Goal: Task Accomplishment & Management: Manage account settings

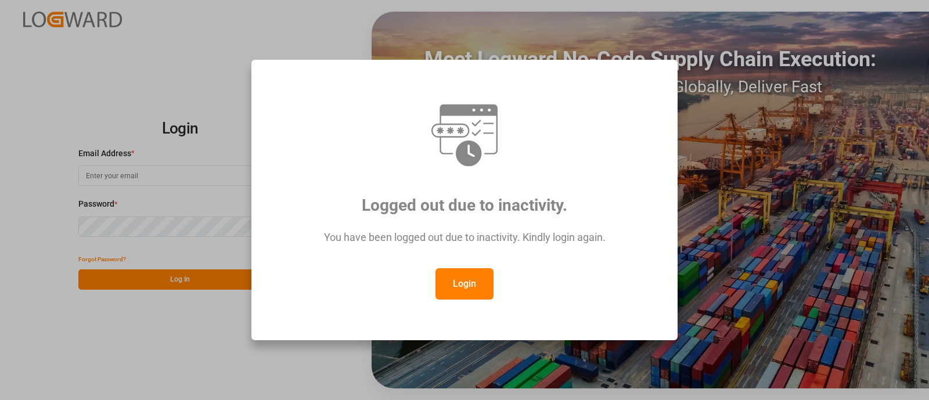
click at [452, 284] on button "Login" at bounding box center [465, 283] width 58 height 31
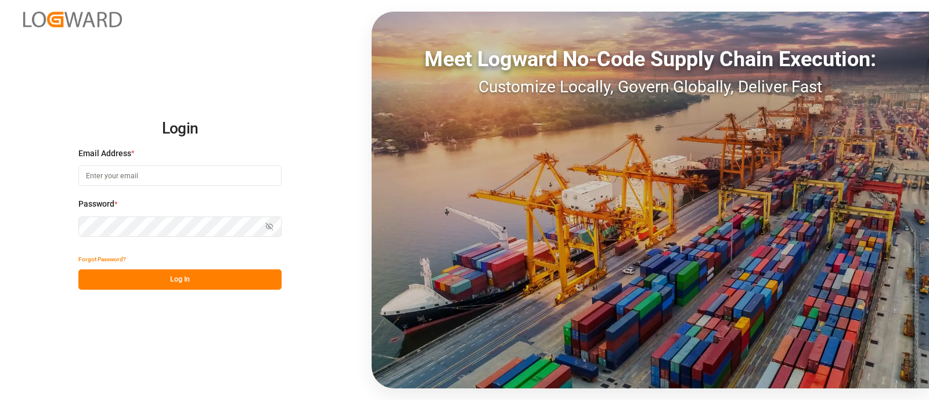
click at [182, 166] on input at bounding box center [179, 176] width 203 height 20
type input "elsie.sanchez@leschaco.com"
click at [188, 283] on button "Log In" at bounding box center [179, 279] width 203 height 20
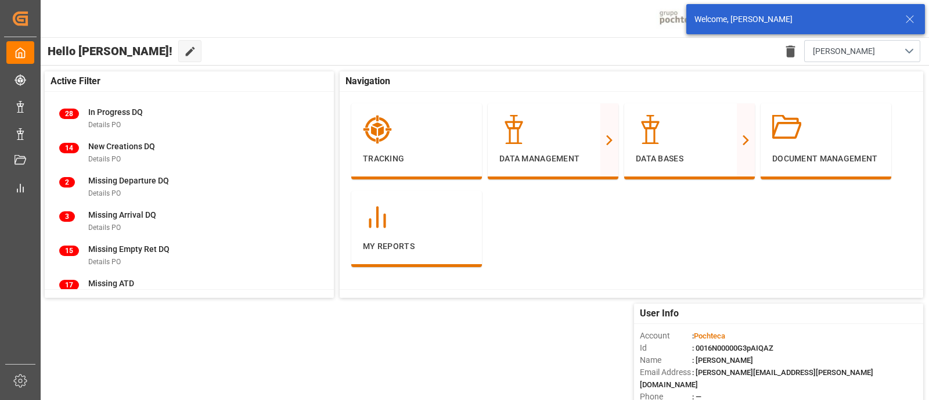
click at [912, 19] on icon at bounding box center [910, 19] width 14 height 14
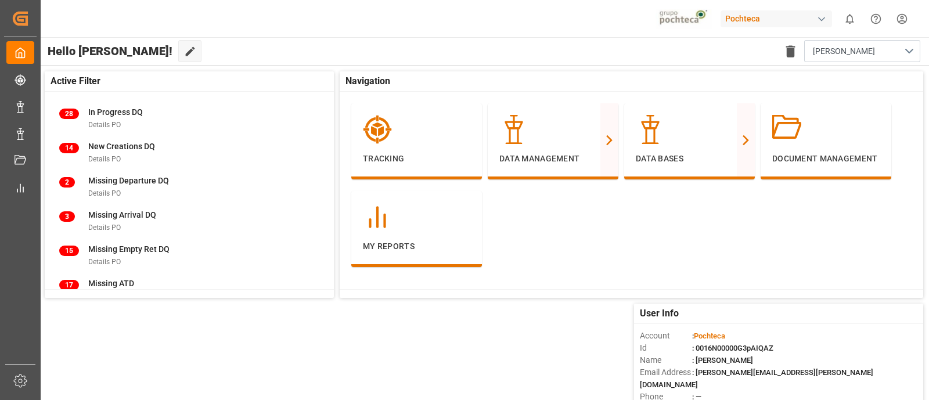
click at [767, 21] on div "Pochteca" at bounding box center [776, 18] width 111 height 17
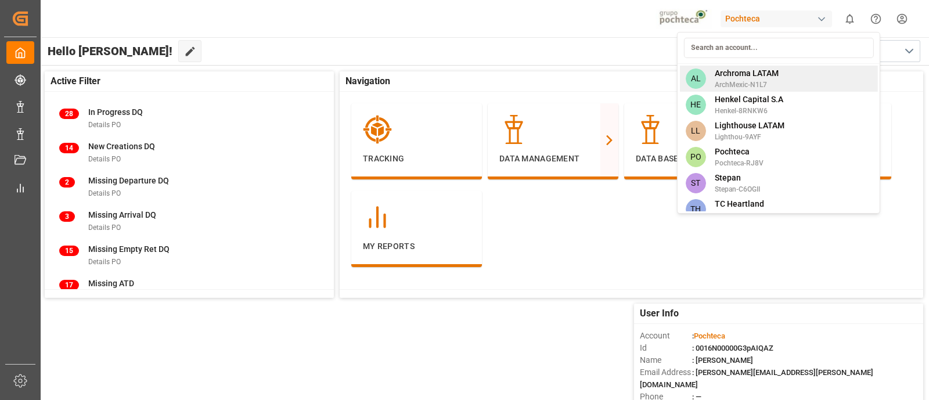
click at [756, 78] on span "Archroma LATAM" at bounding box center [747, 73] width 64 height 12
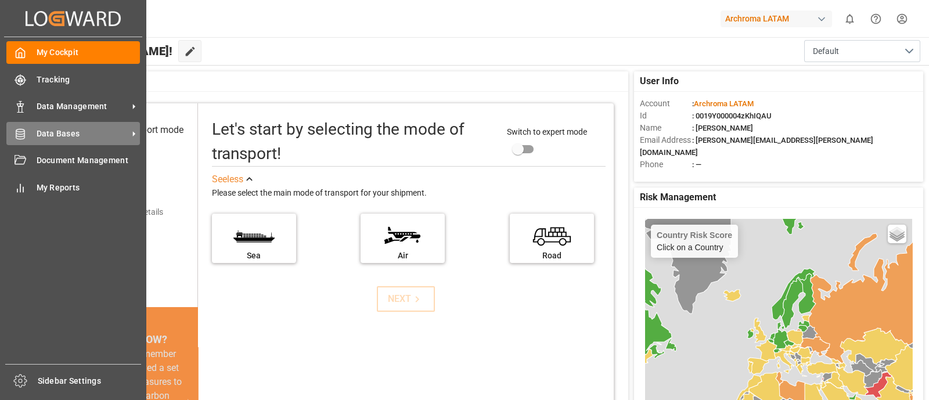
click at [92, 131] on span "Data Bases" at bounding box center [83, 134] width 92 height 12
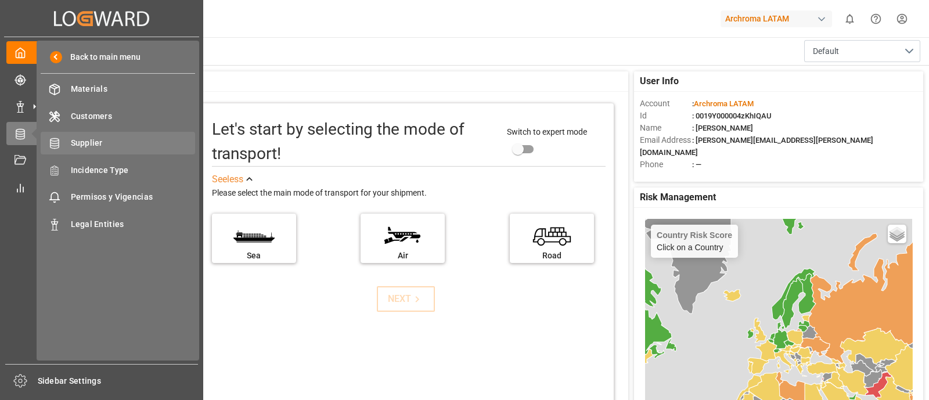
click at [128, 143] on span "Supplier" at bounding box center [133, 143] width 125 height 12
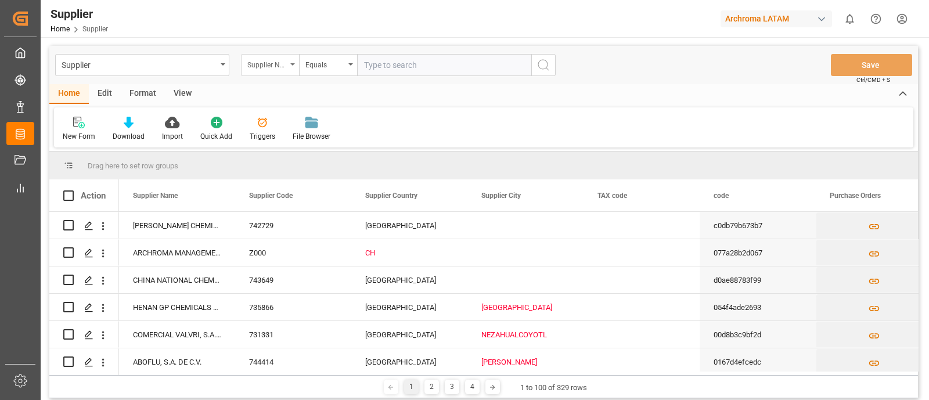
click at [287, 67] on div "Supplier Name" at bounding box center [270, 65] width 58 height 22
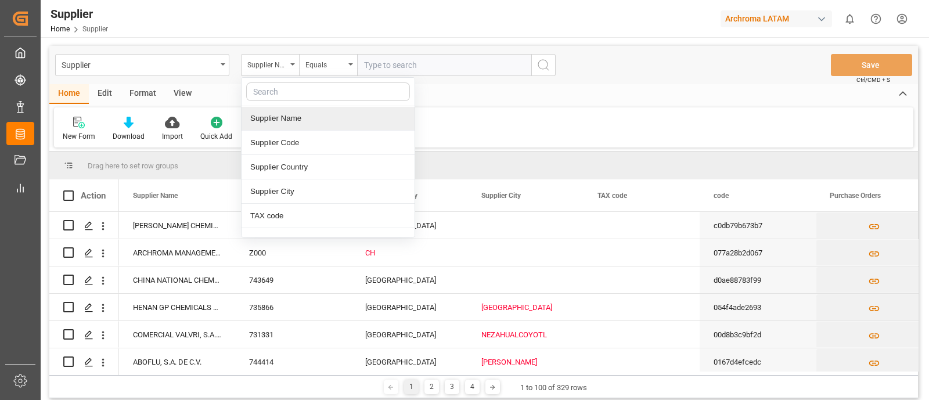
click at [299, 120] on div "Supplier Name" at bounding box center [328, 118] width 173 height 24
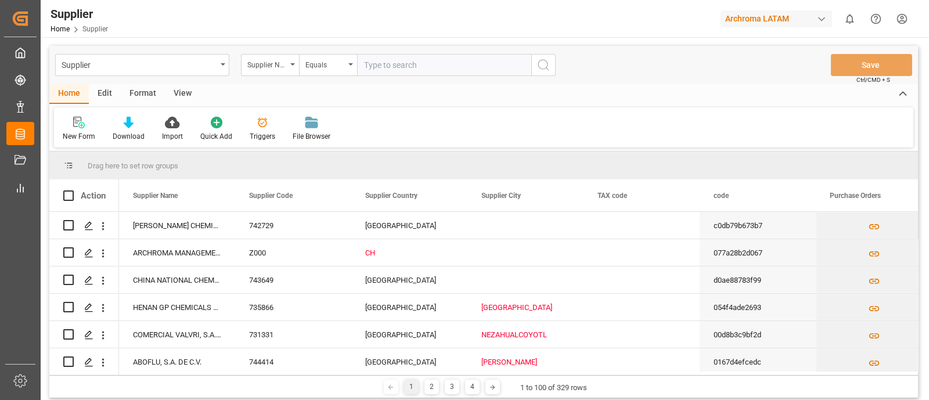
click at [386, 64] on input "text" at bounding box center [444, 65] width 174 height 22
type input "spice"
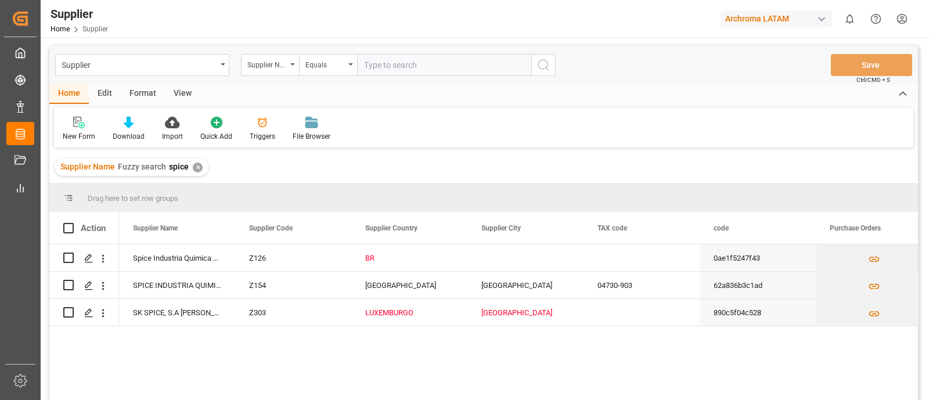
click at [348, 373] on div "Spice Industria Quimica Ltda Z126 BR 0ae1f5247f43 SPICE INDUSTRIA QUIMICA LTDA …" at bounding box center [518, 325] width 799 height 163
click at [551, 351] on div "Spice Industria Quimica Ltda Z126 BR 0ae1f5247f43 SPICE INDUSTRIA QUIMICA LTDA …" at bounding box center [518, 325] width 799 height 163
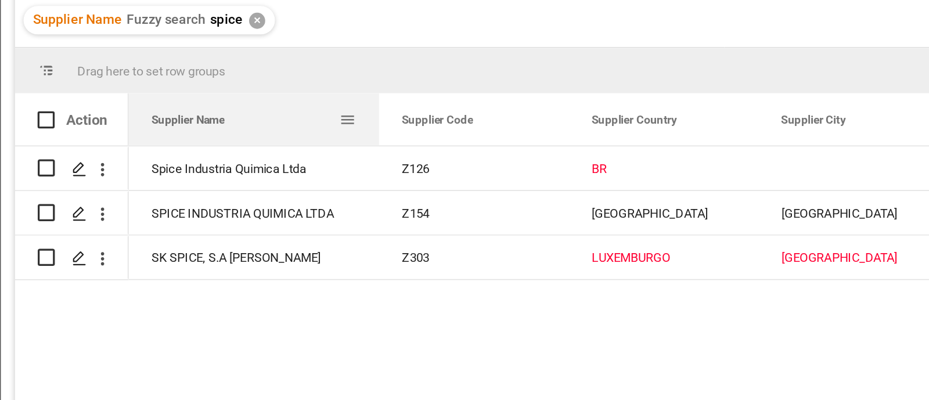
drag, startPoint x: 234, startPoint y: 229, endPoint x: 271, endPoint y: 233, distance: 36.9
click at [271, 233] on div at bounding box center [272, 228] width 5 height 32
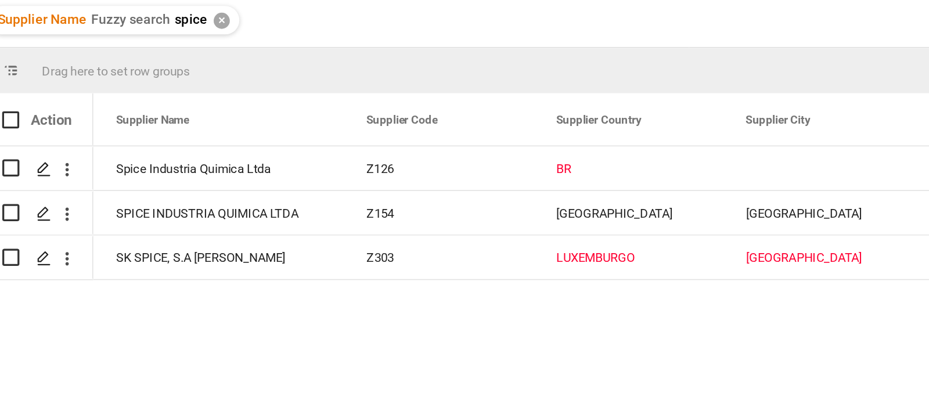
click at [345, 337] on div "Spice Industria Quimica Ltda Z126 BR 0ae1f5247f43 SPICE INDUSTRIA QUIMICA LTDA …" at bounding box center [518, 325] width 799 height 163
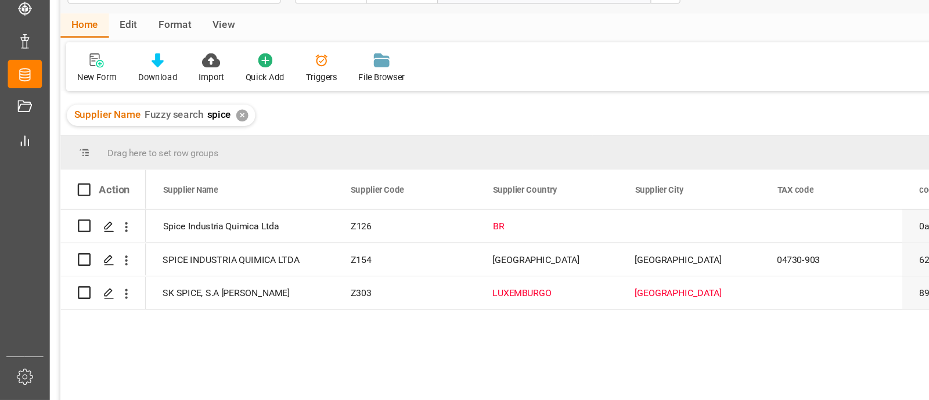
click at [422, 350] on div "Spice Industria Quimica Ltda Z126 BR 0ae1f5247f43 SPICE INDUSTRIA QUIMICA LTDA …" at bounding box center [518, 325] width 799 height 163
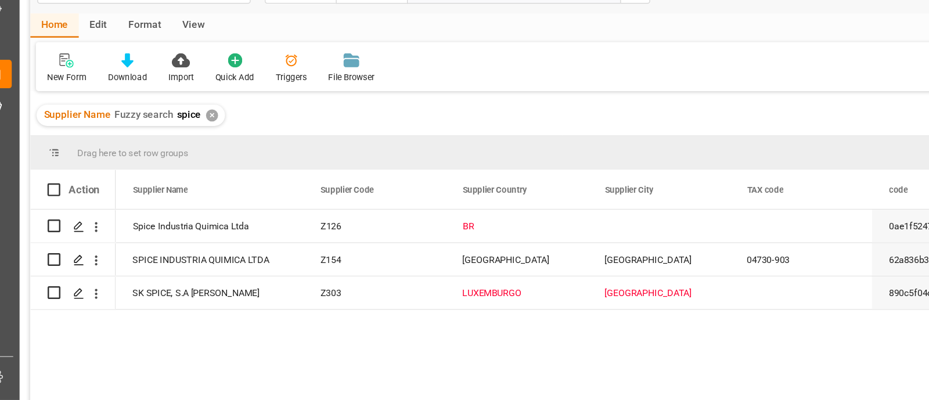
click at [380, 338] on div "Spice Industria Quimica Ltda Z126 BR 0ae1f5247f43 SPICE INDUSTRIA QUIMICA LTDA …" at bounding box center [518, 325] width 799 height 163
click at [91, 258] on icon "Press SPACE to select this row." at bounding box center [88, 258] width 9 height 9
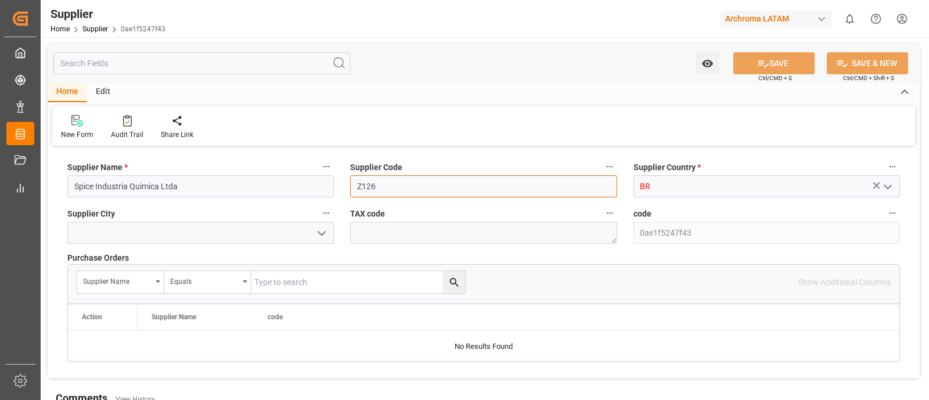
click at [401, 179] on input "Z126" at bounding box center [483, 186] width 267 height 22
click at [136, 128] on div "Audit Trail" at bounding box center [127, 127] width 50 height 26
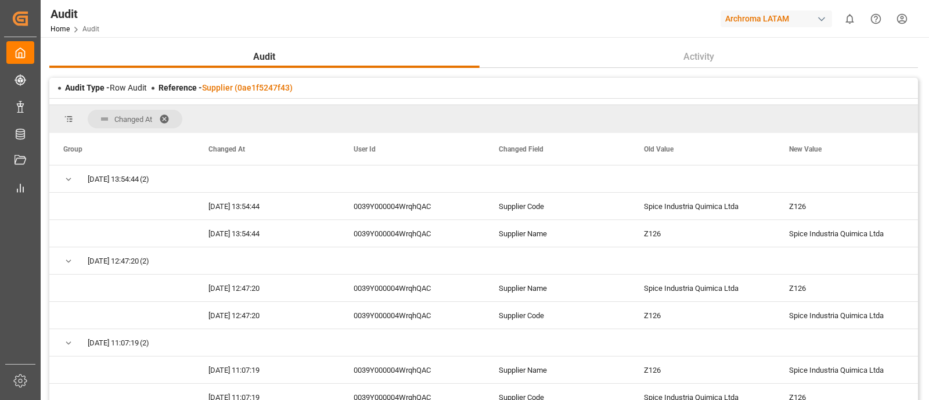
click at [170, 117] on span at bounding box center [168, 119] width 19 height 10
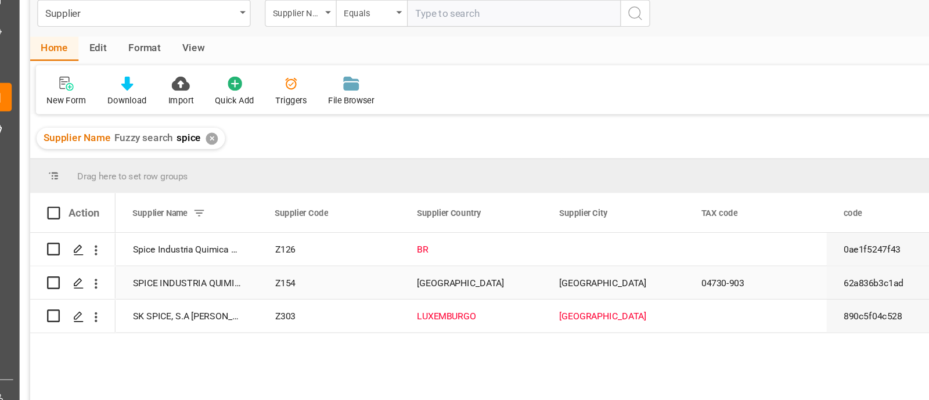
click at [269, 285] on div "Z154" at bounding box center [293, 285] width 116 height 27
click at [105, 261] on icon "open menu" at bounding box center [103, 259] width 12 height 12
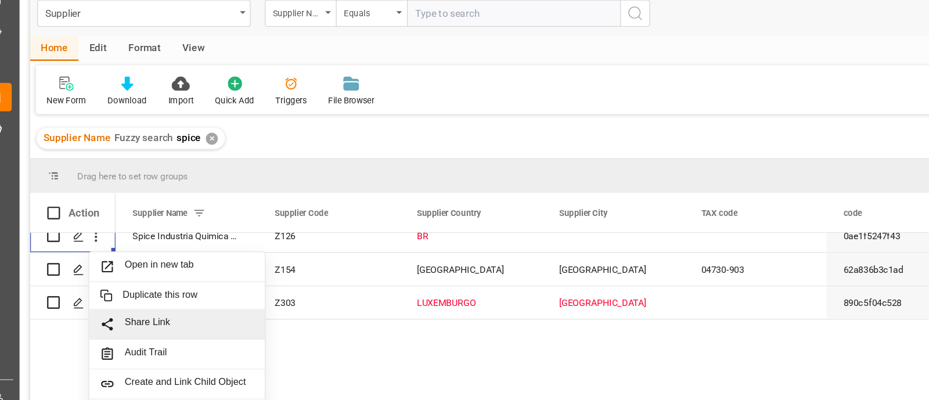
scroll to position [99, 0]
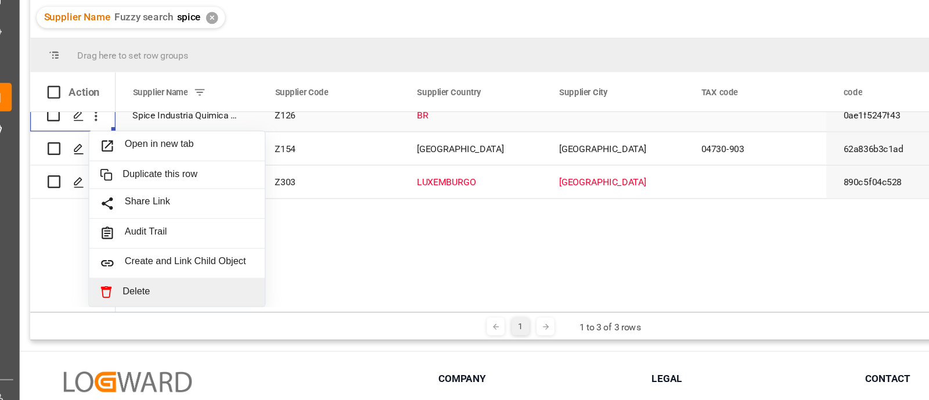
click at [170, 287] on span "Delete" at bounding box center [178, 292] width 107 height 10
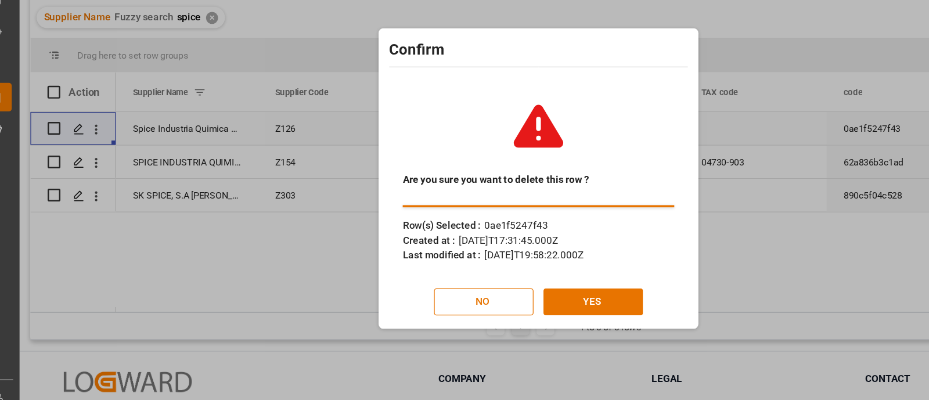
scroll to position [0, 0]
click at [508, 297] on button "YES" at bounding box center [509, 301] width 81 height 22
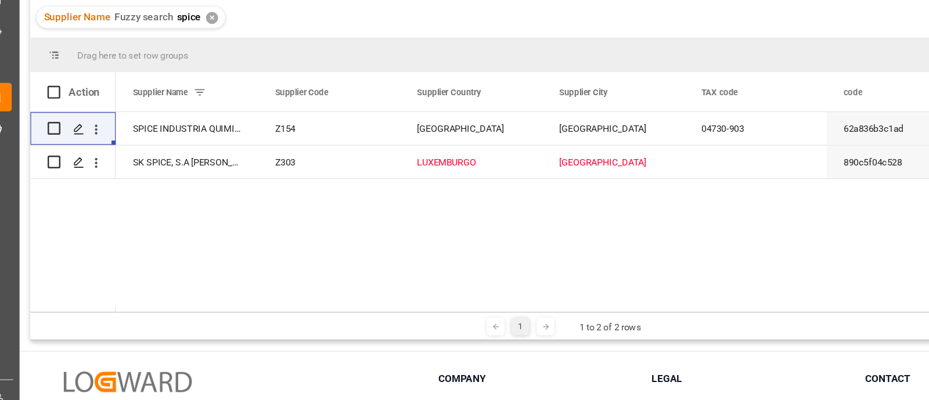
click at [196, 71] on div "✕" at bounding box center [198, 69] width 10 height 10
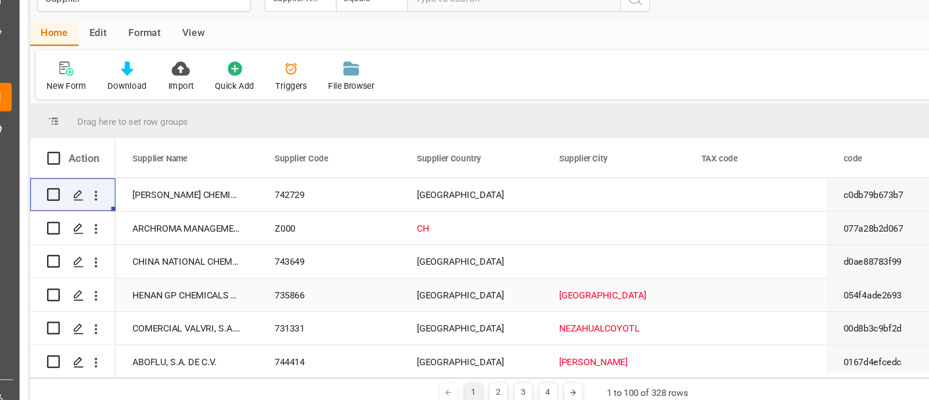
scroll to position [10, 0]
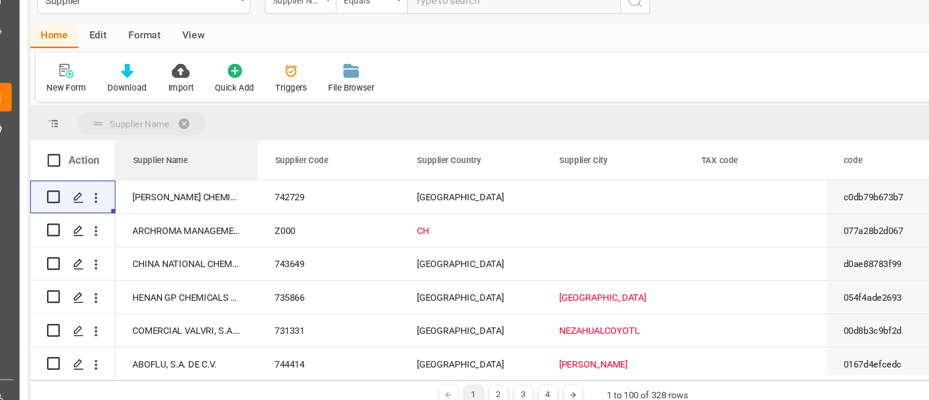
drag, startPoint x: 179, startPoint y: 181, endPoint x: 164, endPoint y: 155, distance: 30.5
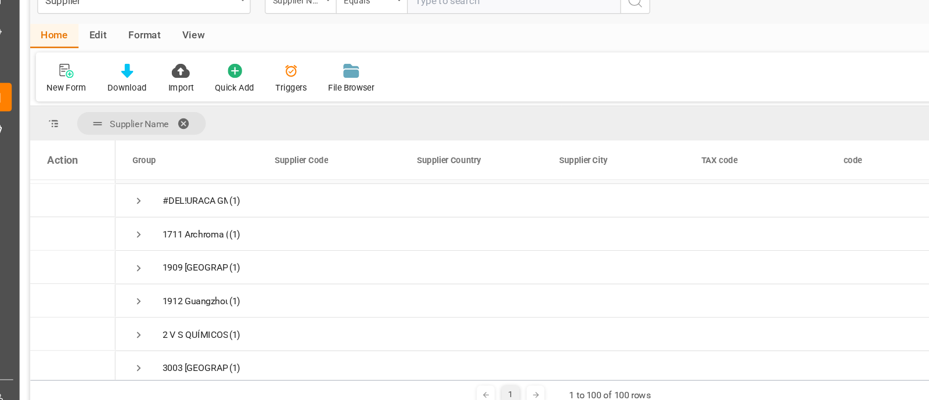
scroll to position [57, 0]
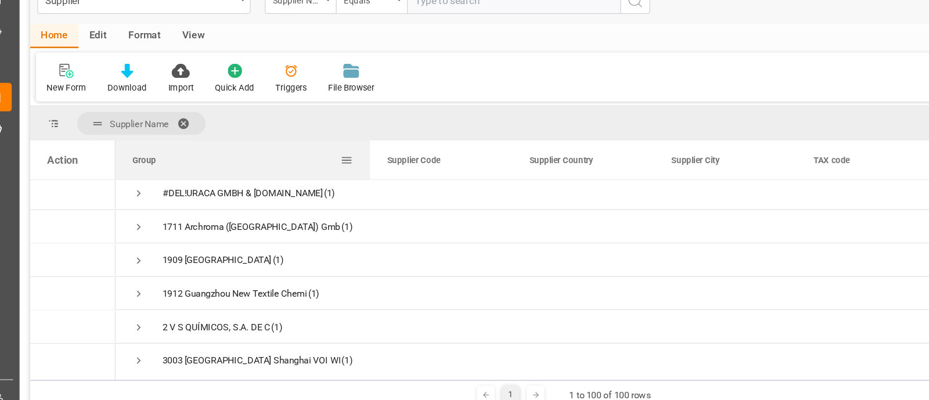
drag, startPoint x: 233, startPoint y: 187, endPoint x: 324, endPoint y: 189, distance: 90.6
click at [325, 189] on div at bounding box center [327, 185] width 5 height 32
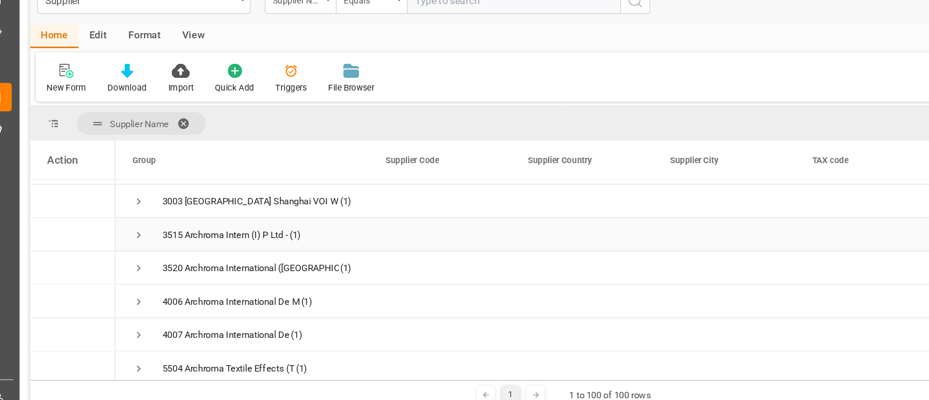
scroll to position [0, 0]
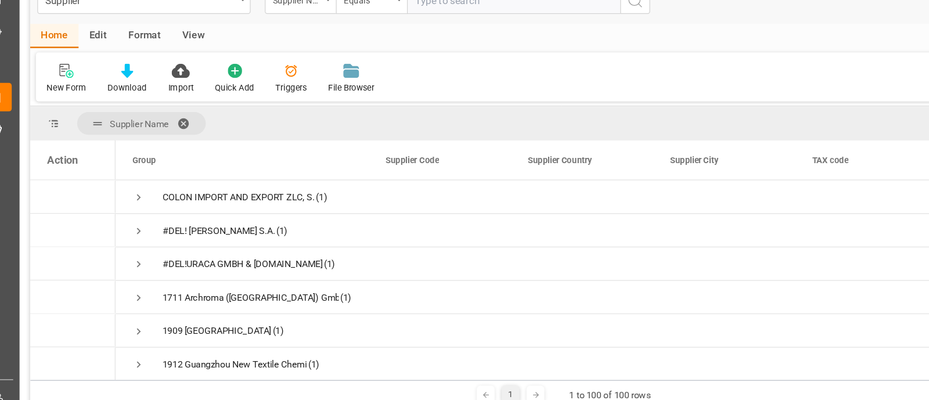
click at [175, 153] on span at bounding box center [179, 155] width 19 height 10
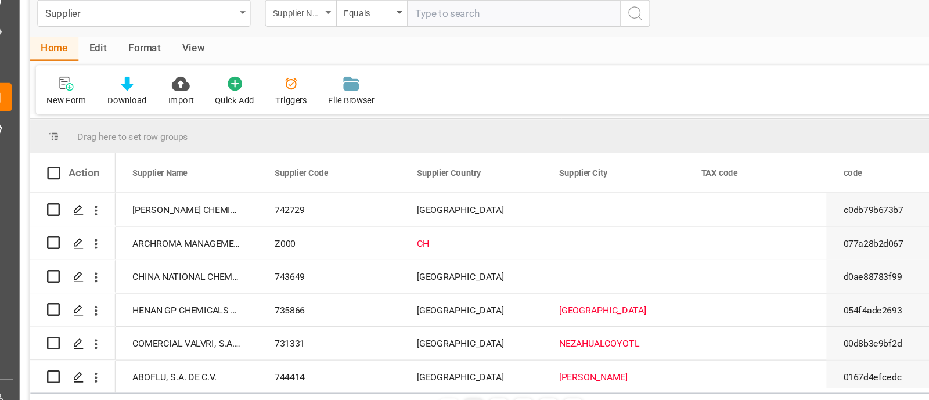
click at [289, 66] on div "Supplier Name" at bounding box center [270, 65] width 58 height 22
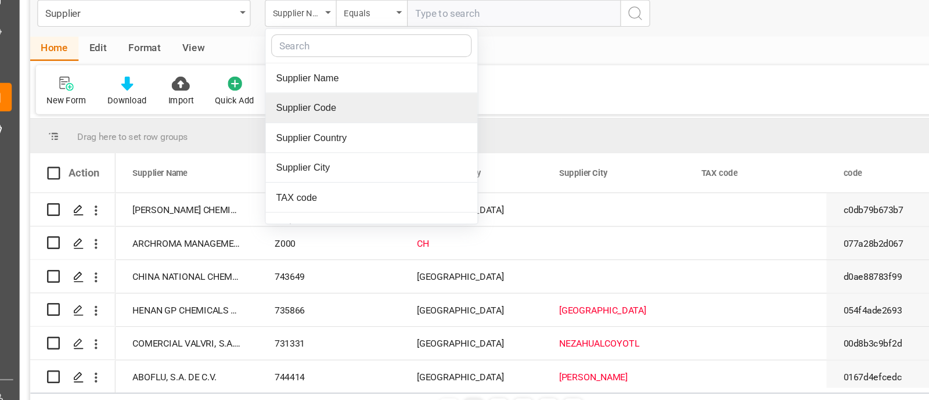
click at [305, 142] on div "Supplier Code" at bounding box center [328, 143] width 173 height 24
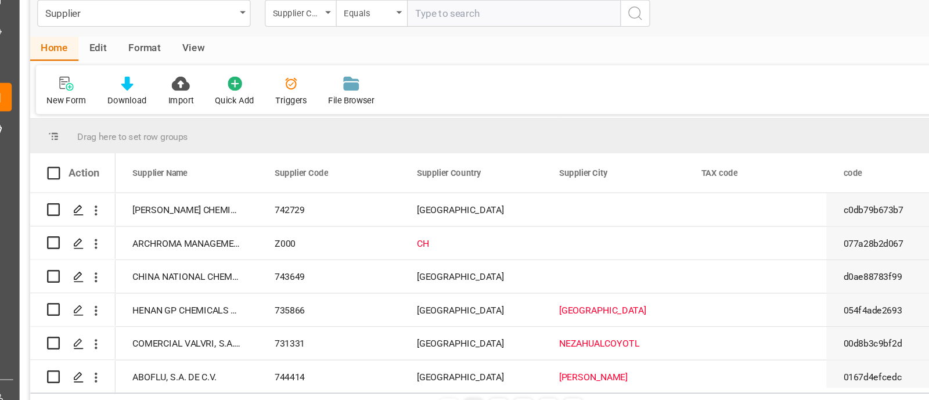
click at [382, 67] on input "text" at bounding box center [444, 65] width 174 height 22
type input "4006"
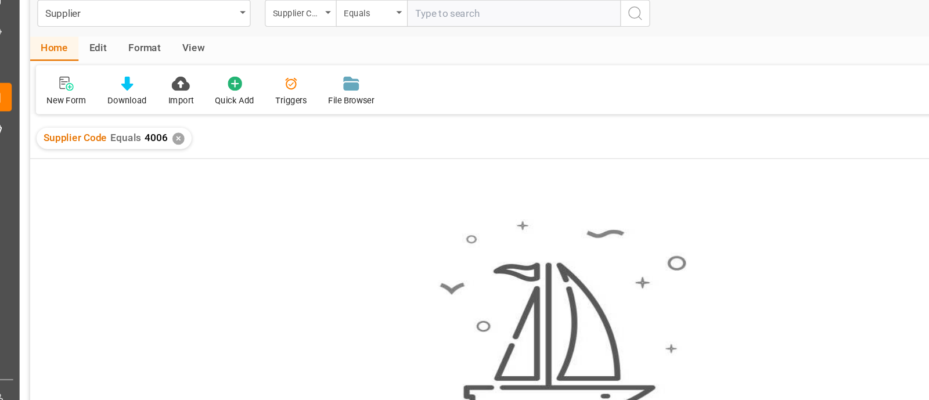
click at [171, 168] on div "✕" at bounding box center [171, 168] width 10 height 10
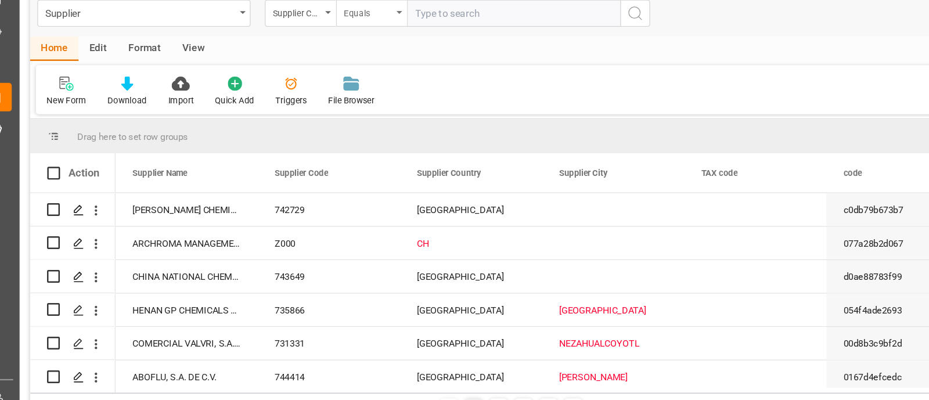
click at [348, 65] on icon "open menu" at bounding box center [350, 64] width 5 height 2
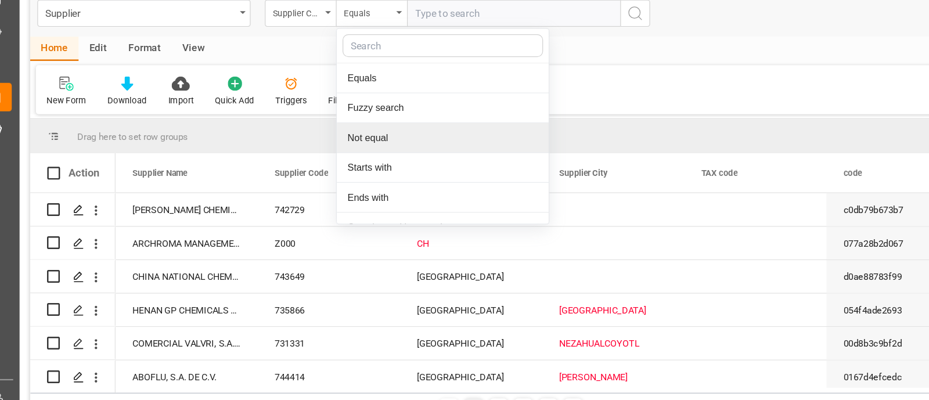
scroll to position [63, 0]
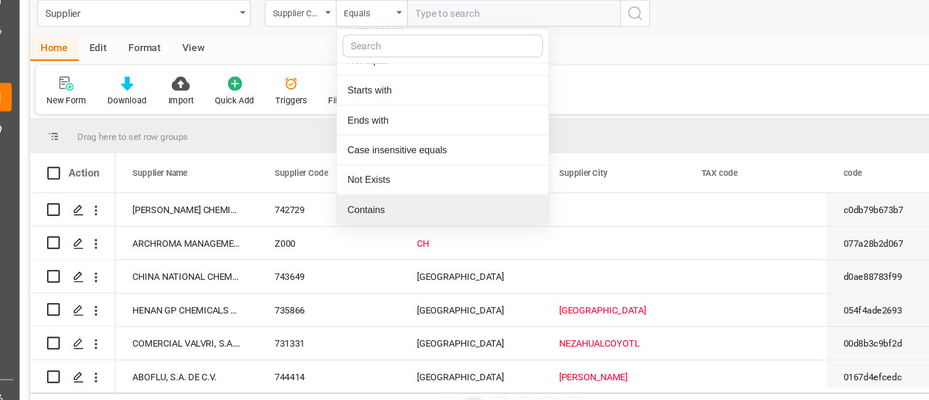
click at [351, 220] on div "Contains" at bounding box center [386, 226] width 173 height 24
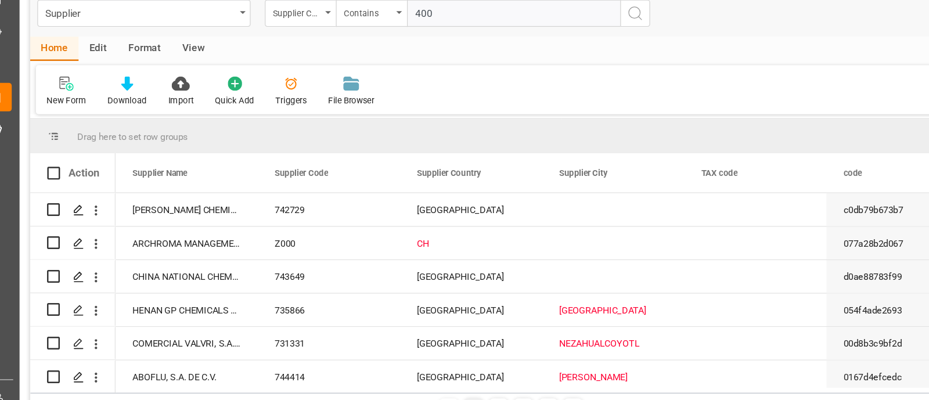
type input "4006"
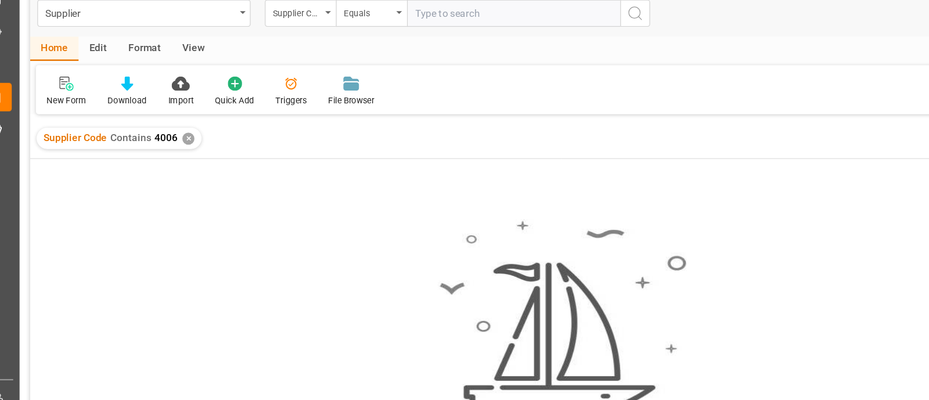
click at [179, 168] on div "✕" at bounding box center [179, 168] width 10 height 10
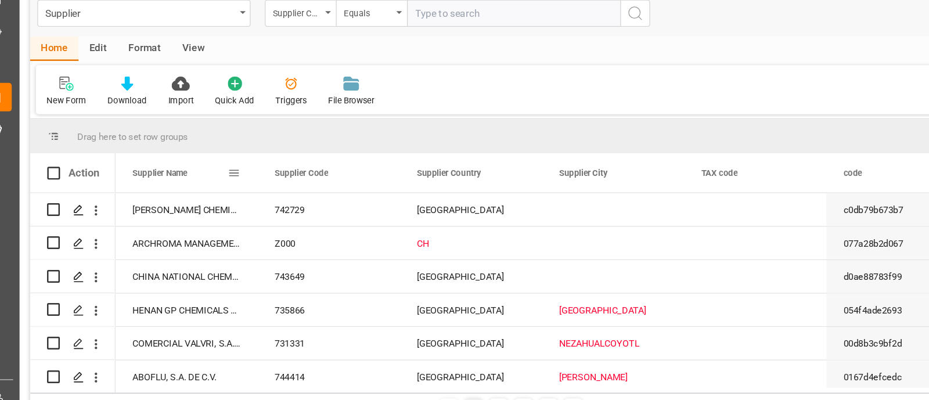
click at [193, 195] on div "Supplier Name" at bounding box center [172, 195] width 78 height 32
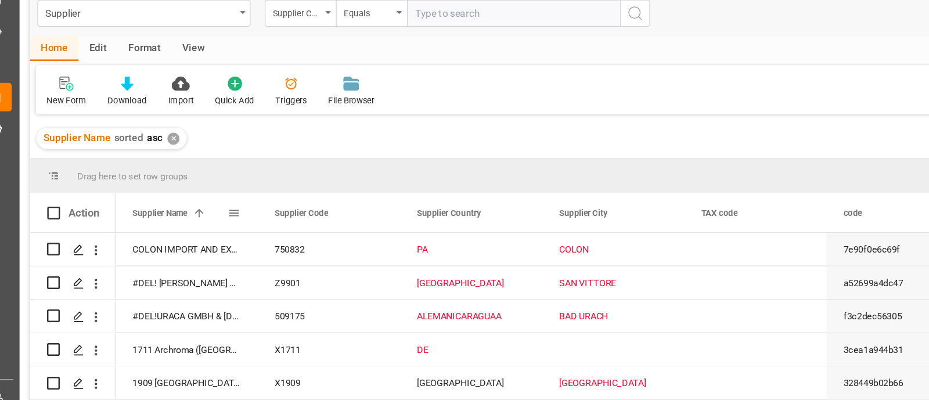
click at [176, 228] on span "Supplier Name" at bounding box center [155, 228] width 45 height 8
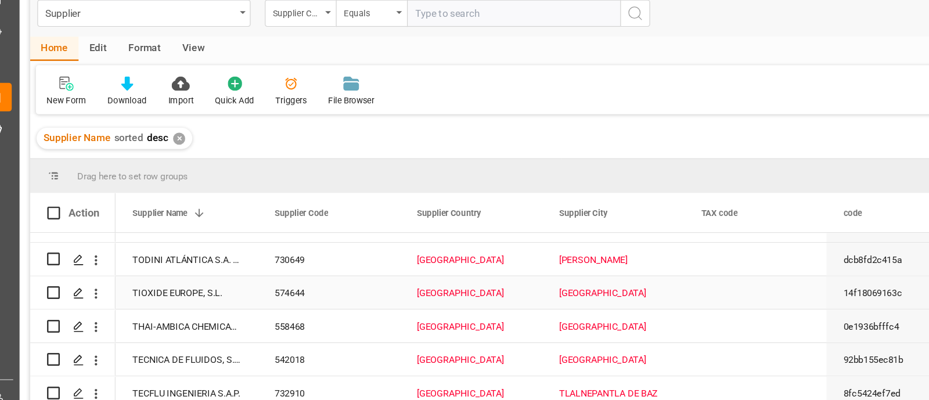
scroll to position [880, 0]
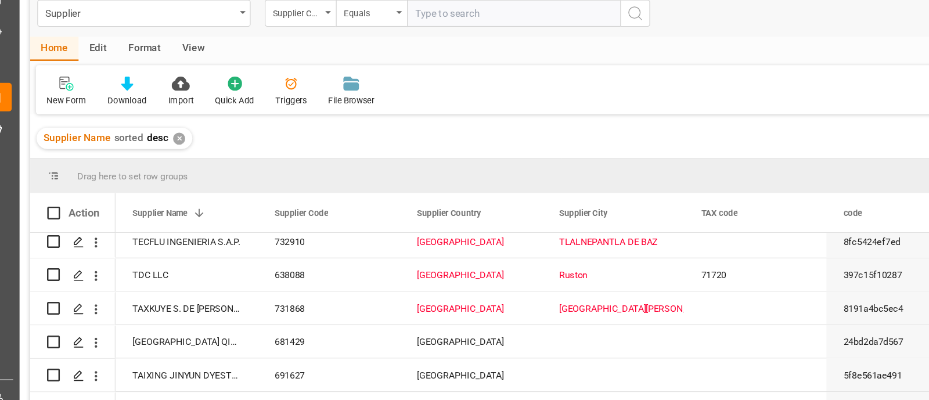
click at [168, 168] on div "✕" at bounding box center [171, 168] width 10 height 10
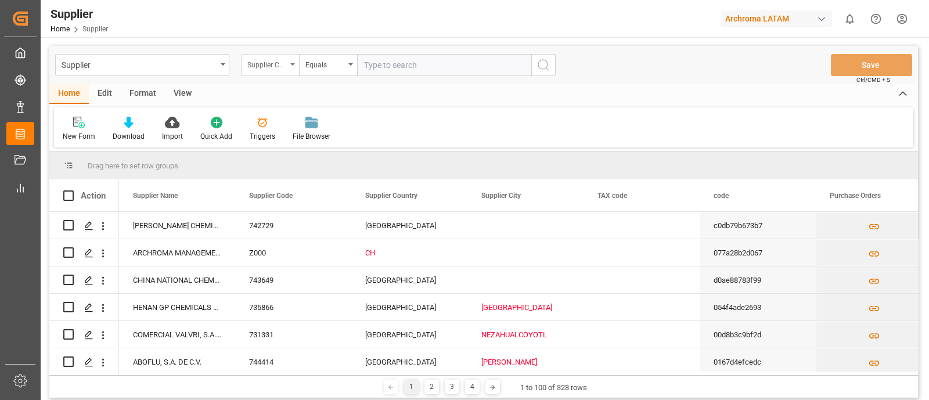
click at [289, 60] on div "Supplier Code" at bounding box center [270, 65] width 58 height 22
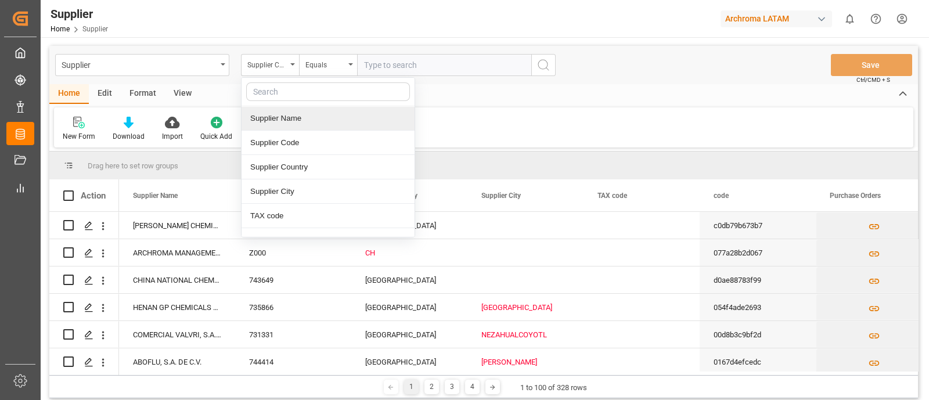
click at [299, 114] on div "Supplier Name" at bounding box center [328, 118] width 173 height 24
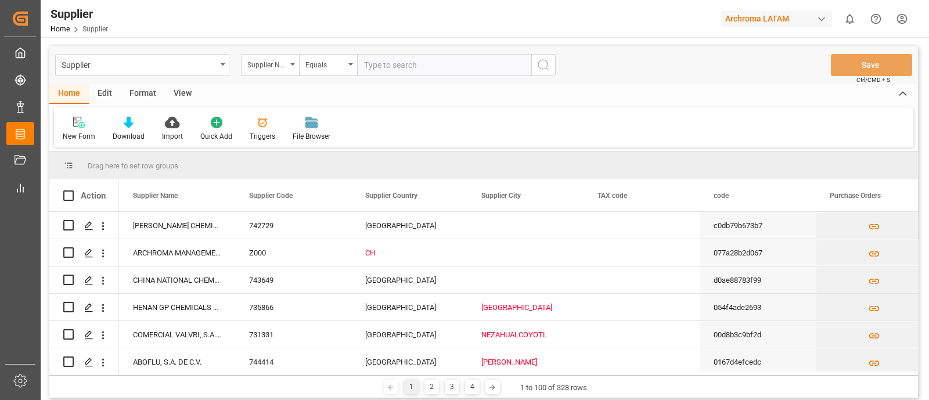
click at [407, 68] on input "text" at bounding box center [444, 65] width 174 height 22
click at [330, 68] on div "Equals" at bounding box center [324, 63] width 39 height 13
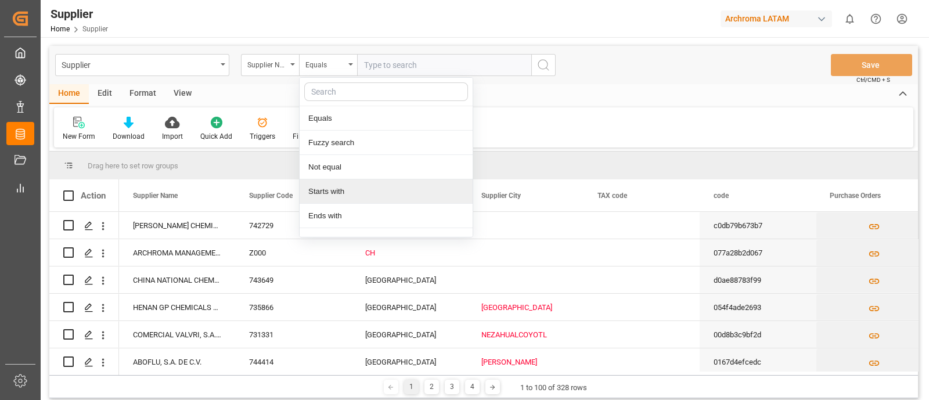
scroll to position [63, 0]
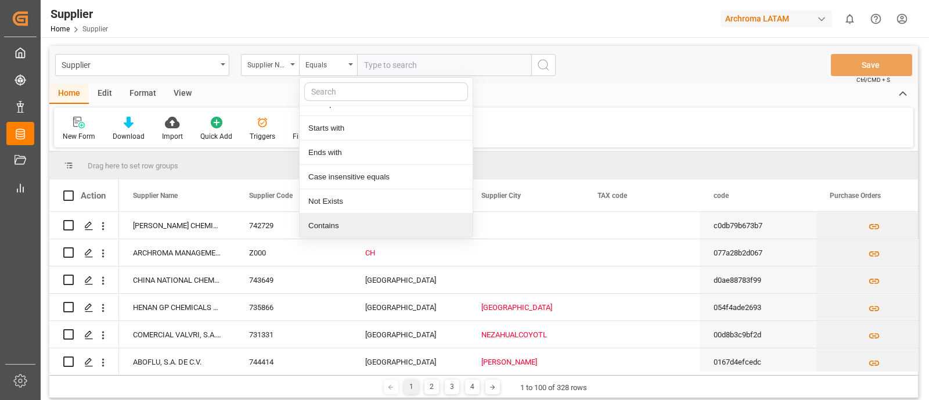
click at [342, 217] on div "Contains" at bounding box center [386, 226] width 173 height 24
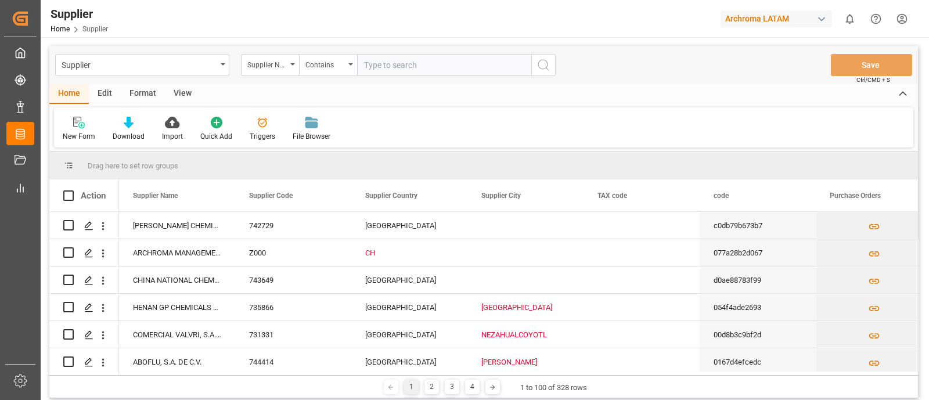
paste input "Archroma International De M"
type input "Archroma International De M"
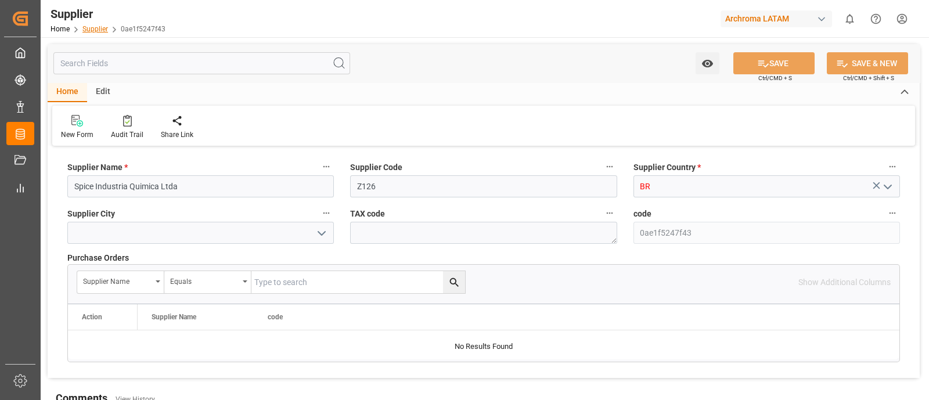
click at [86, 27] on link "Supplier" at bounding box center [95, 29] width 26 height 8
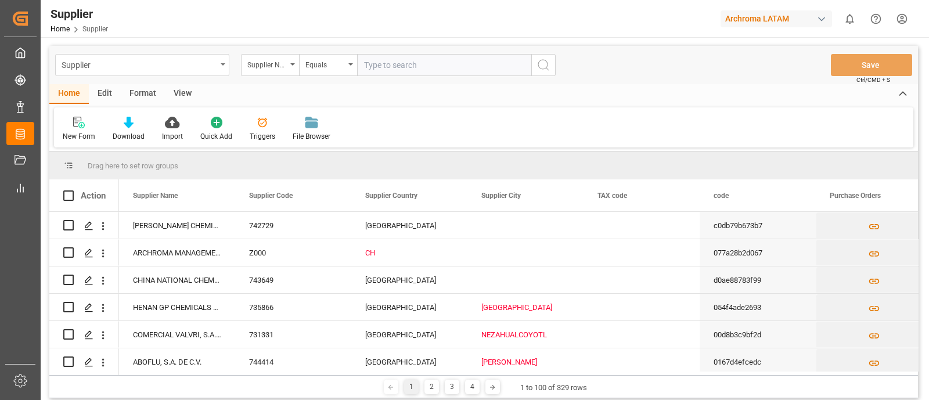
click at [217, 71] on div "Supplier" at bounding box center [142, 65] width 174 height 22
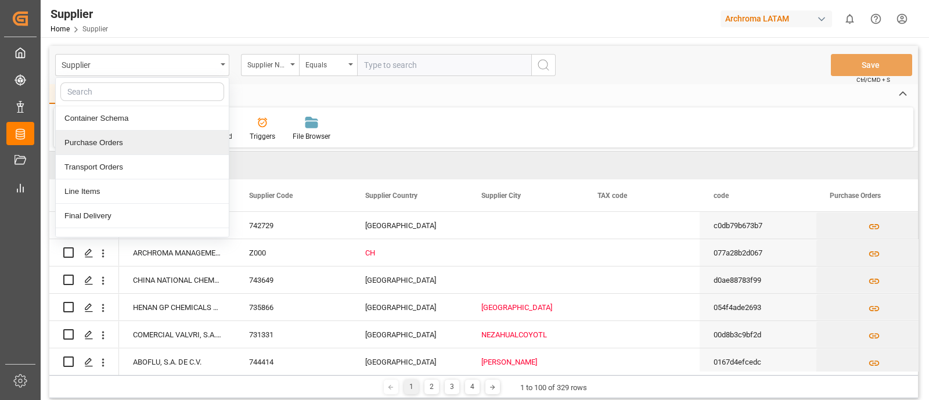
click at [139, 136] on div "Purchase Orders" at bounding box center [142, 143] width 173 height 24
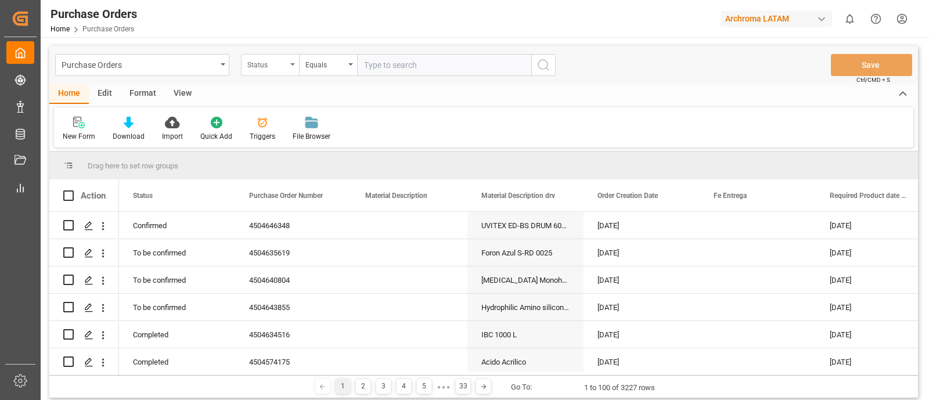
click at [288, 68] on div "Status" at bounding box center [270, 65] width 58 height 22
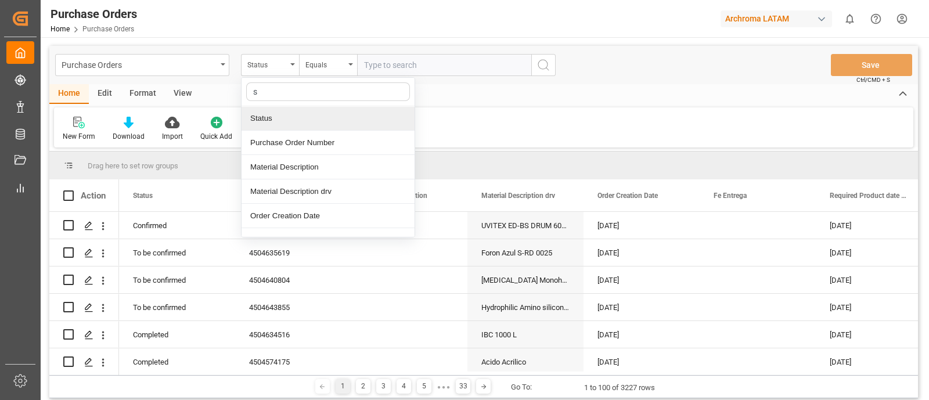
type input "su"
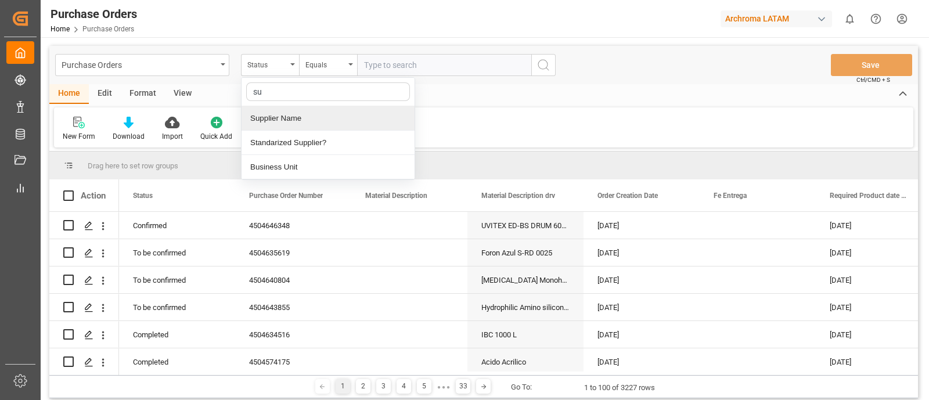
click at [315, 117] on div "Supplier Name" at bounding box center [328, 118] width 173 height 24
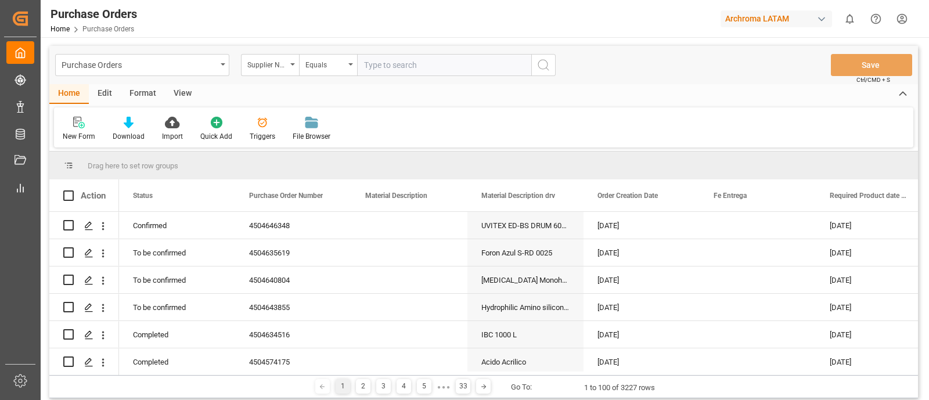
click at [382, 71] on input "text" at bounding box center [444, 65] width 174 height 22
paste input "Z126"
type input "Z126"
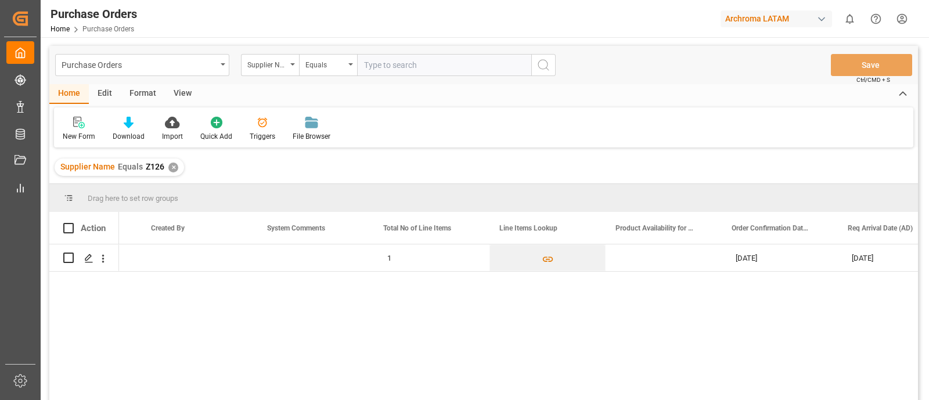
scroll to position [0, 795]
click at [85, 261] on icon "Press SPACE to select this row." at bounding box center [88, 258] width 9 height 9
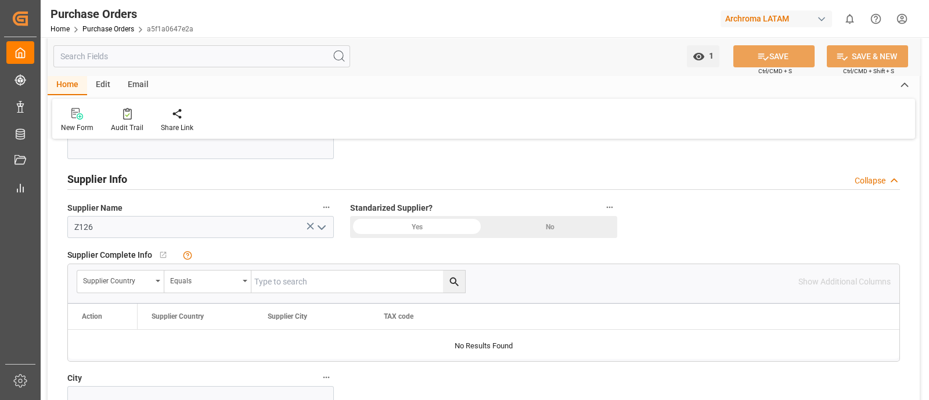
scroll to position [539, 0]
click at [298, 225] on input "Z126" at bounding box center [200, 226] width 267 height 22
paste input "54"
click at [679, 266] on div "Supplier Country Equals Show Additional Columns" at bounding box center [484, 280] width 832 height 35
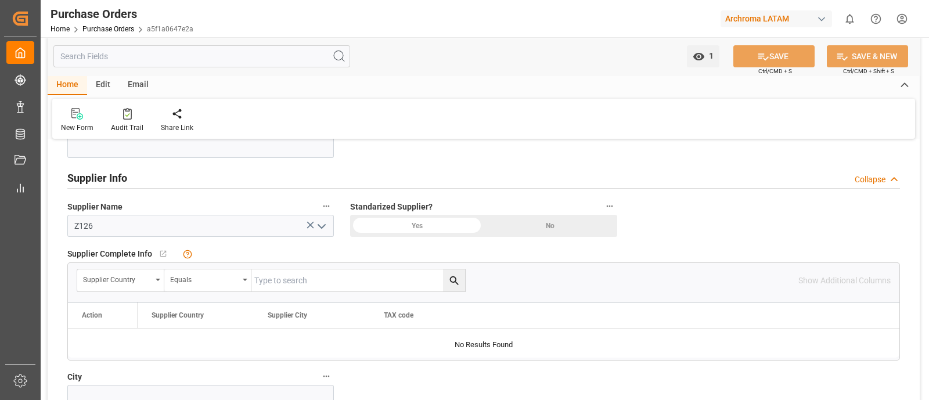
click at [322, 224] on icon "open menu" at bounding box center [322, 227] width 14 height 14
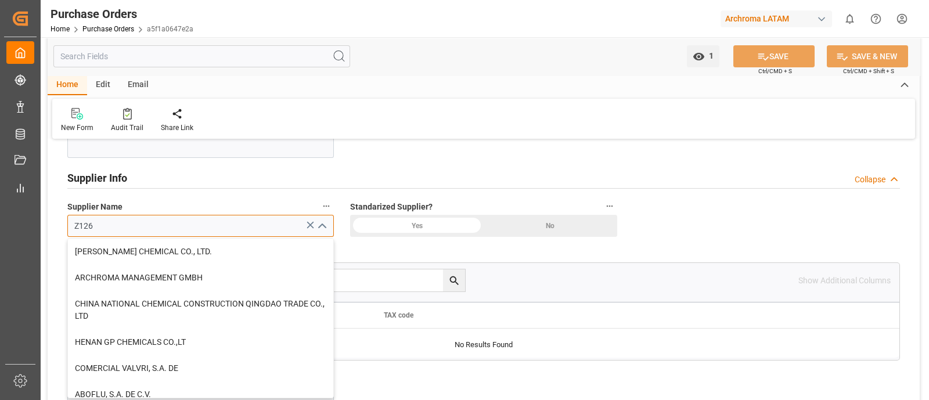
click at [268, 222] on input "Z126" at bounding box center [200, 226] width 267 height 22
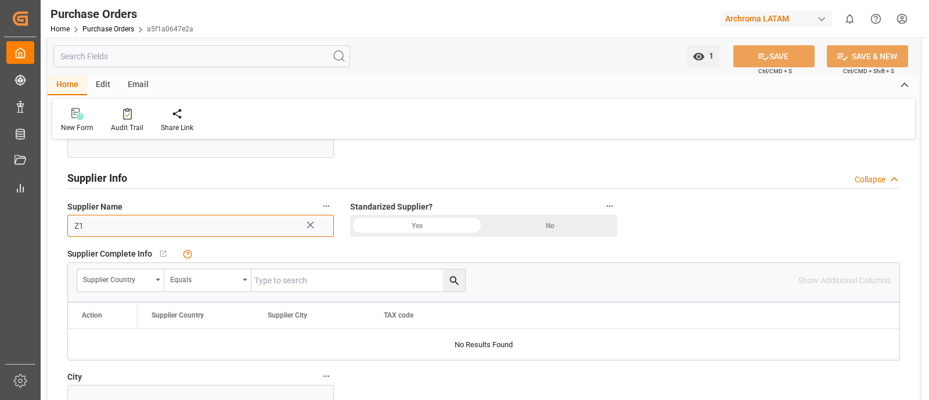
type input "Z"
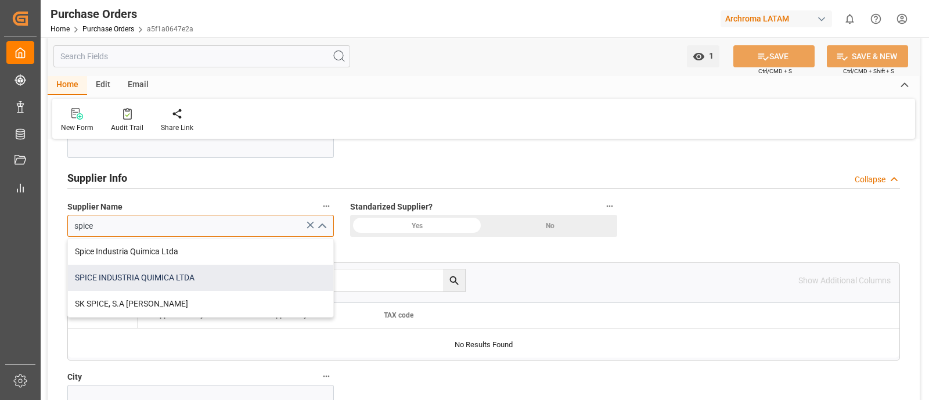
click at [211, 270] on div "SPICE INDUSTRIA QUIMICA LTDA" at bounding box center [200, 278] width 265 height 26
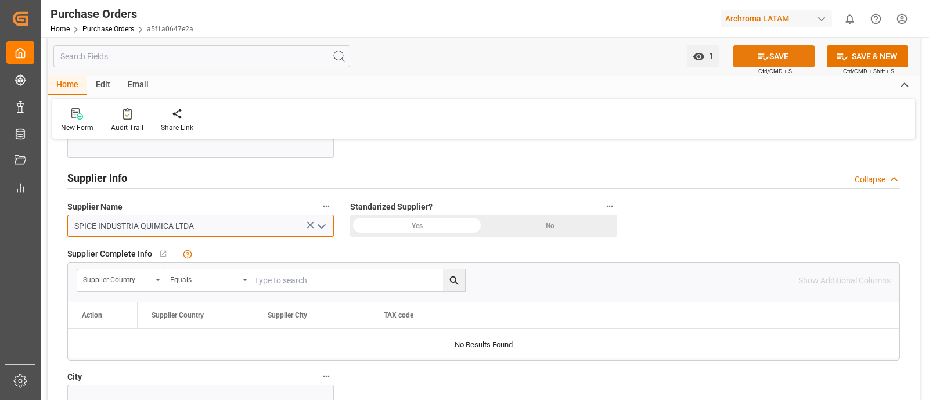
type input "SPICE INDUSTRIA QUIMICA LTDA"
click at [741, 60] on button "SAVE" at bounding box center [773, 56] width 81 height 22
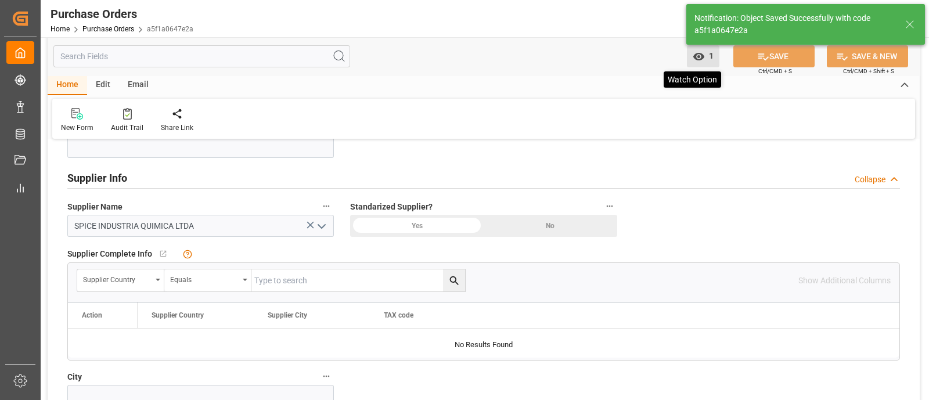
click at [703, 59] on icon "open menu" at bounding box center [699, 57] width 12 height 12
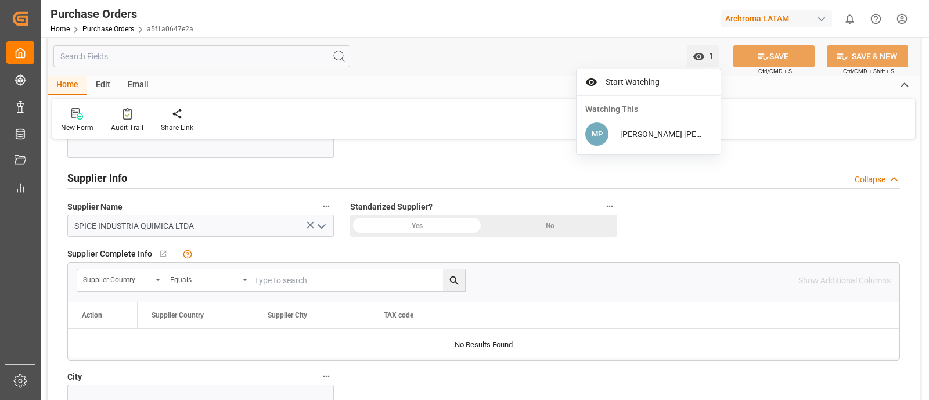
click at [552, 120] on div "New Form Audit Trail Share Link" at bounding box center [483, 119] width 863 height 40
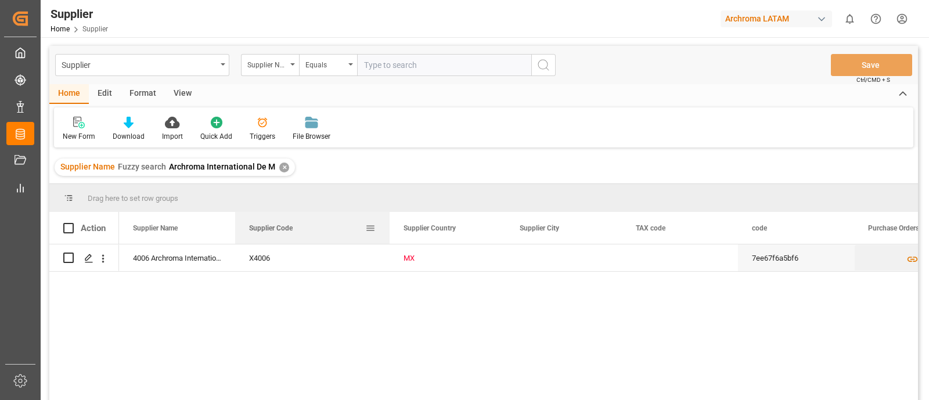
drag, startPoint x: 351, startPoint y: 231, endPoint x: 391, endPoint y: 231, distance: 40.1
click at [391, 231] on div at bounding box center [389, 228] width 5 height 32
click at [282, 167] on div "✕" at bounding box center [284, 168] width 10 height 10
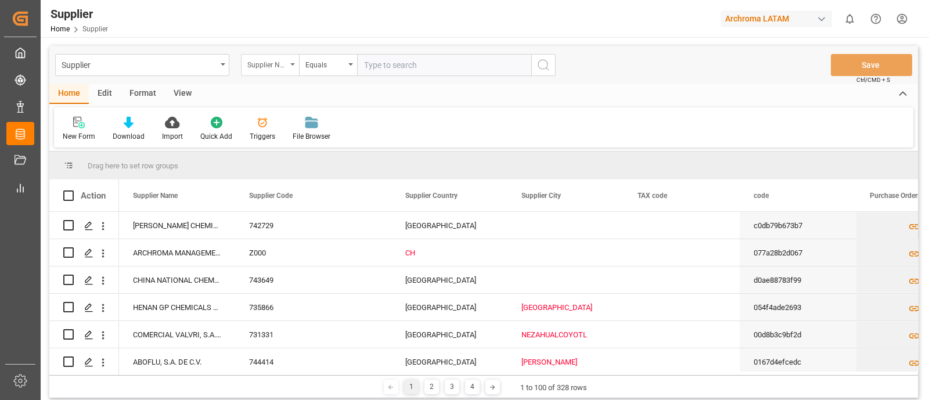
click at [280, 68] on div "Supplier Name" at bounding box center [266, 63] width 39 height 13
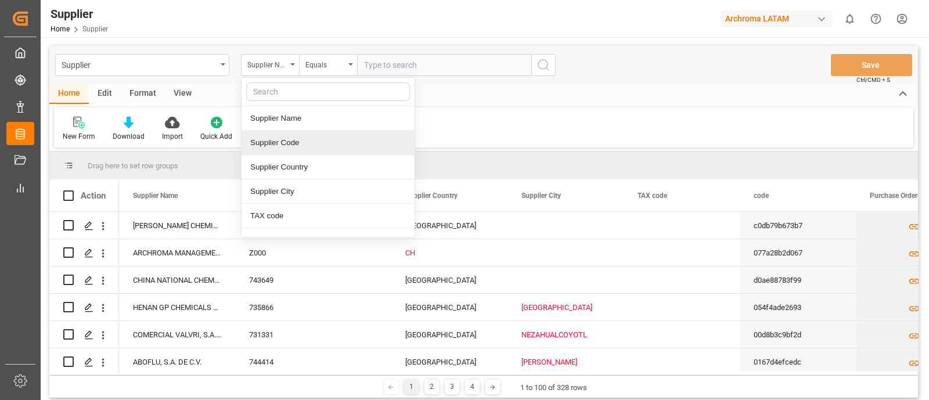
click at [296, 143] on div "Supplier Code" at bounding box center [328, 143] width 173 height 24
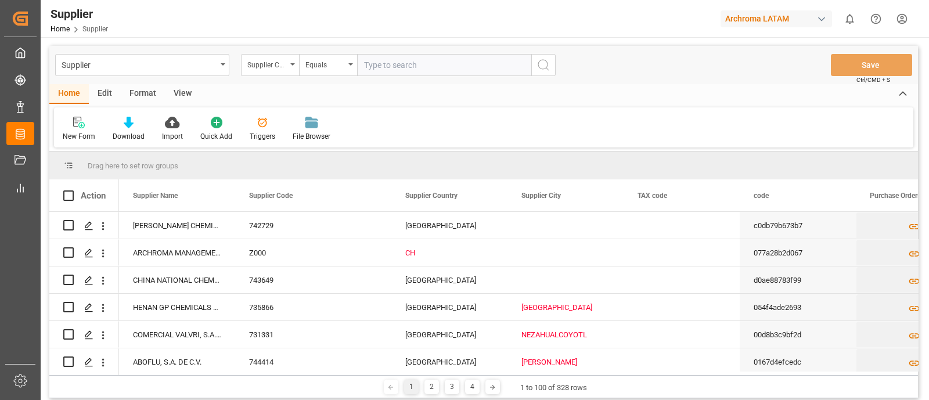
click at [375, 66] on input "text" at bounding box center [444, 65] width 174 height 22
type input "x"
type input "X4006"
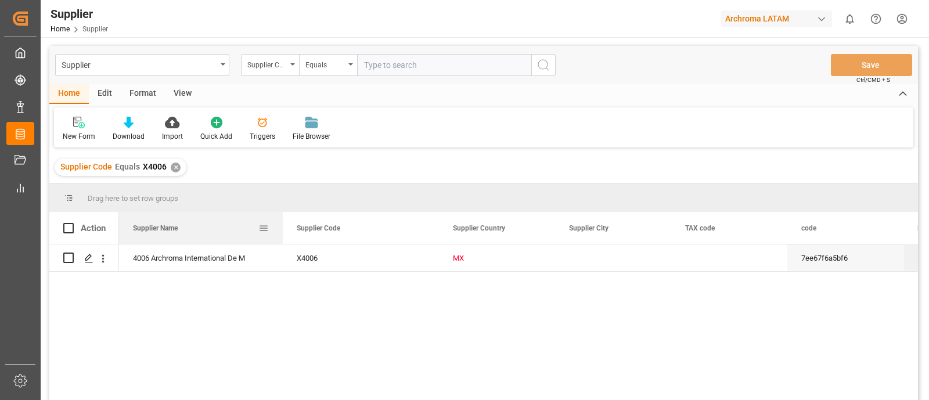
drag, startPoint x: 234, startPoint y: 238, endPoint x: 282, endPoint y: 233, distance: 47.8
click at [282, 233] on div at bounding box center [282, 228] width 5 height 32
click at [328, 292] on div "4006 Archroma International De M X4006 MX 7ee67f6a5bf6" at bounding box center [518, 325] width 799 height 163
click at [377, 68] on input "text" at bounding box center [444, 65] width 174 height 22
click at [351, 62] on div "Equals" at bounding box center [328, 65] width 58 height 22
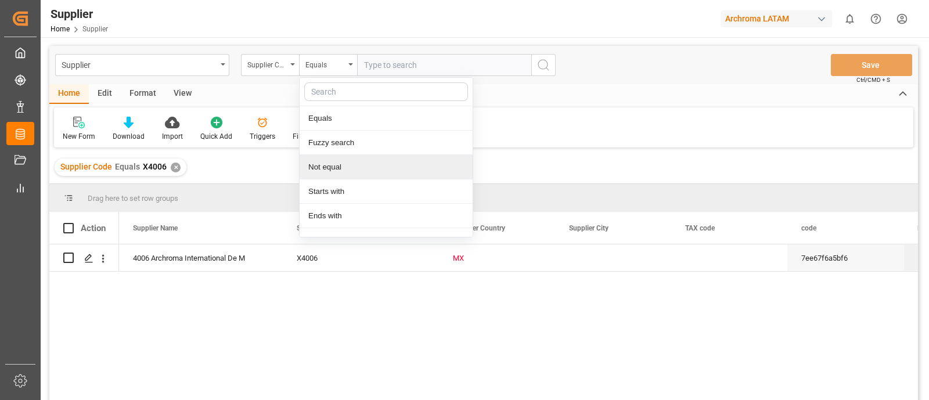
scroll to position [63, 0]
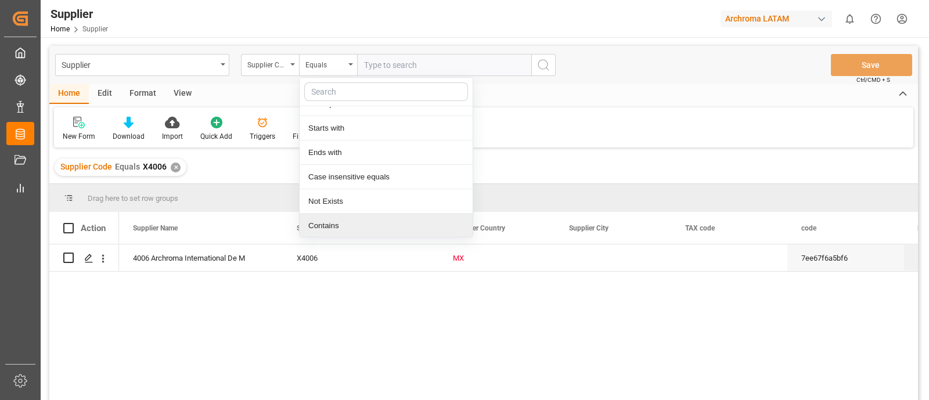
click at [339, 223] on div "Contains" at bounding box center [386, 226] width 173 height 24
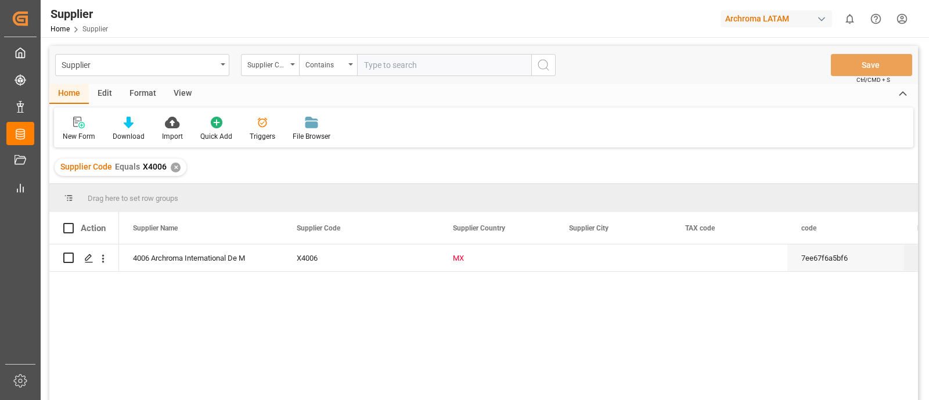
click at [392, 64] on input "text" at bounding box center [444, 65] width 174 height 22
type input "X4006,X4007"
click at [175, 168] on div "✕" at bounding box center [176, 168] width 10 height 10
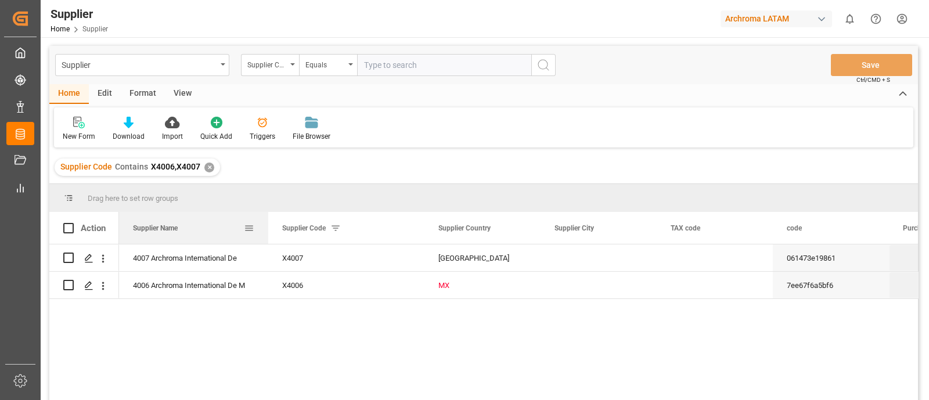
drag, startPoint x: 282, startPoint y: 230, endPoint x: 269, endPoint y: 218, distance: 17.3
click at [269, 218] on div at bounding box center [268, 228] width 5 height 32
click at [92, 262] on icon "Press SPACE to select this row." at bounding box center [88, 258] width 9 height 9
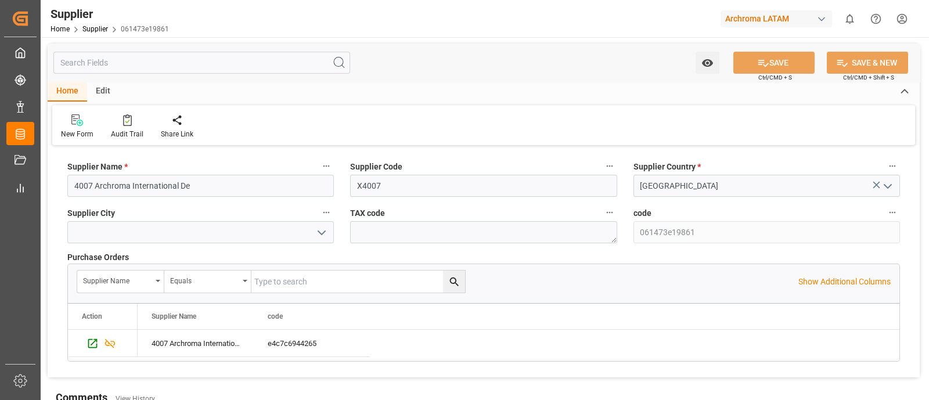
scroll to position [1, 0]
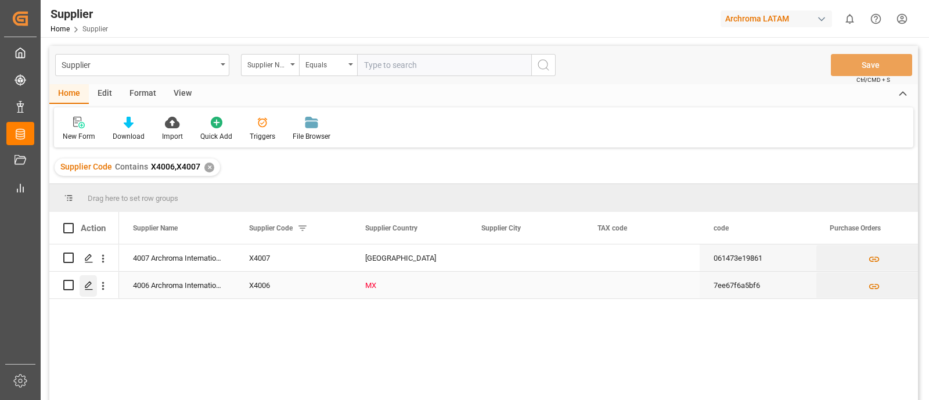
click at [89, 286] on icon "Press SPACE to select this row." at bounding box center [88, 285] width 9 height 9
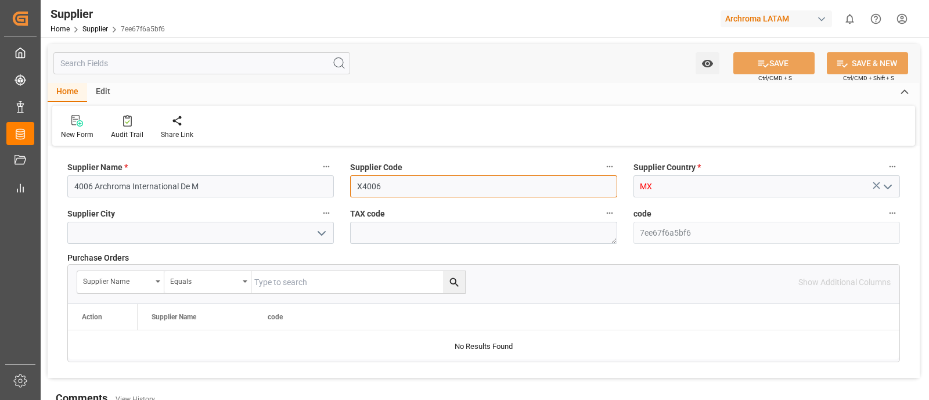
click at [371, 184] on input "X4006" at bounding box center [483, 186] width 267 height 22
click at [124, 126] on icon at bounding box center [127, 121] width 9 height 12
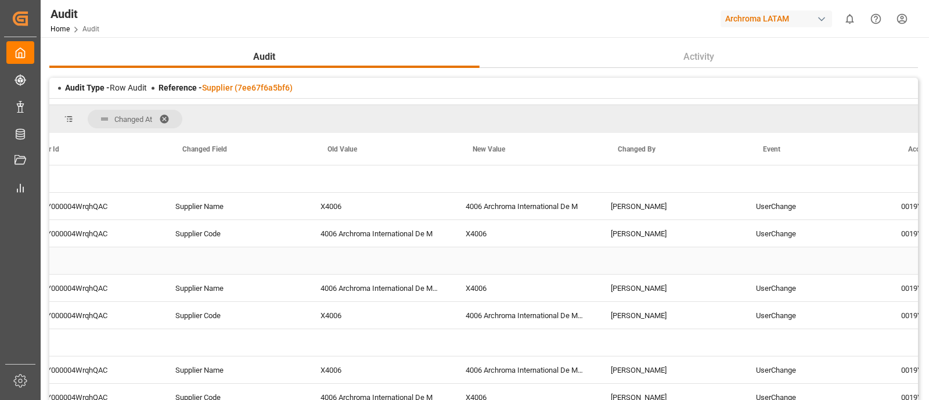
scroll to position [0, 325]
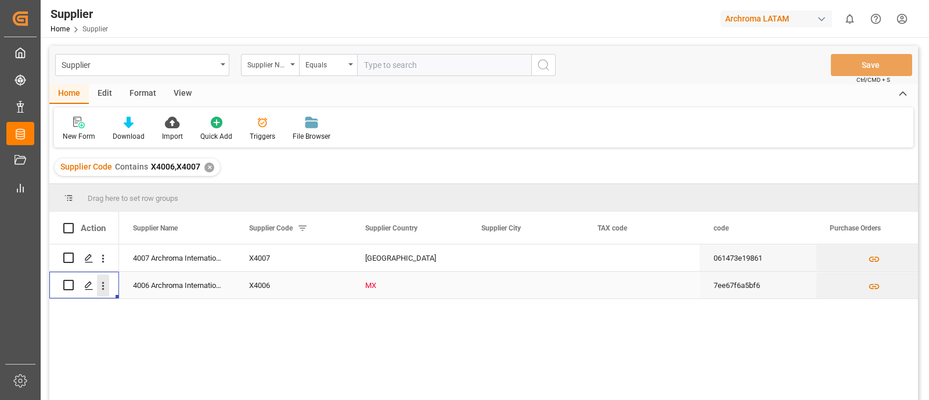
click at [106, 287] on icon "open menu" at bounding box center [103, 286] width 12 height 12
click at [447, 354] on div "4007 Archroma International De X4007 Mexico 061473e19861 4006 Archroma Internat…" at bounding box center [518, 325] width 799 height 163
click at [91, 281] on icon "Press SPACE to select this row." at bounding box center [88, 285] width 9 height 9
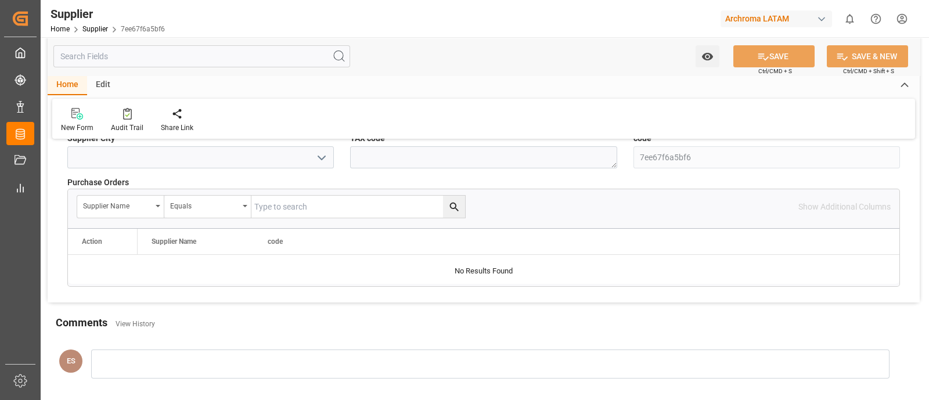
scroll to position [206, 0]
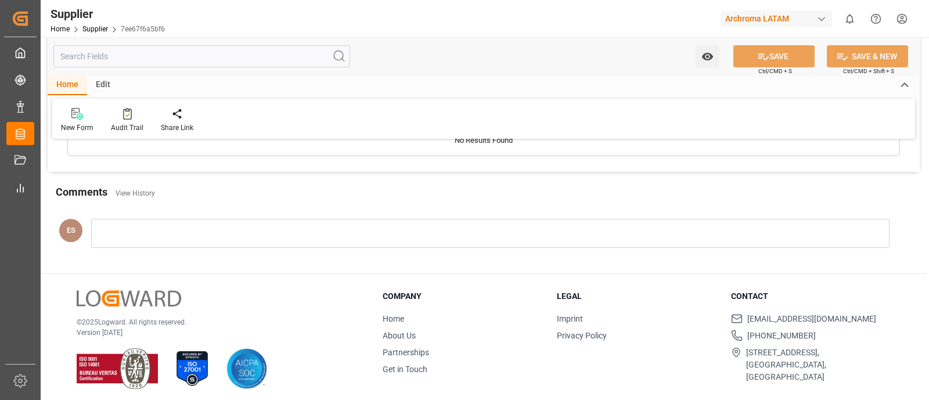
click at [384, 220] on div at bounding box center [490, 233] width 798 height 29
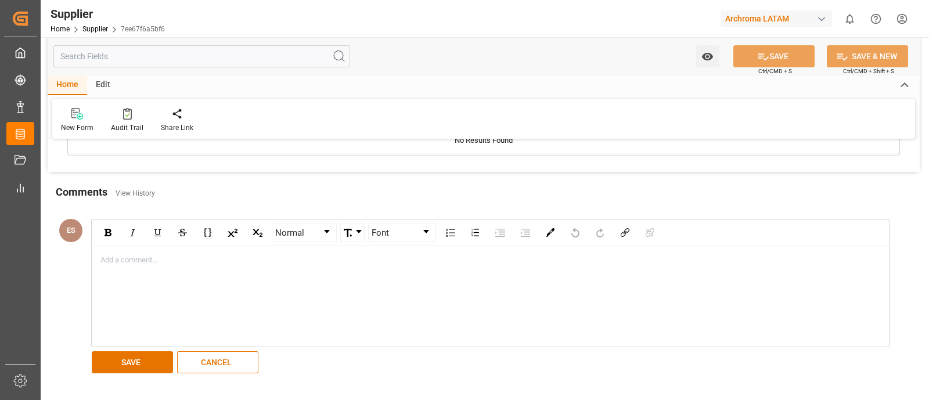
click at [250, 264] on div "rdw-editor" at bounding box center [490, 260] width 779 height 12
click at [159, 262] on div "rdw-editor" at bounding box center [490, 260] width 779 height 12
click at [114, 364] on button "SAVE" at bounding box center [132, 362] width 81 height 22
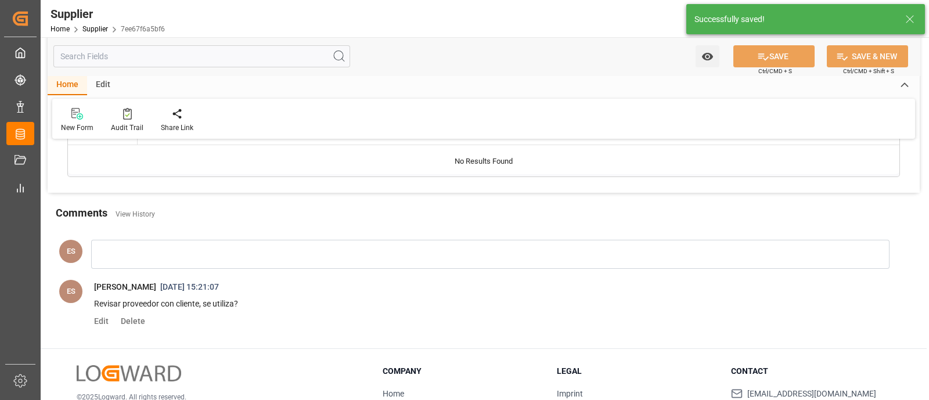
scroll to position [184, 0]
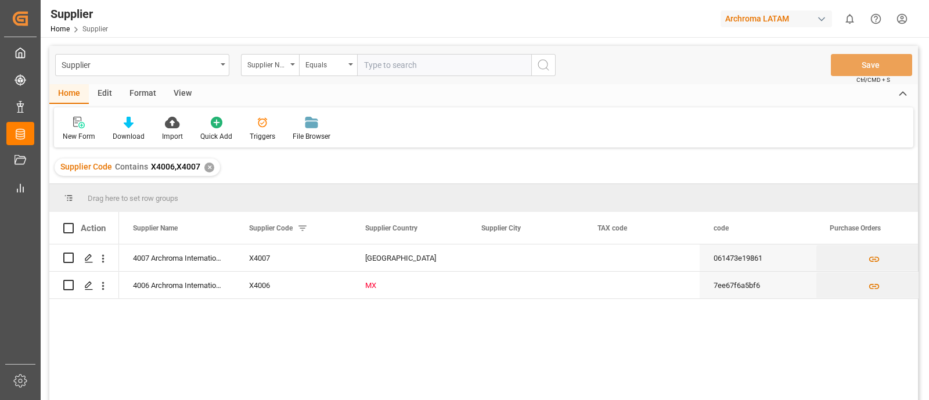
click at [208, 166] on div "✕" at bounding box center [209, 168] width 10 height 10
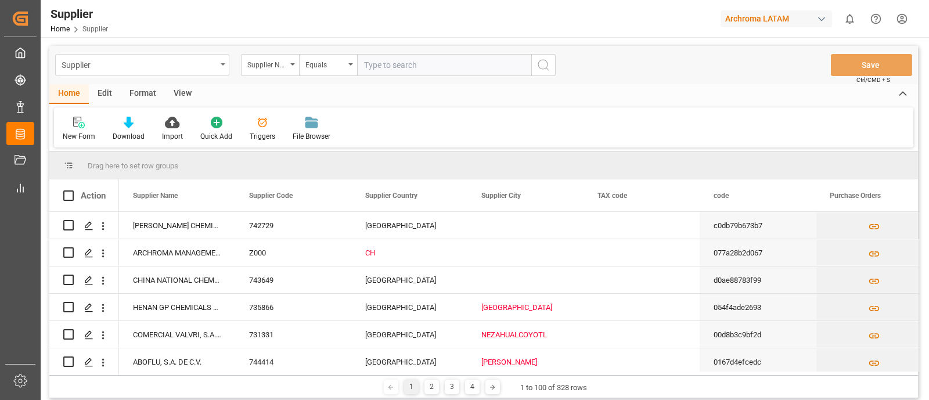
click at [129, 73] on div "Supplier" at bounding box center [142, 65] width 174 height 22
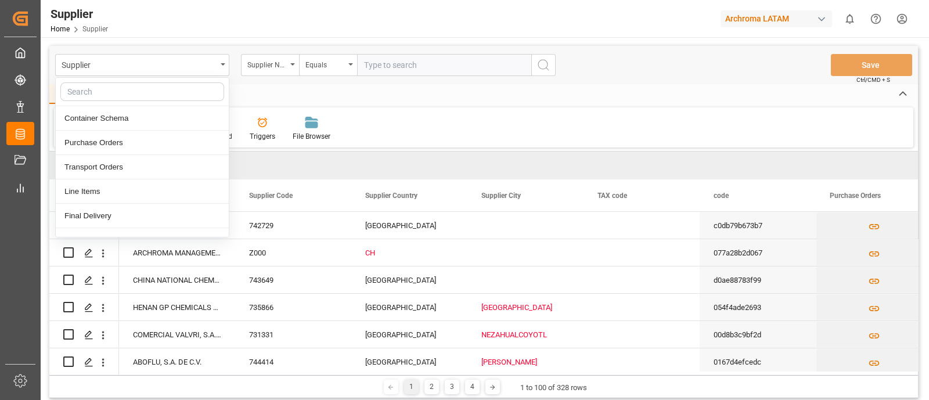
scroll to position [209, 0]
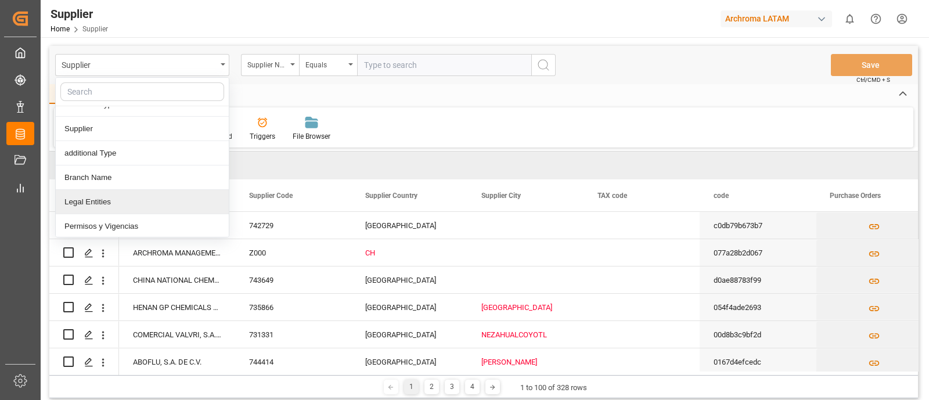
click at [139, 199] on div "Legal Entities" at bounding box center [142, 202] width 173 height 24
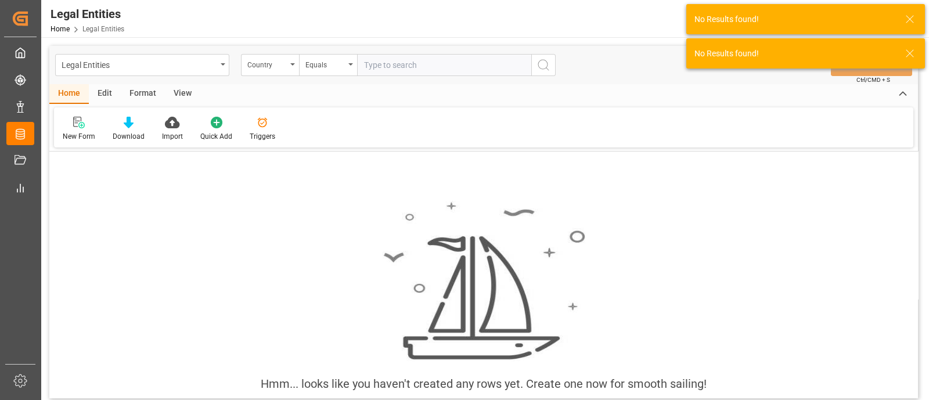
click at [908, 19] on icon at bounding box center [910, 19] width 14 height 14
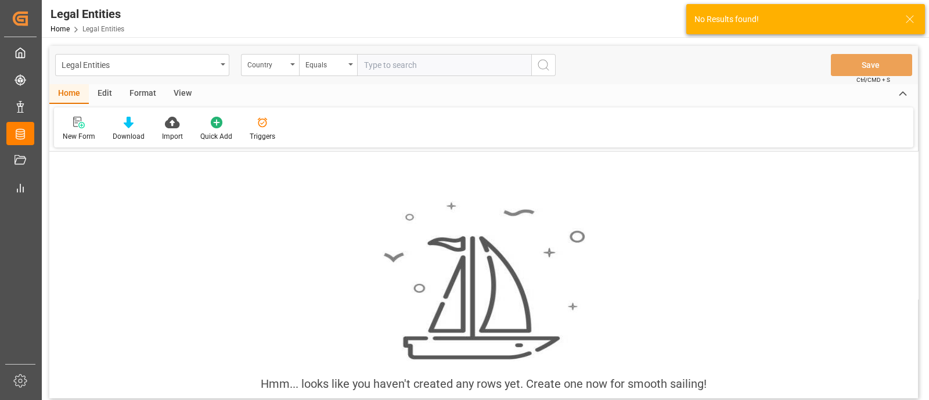
click at [915, 53] on div "Legal Entities Country Equals Save Ctrl/CMD + S" at bounding box center [483, 65] width 869 height 38
click at [909, 21] on icon at bounding box center [910, 19] width 14 height 14
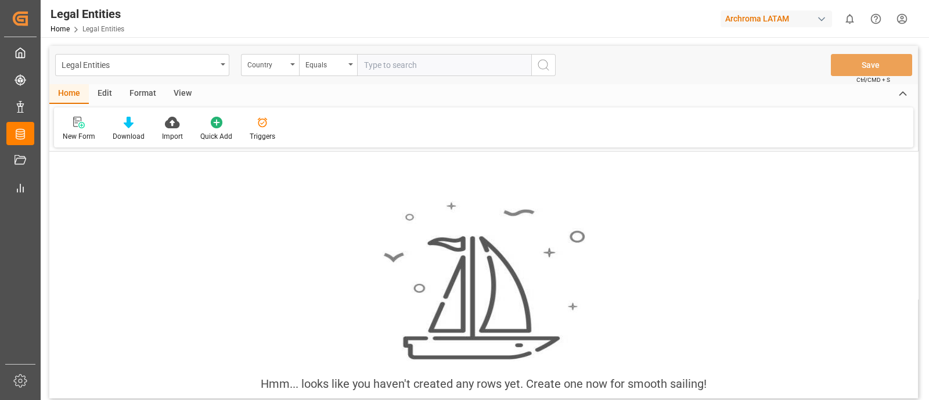
click at [900, 26] on html "Created by potrace 1.15, written by Peter Selinger 2001-2017 Created by potrace…" at bounding box center [464, 200] width 929 height 400
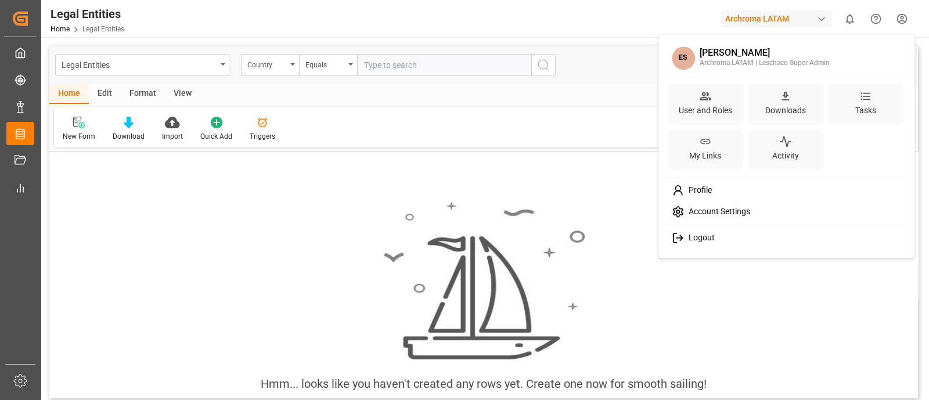
click at [508, 178] on html "Created by potrace 1.15, written by Peter Selinger 2001-2017 Created by potrace…" at bounding box center [464, 200] width 929 height 400
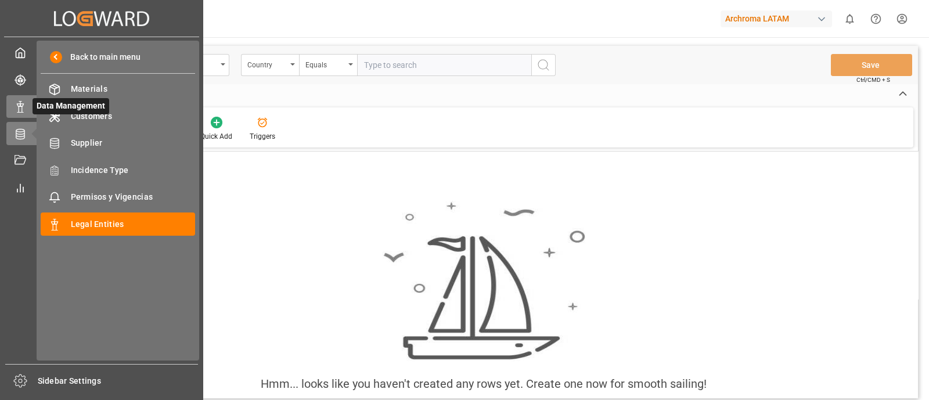
click at [21, 104] on polygon at bounding box center [21, 105] width 3 height 2
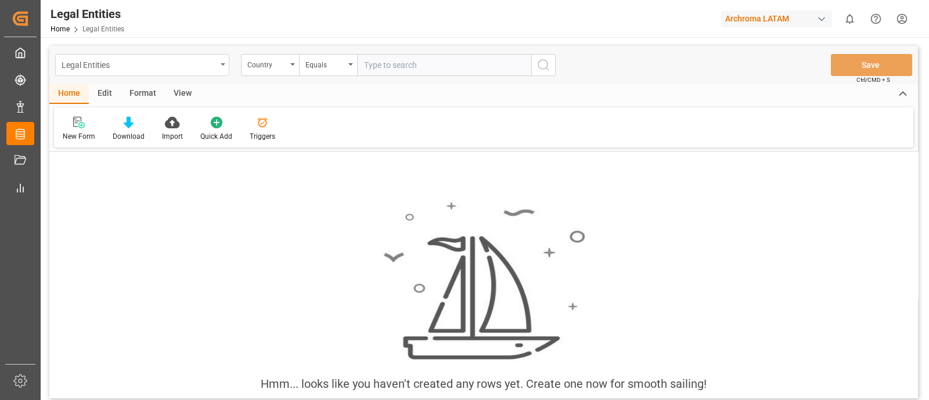
click at [189, 65] on div "Legal Entities" at bounding box center [139, 64] width 155 height 15
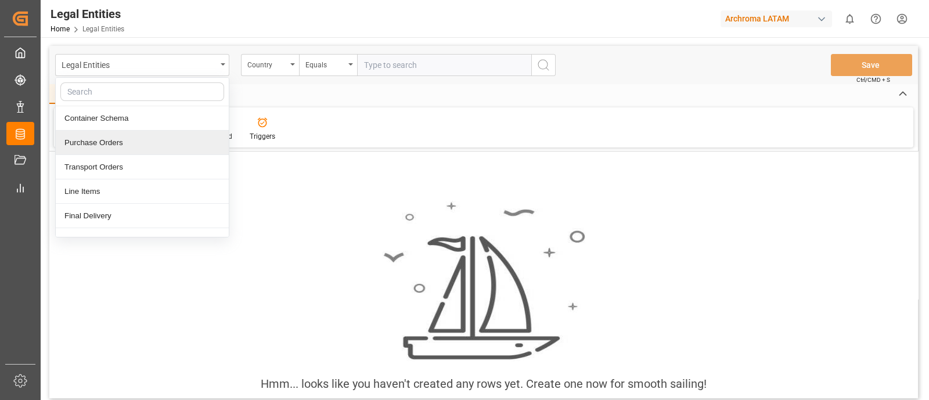
click at [106, 143] on div "Purchase Orders" at bounding box center [142, 143] width 173 height 24
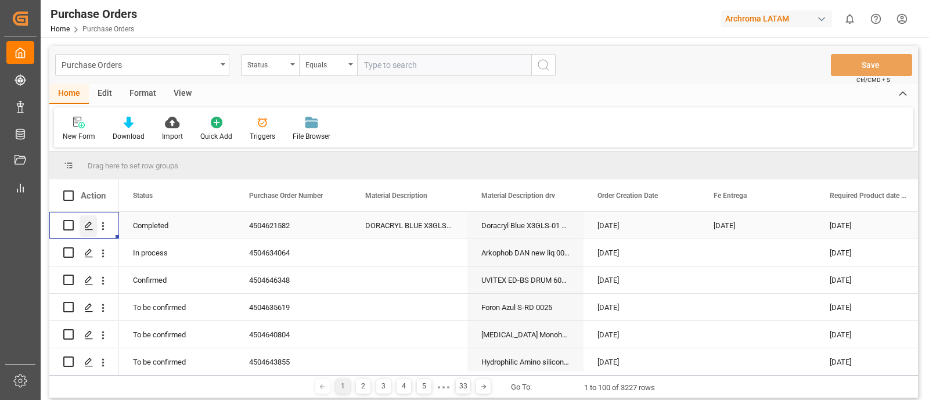
click at [86, 225] on polygon "Press SPACE to select this row." at bounding box center [88, 225] width 6 height 6
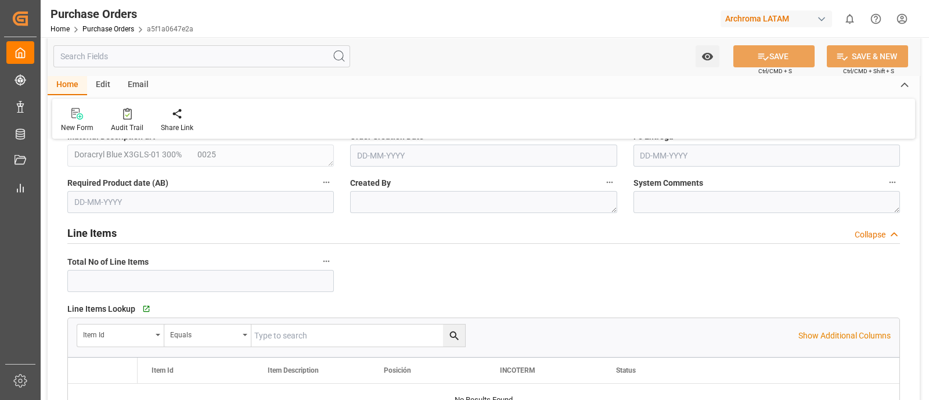
type input "1"
type input "01-07-2025"
type input "07-07-2025"
type input "20-06-2025"
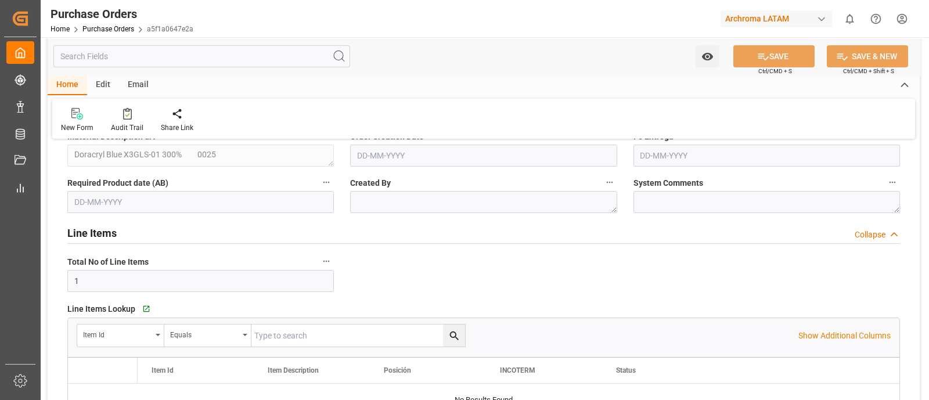
type input "26-06-2025"
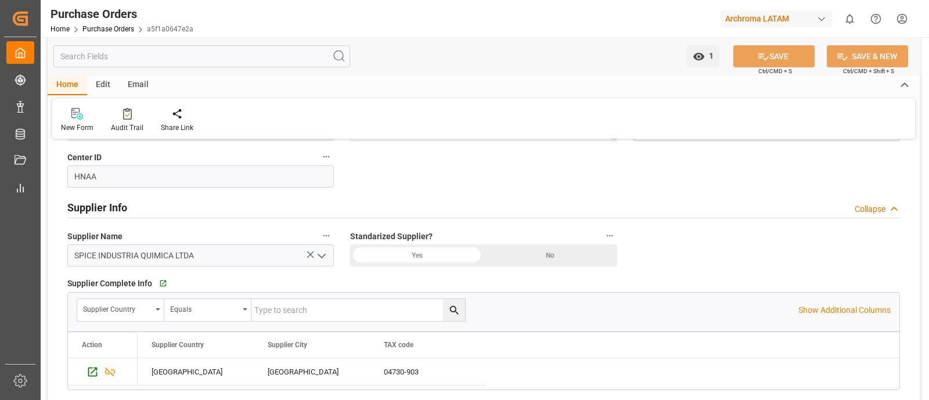
scroll to position [481, 0]
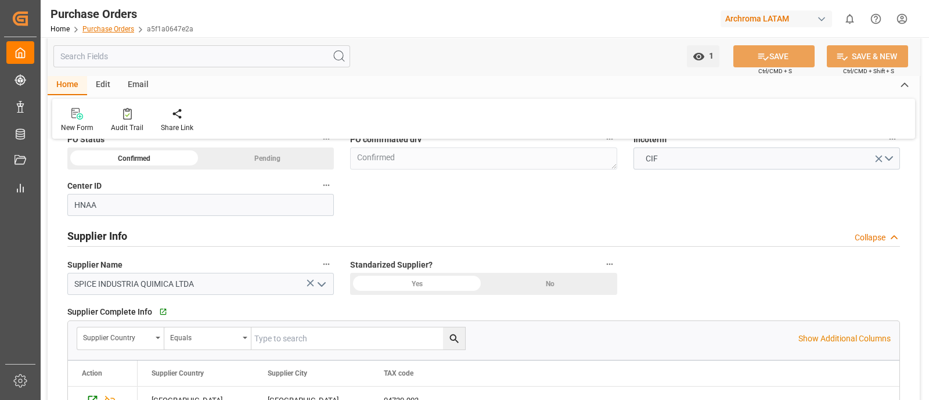
click at [111, 30] on link "Purchase Orders" at bounding box center [108, 29] width 52 height 8
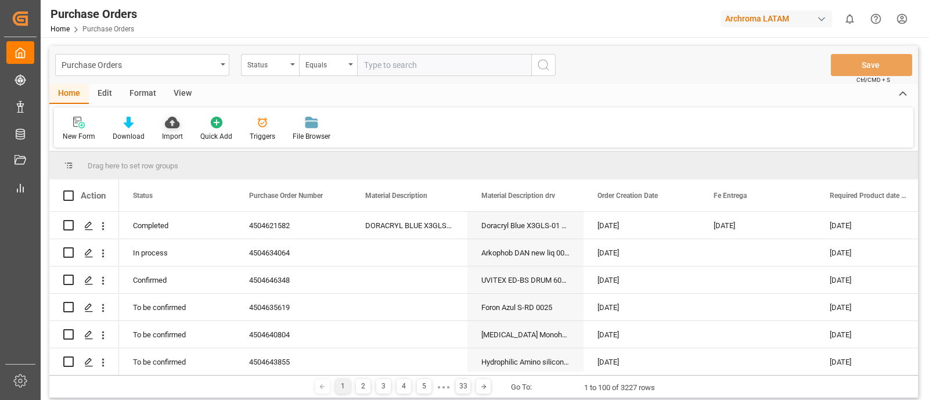
click at [174, 134] on div "Import" at bounding box center [172, 136] width 21 height 10
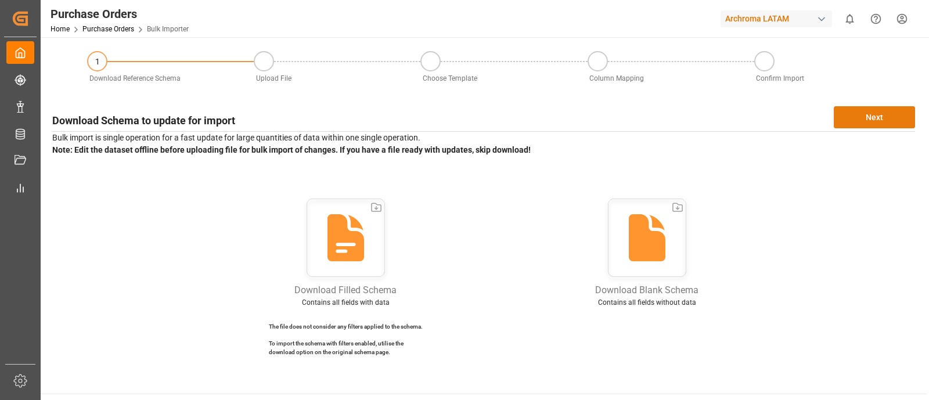
click at [891, 114] on button "Next" at bounding box center [874, 117] width 81 height 22
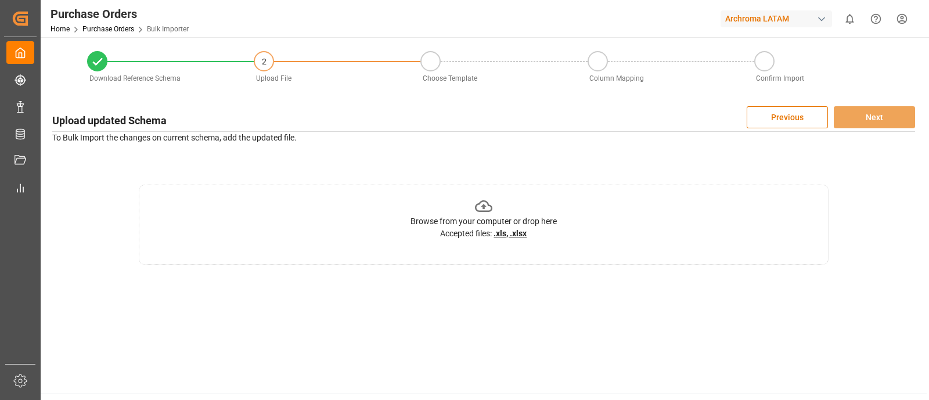
click at [452, 166] on div "Upload updated Schema Previous Next To Bulk Import the changes on current schem…" at bounding box center [483, 185] width 875 height 170
click at [784, 116] on button "Previous" at bounding box center [787, 117] width 81 height 22
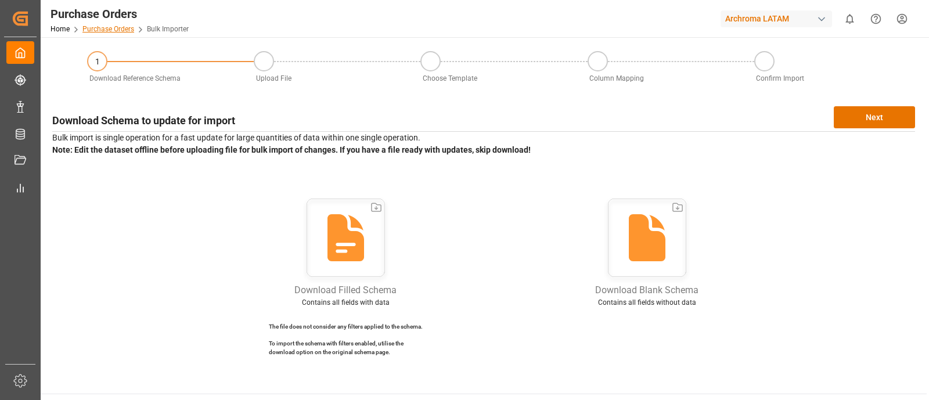
click at [126, 30] on link "Purchase Orders" at bounding box center [108, 29] width 52 height 8
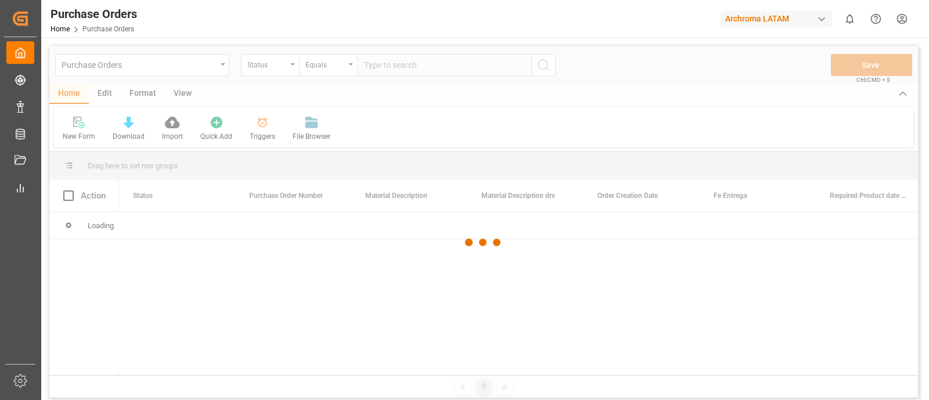
click at [106, 98] on div at bounding box center [483, 242] width 869 height 393
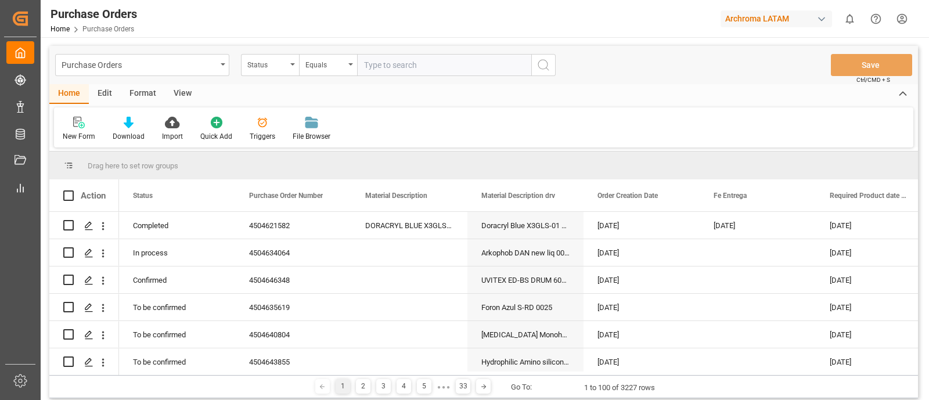
click at [106, 98] on div "Edit" at bounding box center [105, 94] width 32 height 20
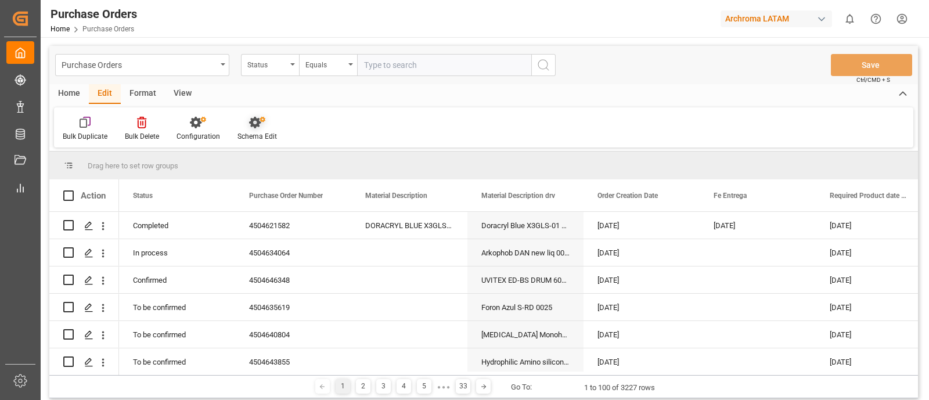
click at [258, 122] on icon at bounding box center [255, 123] width 12 height 12
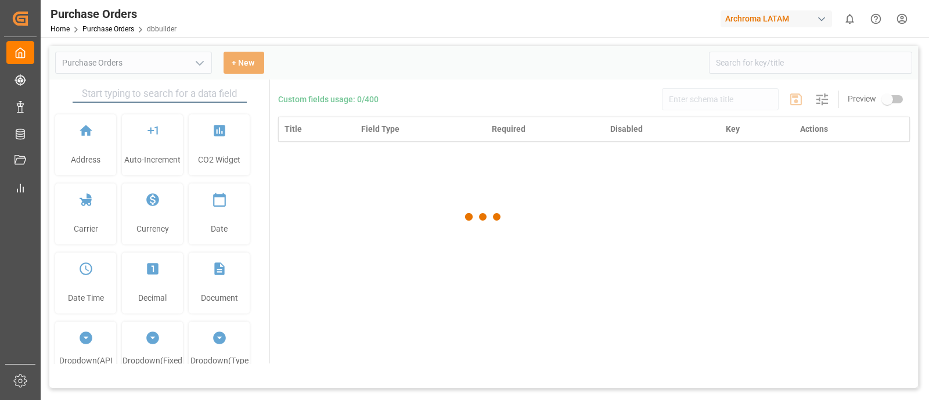
type input "Purchase Orders"
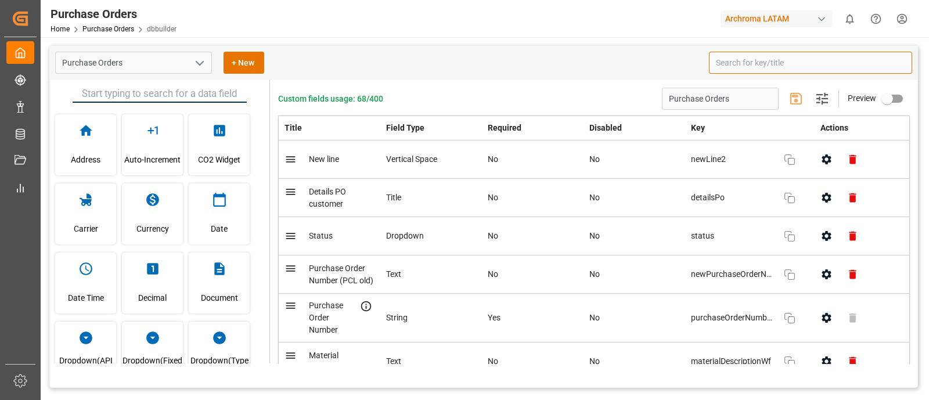
click at [740, 64] on input at bounding box center [810, 63] width 203 height 22
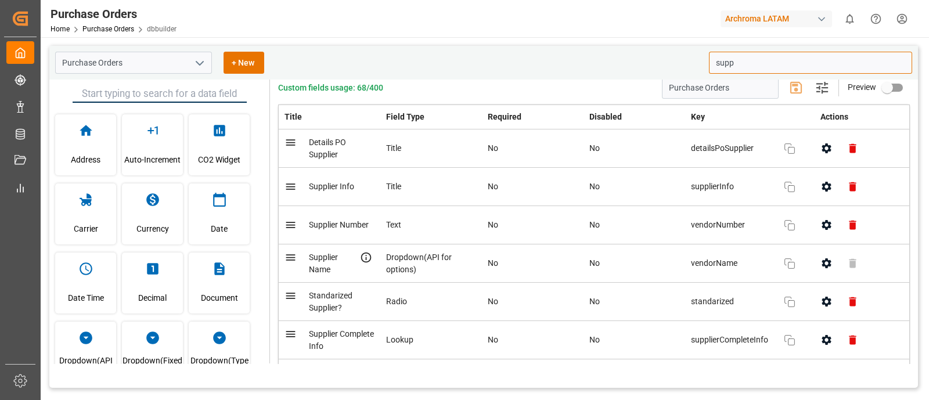
scroll to position [12, 0]
click at [821, 265] on icon "button" at bounding box center [827, 263] width 12 height 12
type input "supp"
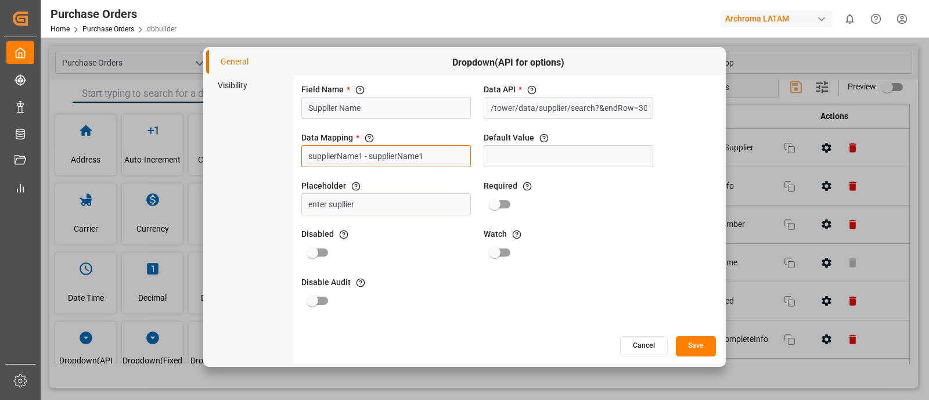
click at [438, 153] on input "supplierName1 - supplierName1" at bounding box center [386, 156] width 170 height 22
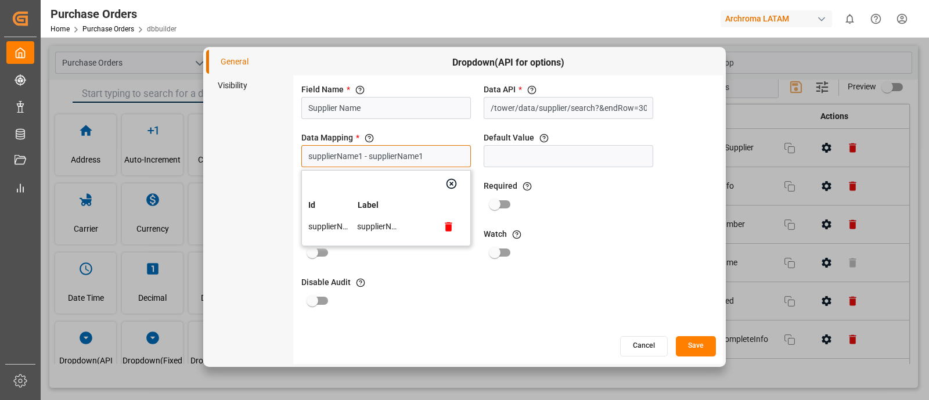
click at [441, 153] on input "supplierName1 - supplierName1" at bounding box center [386, 156] width 170 height 22
click at [572, 202] on div "Required The field is marked as mandatory field when required is set to true" at bounding box center [568, 198] width 174 height 40
click at [476, 155] on div "Field Name * The title of the field that will be shown in UI Supplier Name Data…" at bounding box center [508, 205] width 430 height 260
click at [477, 94] on div "Field Name * The title of the field that will be shown in UI Supplier Name Data…" at bounding box center [508, 205] width 430 height 260
click at [454, 100] on input "Supplier Name" at bounding box center [386, 108] width 170 height 22
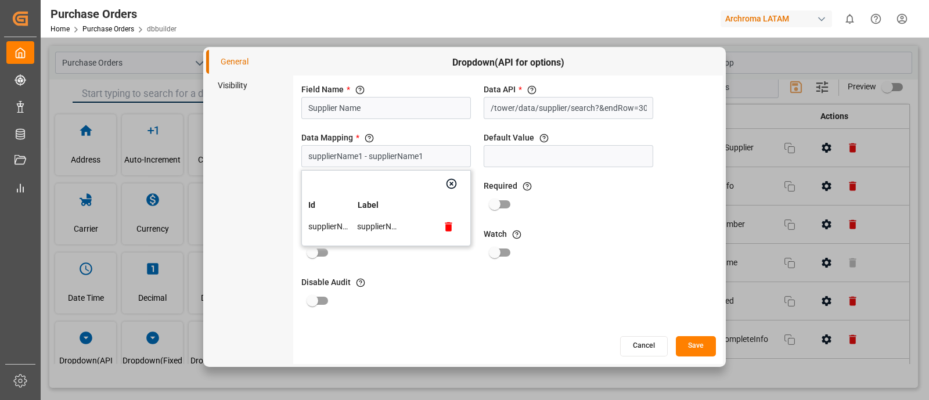
click at [654, 341] on button "Cancel" at bounding box center [644, 346] width 48 height 20
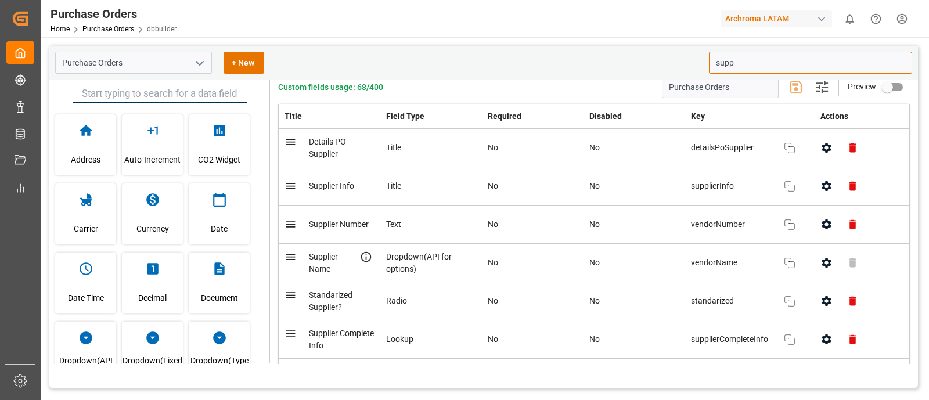
click at [821, 265] on icon "button" at bounding box center [827, 263] width 12 height 12
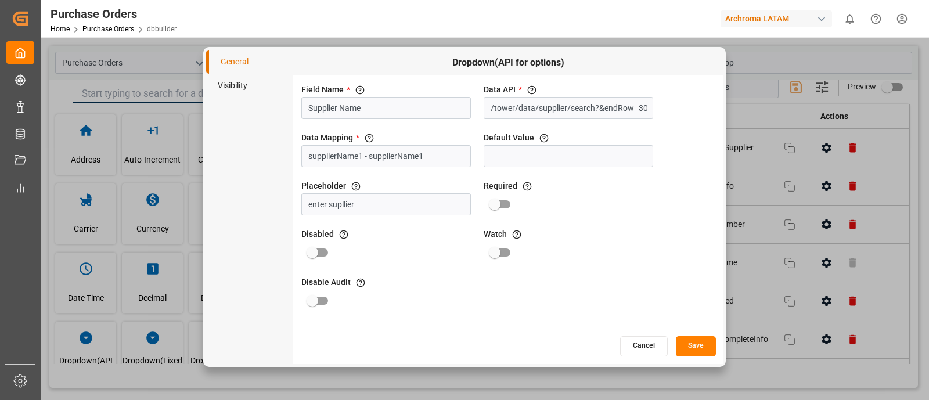
click at [642, 344] on button "Cancel" at bounding box center [644, 346] width 48 height 20
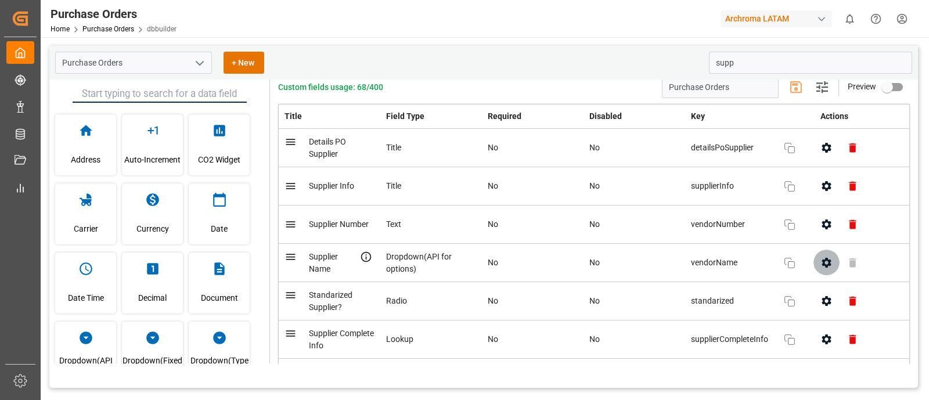
click at [822, 268] on button "button" at bounding box center [827, 263] width 26 height 26
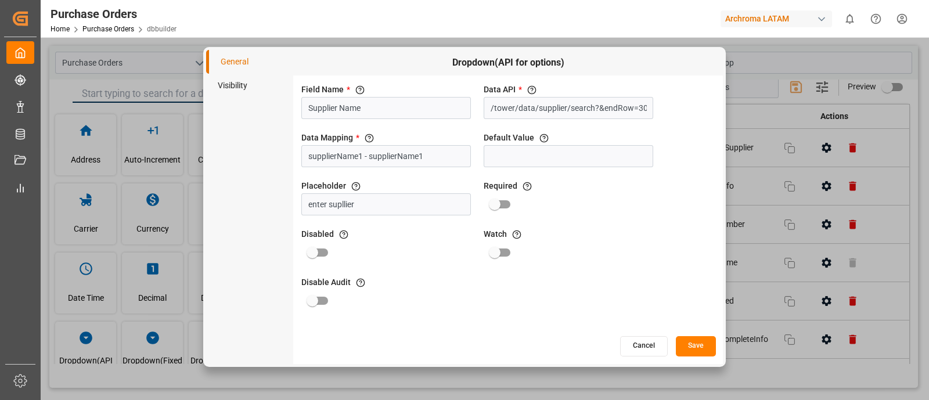
click at [632, 351] on button "Cancel" at bounding box center [644, 346] width 48 height 20
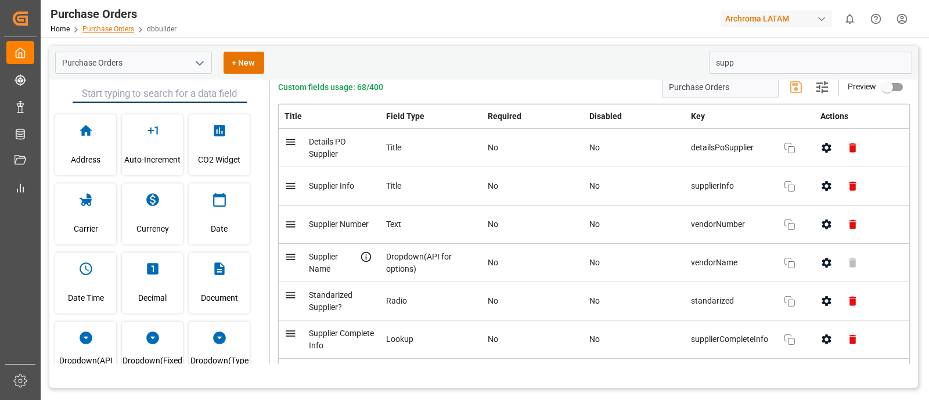
click at [102, 31] on link "Purchase Orders" at bounding box center [108, 29] width 52 height 8
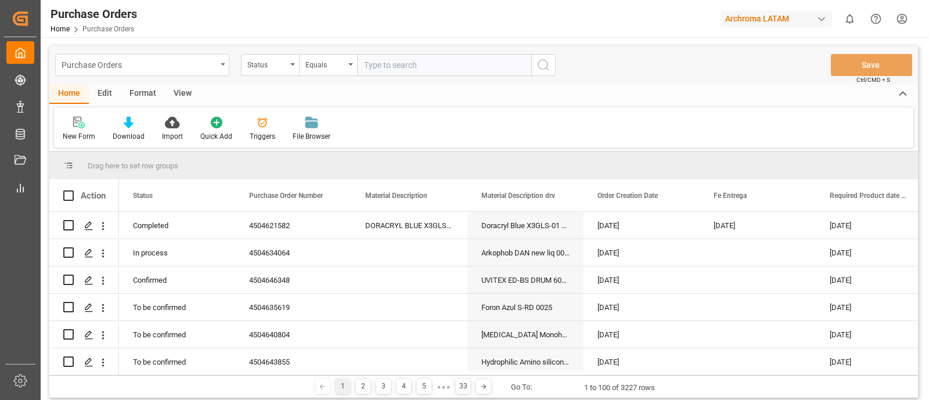
click at [201, 65] on div "Purchase Orders" at bounding box center [139, 64] width 155 height 15
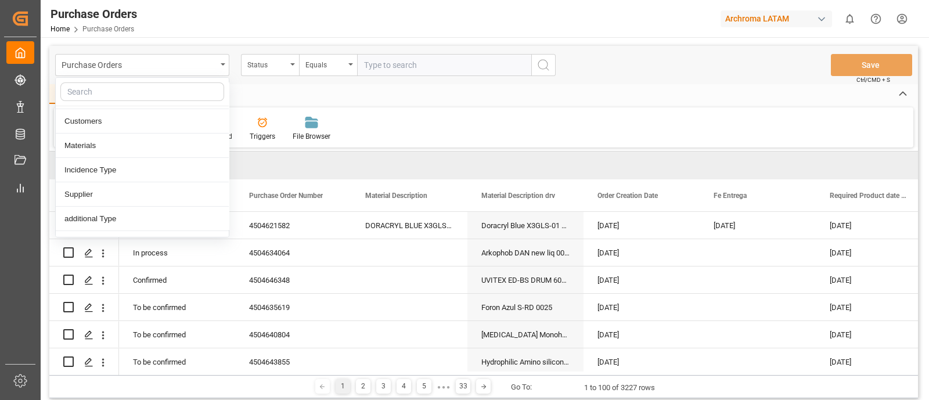
scroll to position [168, 0]
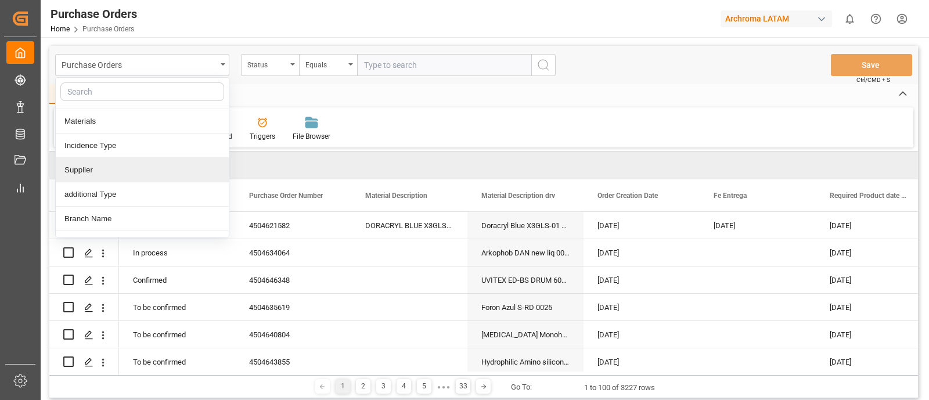
click at [95, 167] on div "Supplier" at bounding box center [142, 170] width 173 height 24
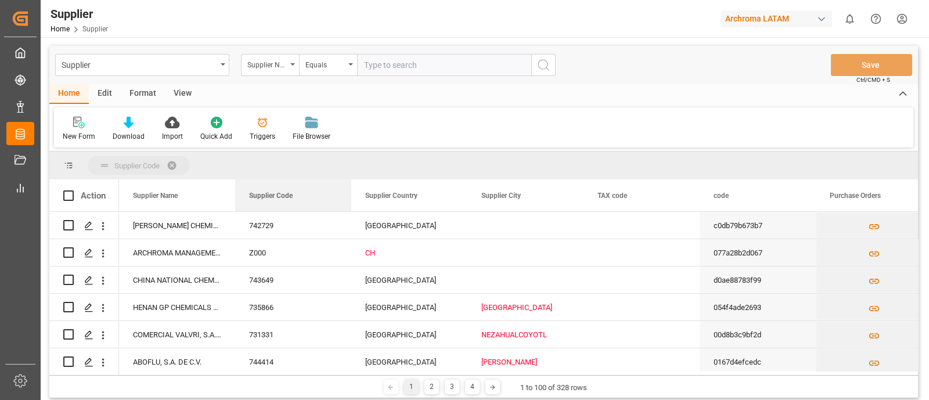
drag, startPoint x: 262, startPoint y: 200, endPoint x: 236, endPoint y: 158, distance: 49.6
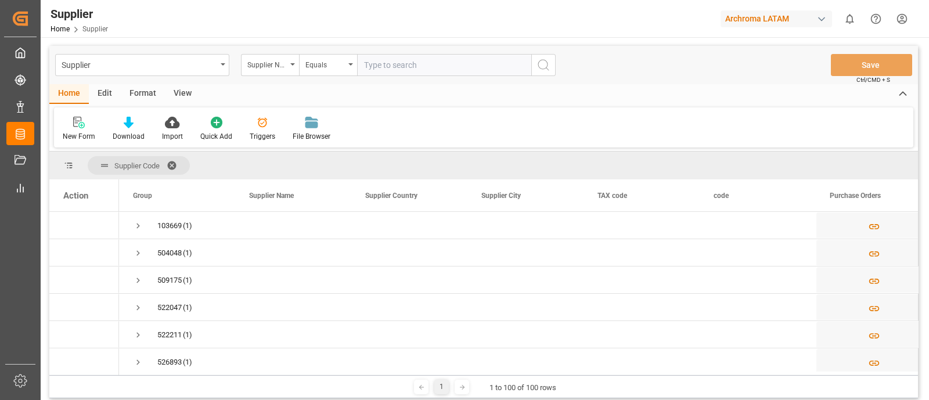
click at [172, 163] on span at bounding box center [176, 165] width 19 height 10
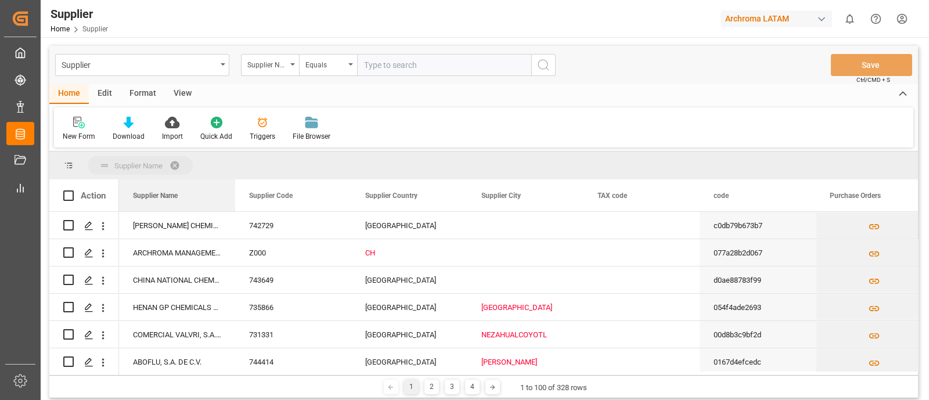
drag, startPoint x: 175, startPoint y: 197, endPoint x: 153, endPoint y: 161, distance: 42.2
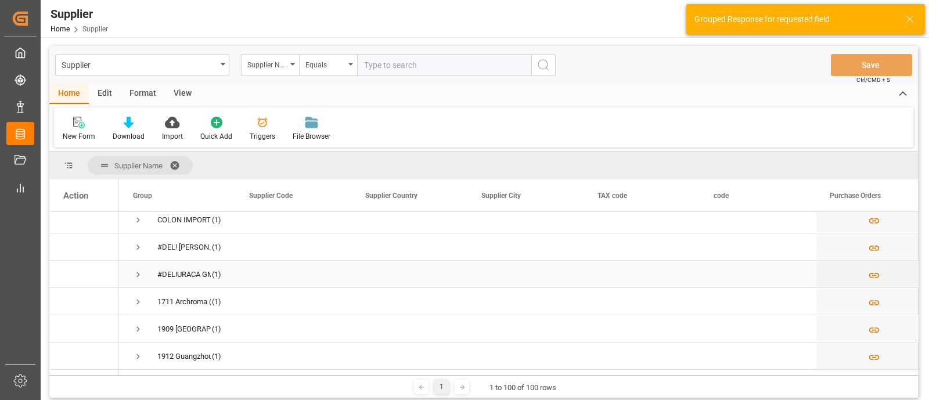
scroll to position [6, 0]
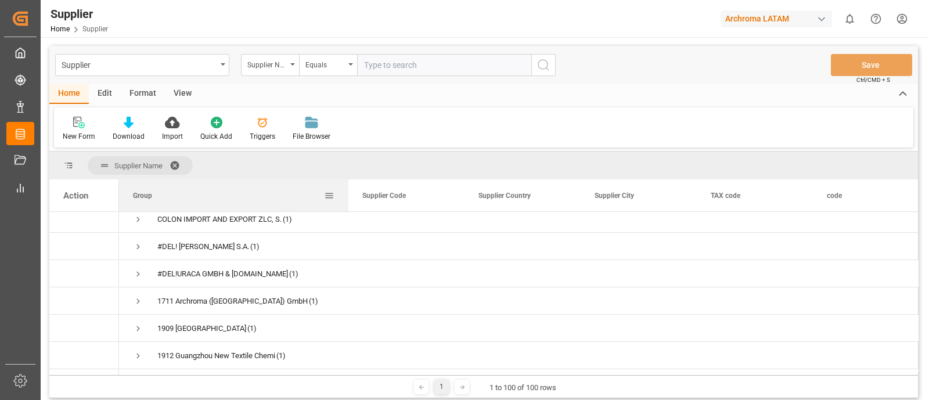
drag, startPoint x: 232, startPoint y: 204, endPoint x: 344, endPoint y: 208, distance: 111.6
click at [346, 208] on div at bounding box center [348, 195] width 5 height 32
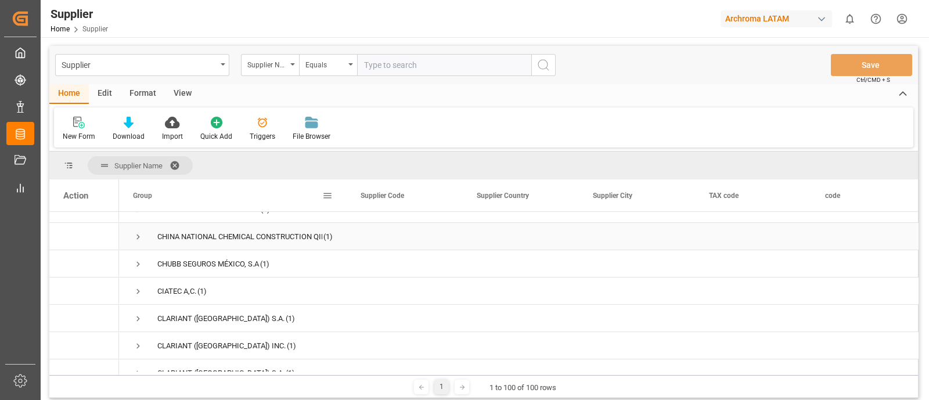
scroll to position [2448, 0]
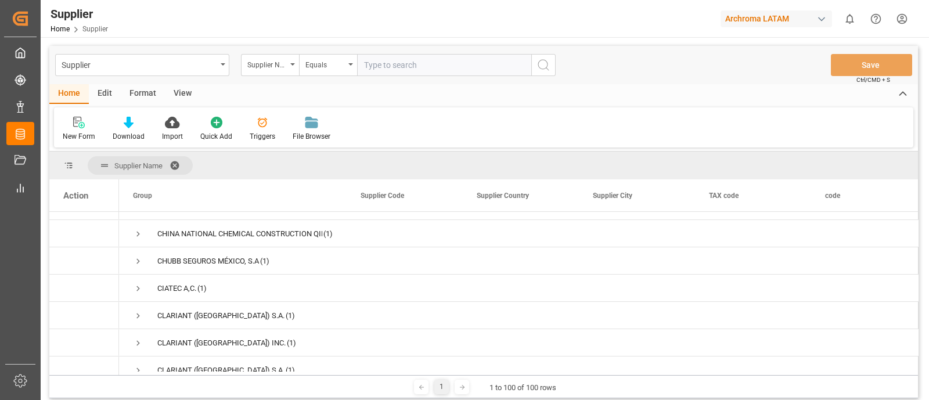
click at [106, 89] on div "Edit" at bounding box center [105, 94] width 32 height 20
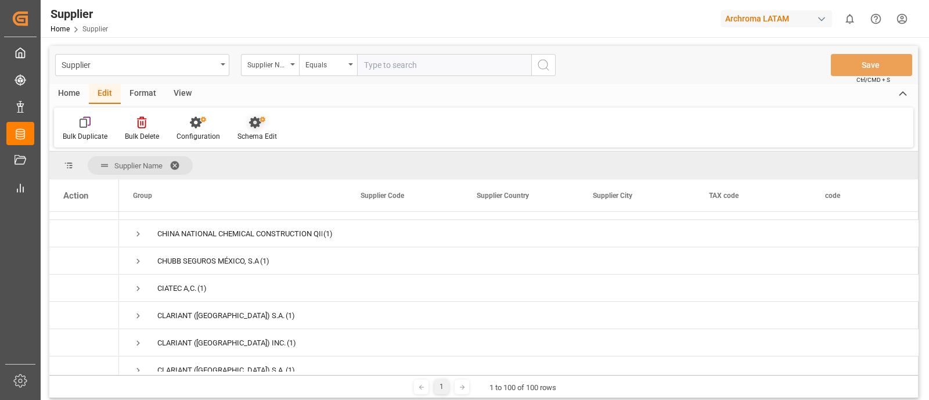
click at [265, 129] on div "Schema Edit" at bounding box center [257, 129] width 57 height 26
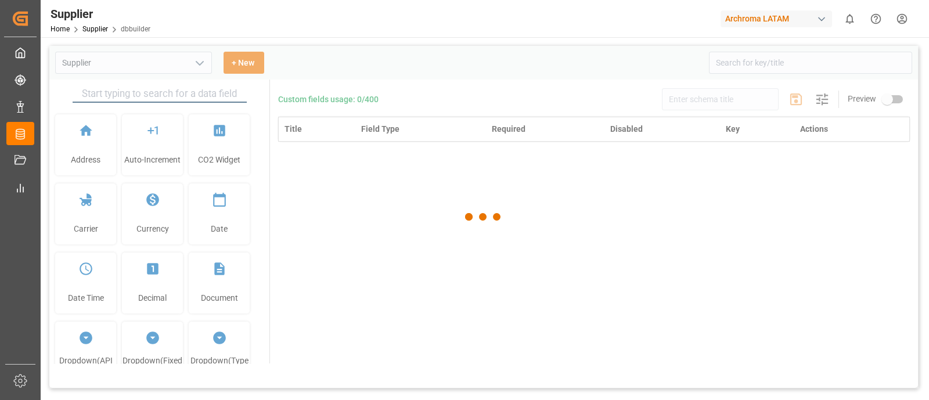
type input "Supplier"
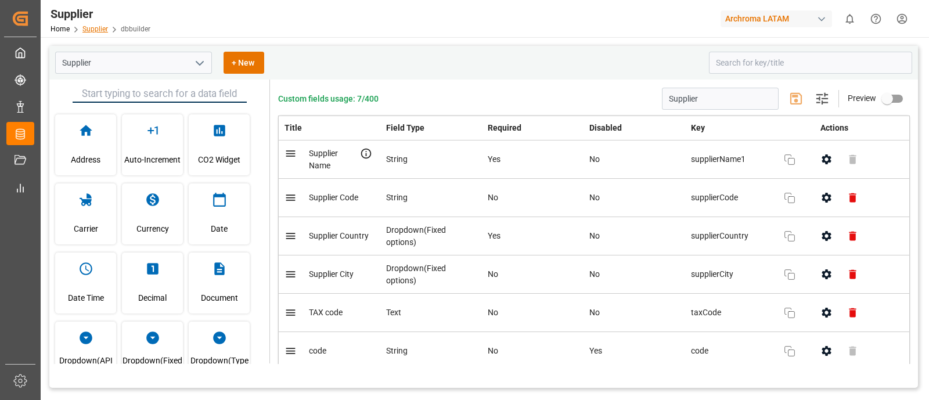
click at [101, 27] on link "Supplier" at bounding box center [95, 29] width 26 height 8
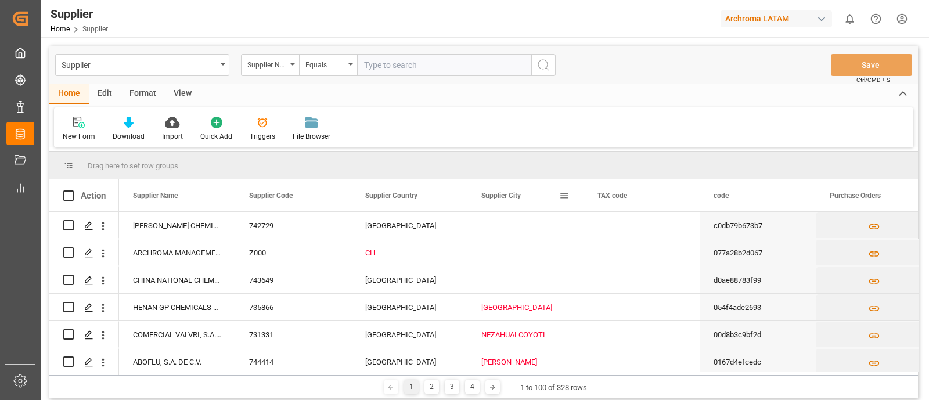
click at [516, 179] on div "Supplier City" at bounding box center [520, 195] width 78 height 32
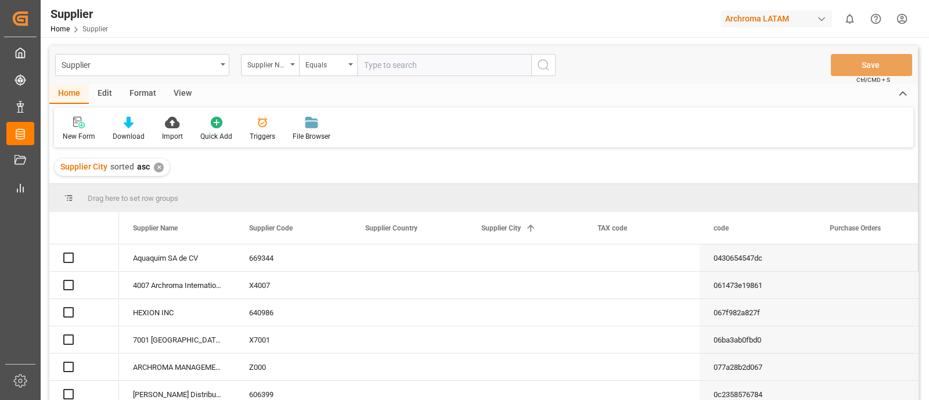
click at [160, 168] on div "✕" at bounding box center [159, 168] width 10 height 10
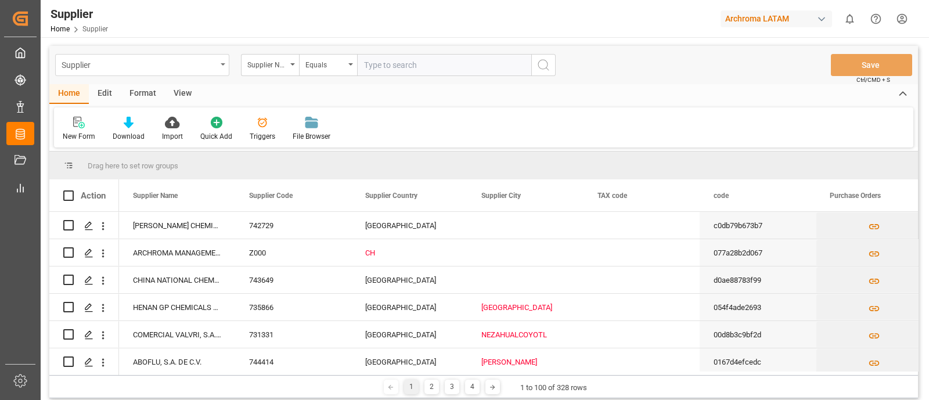
click at [212, 69] on div "Supplier" at bounding box center [139, 64] width 155 height 15
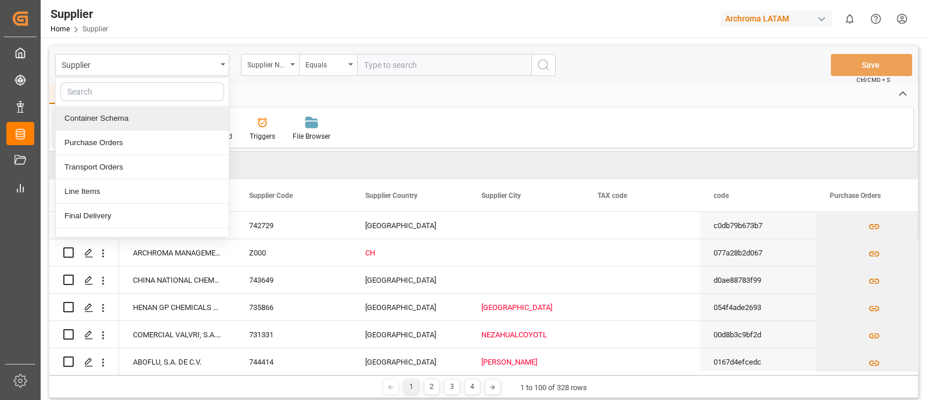
click at [123, 113] on div "Container Schema" at bounding box center [142, 118] width 173 height 24
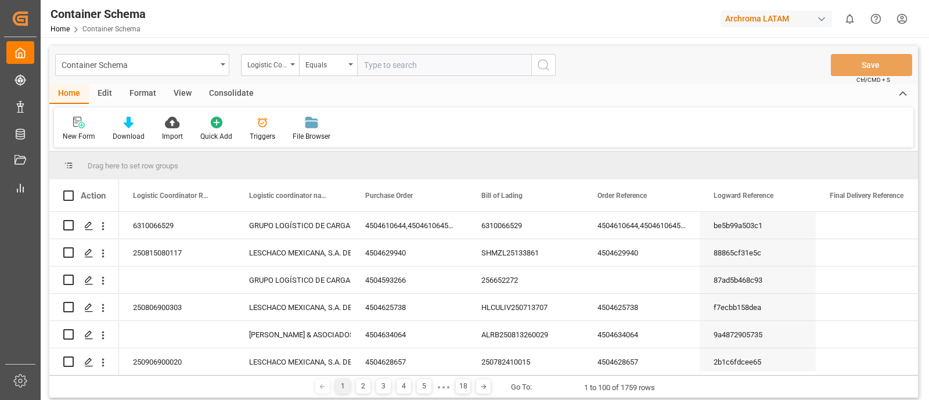
click at [100, 94] on div "Edit" at bounding box center [105, 94] width 32 height 20
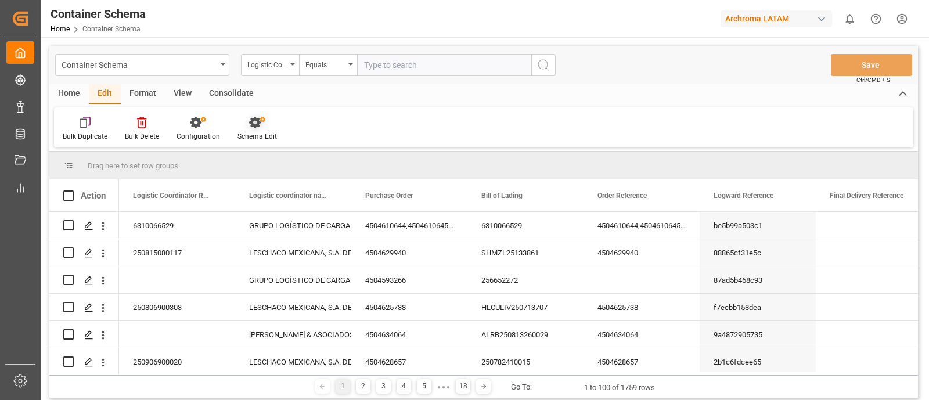
click at [263, 128] on icon at bounding box center [257, 123] width 16 height 12
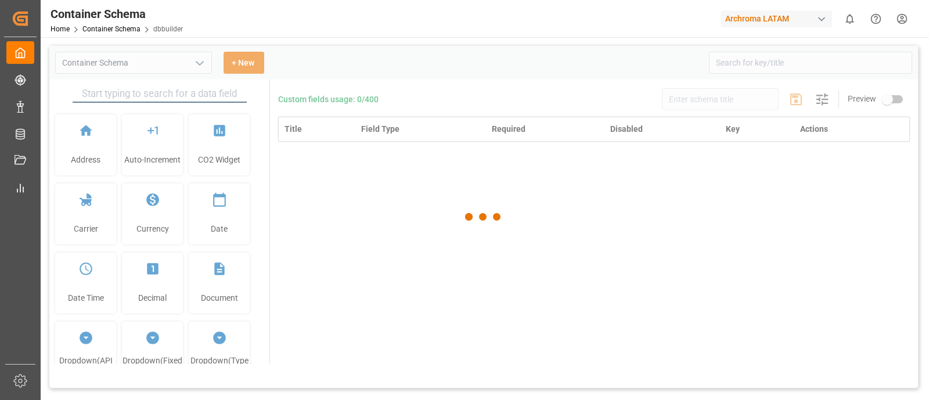
type input "Container Schema"
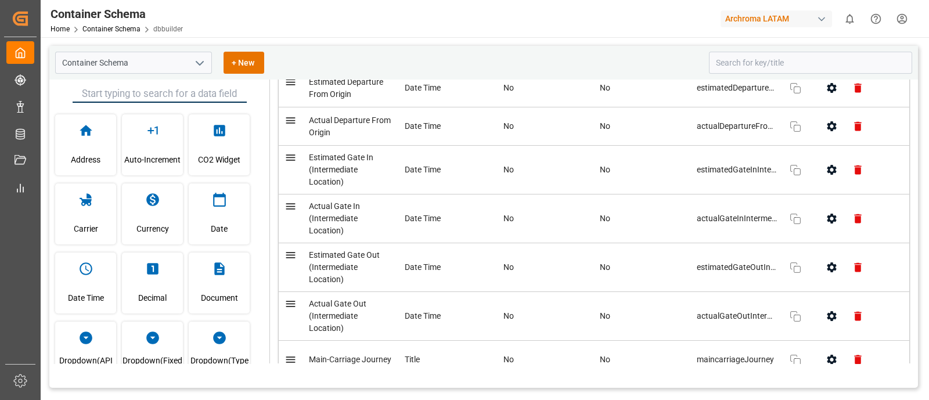
scroll to position [8141, 0]
click at [106, 27] on link "Container Schema" at bounding box center [111, 29] width 58 height 8
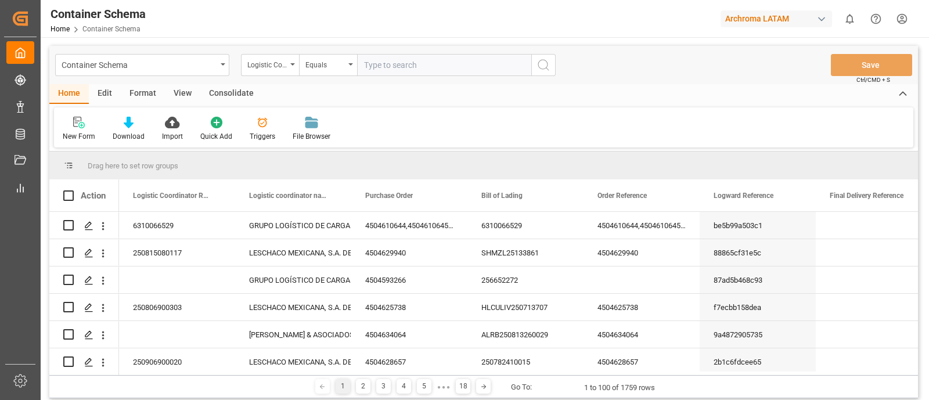
click at [105, 93] on div "Edit" at bounding box center [105, 94] width 32 height 20
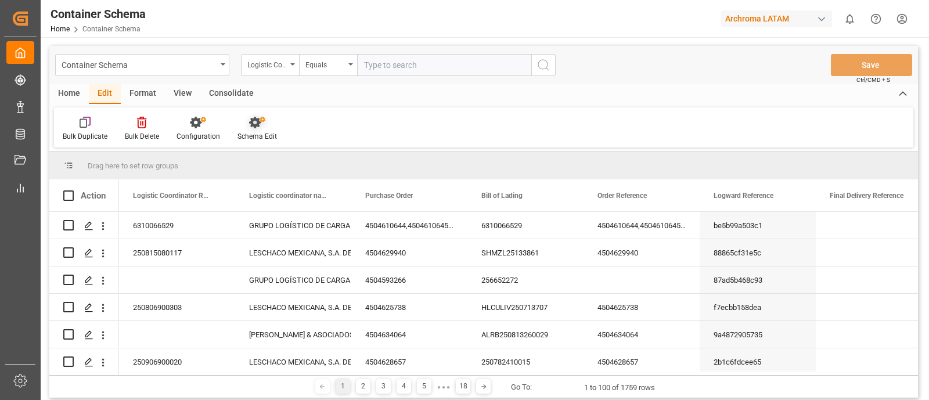
click at [254, 123] on icon at bounding box center [257, 123] width 16 height 12
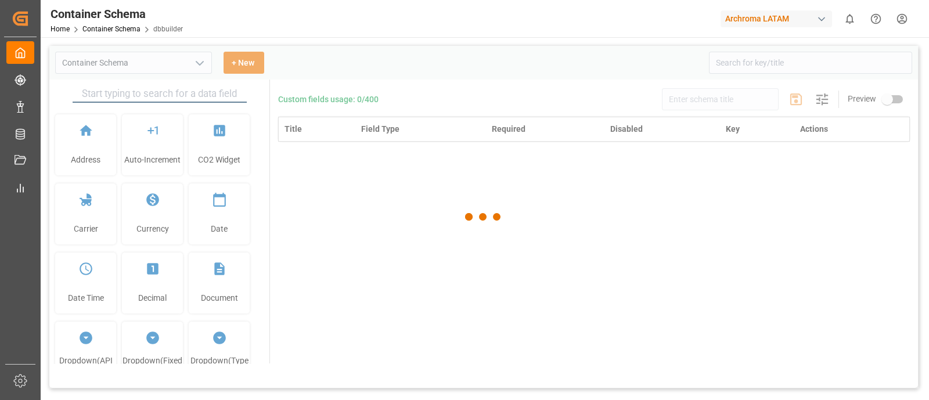
type input "Container Schema"
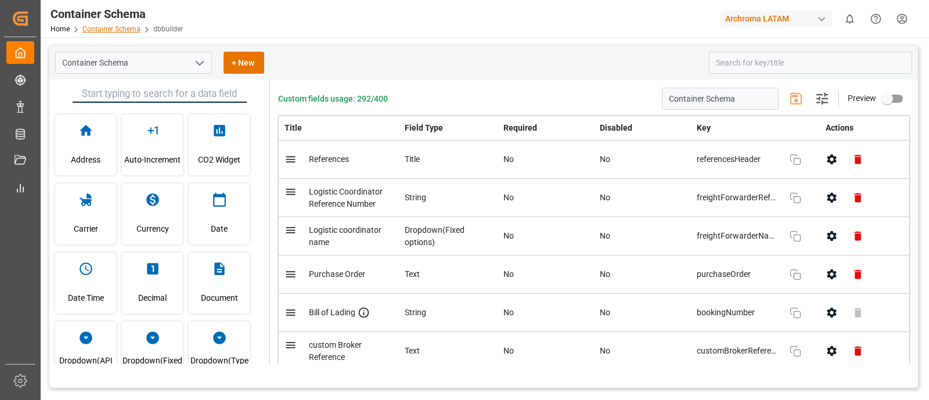
click at [114, 26] on link "Container Schema" at bounding box center [111, 29] width 58 height 8
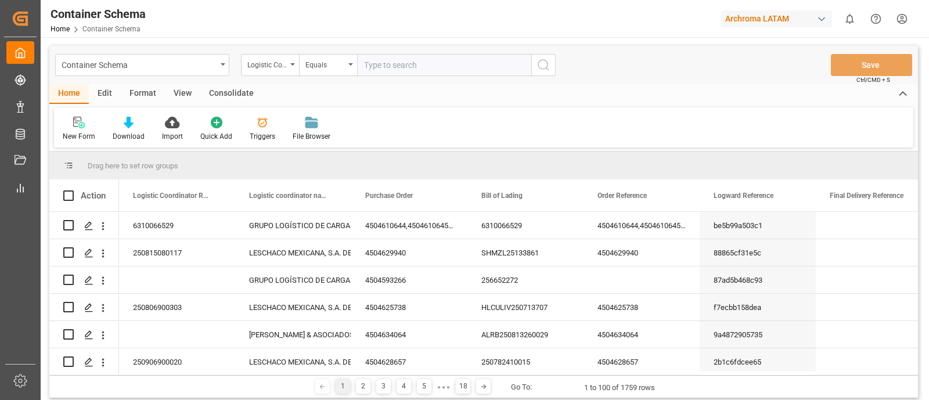
click at [108, 97] on div "Edit" at bounding box center [105, 94] width 32 height 20
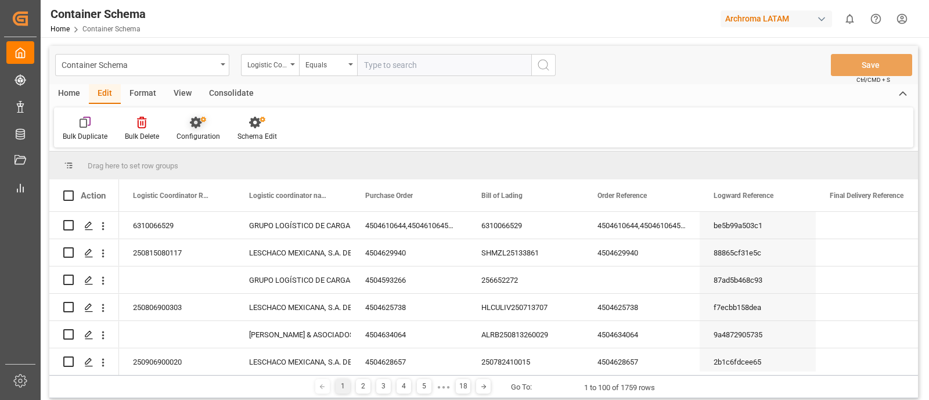
click at [197, 130] on div "Configuration" at bounding box center [198, 129] width 61 height 26
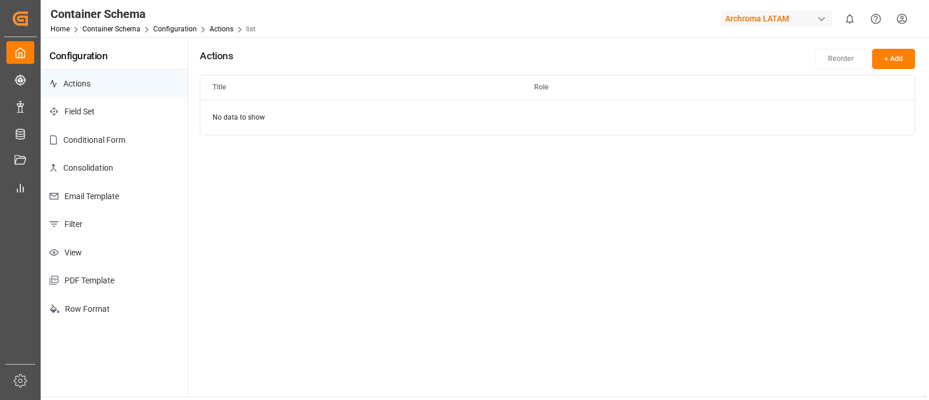
click at [116, 143] on p "Conditional Form" at bounding box center [114, 140] width 147 height 28
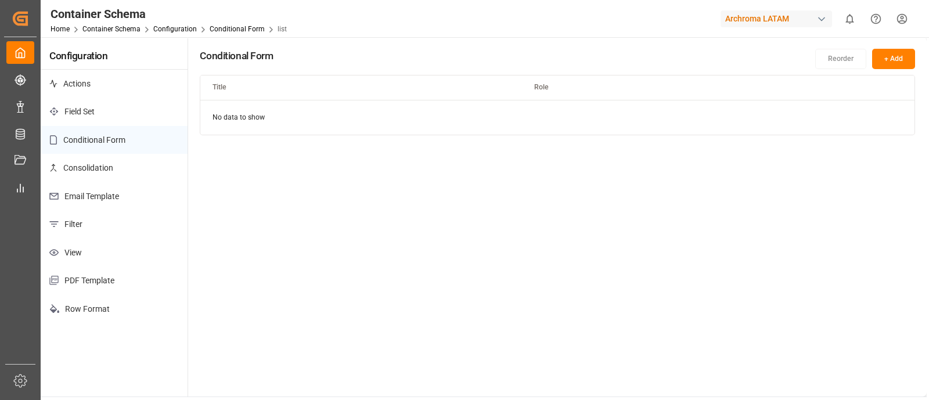
click at [895, 66] on button "+ Add" at bounding box center [893, 59] width 43 height 20
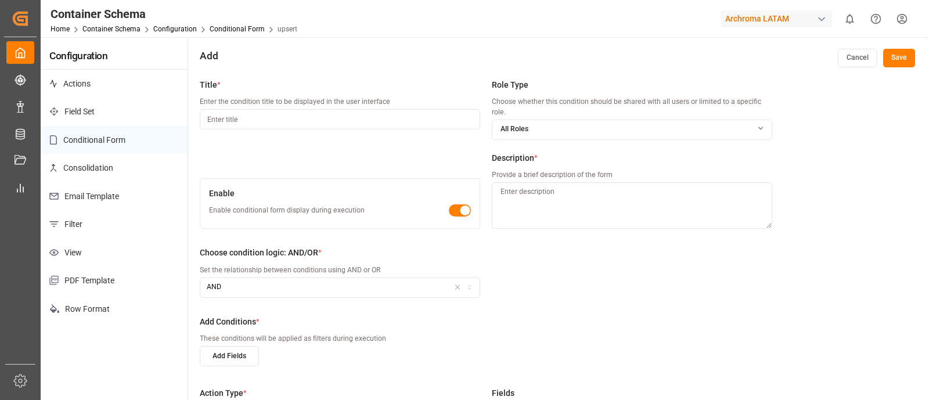
click at [379, 119] on input at bounding box center [340, 119] width 280 height 20
type input "LOGWARD DATA"
click at [659, 132] on div "All Roles" at bounding box center [631, 129] width 279 height 10
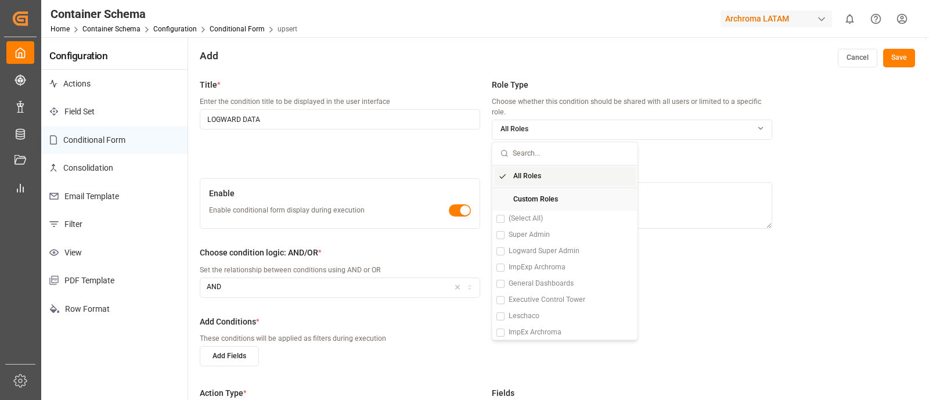
click at [507, 178] on span "Suggestions" at bounding box center [505, 176] width 15 height 10
click at [524, 195] on span "Custom Roles" at bounding box center [535, 200] width 45 height 10
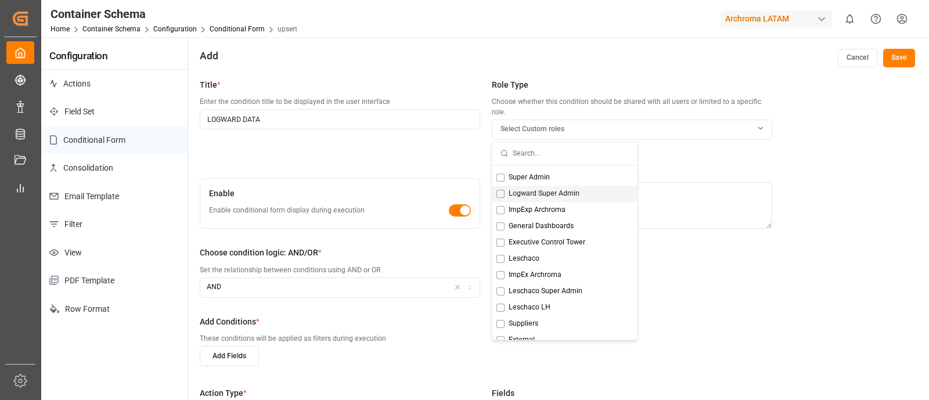
scroll to position [57, 0]
click at [566, 242] on span "Executive Control Tower" at bounding box center [547, 243] width 77 height 10
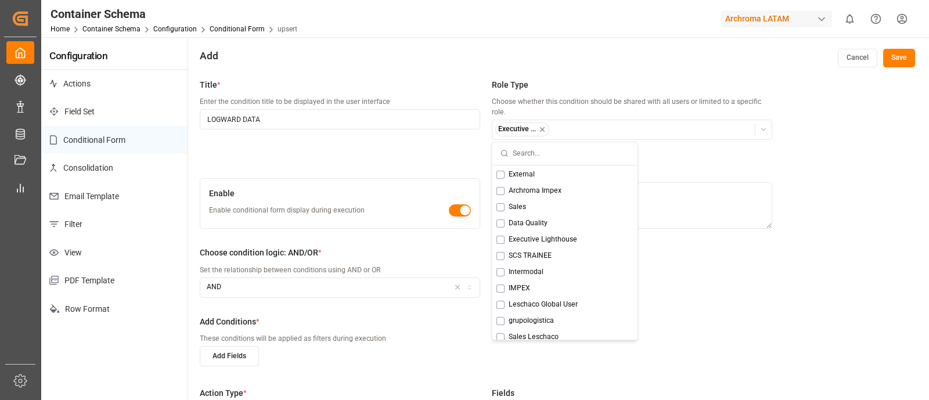
scroll to position [226, 0]
click at [537, 239] on span "Executive Lighthouse" at bounding box center [543, 237] width 69 height 10
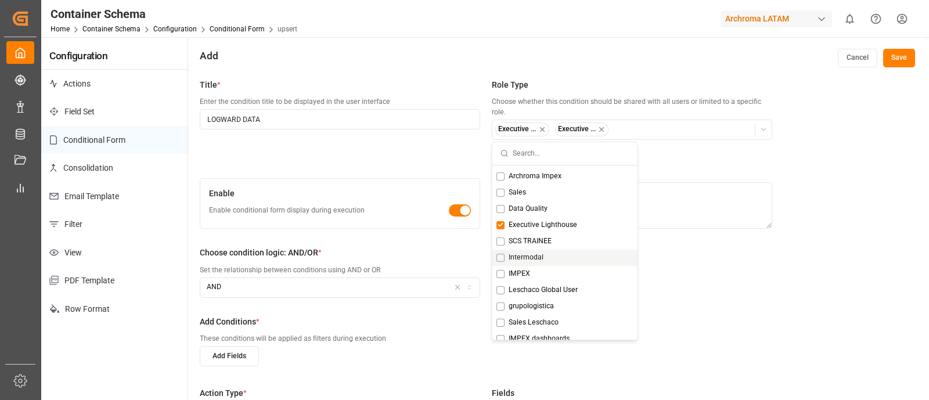
scroll to position [244, 0]
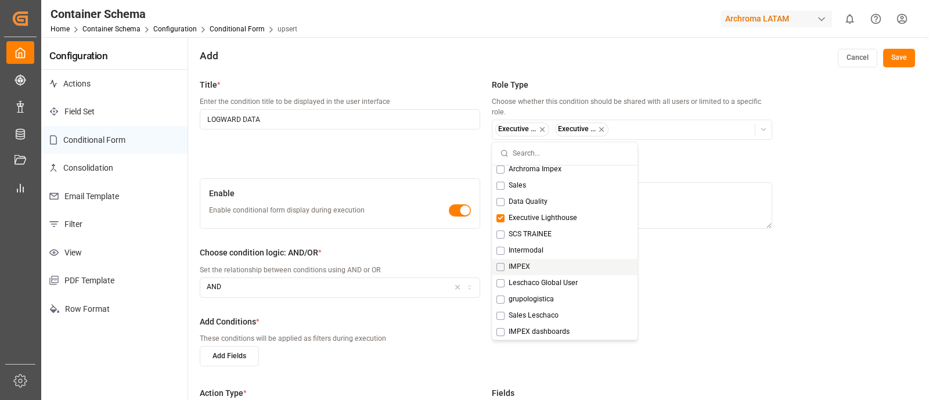
click at [816, 289] on div "Title * Enter the condition title to be displayed in the user interface LOGWARD…" at bounding box center [557, 273] width 739 height 400
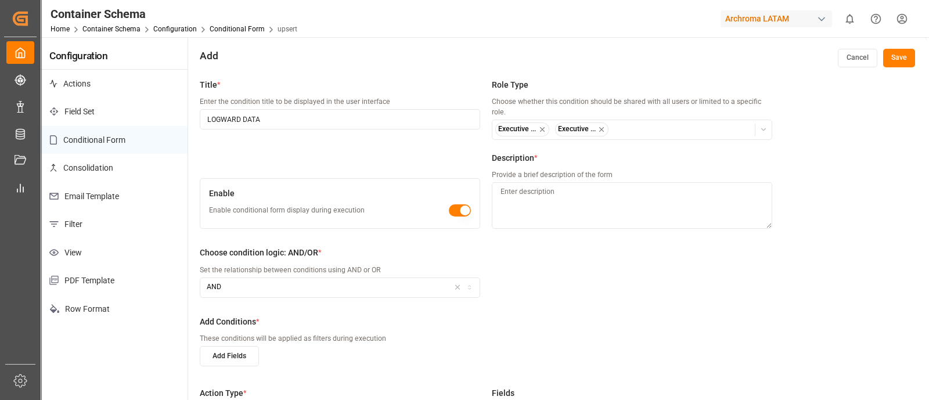
click at [348, 152] on div "Title * Enter the condition title to be displayed in the user interface LOGWARD…" at bounding box center [340, 115] width 280 height 73
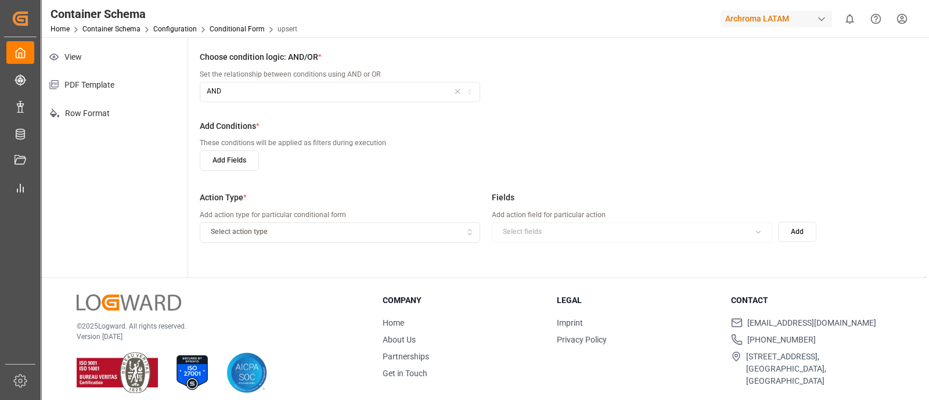
scroll to position [205, 0]
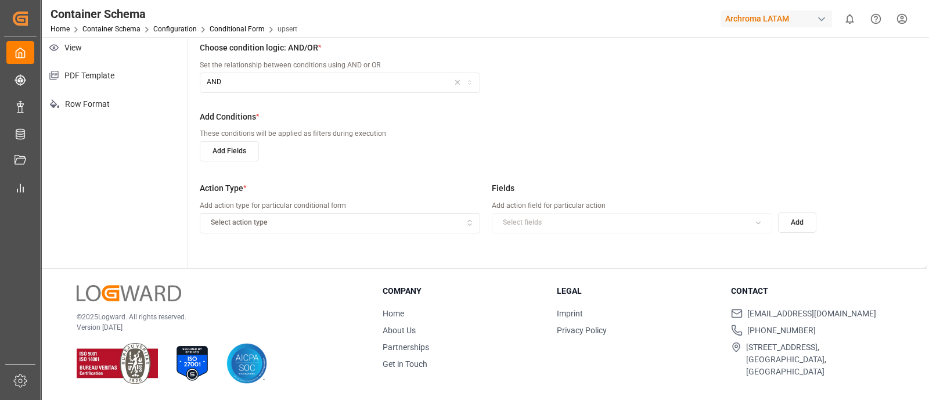
click at [408, 232] on button "Select action type" at bounding box center [340, 223] width 280 height 20
click at [271, 259] on div "Hide" at bounding box center [272, 260] width 145 height 16
click at [612, 226] on div "Select fields" at bounding box center [632, 223] width 275 height 10
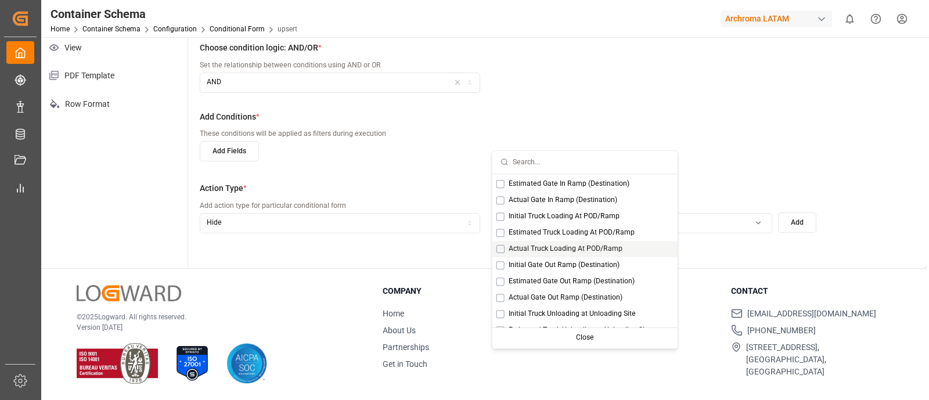
scroll to position [66, 0]
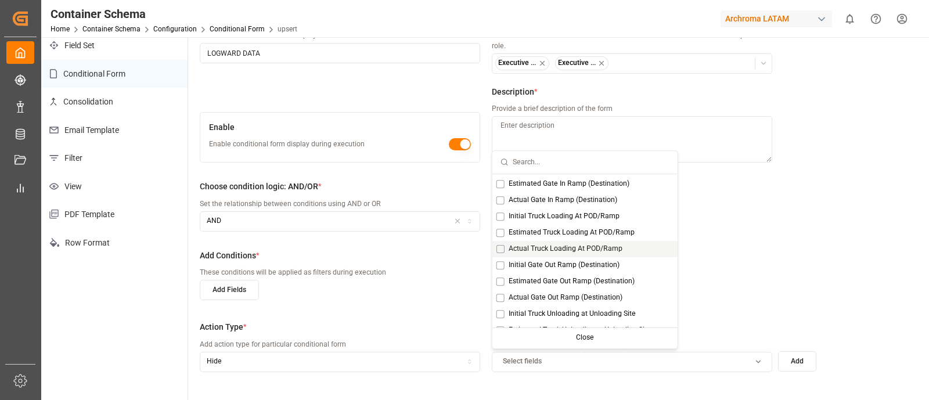
click at [357, 93] on div "Title * Enter the condition title to be displayed in the user interface LOGWARD…" at bounding box center [486, 94] width 572 height 163
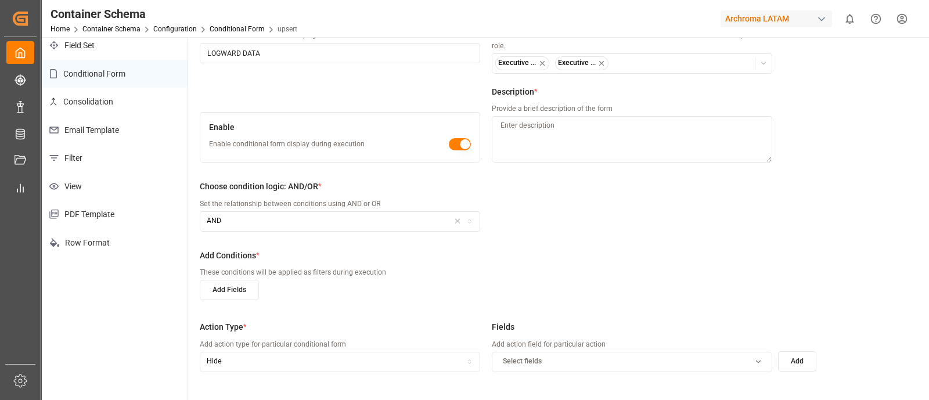
scroll to position [0, 0]
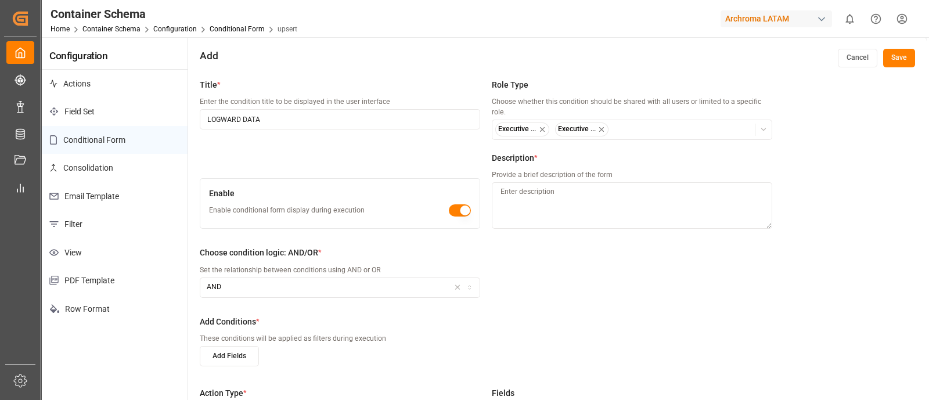
click at [553, 203] on textarea at bounding box center [632, 205] width 280 height 46
type textarea "o"
type textarea "Ocultar logward data"
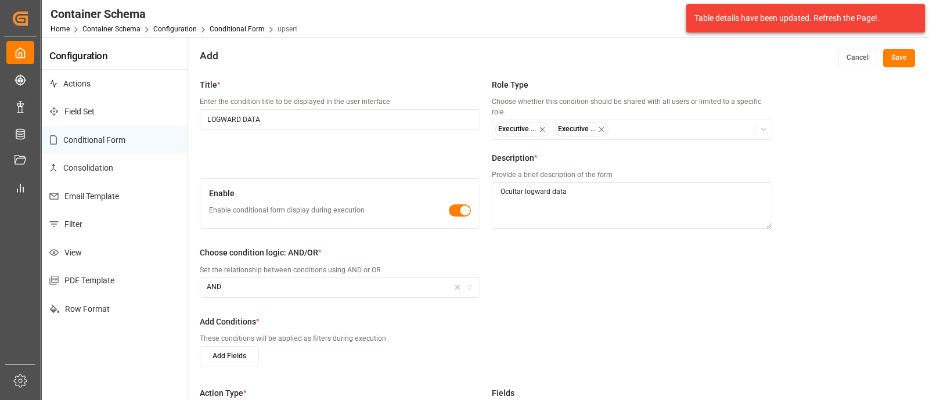
click at [627, 271] on div "Choose condition logic: AND/OR * Set the relationship between conditions using …" at bounding box center [486, 278] width 572 height 63
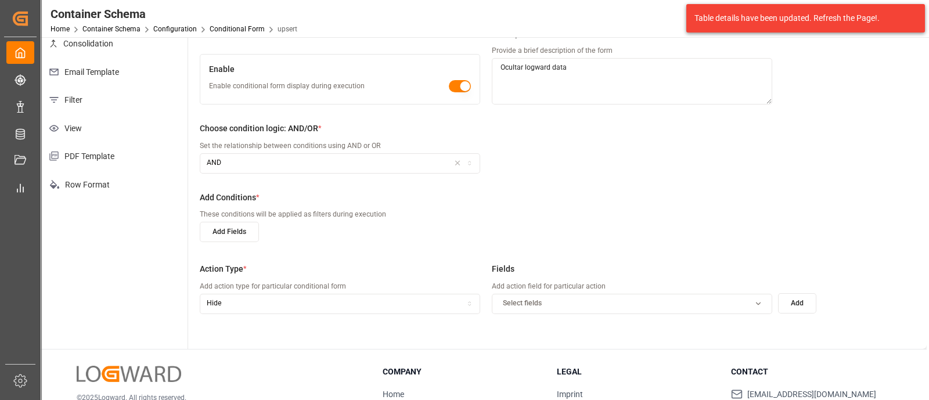
scroll to position [133, 0]
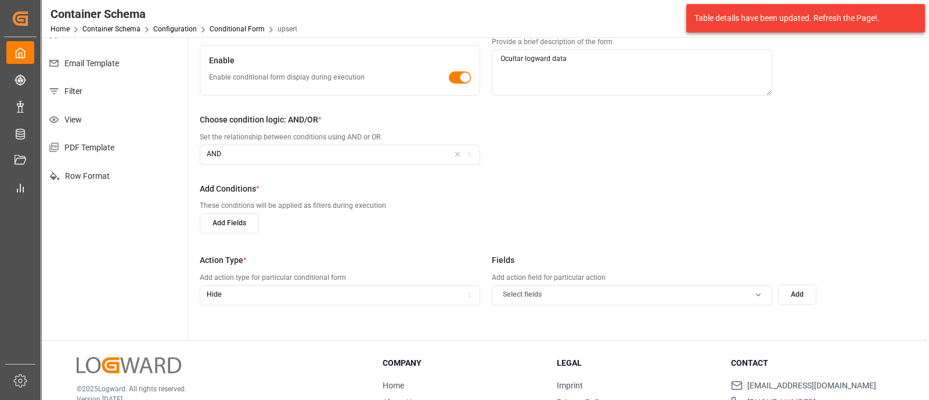
click at [520, 291] on span "Select fields" at bounding box center [522, 295] width 39 height 10
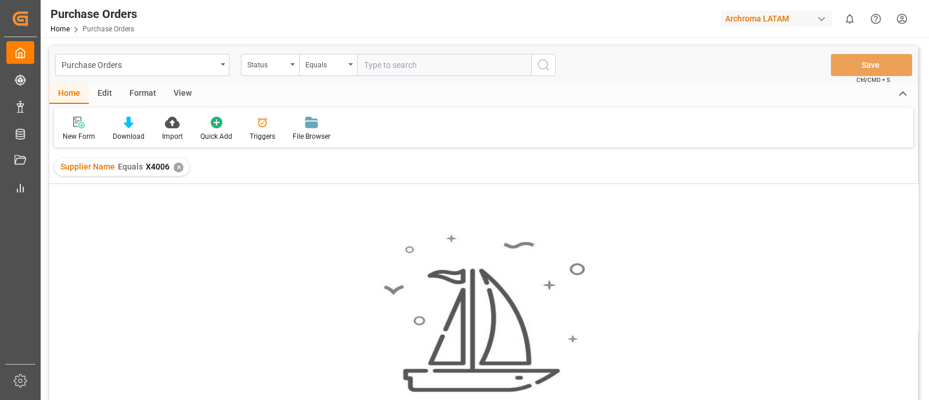
click at [176, 168] on div "✕" at bounding box center [179, 168] width 10 height 10
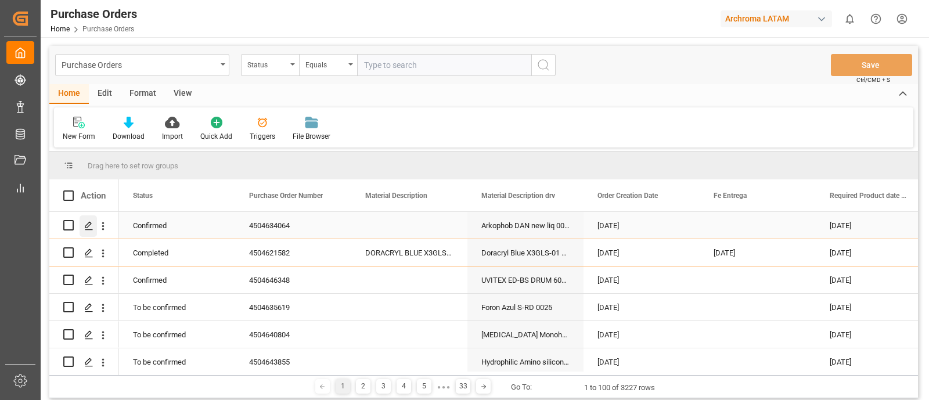
click at [89, 222] on polygon "Press SPACE to select this row." at bounding box center [88, 225] width 6 height 6
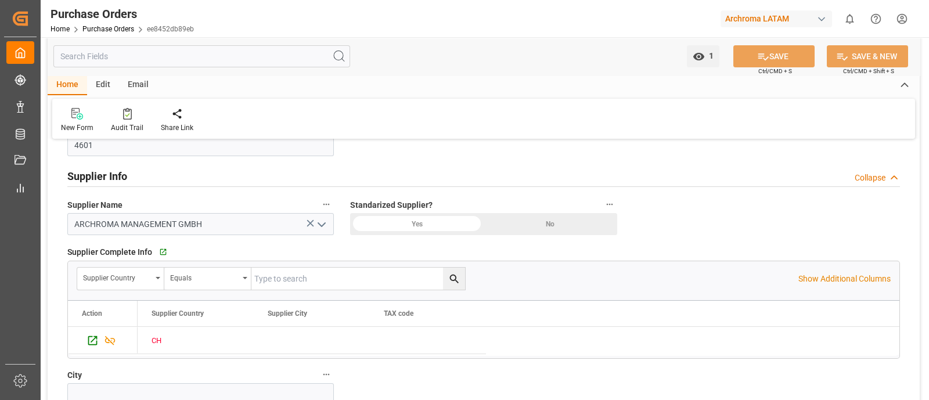
scroll to position [542, 0]
click at [103, 86] on div "Edit" at bounding box center [103, 85] width 32 height 20
click at [221, 114] on icon at bounding box center [225, 114] width 16 height 12
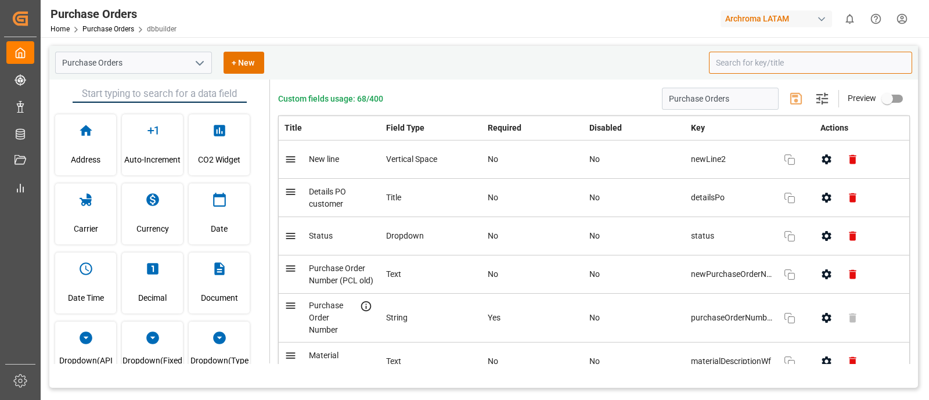
click at [744, 62] on input at bounding box center [810, 63] width 203 height 22
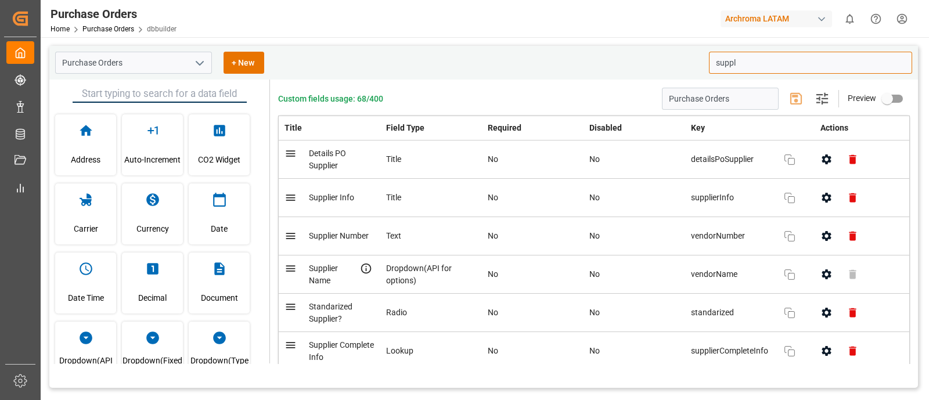
click at [826, 235] on icon "button" at bounding box center [826, 236] width 9 height 10
type input "suppl"
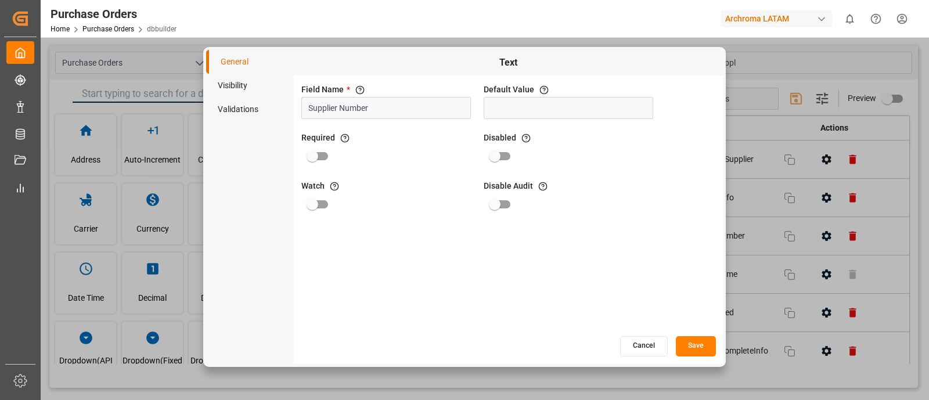
click at [240, 88] on li "Visibility" at bounding box center [249, 86] width 87 height 24
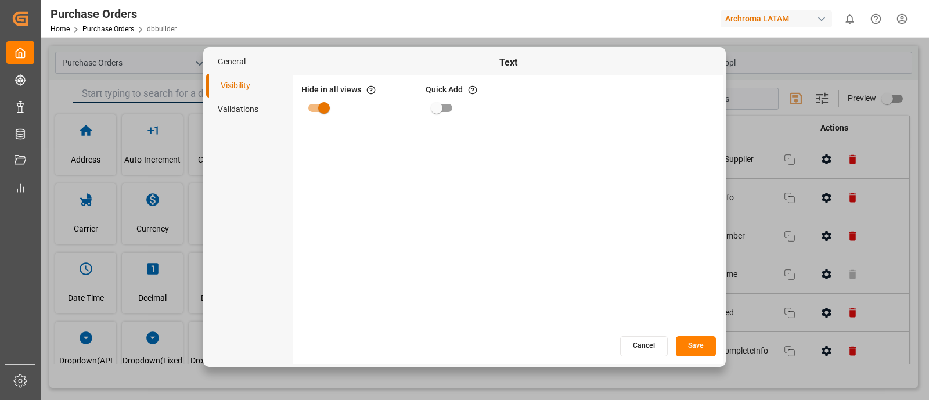
click at [325, 107] on input "primary checkbox" at bounding box center [324, 108] width 66 height 22
checkbox input "false"
click at [446, 105] on input "primary checkbox" at bounding box center [437, 108] width 66 height 22
checkbox input "true"
click at [683, 347] on button "Save" at bounding box center [696, 346] width 40 height 20
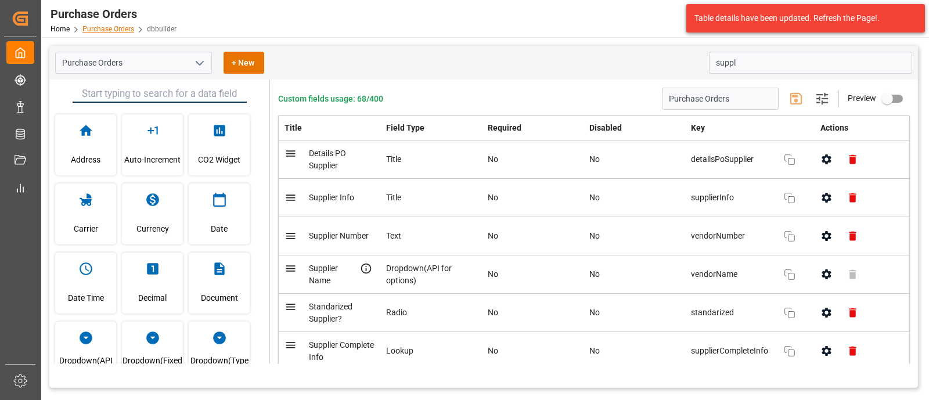
click at [122, 27] on link "Purchase Orders" at bounding box center [108, 29] width 52 height 8
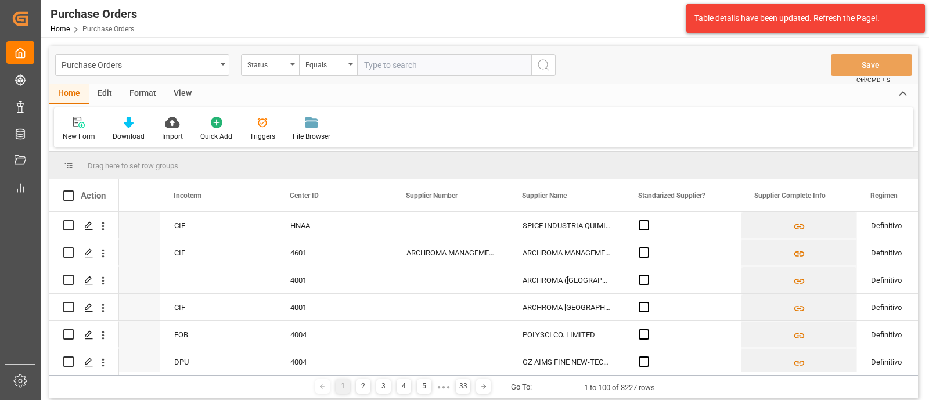
click at [106, 91] on div "Edit" at bounding box center [105, 94] width 32 height 20
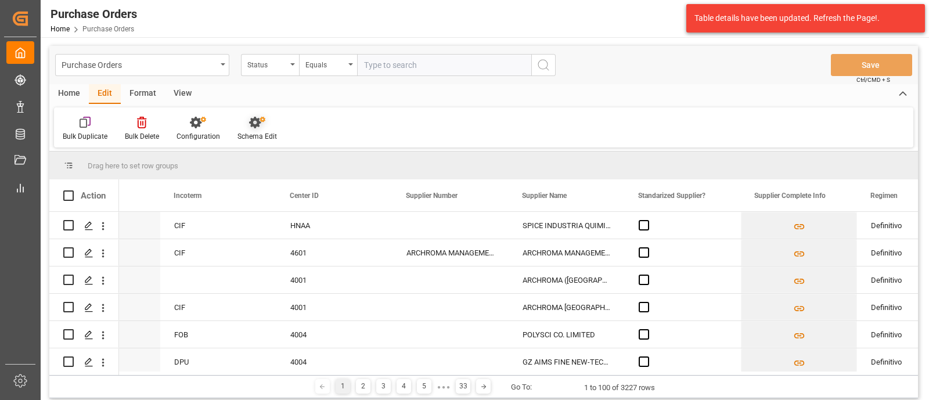
click at [250, 120] on icon at bounding box center [255, 123] width 12 height 12
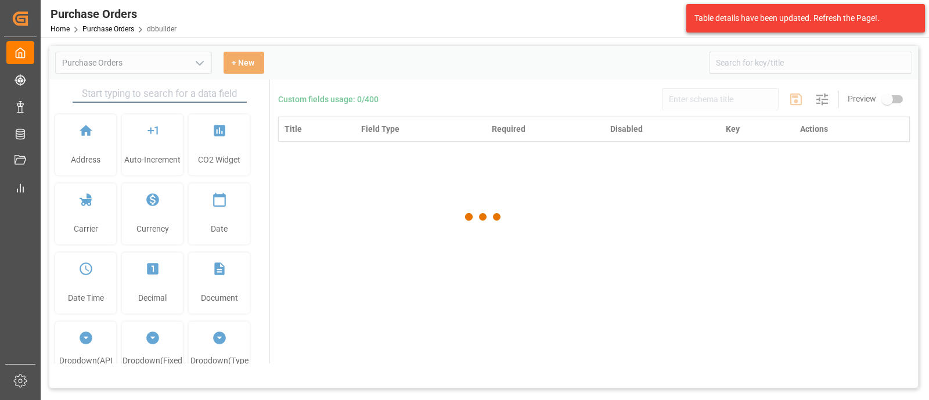
type input "Purchase Orders"
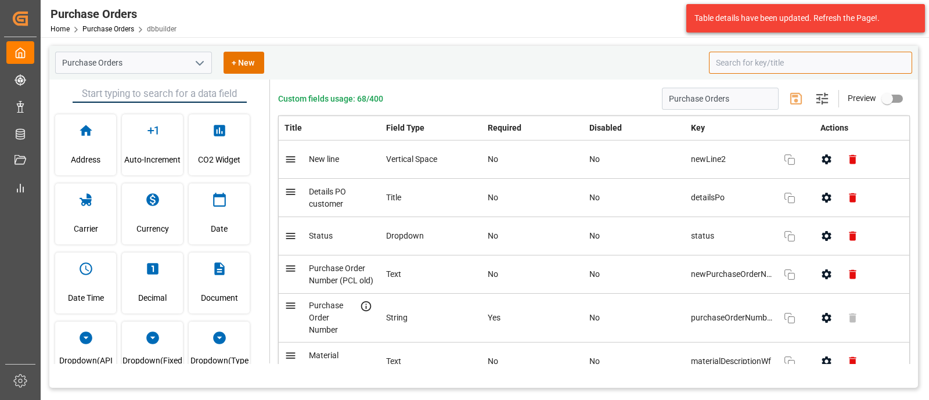
click at [790, 61] on input at bounding box center [810, 63] width 203 height 22
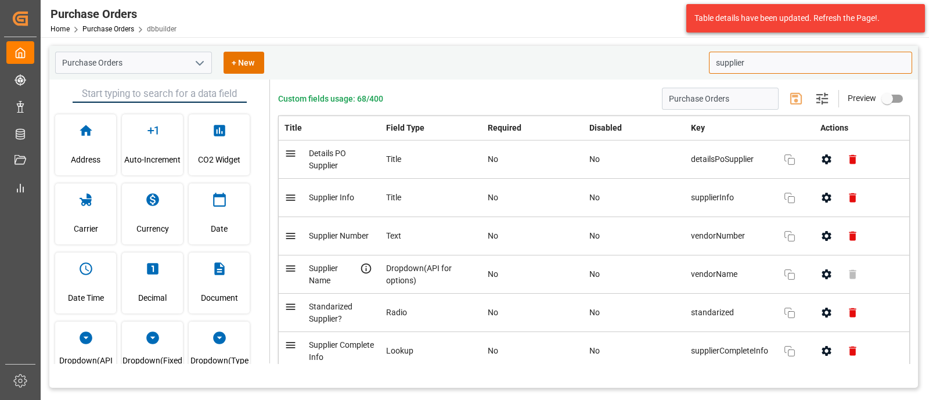
click at [827, 238] on icon "button" at bounding box center [826, 236] width 9 height 10
type input "supplier"
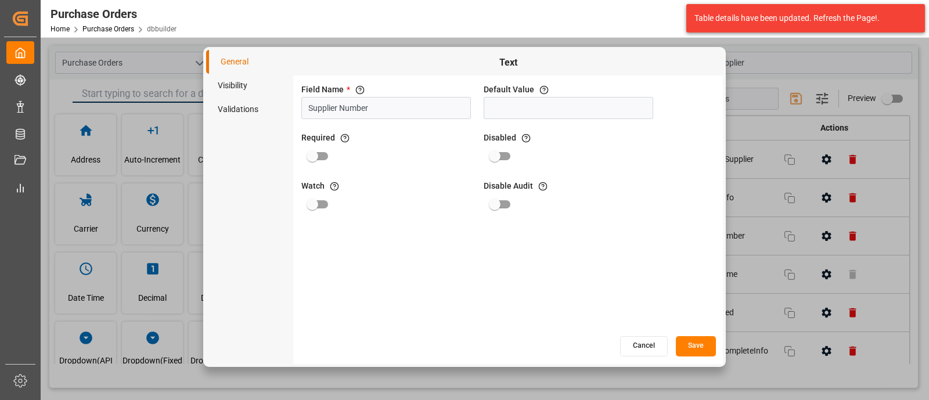
click at [239, 85] on li "Visibility" at bounding box center [249, 86] width 87 height 24
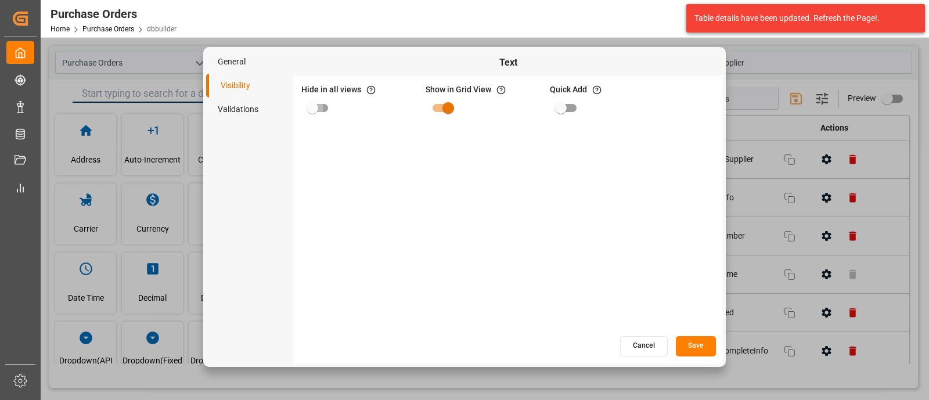
click at [329, 102] on input "primary checkbox" at bounding box center [312, 108] width 66 height 22
checkbox input "true"
click at [693, 336] on button "Save" at bounding box center [696, 346] width 40 height 20
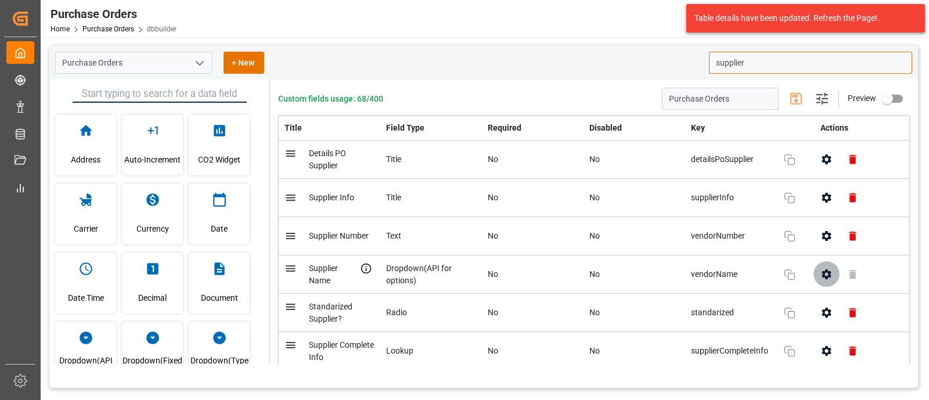
click at [821, 278] on icon "button" at bounding box center [827, 274] width 12 height 12
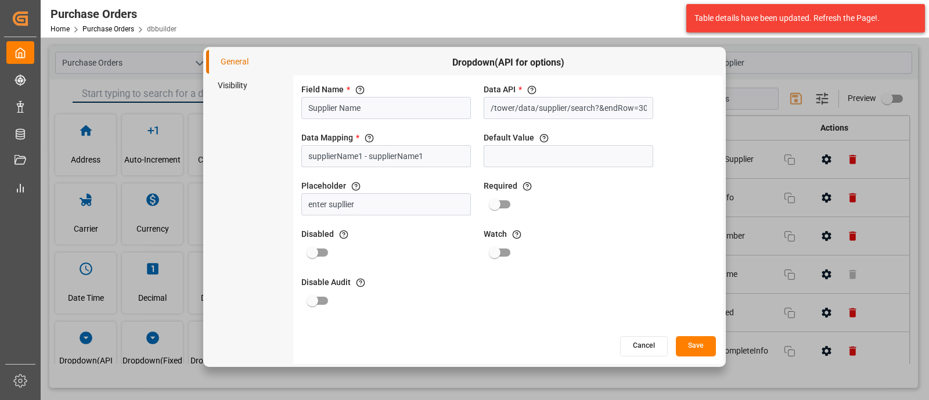
click at [662, 259] on div "Field Name * The title of the field that will be shown in UI Supplier Name Data…" at bounding box center [508, 205] width 430 height 260
click at [409, 204] on input "enter supllier" at bounding box center [386, 204] width 170 height 22
type input "enter supplier"
click at [697, 350] on button "Save" at bounding box center [696, 346] width 40 height 20
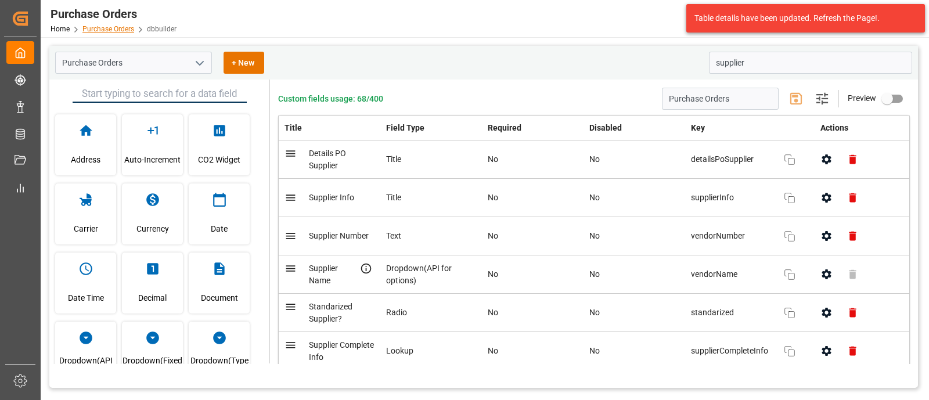
click at [107, 28] on link "Purchase Orders" at bounding box center [108, 29] width 52 height 8
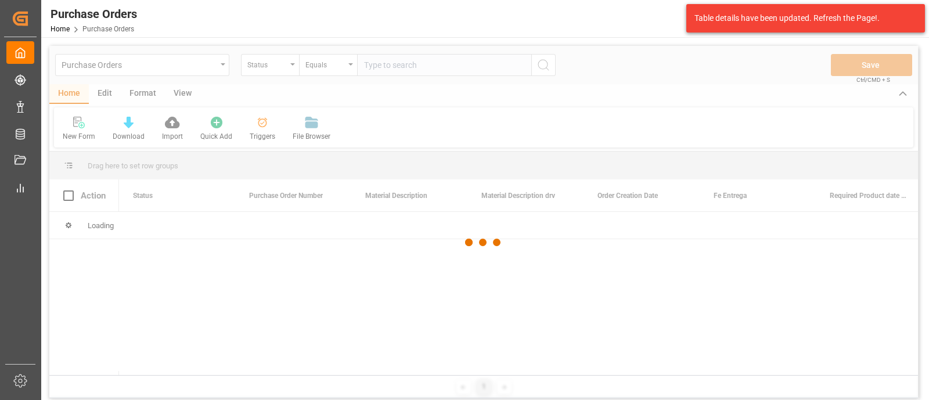
click at [224, 71] on div at bounding box center [483, 242] width 869 height 393
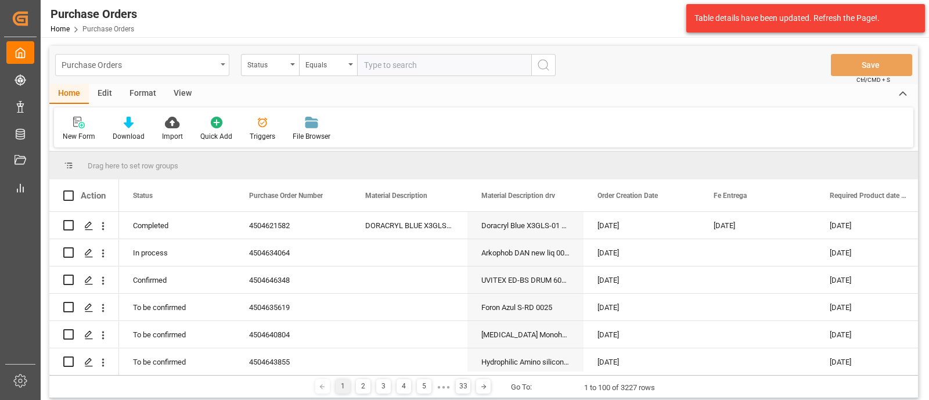
click at [215, 65] on div "Purchase Orders" at bounding box center [139, 64] width 155 height 15
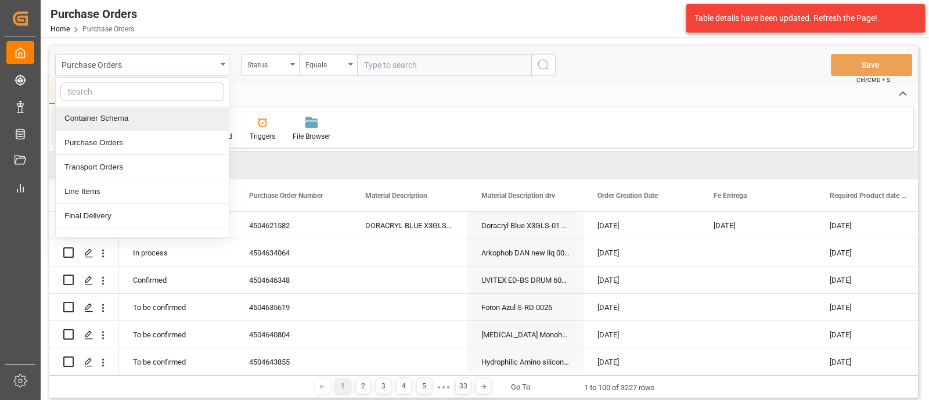
click at [104, 117] on div "Container Schema" at bounding box center [142, 118] width 173 height 24
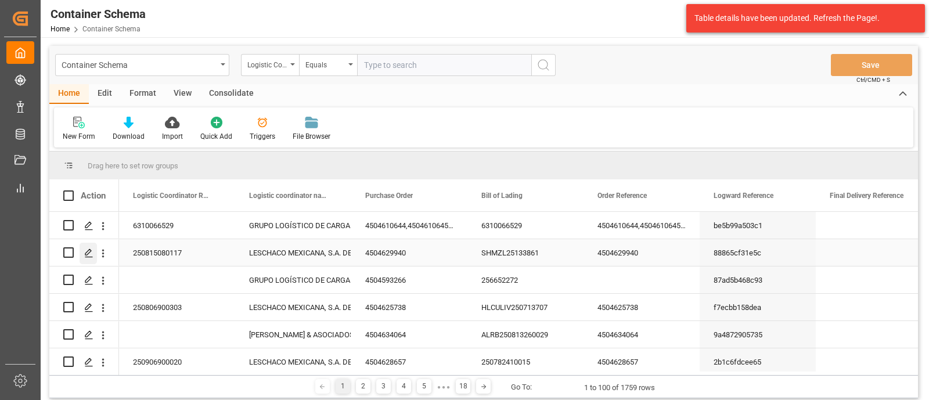
click at [89, 249] on polygon "Press SPACE to select this row." at bounding box center [88, 252] width 6 height 6
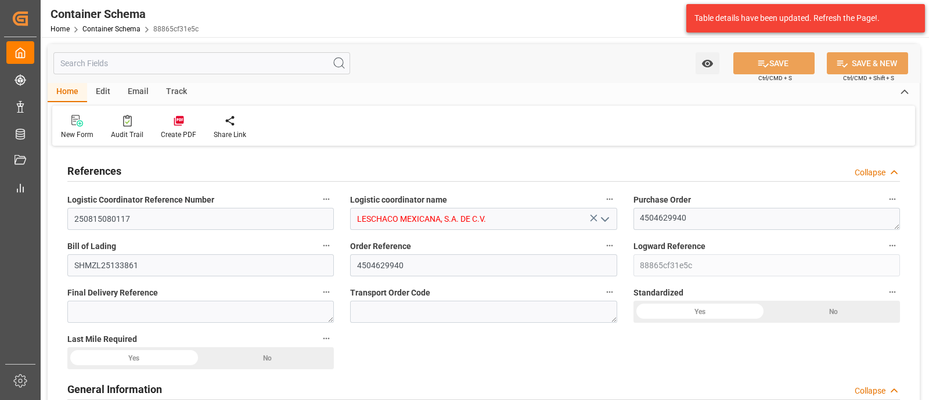
type input "0"
type input "7"
type input "1"
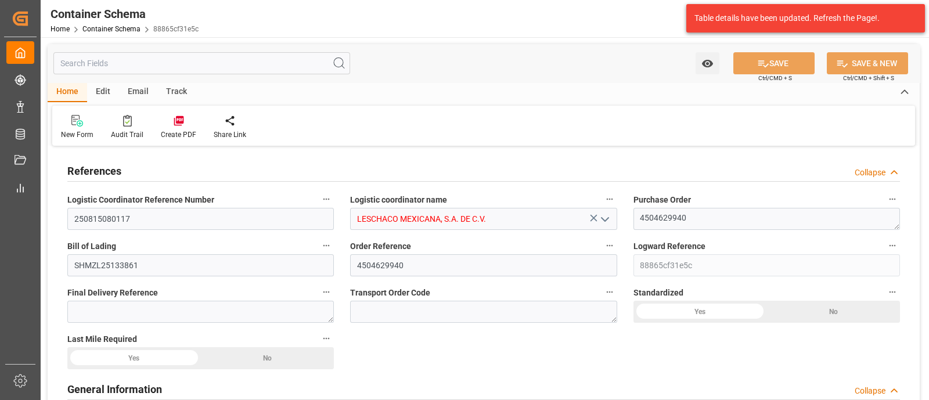
type input "15"
type input "2850"
type input "3007.5"
type input "Hapag Lloyd"
type input "Hapag Lloyd Aktiengesellschaft"
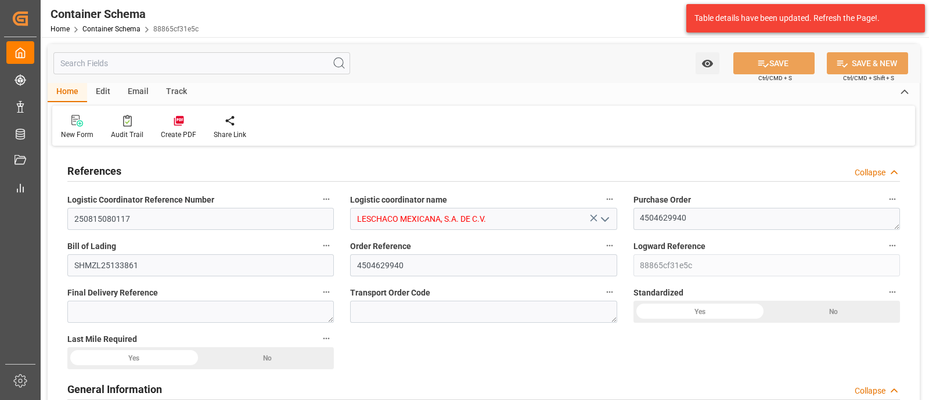
type input "CNSGH"
type input "MXZLO"
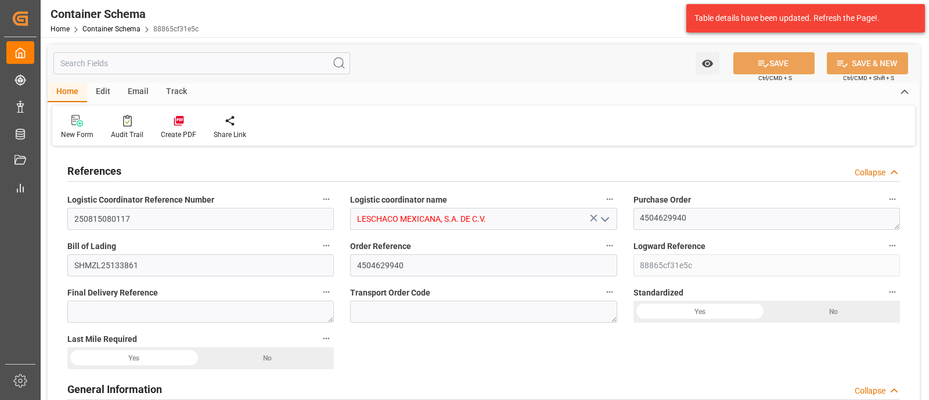
type input "9520053"
type input "3"
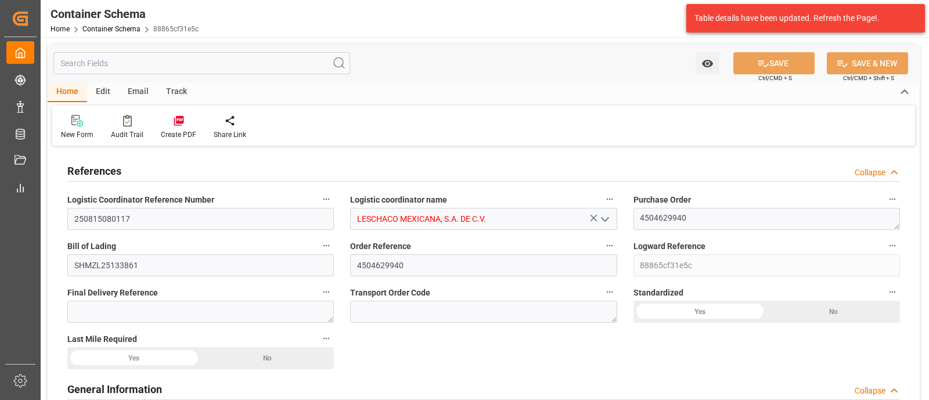
type input "0"
type input "25-07-2025 14:45"
type input "24-07-2025"
type input "25-07-2025"
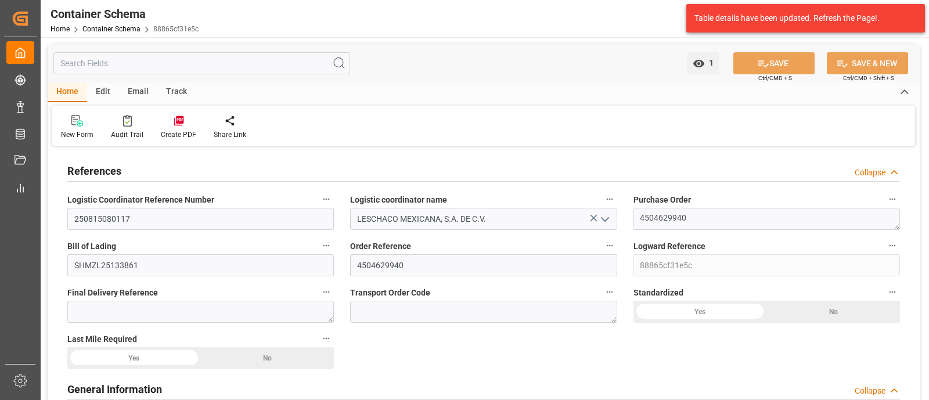
type input "08-08-2025"
type input "01-08-2025"
type input "11-08-2025"
type input "11-08-2025 21:43"
type input "25-07-2025 20:58"
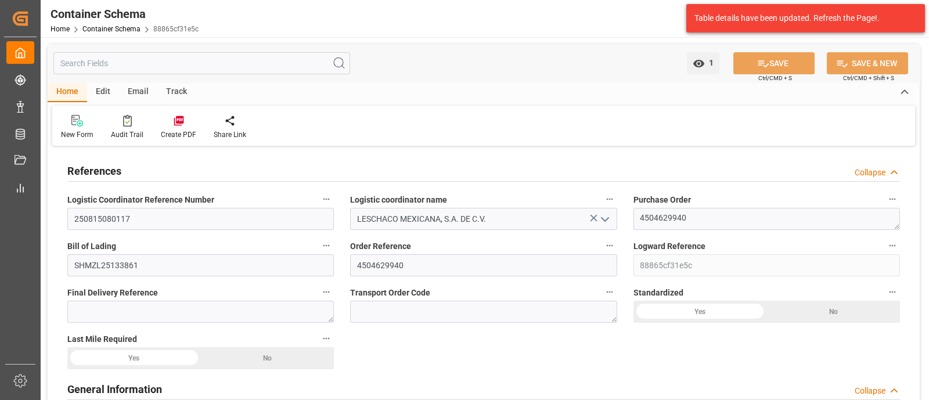
type input "11-08-2025"
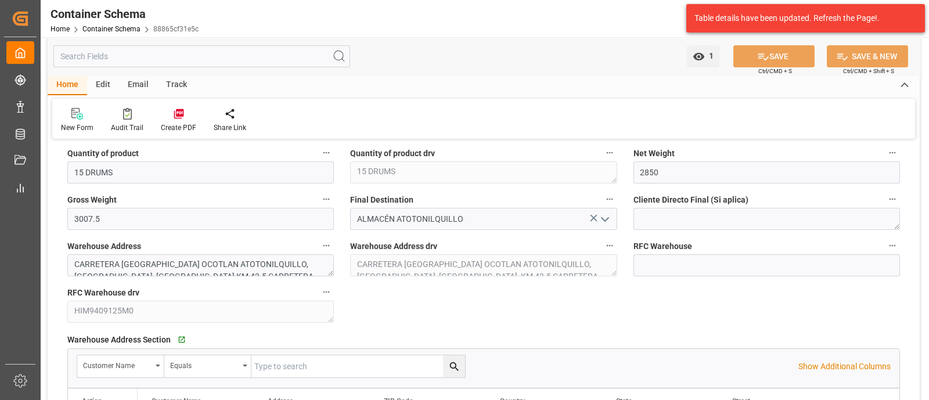
scroll to position [836, 0]
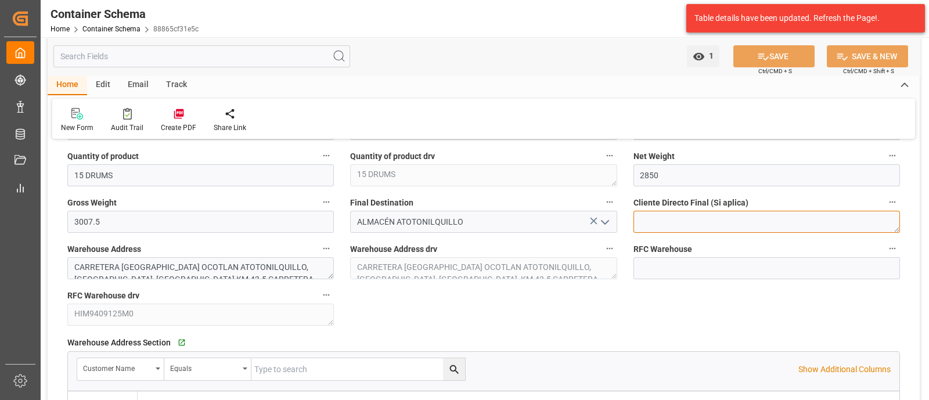
click at [636, 225] on textarea at bounding box center [767, 222] width 267 height 22
click at [717, 228] on textarea at bounding box center [767, 222] width 267 height 22
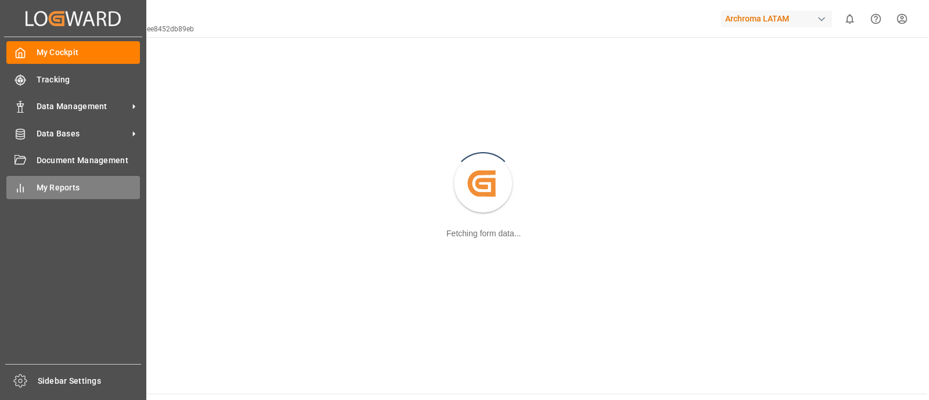
click at [14, 178] on div "My Reports My Reports" at bounding box center [73, 187] width 134 height 23
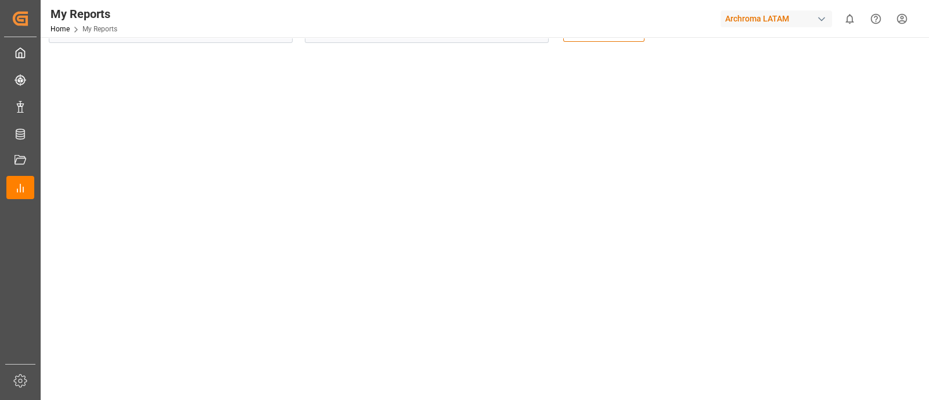
scroll to position [38, 0]
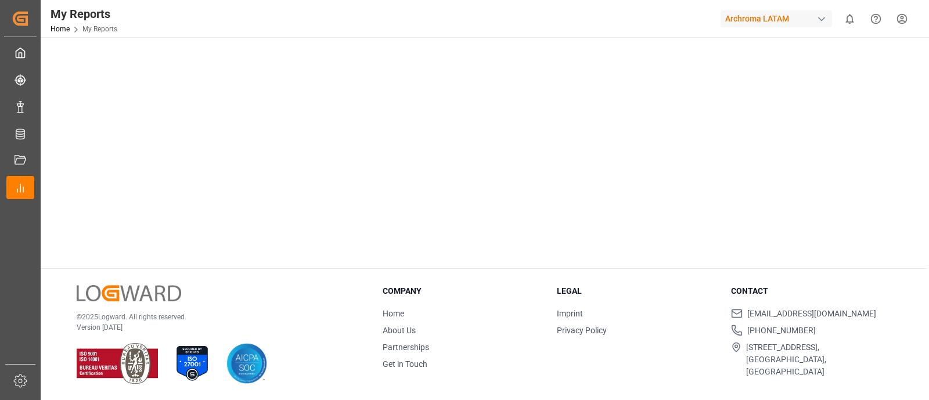
scroll to position [0, 0]
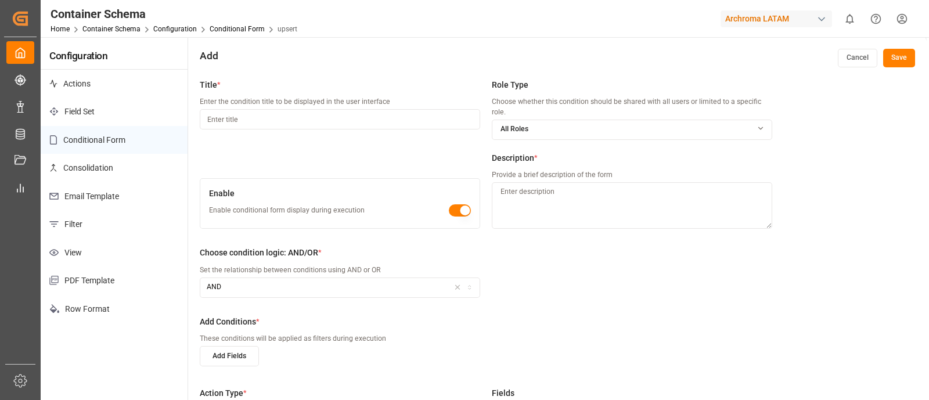
click at [571, 132] on div "All Roles" at bounding box center [631, 129] width 279 height 10
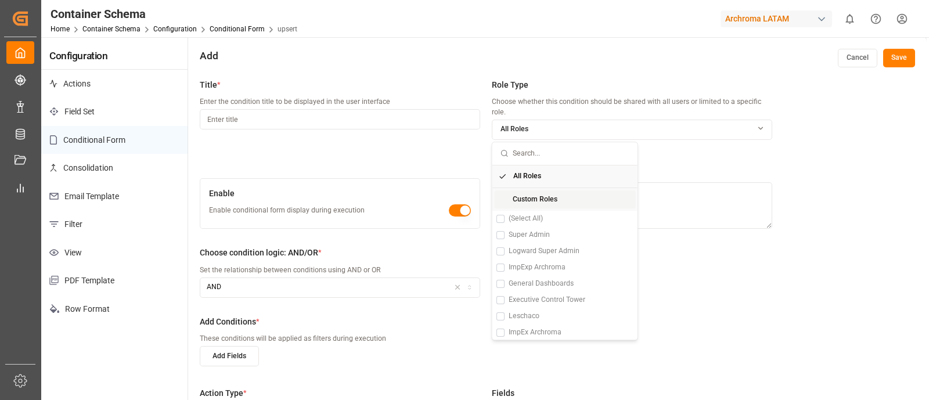
click at [534, 199] on span "Custom Roles" at bounding box center [535, 200] width 45 height 10
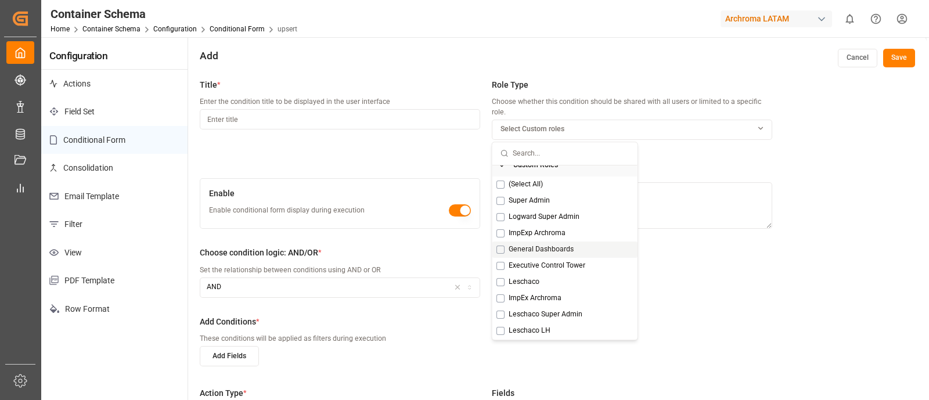
scroll to position [35, 0]
click at [106, 29] on link "Container Schema" at bounding box center [111, 29] width 58 height 8
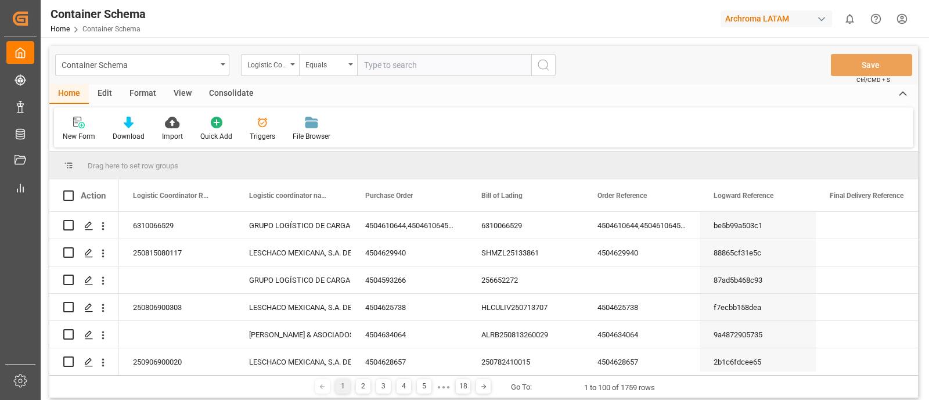
click at [111, 92] on div "Edit" at bounding box center [105, 94] width 32 height 20
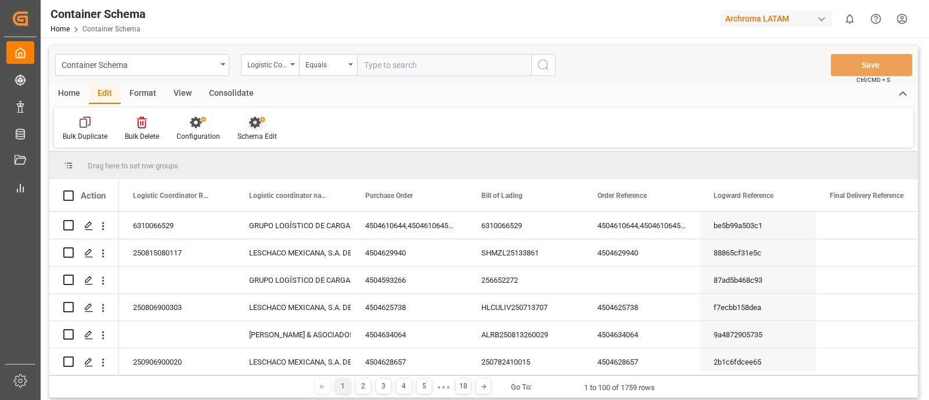
click at [260, 121] on icon at bounding box center [262, 119] width 5 height 5
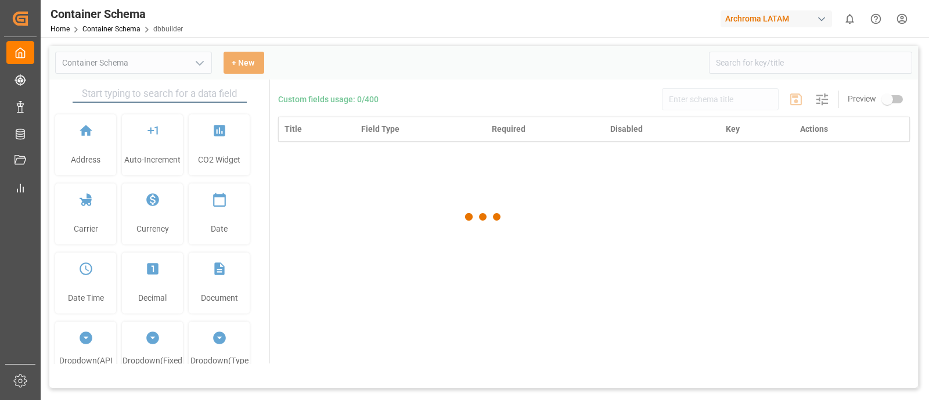
type input "Container Schema"
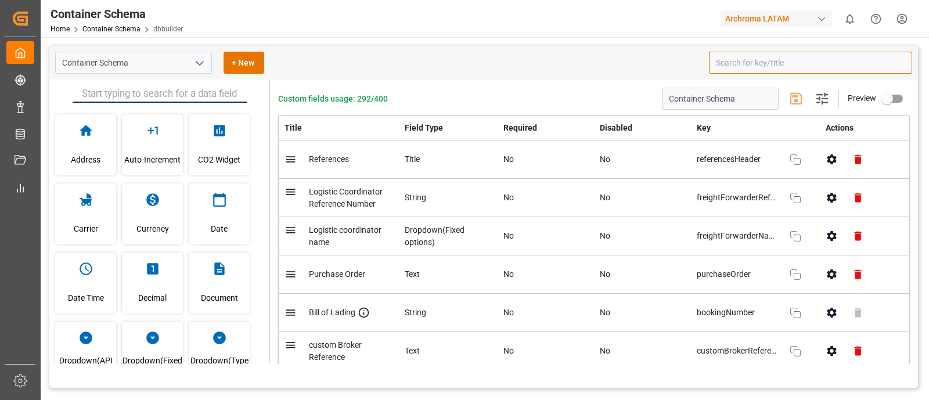
click at [726, 65] on input at bounding box center [810, 63] width 203 height 22
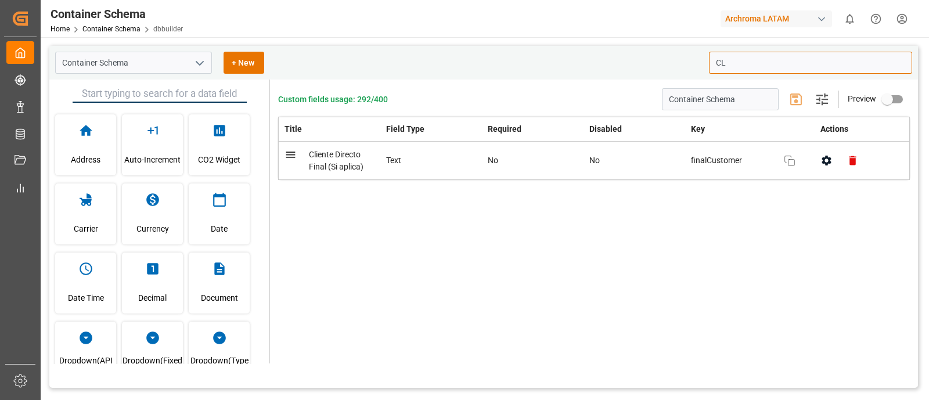
type input "C"
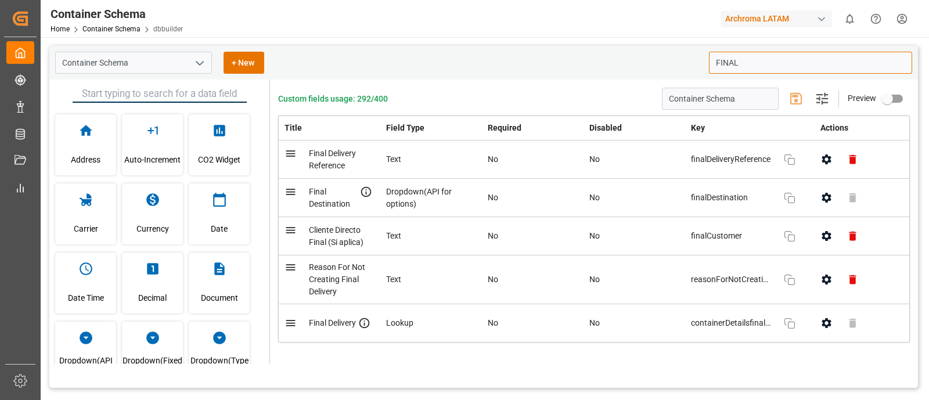
type input "FINAL"
click at [822, 204] on button "button" at bounding box center [827, 198] width 26 height 26
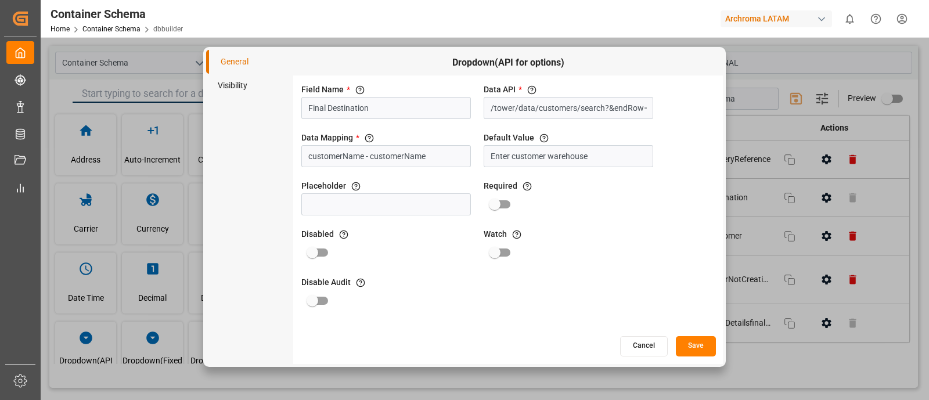
click at [645, 348] on button "Cancel" at bounding box center [644, 346] width 48 height 20
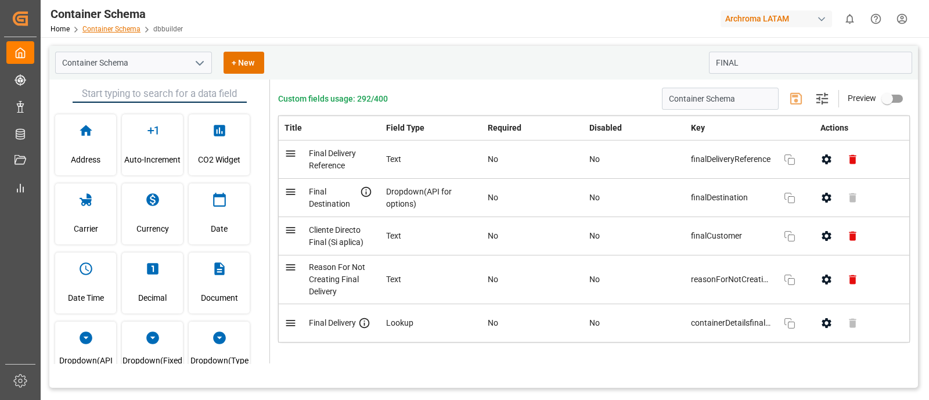
click at [131, 27] on link "Container Schema" at bounding box center [111, 29] width 58 height 8
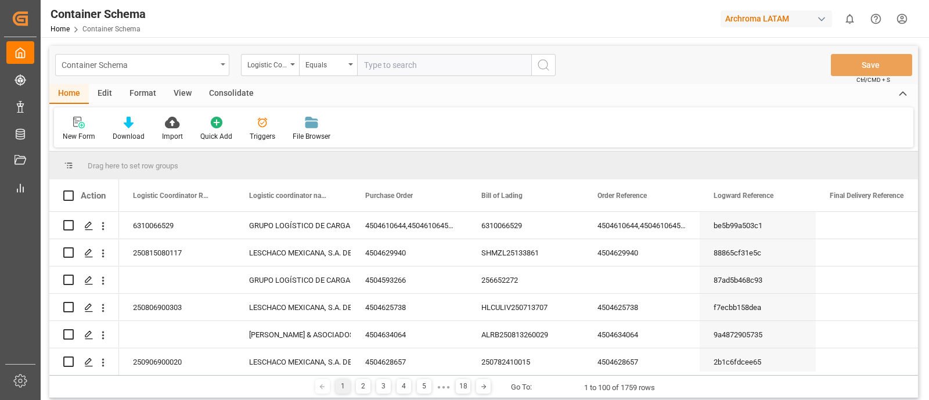
click at [219, 63] on div "Container Schema" at bounding box center [142, 65] width 174 height 22
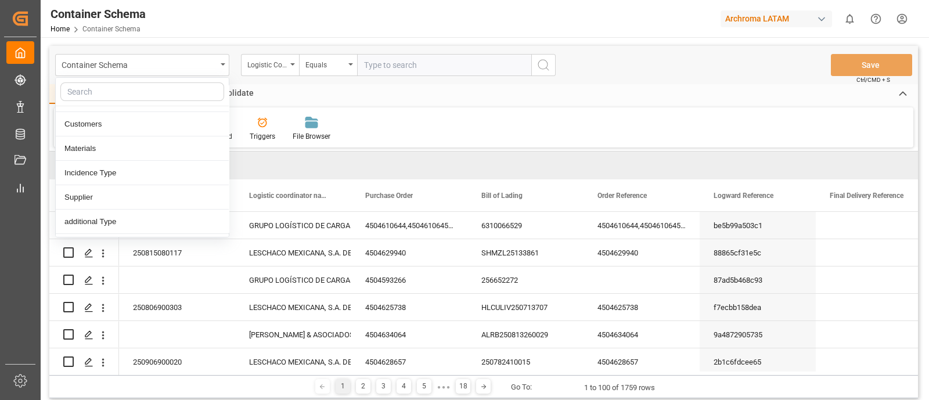
scroll to position [120, 0]
click at [126, 146] on div "Customers" at bounding box center [142, 144] width 173 height 24
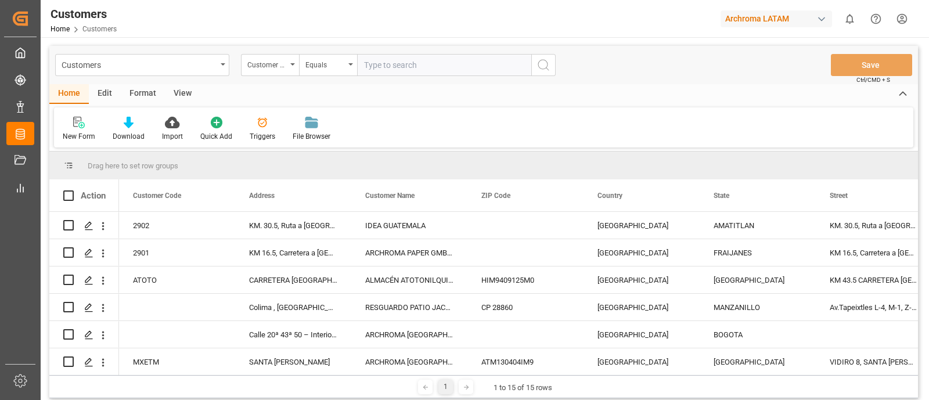
click at [104, 93] on div "Edit" at bounding box center [105, 94] width 32 height 20
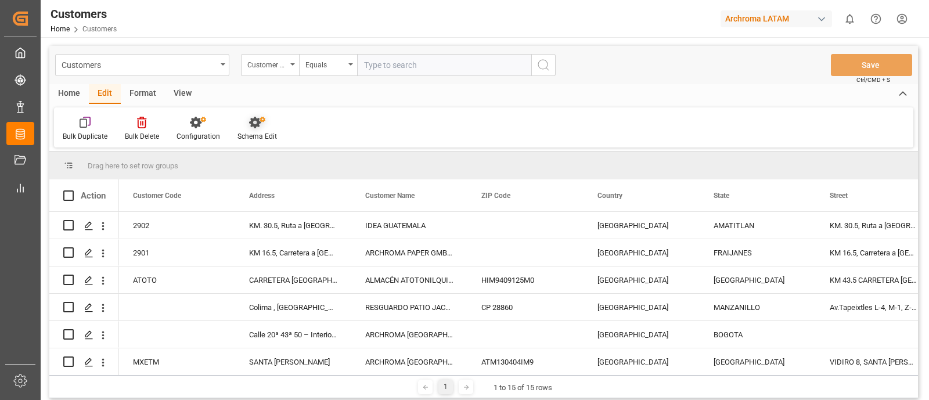
click at [249, 127] on icon at bounding box center [257, 123] width 16 height 12
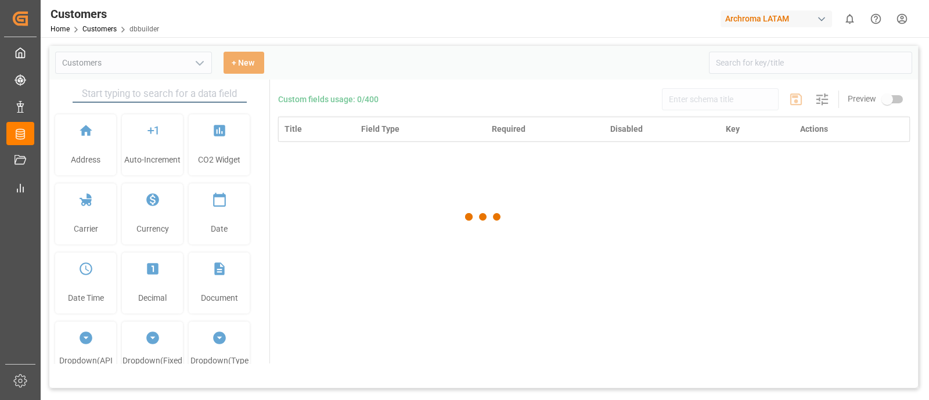
type input "Customers"
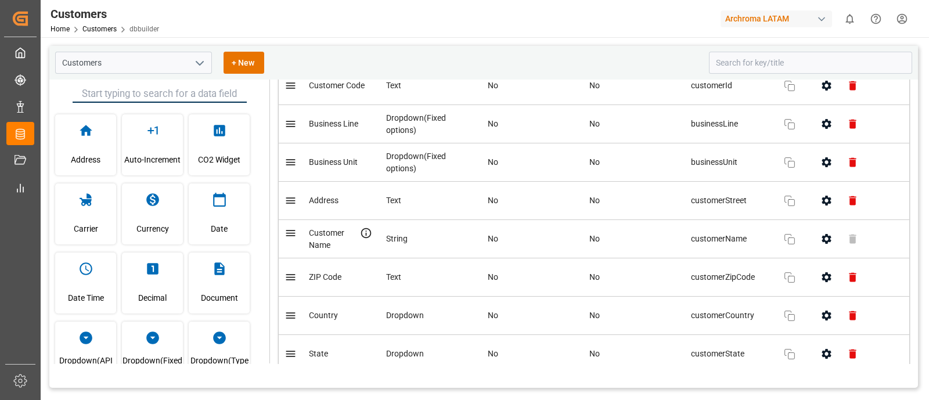
scroll to position [76, 0]
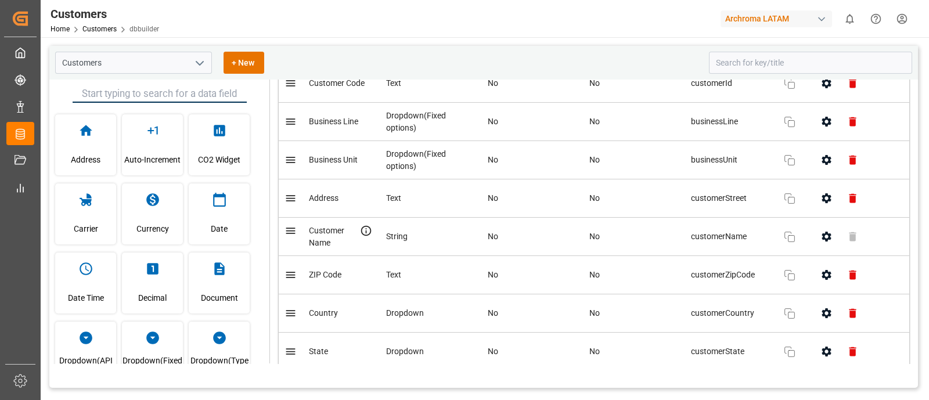
click at [190, 67] on button "open menu" at bounding box center [198, 63] width 17 height 18
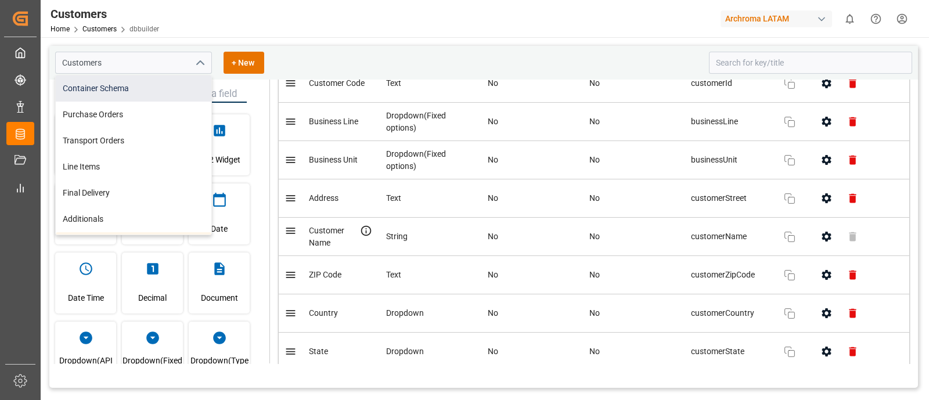
click at [151, 88] on div "Container Schema" at bounding box center [134, 88] width 156 height 26
type input "Container Schema"
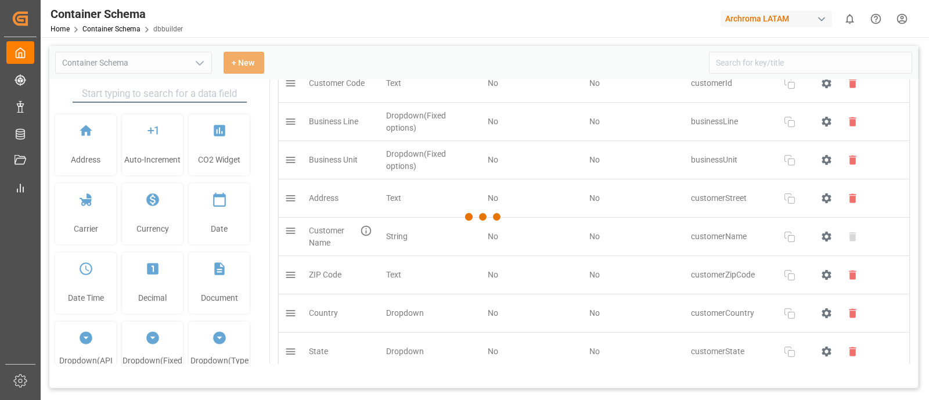
type input "Container Schema"
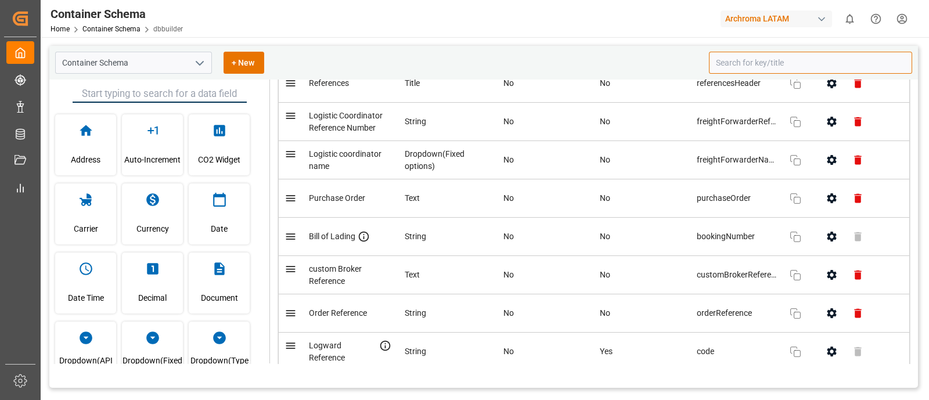
click at [789, 63] on input at bounding box center [810, 63] width 203 height 22
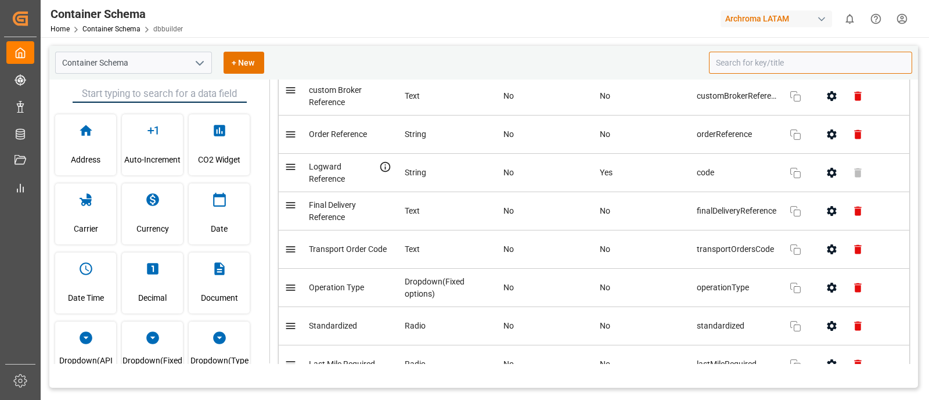
scroll to position [254, 0]
click at [638, 9] on div at bounding box center [664, 19] width 98 height 20
click at [826, 210] on icon "button" at bounding box center [832, 212] width 12 height 12
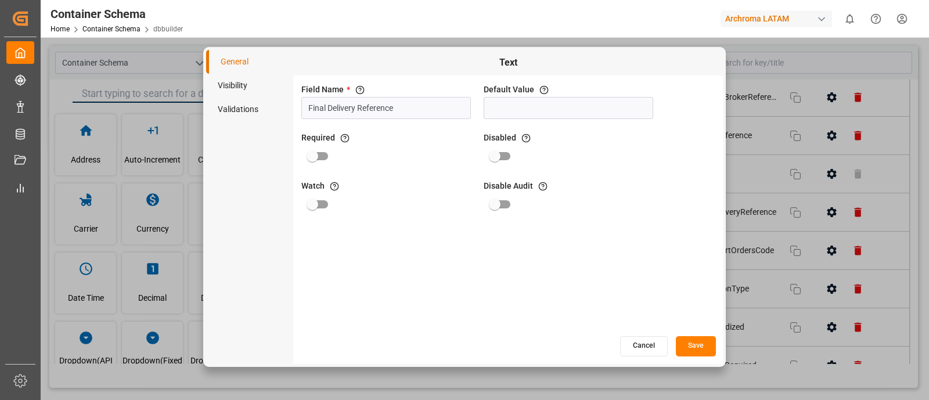
click at [240, 85] on li "Visibility" at bounding box center [249, 86] width 87 height 24
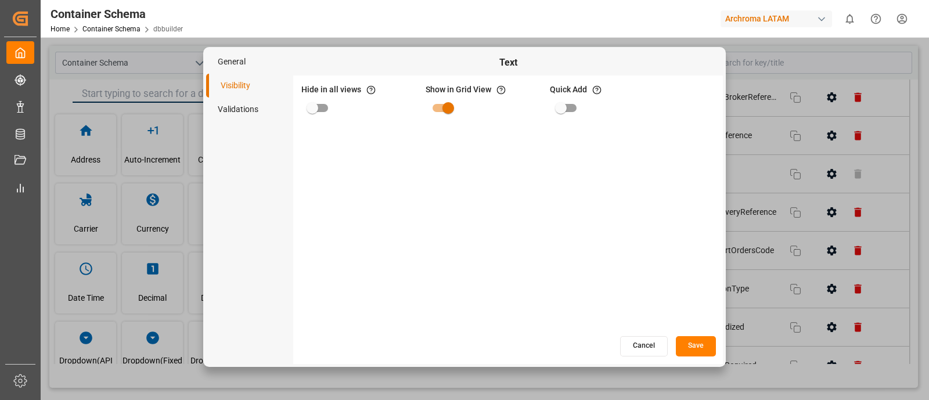
click at [315, 111] on input "primary checkbox" at bounding box center [312, 108] width 66 height 22
checkbox input "true"
click at [699, 348] on button "Save" at bounding box center [696, 346] width 40 height 20
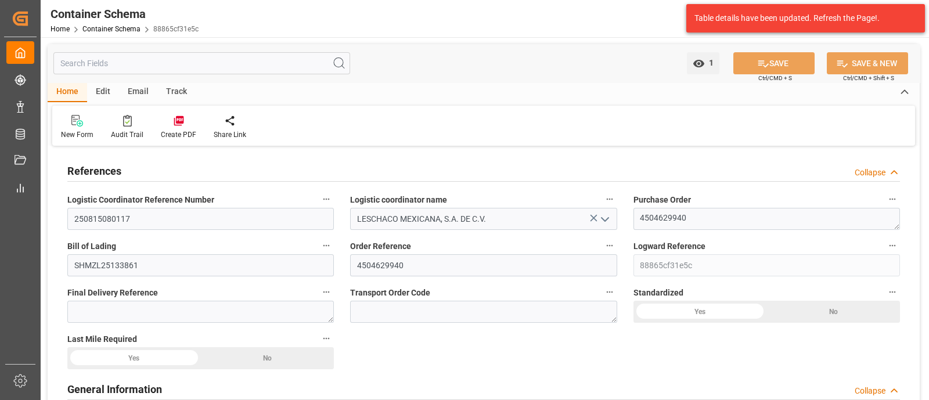
click at [622, 292] on div "Transport Order Code" at bounding box center [483, 303] width 283 height 46
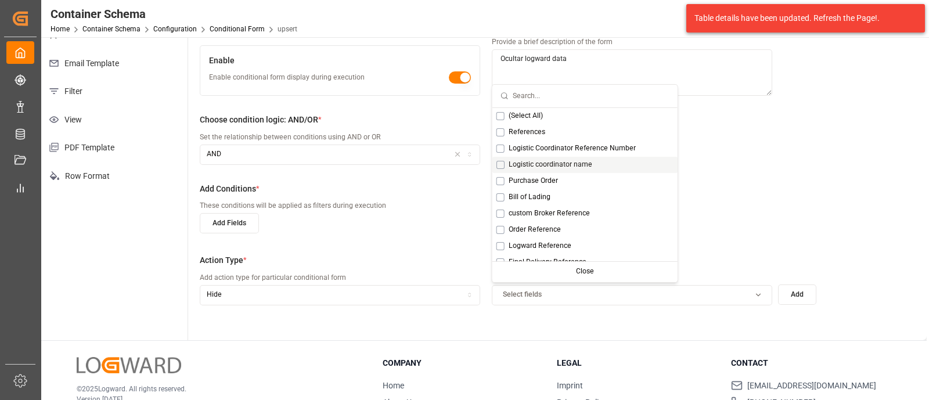
click at [772, 171] on div "Title * Enter the condition title to be displayed in the user interface LOGWARD…" at bounding box center [557, 140] width 739 height 400
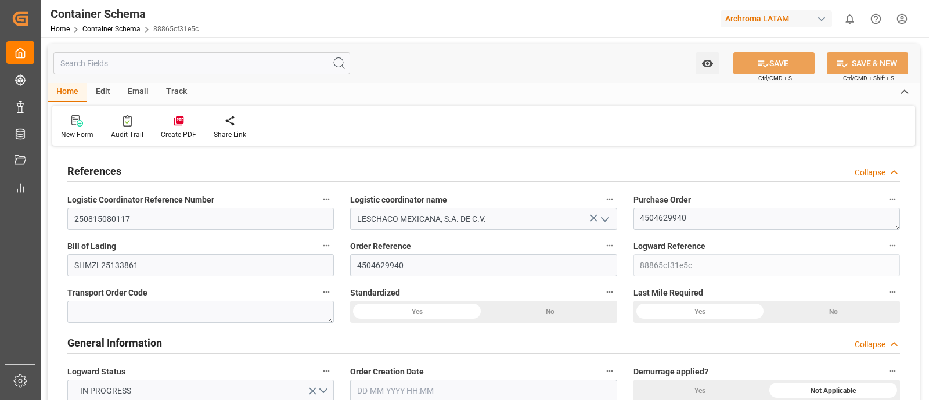
type input "0"
type input "7"
type input "1"
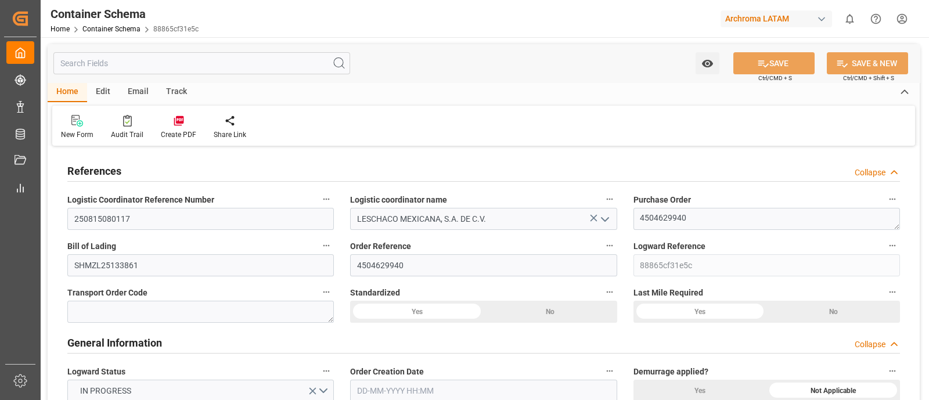
type input "15"
type input "2850"
type input "3007.5"
type input "Hapag Lloyd"
type input "Hapag Lloyd Aktiengesellschaft"
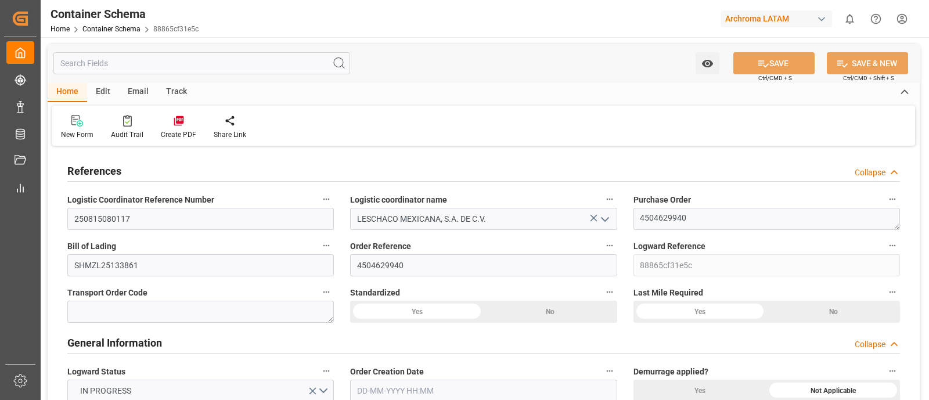
type input "CNSGH"
type input "MXZLO"
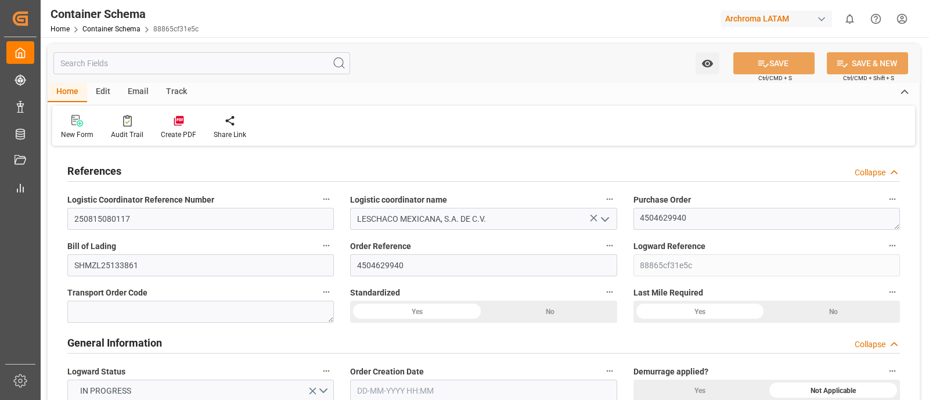
type input "9520053"
type input "3"
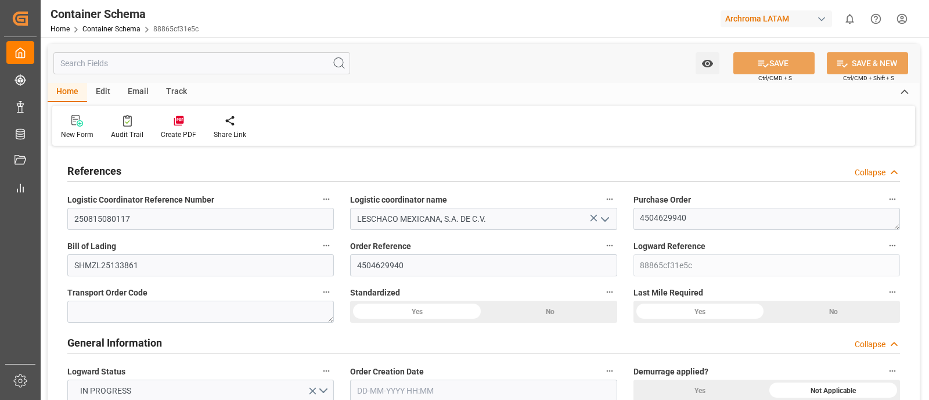
type input "0"
type input "25-07-2025 14:45"
type input "24-07-2025"
type input "25-07-2025"
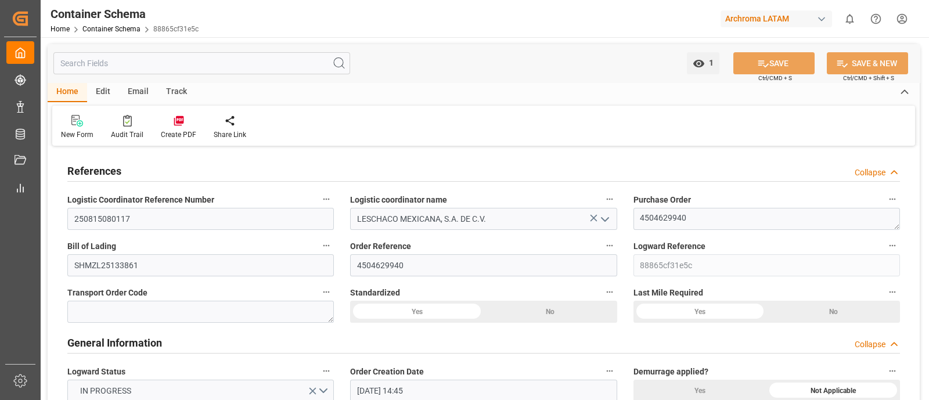
type input "08-08-2025"
type input "01-08-2025"
type input "11-08-2025"
type input "11-08-2025 21:43"
type input "25-07-2025 20:58"
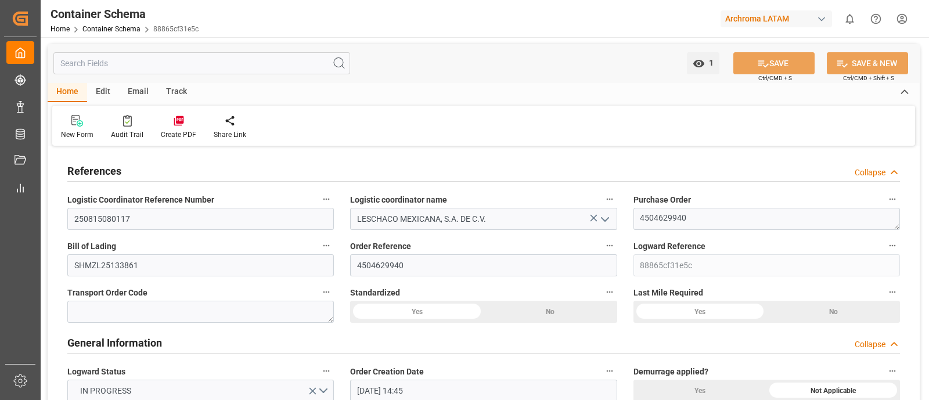
type input "11-08-2025"
click at [109, 95] on div "Edit" at bounding box center [103, 92] width 32 height 20
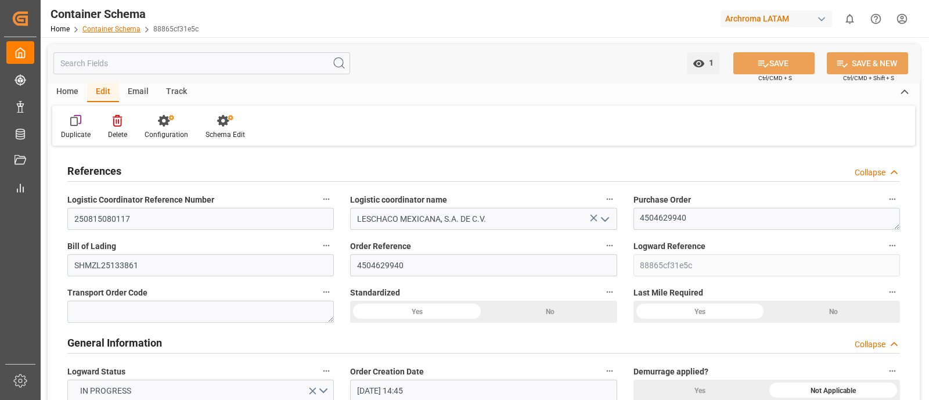
drag, startPoint x: 208, startPoint y: 6, endPoint x: 100, endPoint y: 31, distance: 110.9
click at [100, 31] on link "Container Schema" at bounding box center [111, 29] width 58 height 8
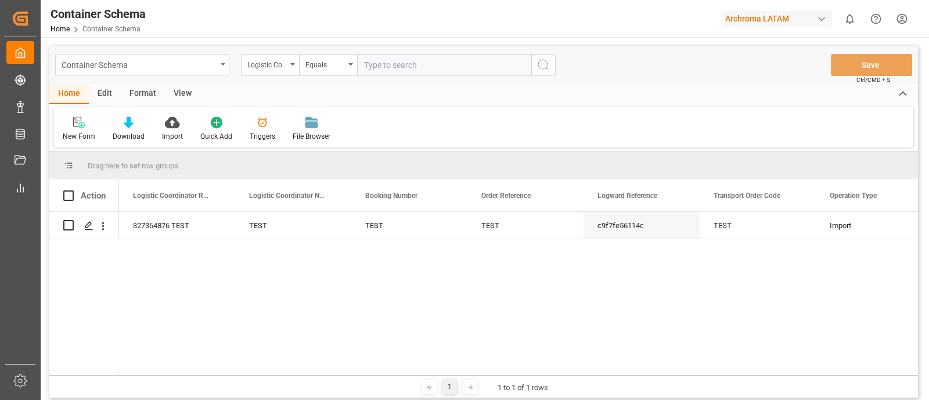
click at [225, 69] on div "Container Schema" at bounding box center [142, 65] width 174 height 22
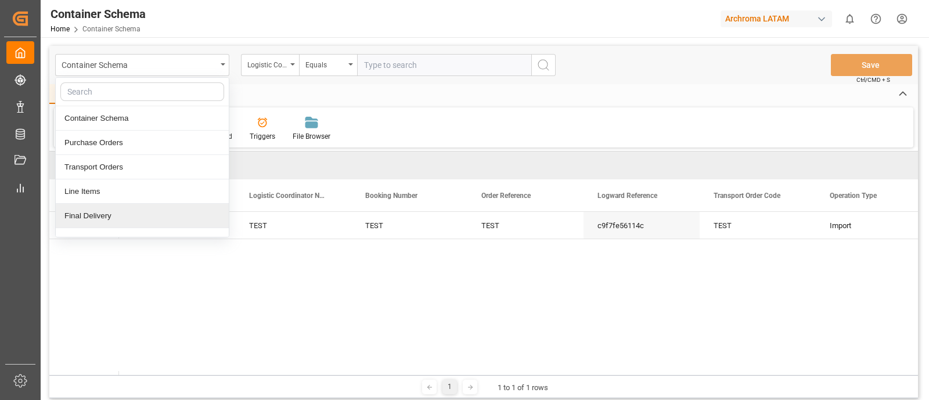
click at [142, 211] on div "Final Delivery" at bounding box center [142, 216] width 173 height 24
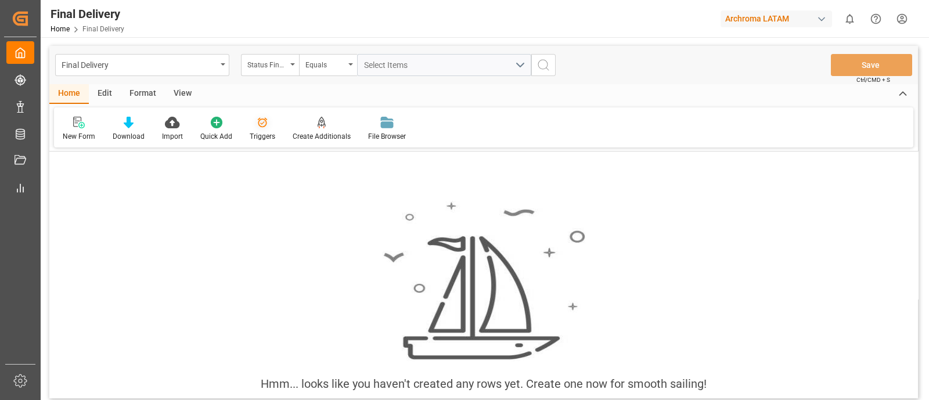
click at [267, 126] on div at bounding box center [263, 122] width 26 height 12
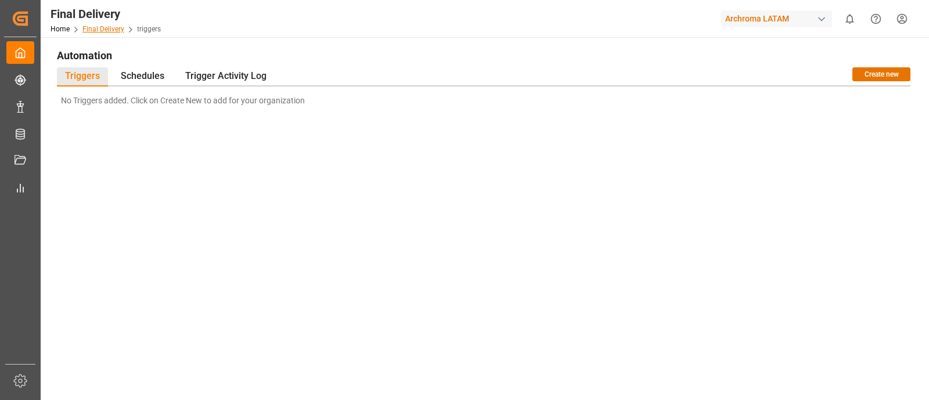
click at [106, 30] on link "Final Delivery" at bounding box center [103, 29] width 42 height 8
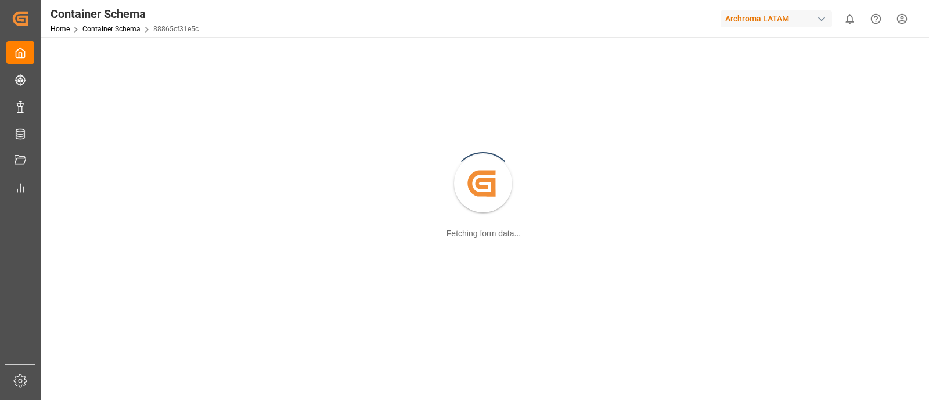
click at [807, 19] on div "Archroma LATAM" at bounding box center [776, 18] width 111 height 17
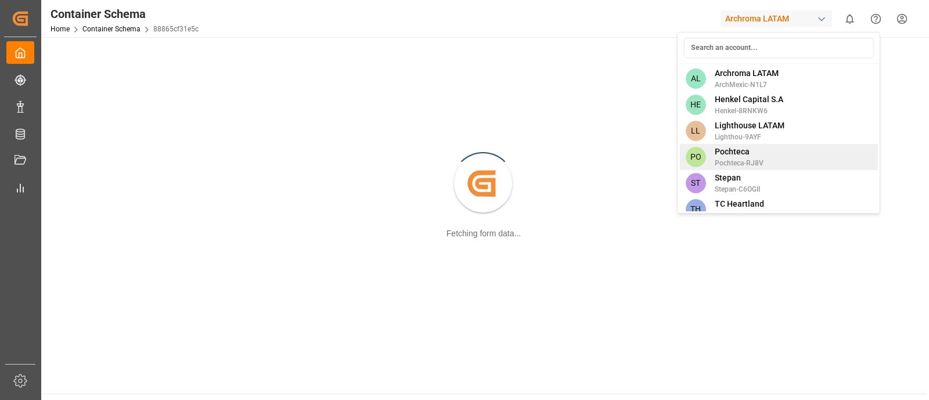
scroll to position [12, 0]
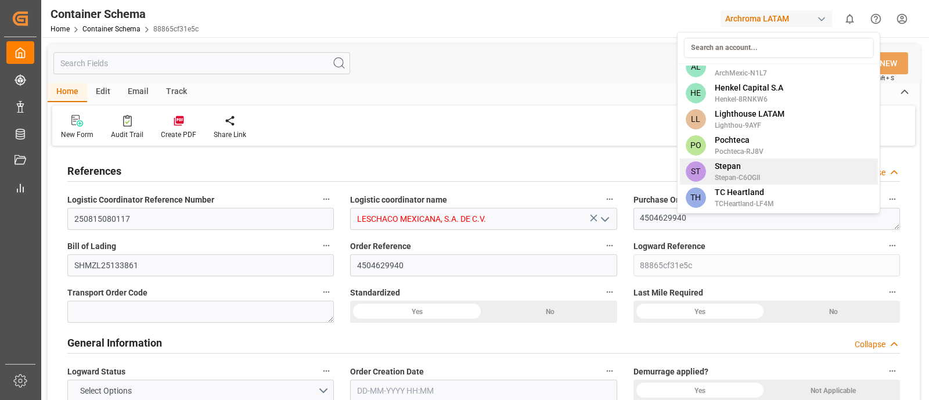
click at [748, 164] on span "Stepan" at bounding box center [737, 166] width 45 height 12
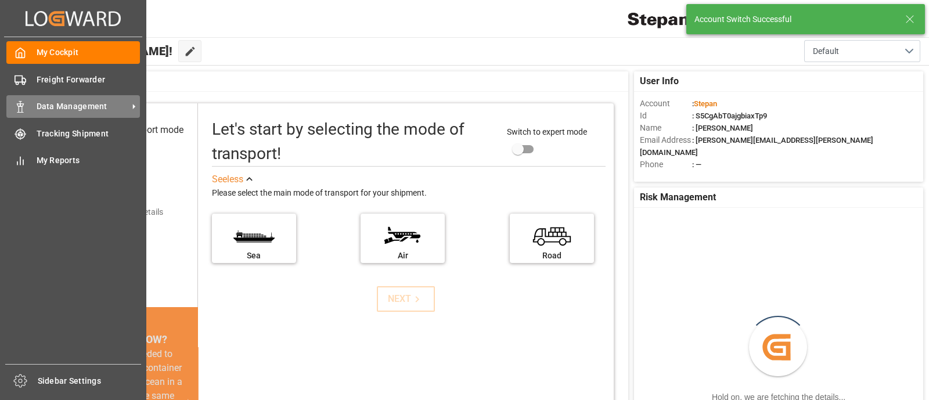
click at [99, 102] on span "Data Management" at bounding box center [83, 106] width 92 height 12
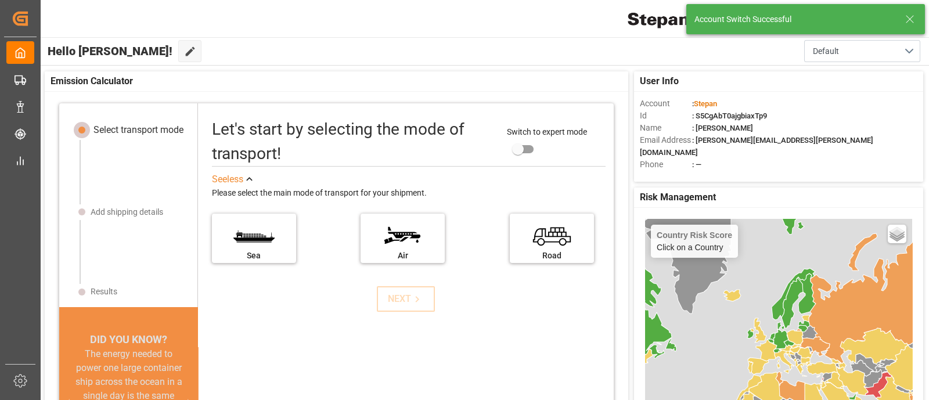
click at [344, 38] on div "Hello Elsie! Edit Cockpit Default" at bounding box center [484, 51] width 890 height 28
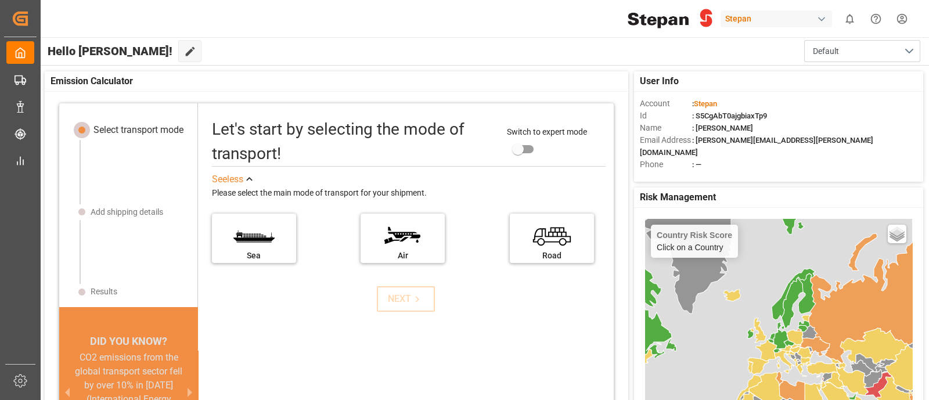
click at [790, 20] on div "Stepan" at bounding box center [776, 18] width 111 height 17
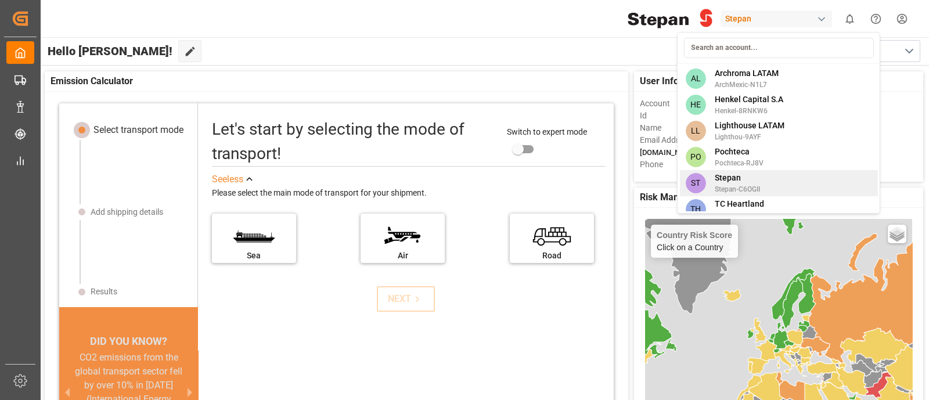
scroll to position [12, 0]
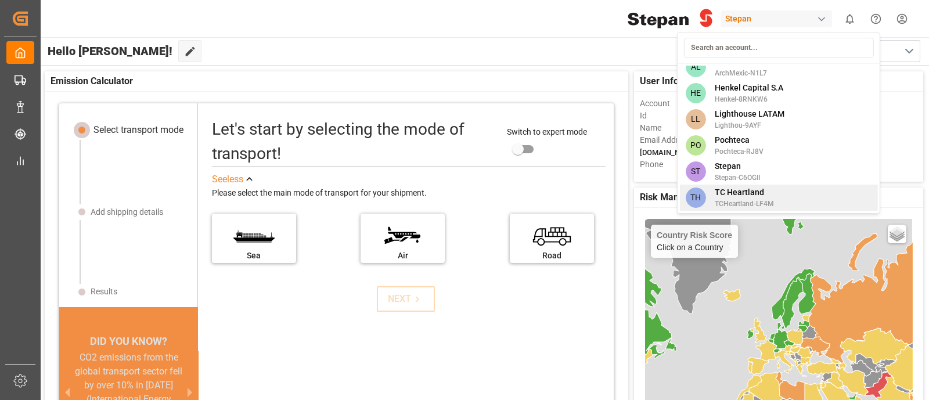
click at [747, 193] on span "TC Heartland" at bounding box center [744, 192] width 59 height 12
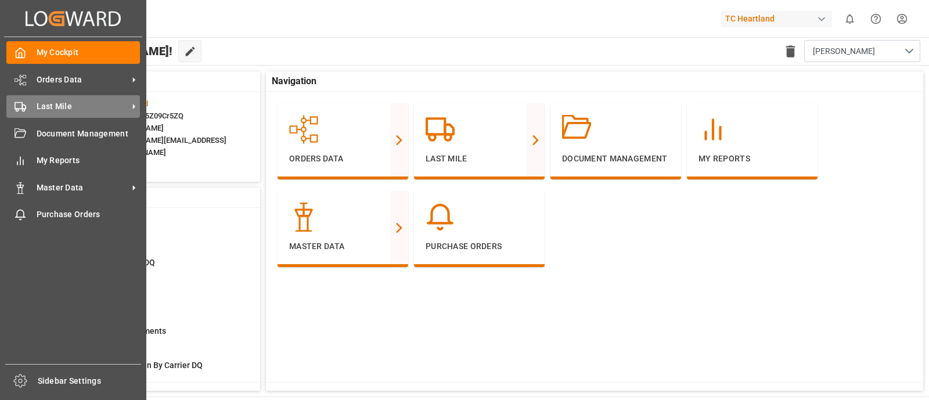
click at [101, 109] on span "Last Mile" at bounding box center [83, 106] width 92 height 12
click at [85, 111] on span "Last Mile" at bounding box center [83, 106] width 92 height 12
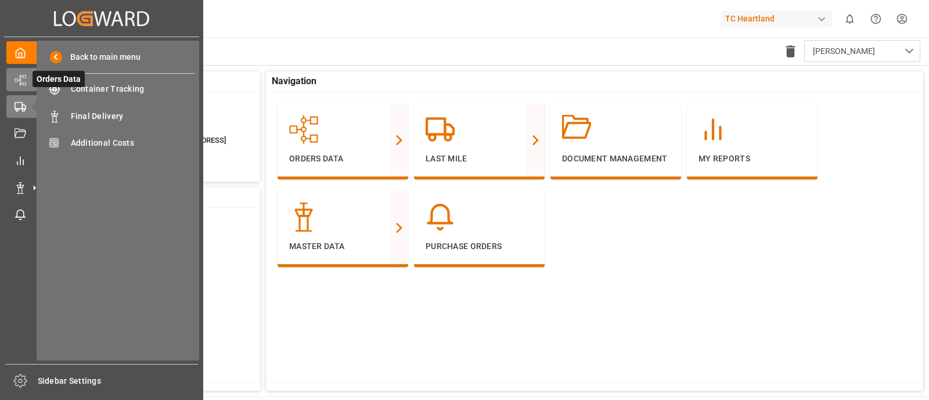
click at [30, 80] on icon at bounding box center [34, 80] width 12 height 12
click at [111, 92] on span "Purchase Orders" at bounding box center [133, 89] width 125 height 12
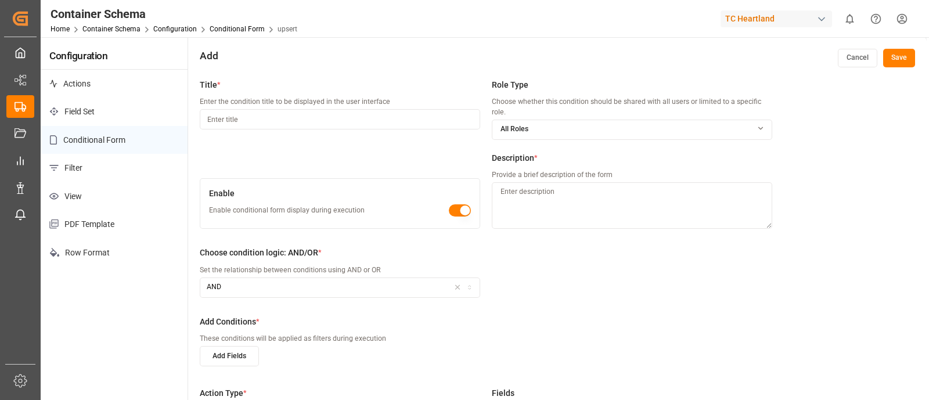
click at [767, 18] on div "TC Heartland" at bounding box center [776, 18] width 111 height 17
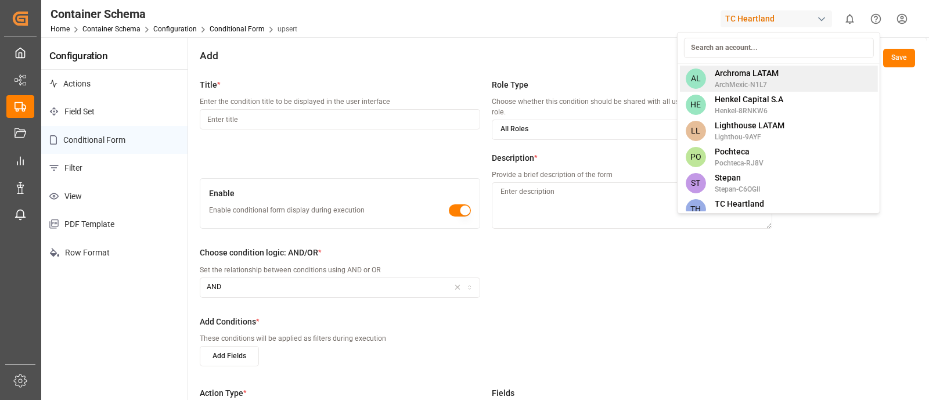
click at [729, 75] on span "Archroma LATAM" at bounding box center [747, 73] width 64 height 12
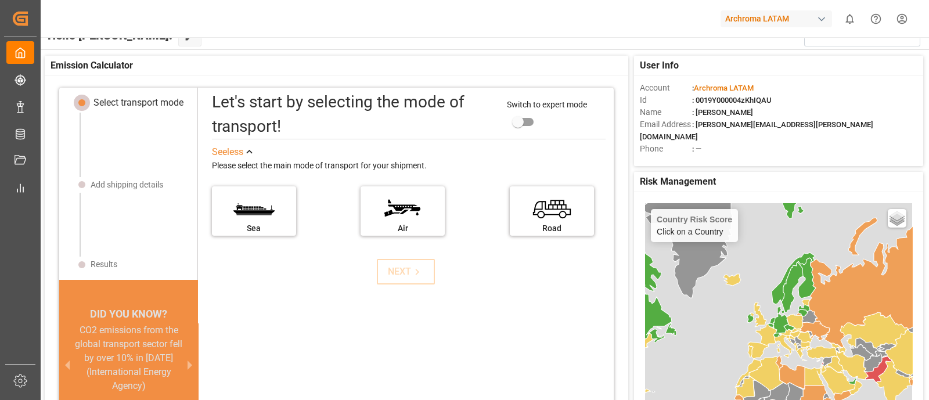
scroll to position [4, 0]
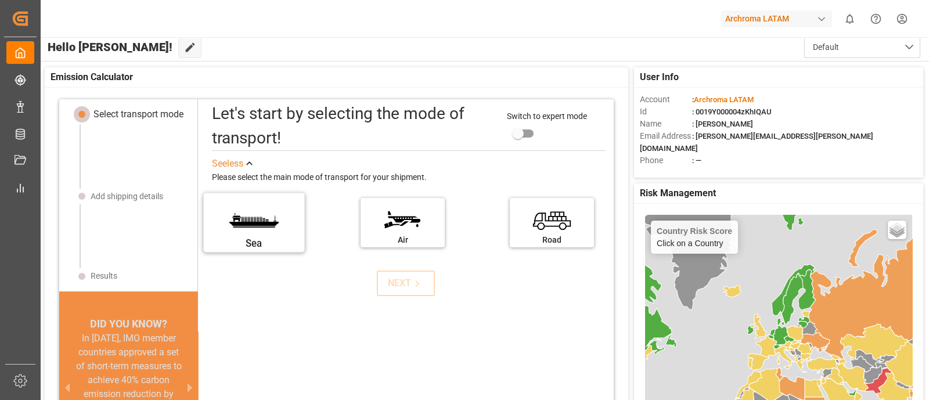
click at [254, 236] on div "Sea" at bounding box center [253, 243] width 87 height 15
click at [0, 0] on input "Sea" at bounding box center [0, 0] width 0 height 0
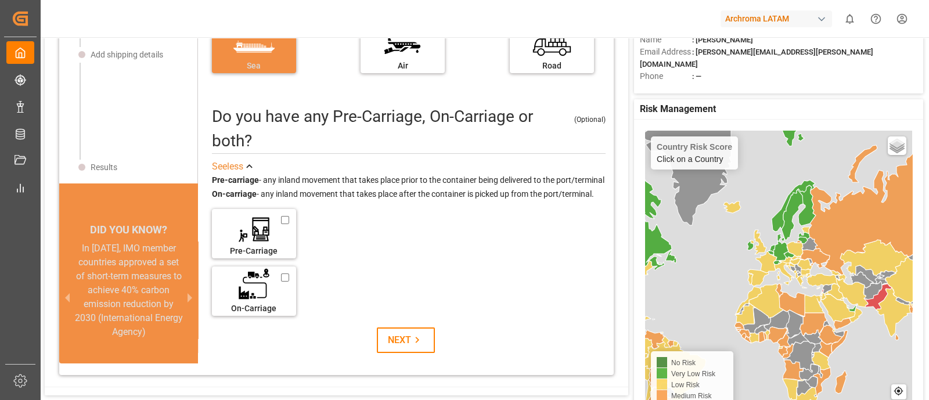
scroll to position [0, 0]
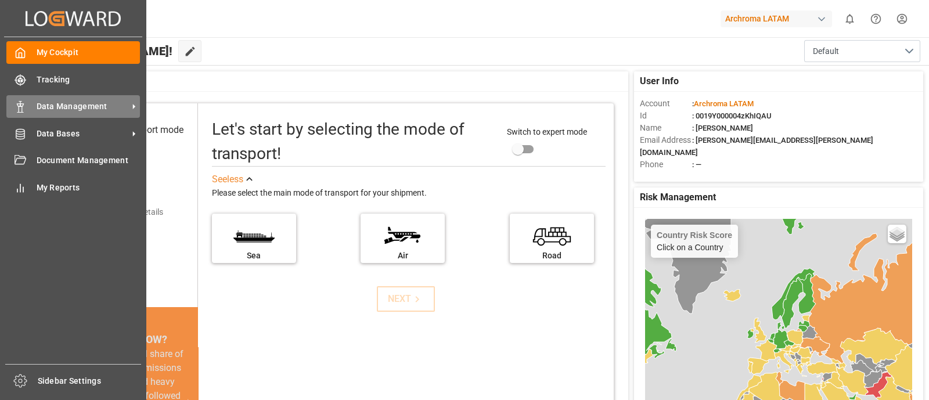
click at [71, 109] on span "Data Management" at bounding box center [83, 106] width 92 height 12
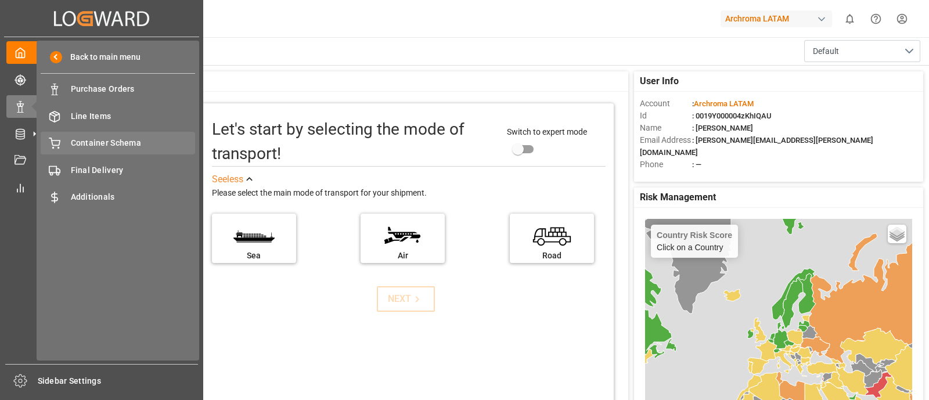
click at [127, 138] on span "Container Schema" at bounding box center [133, 143] width 125 height 12
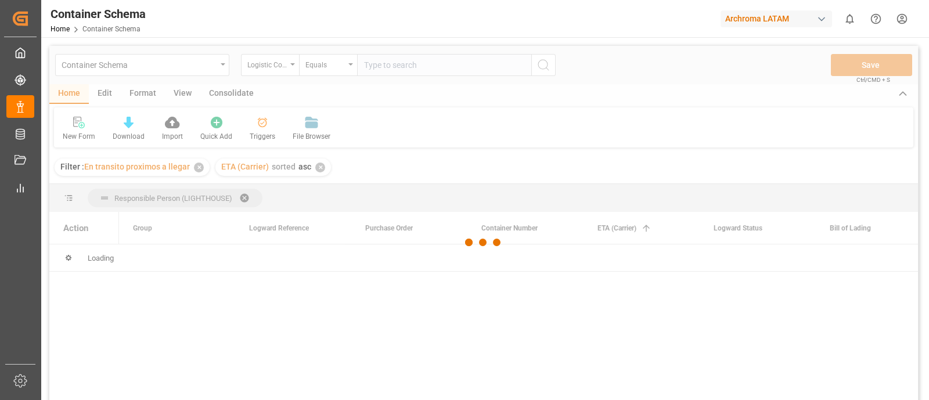
click at [198, 166] on div at bounding box center [483, 242] width 869 height 393
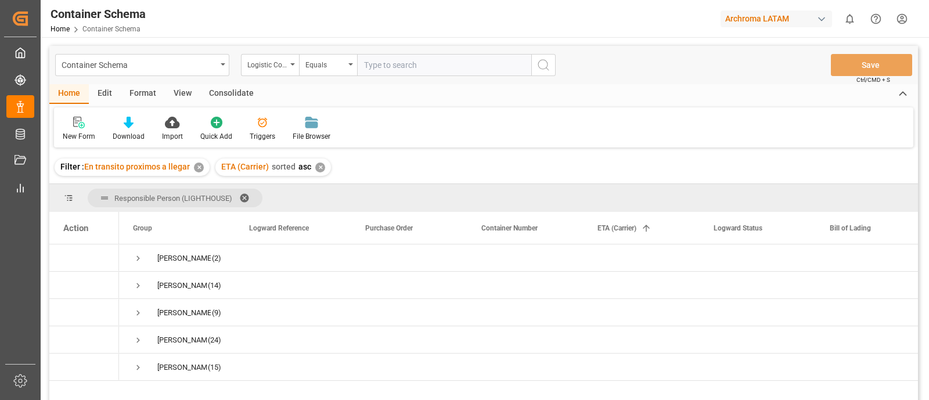
click at [197, 166] on div "✕" at bounding box center [199, 168] width 10 height 10
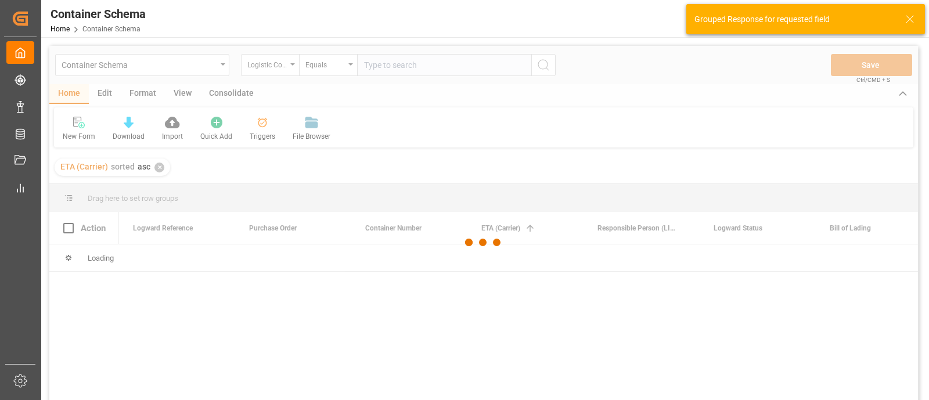
click at [155, 169] on div at bounding box center [483, 242] width 869 height 393
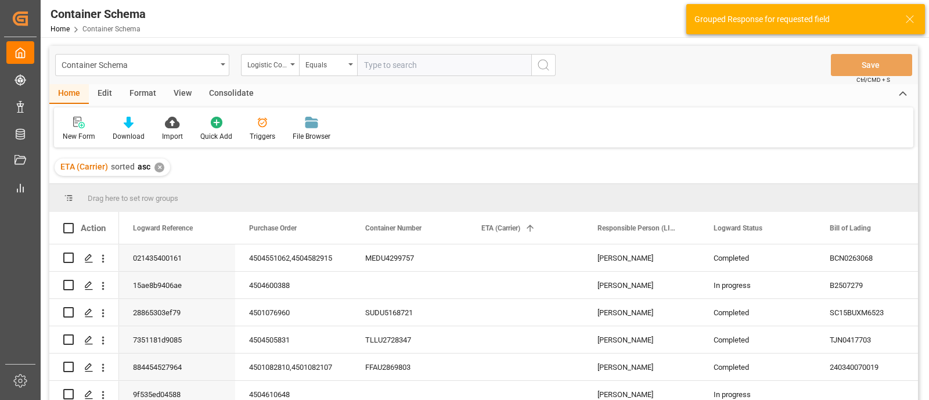
click at [160, 168] on div "✕" at bounding box center [159, 168] width 10 height 10
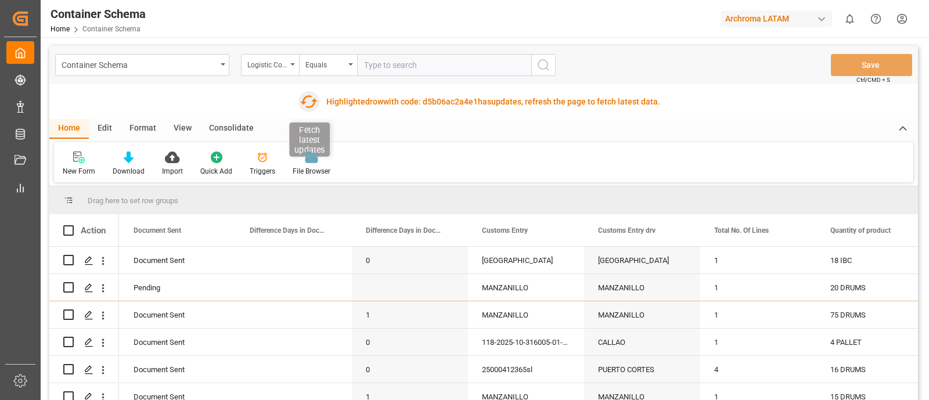
click at [305, 94] on icon "button" at bounding box center [308, 101] width 19 height 19
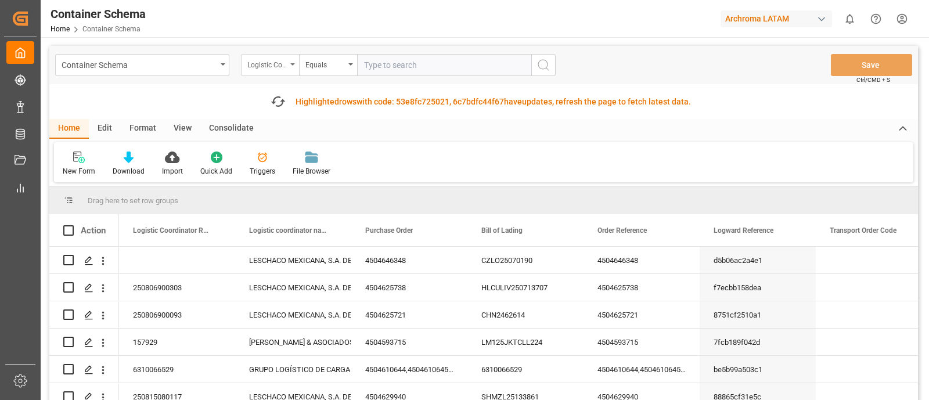
click at [279, 64] on div "Logistic Coordinator Reference Number" at bounding box center [266, 63] width 39 height 13
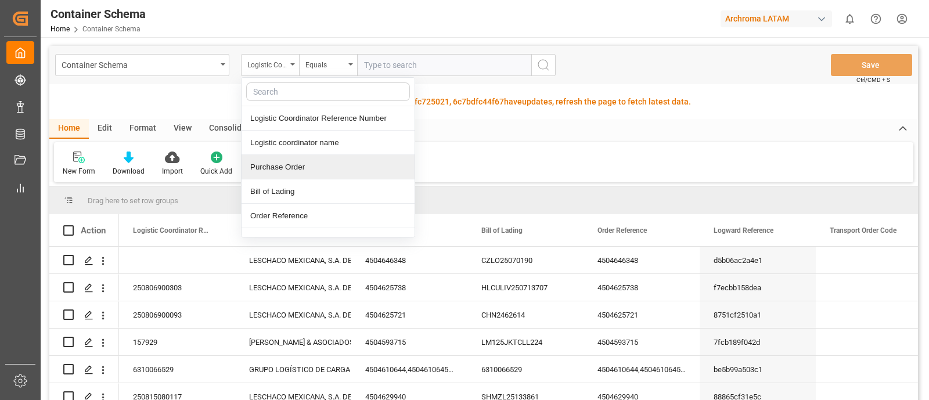
click at [309, 176] on div "Purchase Order" at bounding box center [328, 167] width 173 height 24
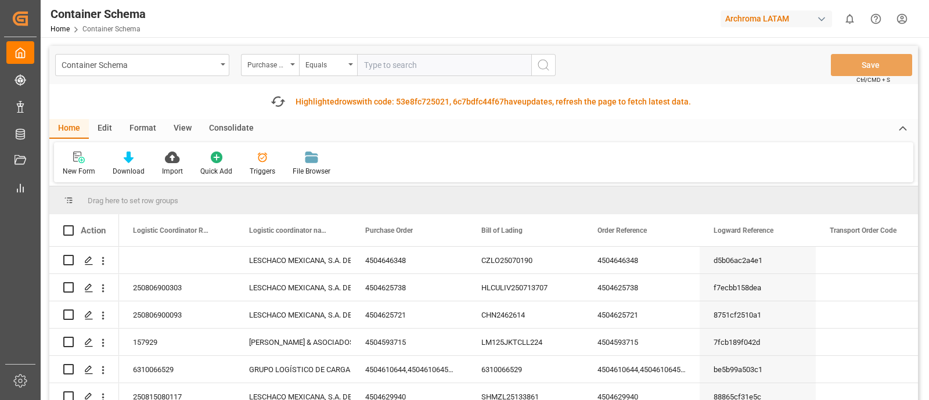
click at [373, 69] on input "text" at bounding box center [444, 65] width 174 height 22
click at [189, 68] on div "Container Schema" at bounding box center [139, 64] width 155 height 15
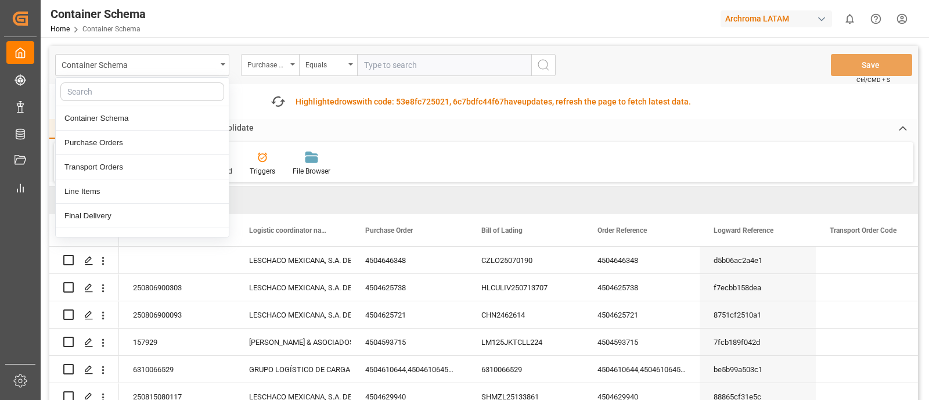
click at [389, 73] on input "text" at bounding box center [444, 65] width 174 height 22
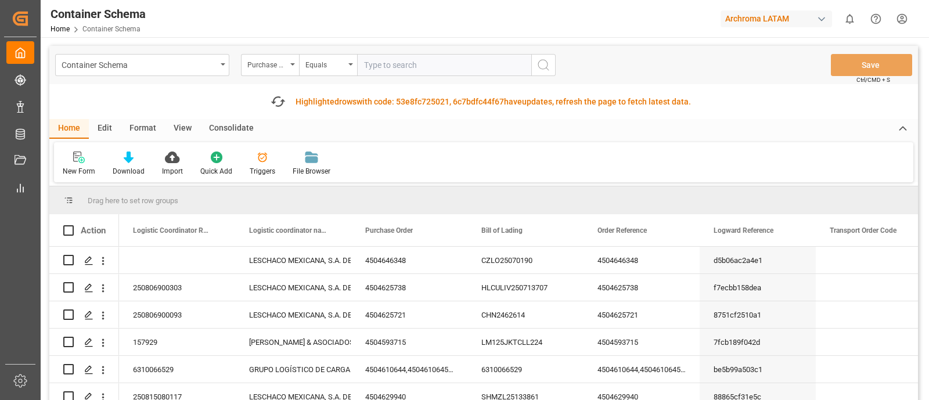
paste input "4504638979"
type input "4504638979}"
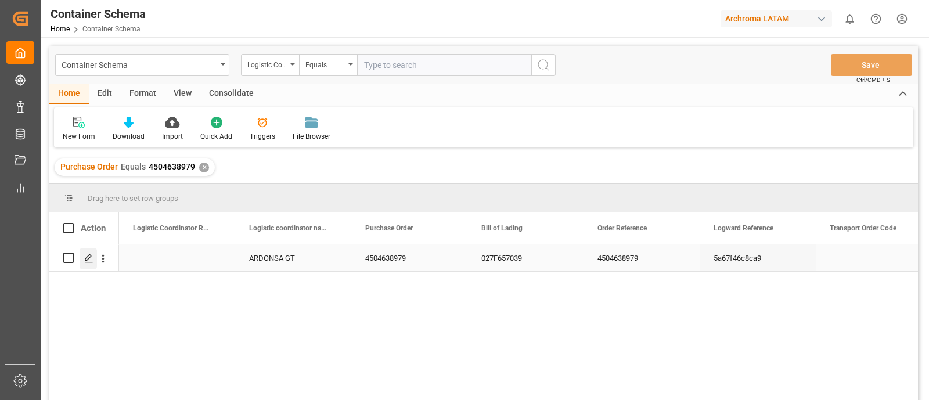
click at [90, 257] on icon "Press SPACE to select this row." at bounding box center [88, 258] width 9 height 9
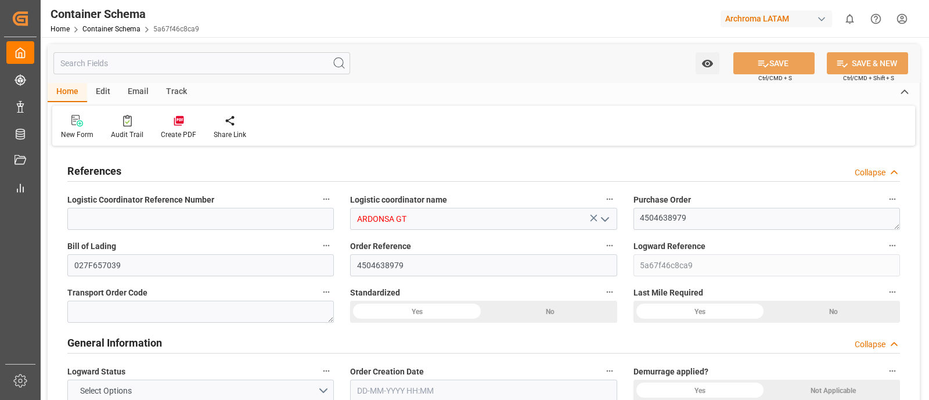
type input "0"
type input "1"
type input "34"
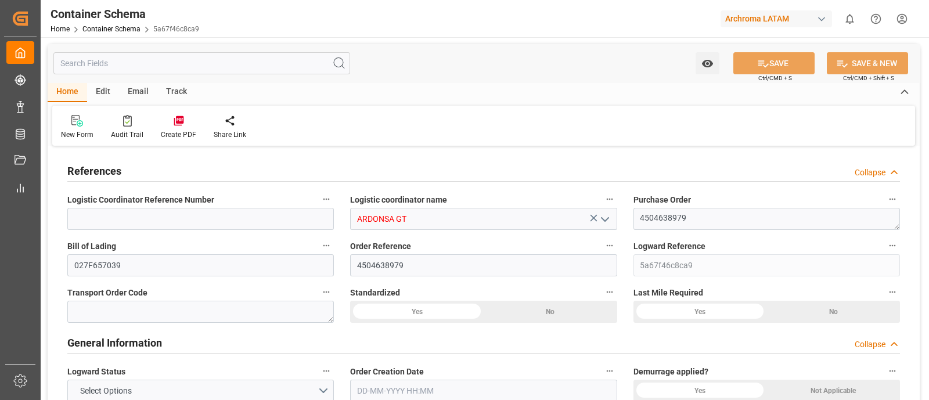
type input "24480"
type input "25840"
type input "Wan Hai Lines"
type input "CNSGH"
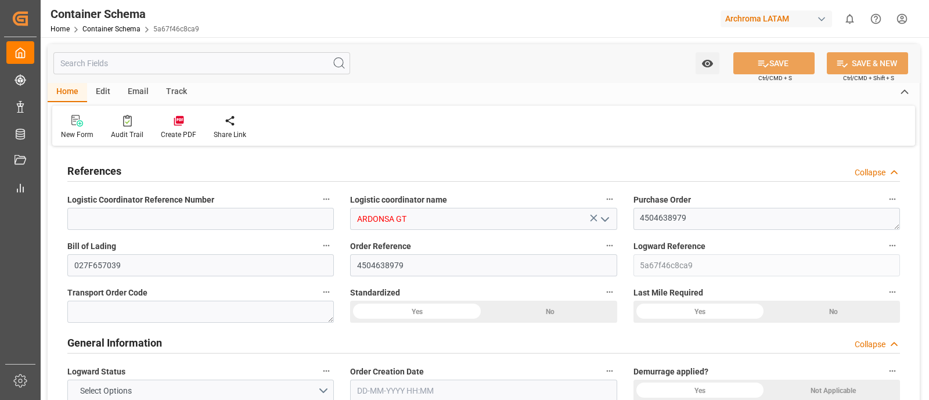
type input "CNSHA"
type input "GTPRQ"
type input "9496604"
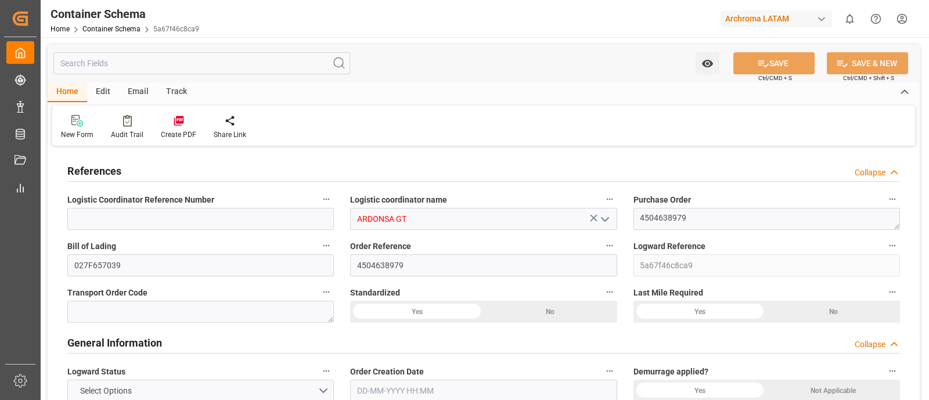
type input "0"
type input "CNSHG"
type input "GTPRQ"
type input "9496604"
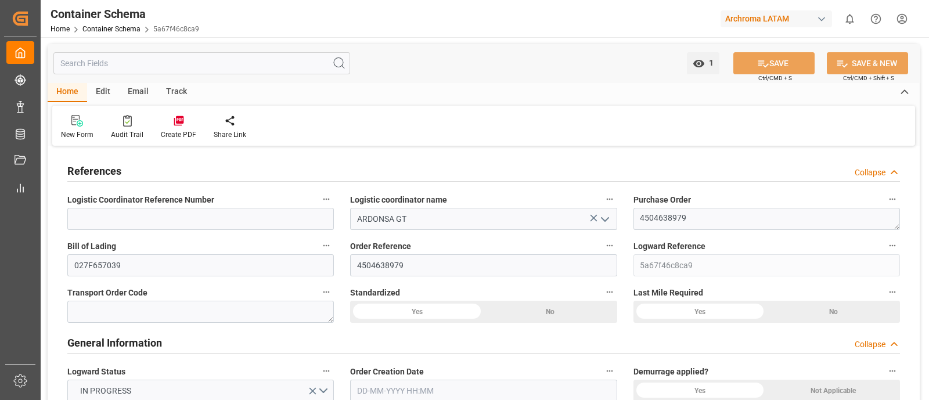
type input "04-08-2025 10:45"
type input "03-08-2025"
type input "04-08-2025"
type input "27-08-2025"
type input "04-08-2025"
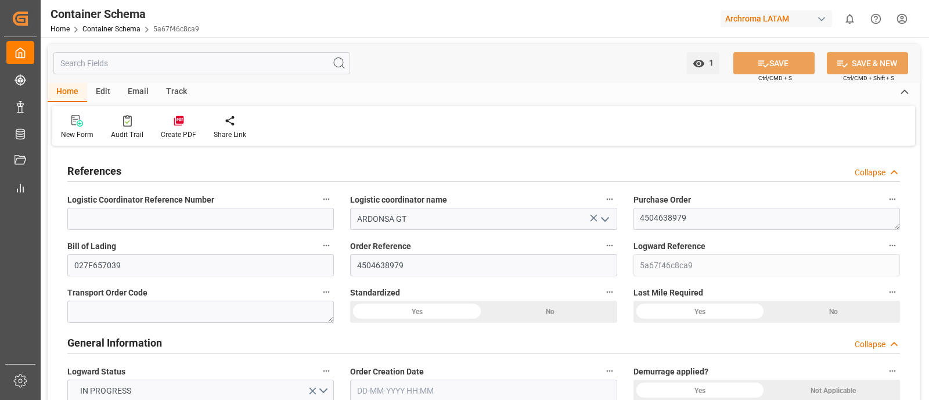
type input "11-08-2025"
type input "11-08-2025 20:32"
type input "04-08-2025 15:44"
type input "11-08-2025"
type input "28-07-2025 22:15"
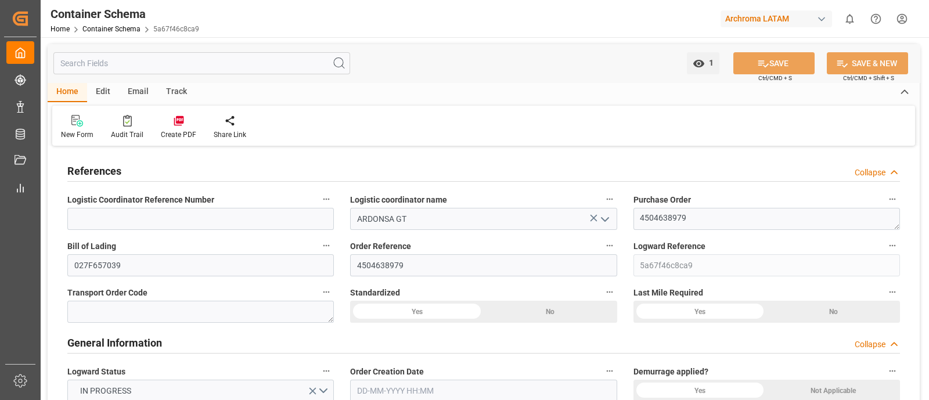
type input "29-07-2025 04:17"
type input "27-08-2025 00:00"
type input "27-08-2025 07:43"
type input "31-08-2025 07:43"
click at [326, 247] on icon "button" at bounding box center [326, 245] width 9 height 9
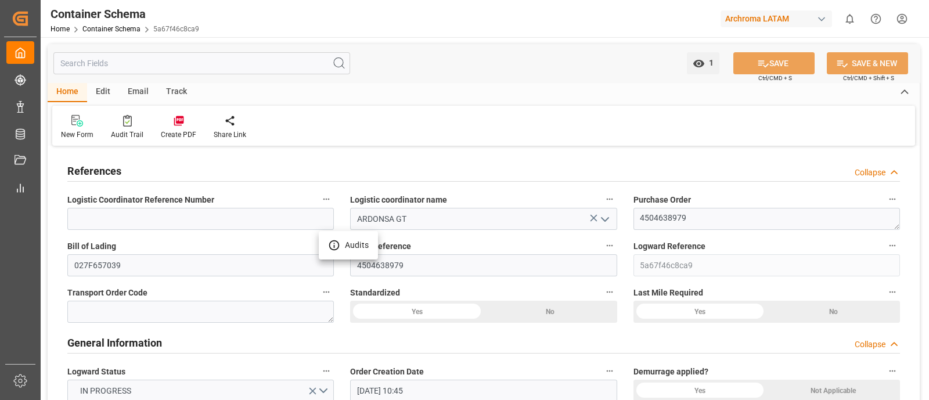
click at [369, 245] on li "Audits" at bounding box center [348, 245] width 59 height 19
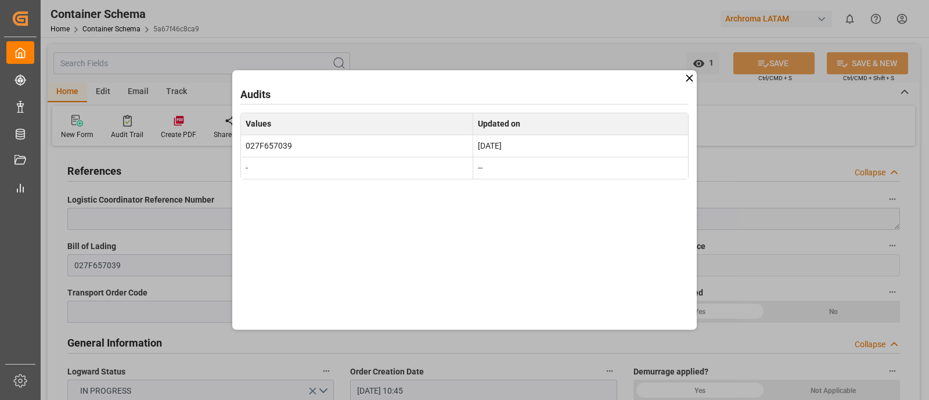
click at [689, 80] on icon at bounding box center [689, 78] width 12 height 12
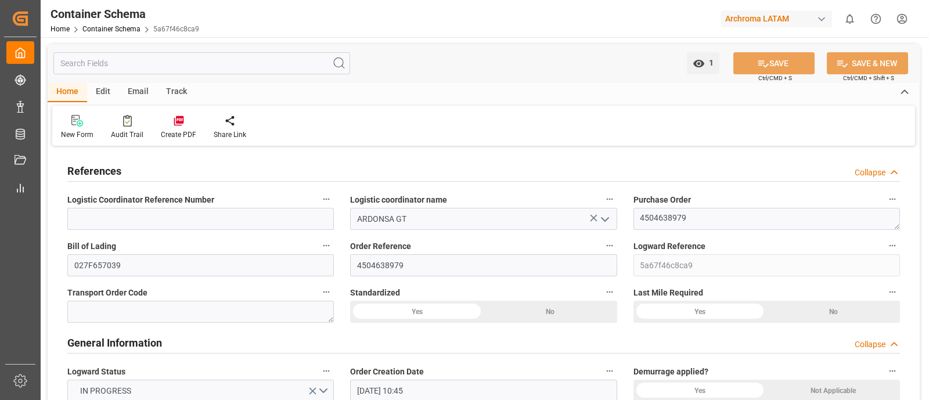
click at [105, 90] on div "Edit" at bounding box center [103, 92] width 32 height 20
click at [84, 96] on div "Home" at bounding box center [67, 92] width 39 height 20
click at [123, 120] on icon at bounding box center [127, 121] width 9 height 12
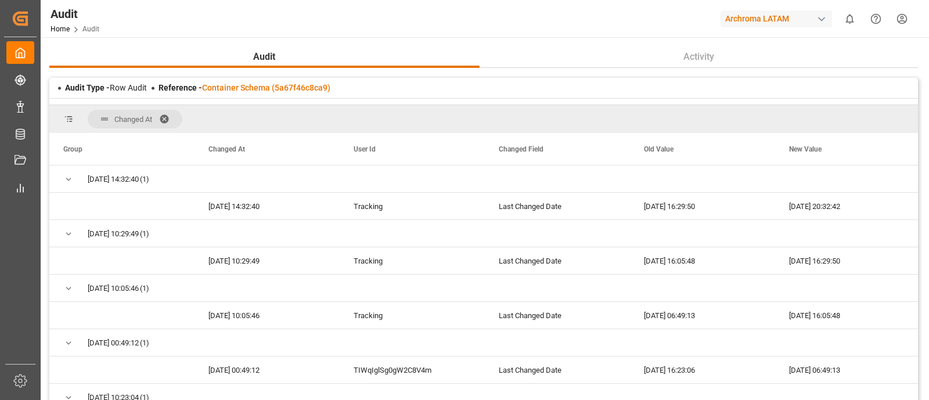
click at [167, 120] on span at bounding box center [168, 119] width 19 height 10
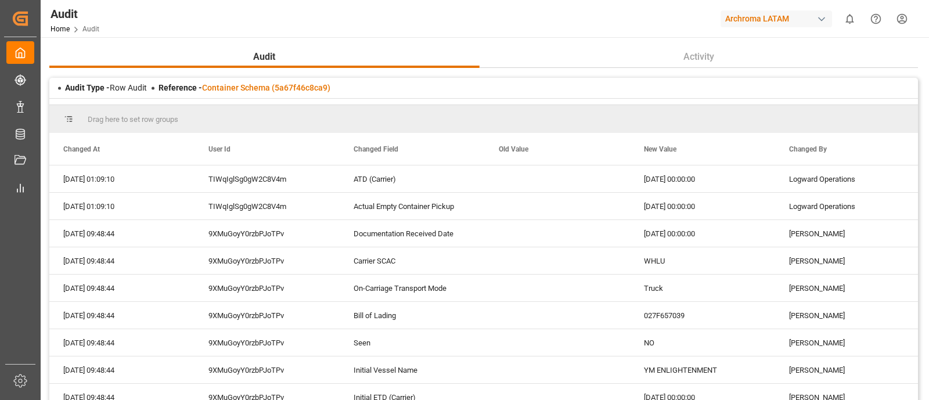
scroll to position [1400, 0]
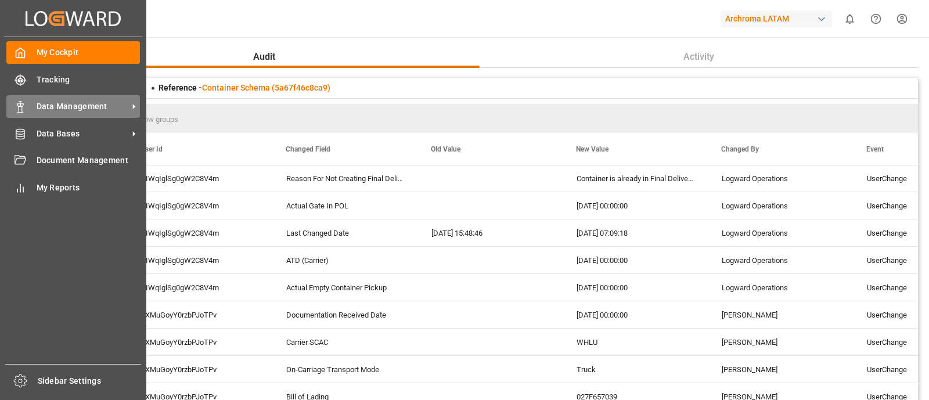
click at [55, 101] on span "Data Management" at bounding box center [83, 106] width 92 height 12
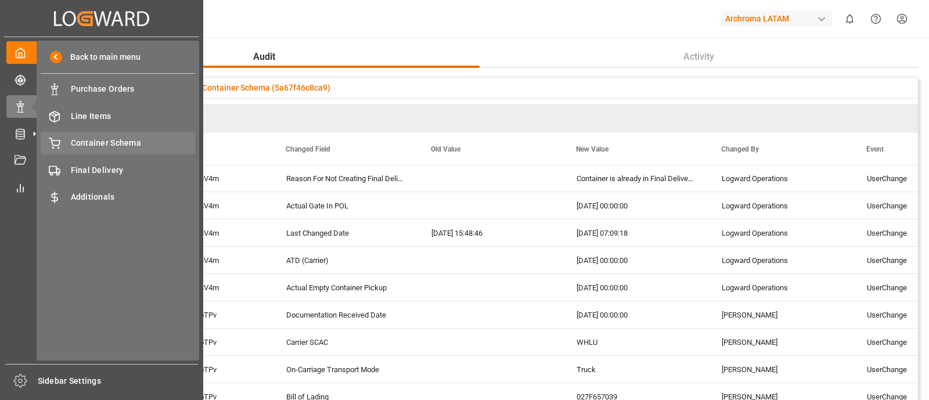
click at [99, 133] on div "Container Schema Container Schema" at bounding box center [118, 143] width 154 height 23
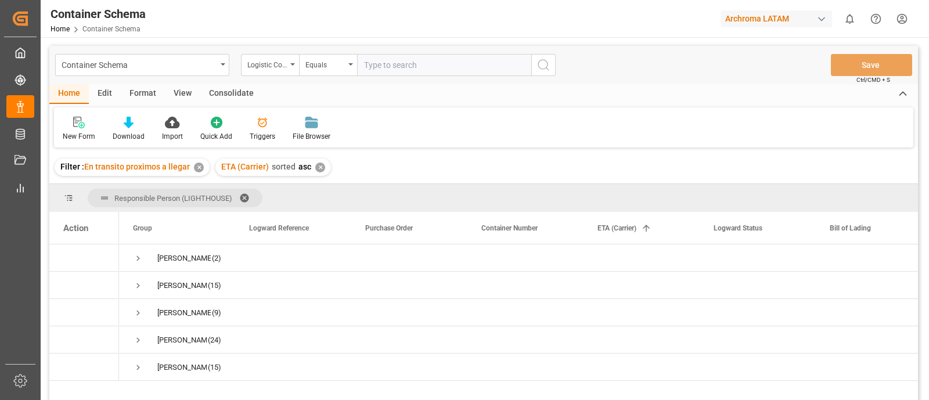
click at [372, 164] on div "Filter : En transito proximos a llegar ✕ ETA (Carrier) sorted asc ✕" at bounding box center [483, 167] width 869 height 33
click at [199, 163] on div "✕" at bounding box center [199, 168] width 10 height 10
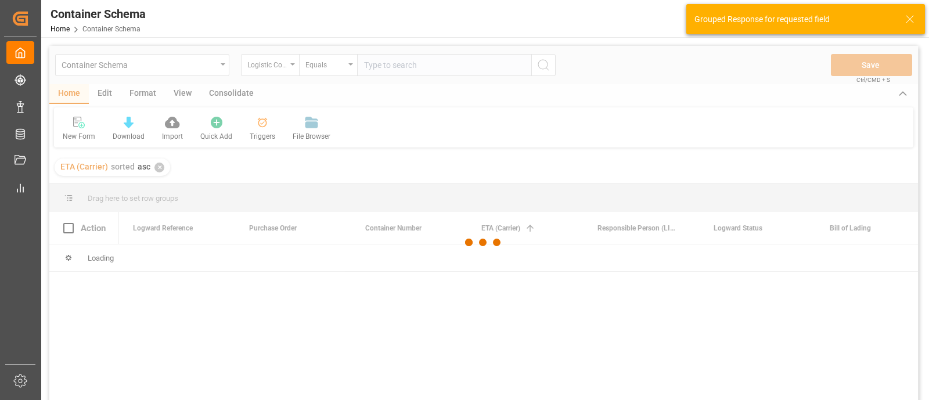
click at [157, 170] on div at bounding box center [483, 242] width 869 height 393
click at [159, 170] on div at bounding box center [483, 242] width 869 height 393
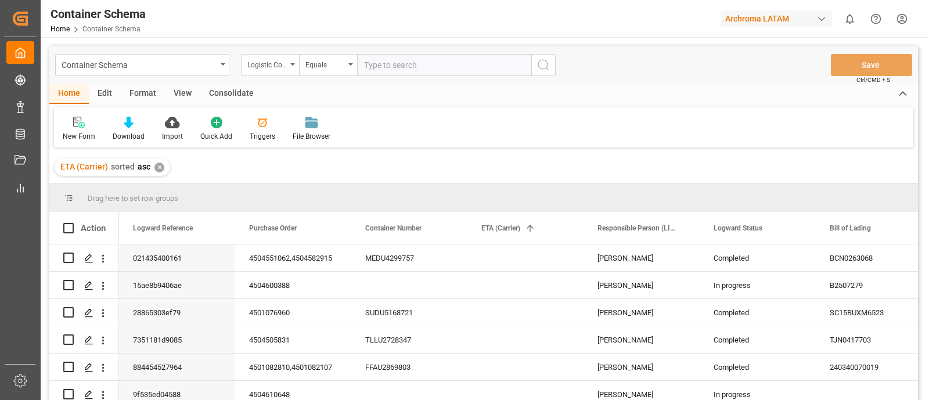
click at [159, 170] on div "✕" at bounding box center [159, 168] width 10 height 10
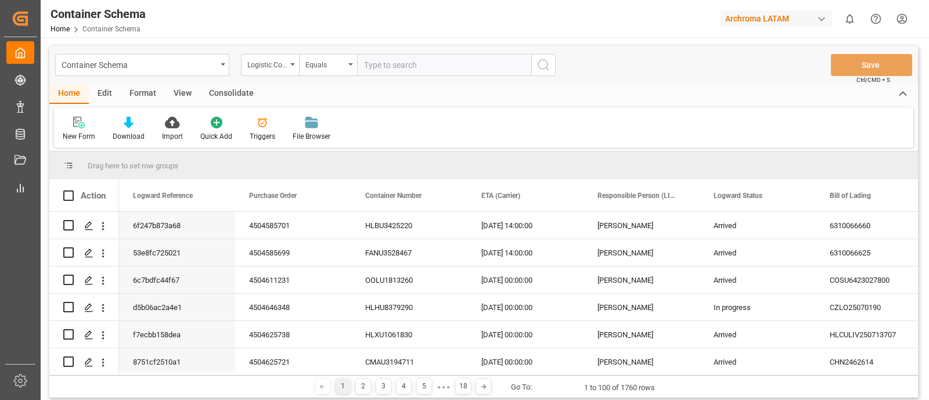
click at [111, 97] on div "Edit" at bounding box center [105, 94] width 32 height 20
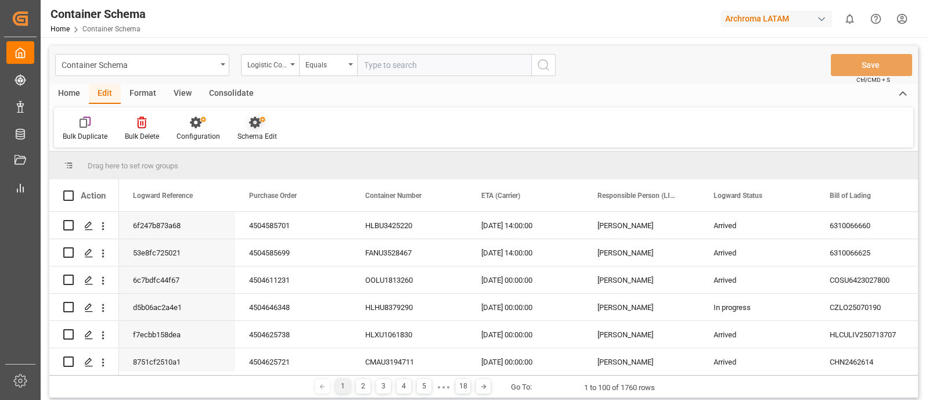
click at [270, 132] on div "Schema Edit" at bounding box center [257, 136] width 39 height 10
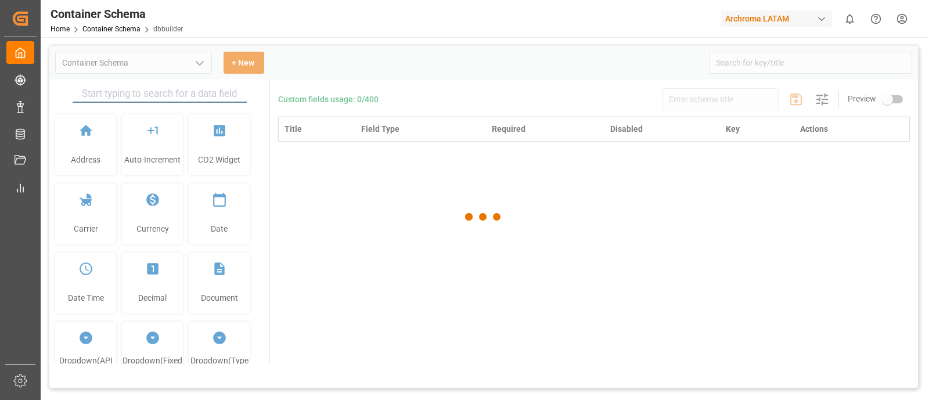
type input "Container Schema"
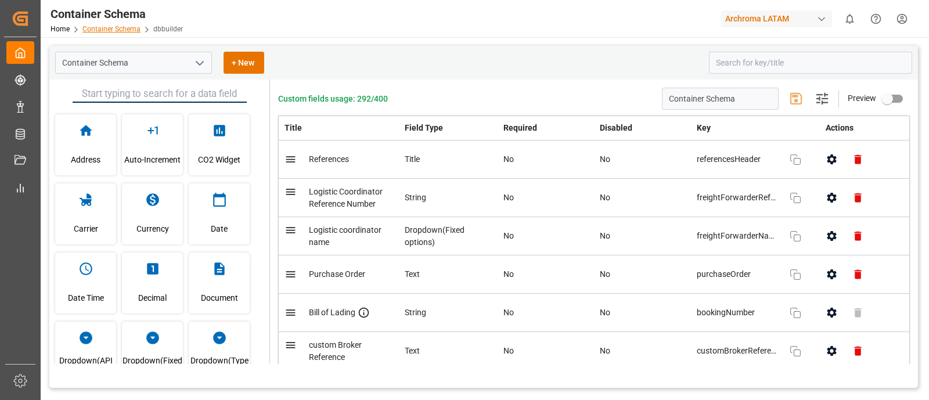
click at [119, 30] on link "Container Schema" at bounding box center [111, 29] width 58 height 8
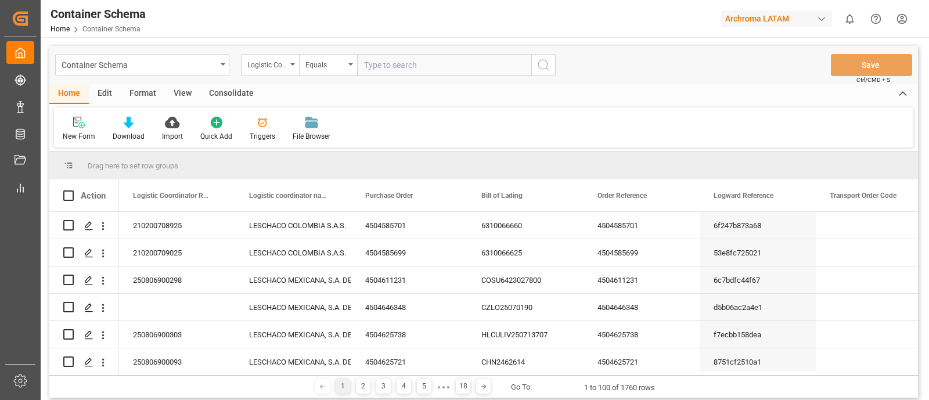
click at [103, 96] on div "Edit" at bounding box center [105, 94] width 32 height 20
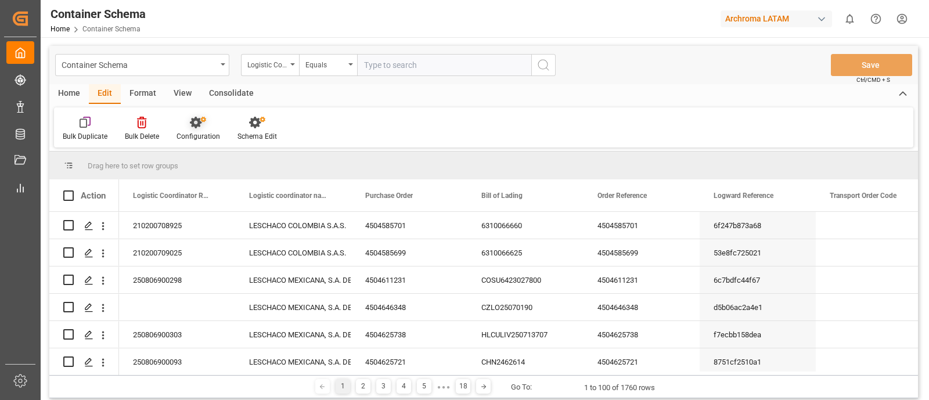
click at [197, 125] on icon at bounding box center [196, 123] width 12 height 12
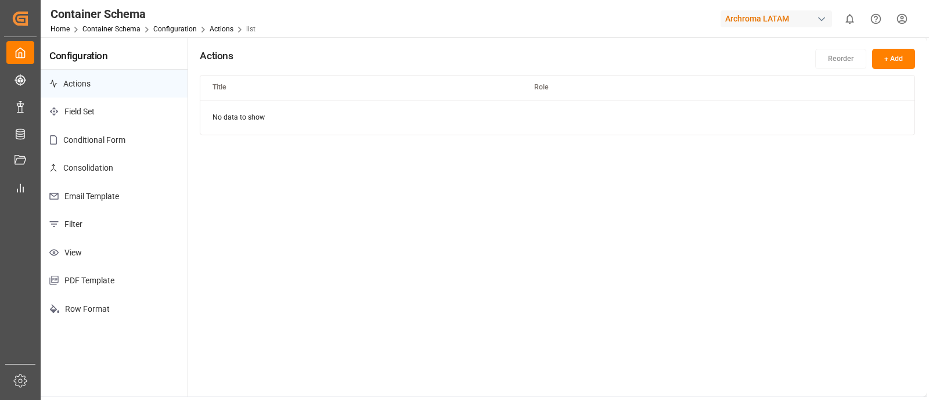
click at [118, 190] on p "Email Template" at bounding box center [114, 196] width 147 height 28
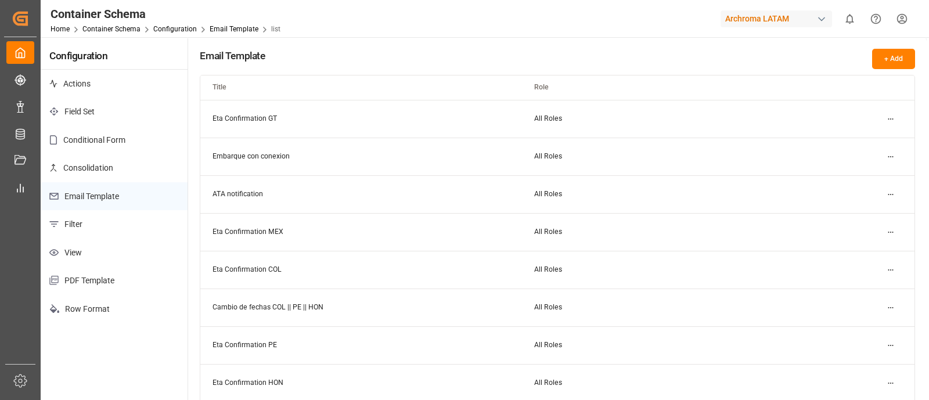
click at [895, 123] on html "Created by potrace 1.15, written by Peter Selinger 2001-2017 Created by potrace…" at bounding box center [464, 200] width 929 height 400
click at [866, 139] on div "Edit" at bounding box center [870, 142] width 60 height 16
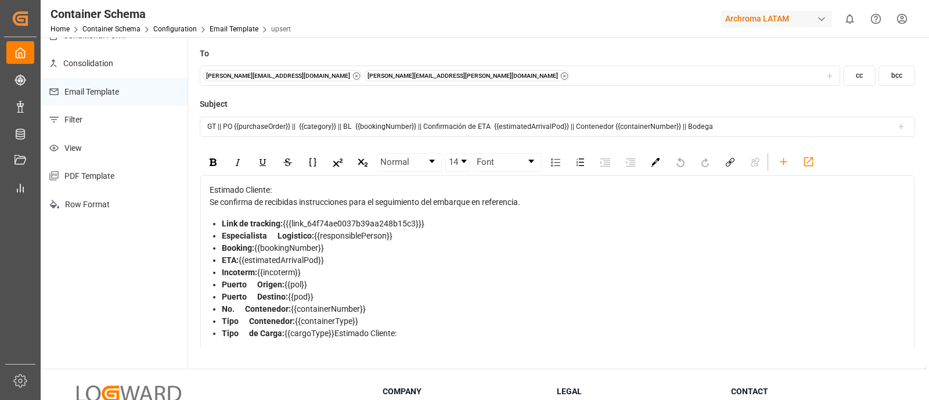
scroll to position [105, 0]
click at [426, 222] on div "Link de tracking: {{{link_64f74ae0037b39aa248b15c3}}}" at bounding box center [564, 223] width 684 height 12
click at [424, 220] on div "Link de tracking: {{{link_64f74ae0037b39aa248b15c3}}}" at bounding box center [564, 223] width 684 height 12
click at [433, 222] on div "Link de tracking: {{{link_64f74ae0037b39aa248b15c3}}}" at bounding box center [564, 223] width 684 height 12
click at [780, 165] on icon "rdw-toolbar" at bounding box center [784, 161] width 12 height 12
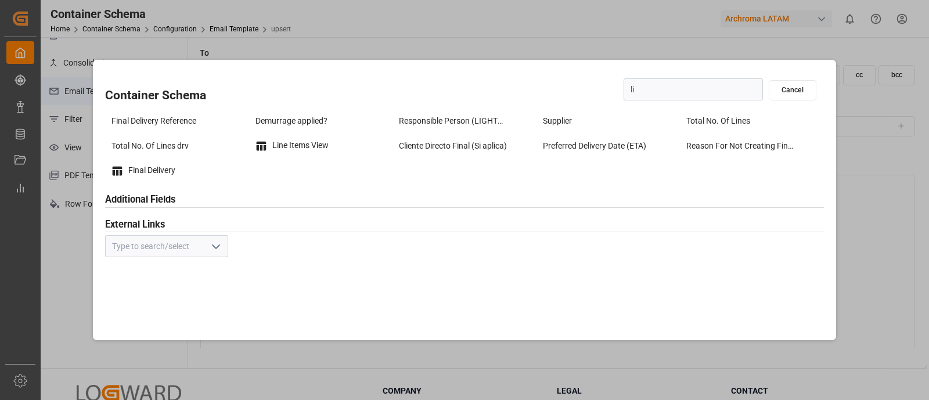
scroll to position [0, 0]
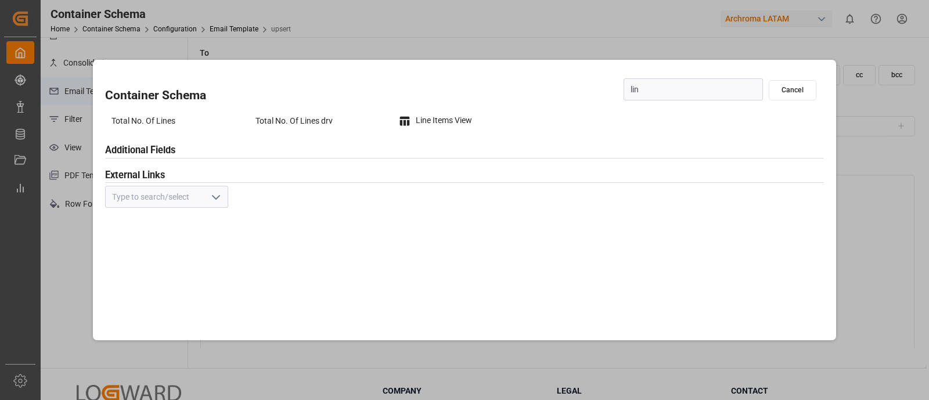
click at [209, 197] on icon "open menu" at bounding box center [216, 197] width 14 height 14
click at [209, 197] on icon "close menu" at bounding box center [216, 197] width 14 height 14
type input "lin"
click at [363, 265] on div "Container Schema lin Cancel Total No. Of Lines Total No. Of Lines drv Line Item…" at bounding box center [464, 200] width 743 height 280
click at [650, 88] on input "lin" at bounding box center [693, 89] width 139 height 22
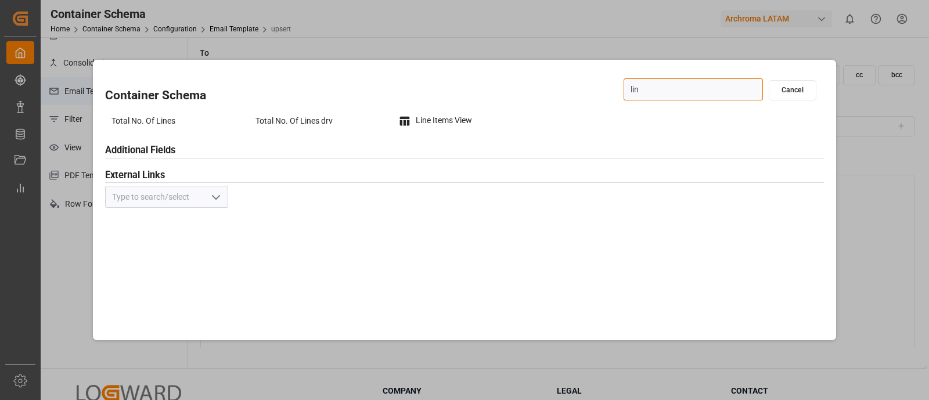
click at [650, 88] on input "lin" at bounding box center [693, 89] width 139 height 22
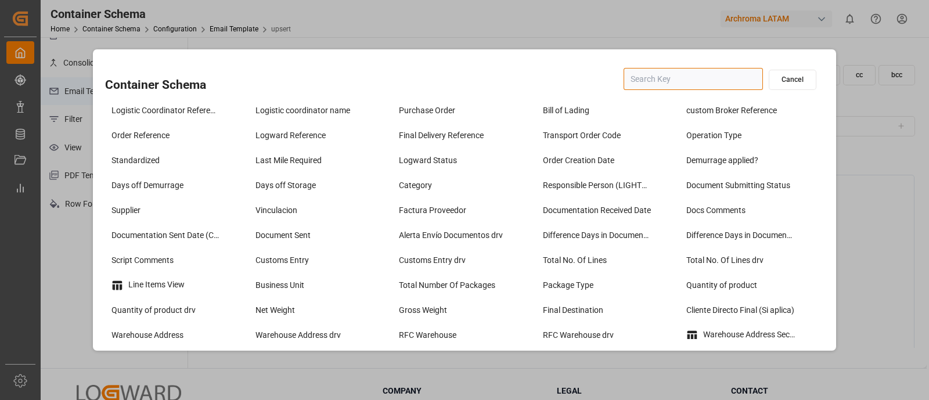
click at [787, 80] on button "Cancel" at bounding box center [793, 80] width 48 height 20
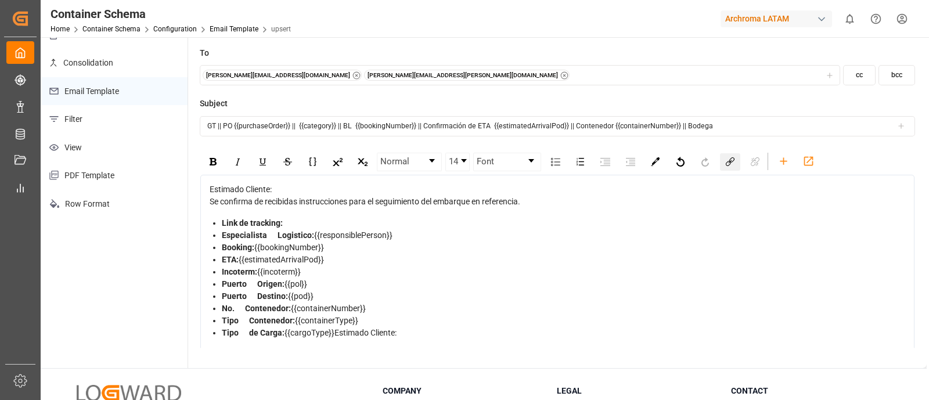
click at [736, 160] on div "rdw-link-control" at bounding box center [730, 161] width 20 height 17
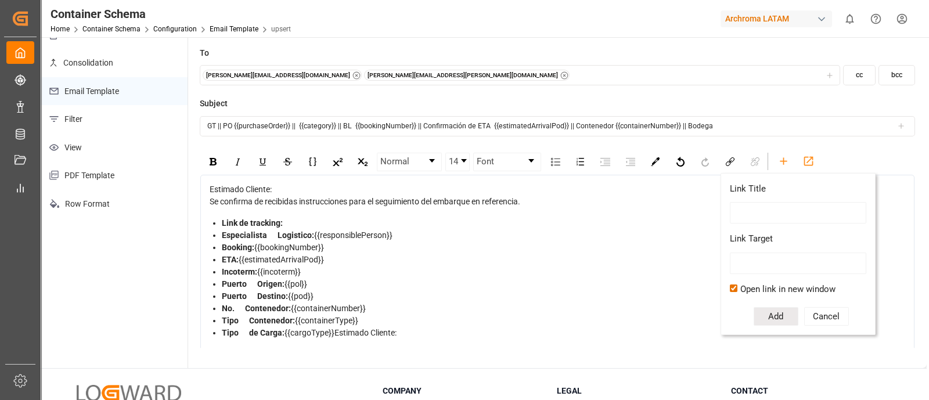
click at [683, 206] on div "Se confirma de recibidas instrucciones para el seguimiento del embarque en refe…" at bounding box center [558, 202] width 696 height 12
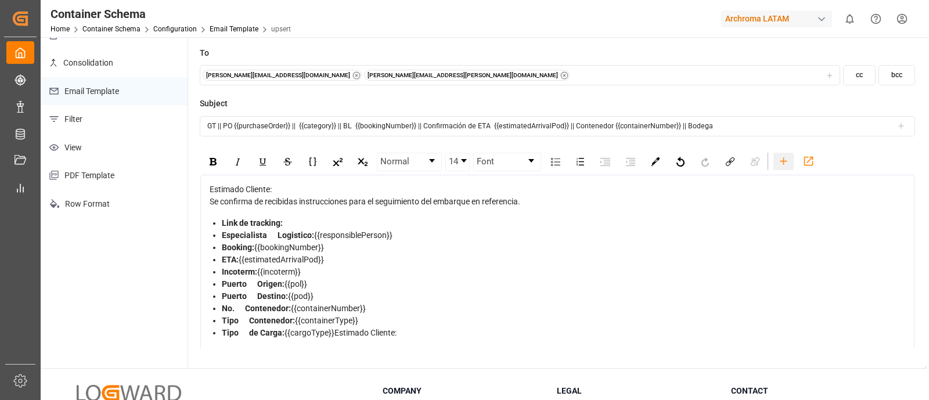
click at [786, 161] on icon "rdw-toolbar" at bounding box center [784, 161] width 12 height 12
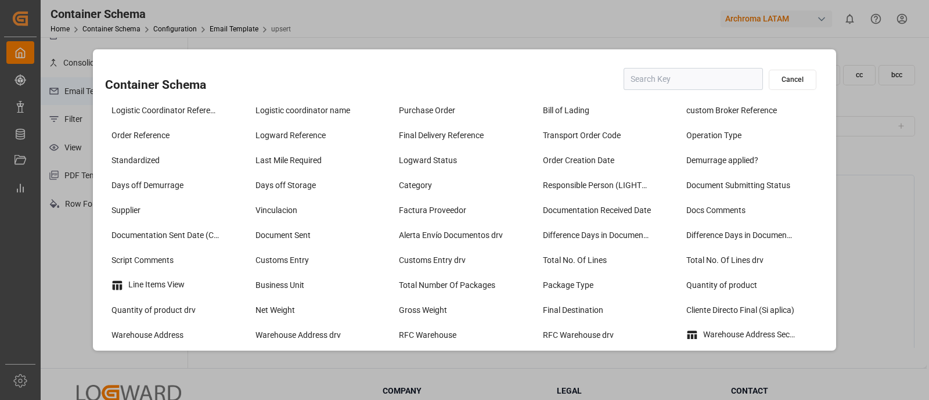
click at [794, 80] on button "Cancel" at bounding box center [793, 80] width 48 height 20
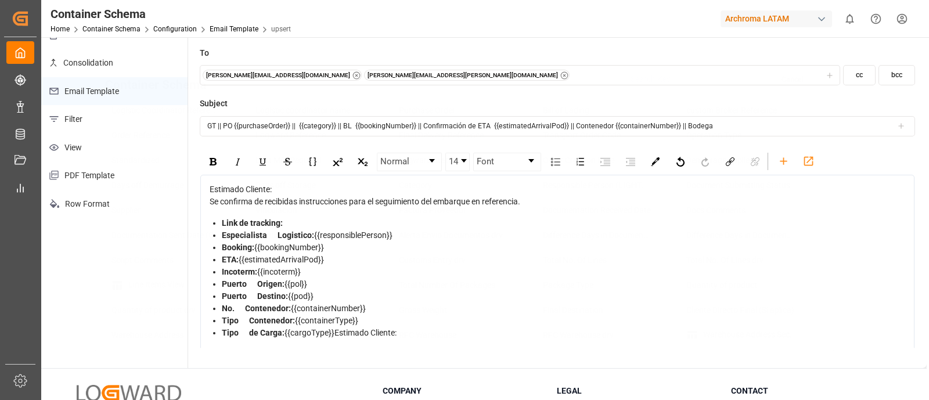
click at [794, 80] on button "Cancel" at bounding box center [793, 80] width 48 height 20
click at [810, 155] on icon "rdw-toolbar" at bounding box center [809, 161] width 12 height 12
click at [636, 210] on div "Estimado Cliente: Se confirma de recibidas instrucciones para el seguimiento de…" at bounding box center [558, 312] width 696 height 257
click at [629, 204] on div "Se confirma de recibidas instrucciones para el seguimiento del embarque en refe…" at bounding box center [558, 202] width 696 height 12
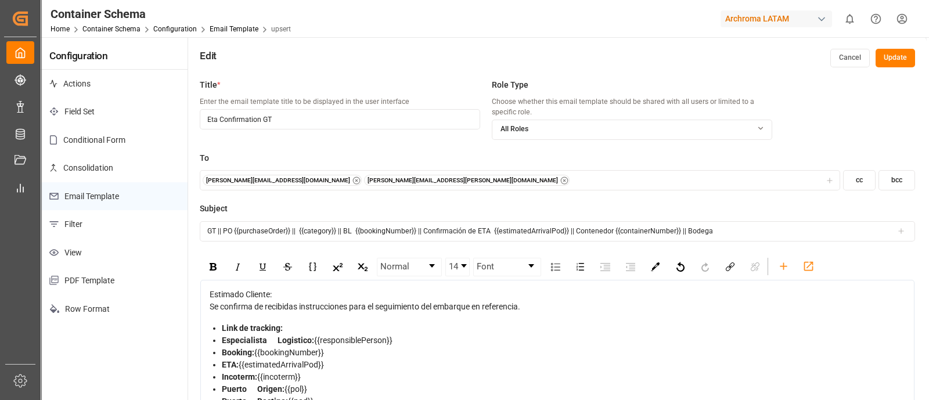
click at [853, 66] on button "Cancel" at bounding box center [849, 58] width 39 height 19
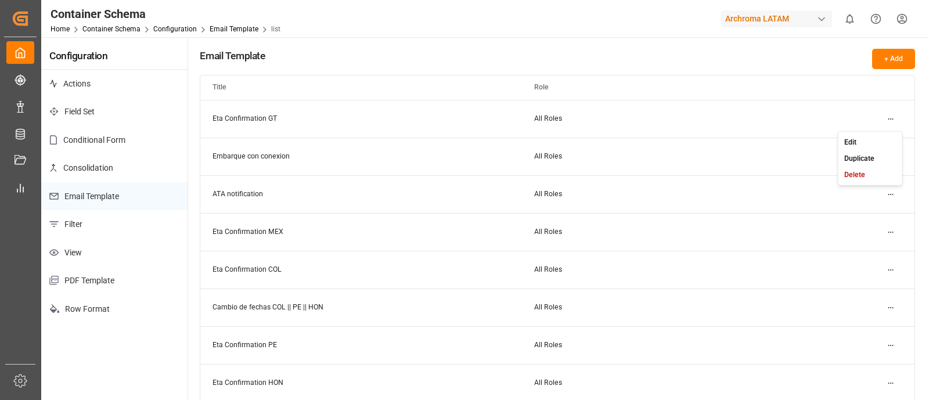
click at [897, 121] on html "Created by potrace 1.15, written by Peter Selinger 2001-2017 Created by potrace…" at bounding box center [464, 200] width 929 height 400
click at [864, 138] on div "Edit" at bounding box center [870, 142] width 60 height 16
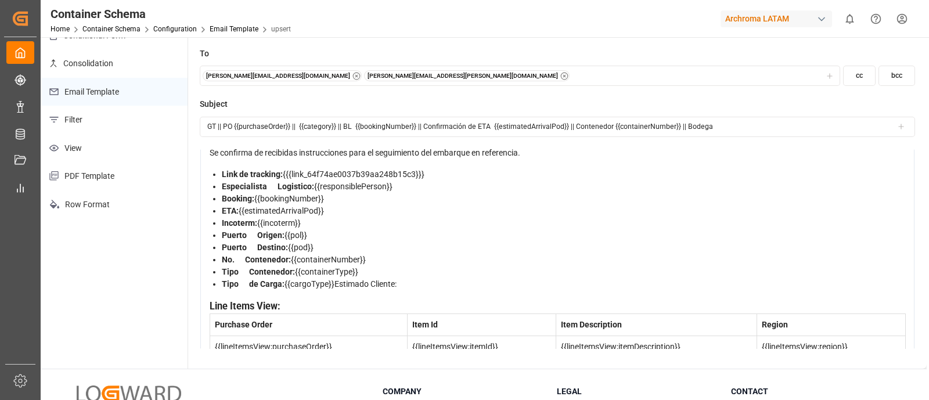
scroll to position [51, 0]
click at [444, 177] on div "Link de tracking: {{{link_64f74ae0037b39aa248b15c3}}}" at bounding box center [564, 173] width 684 height 12
click at [566, 186] on div "Especialista Logistico: {{responsiblePerson}}" at bounding box center [564, 185] width 684 height 12
click at [473, 170] on div "Link de tracking: {{{link_64f74ae0037b39aa248b15c3}}}" at bounding box center [564, 173] width 684 height 12
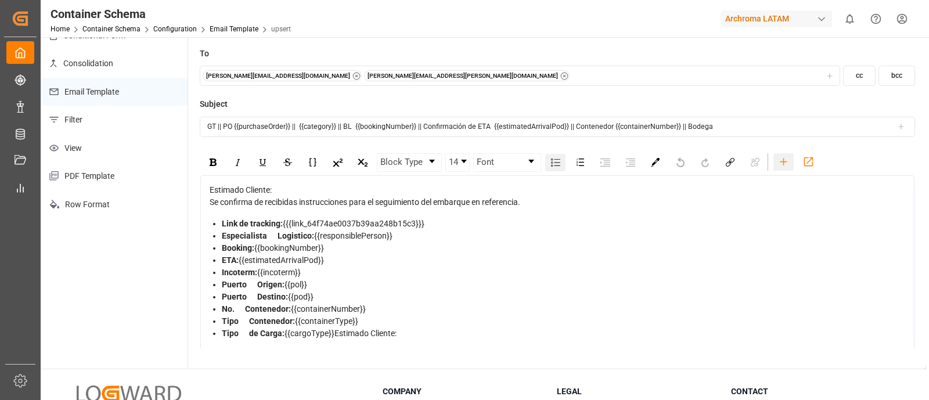
click at [786, 161] on icon "rdw-toolbar" at bounding box center [783, 161] width 7 height 7
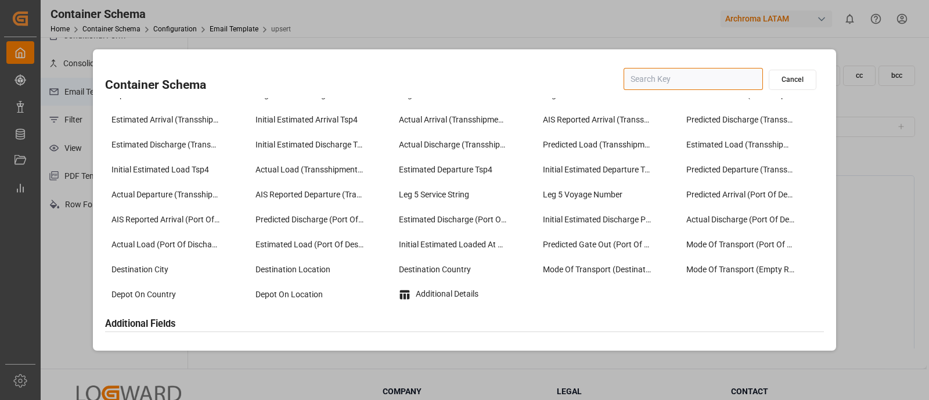
scroll to position [1544, 0]
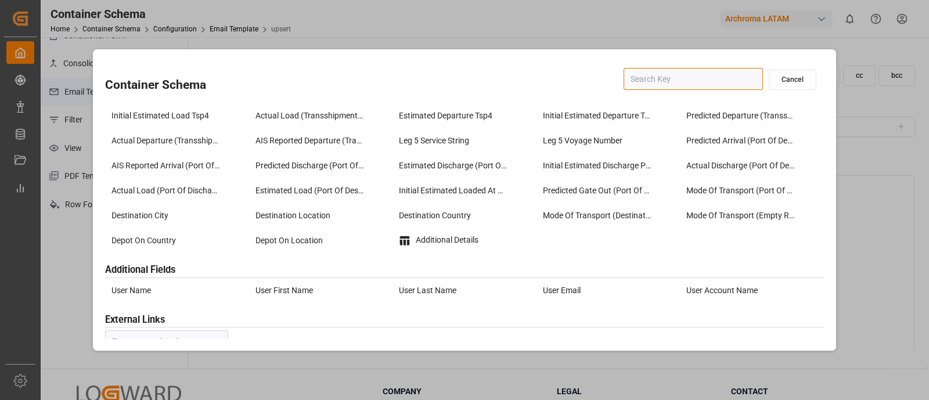
click at [799, 76] on button "Cancel" at bounding box center [793, 80] width 48 height 20
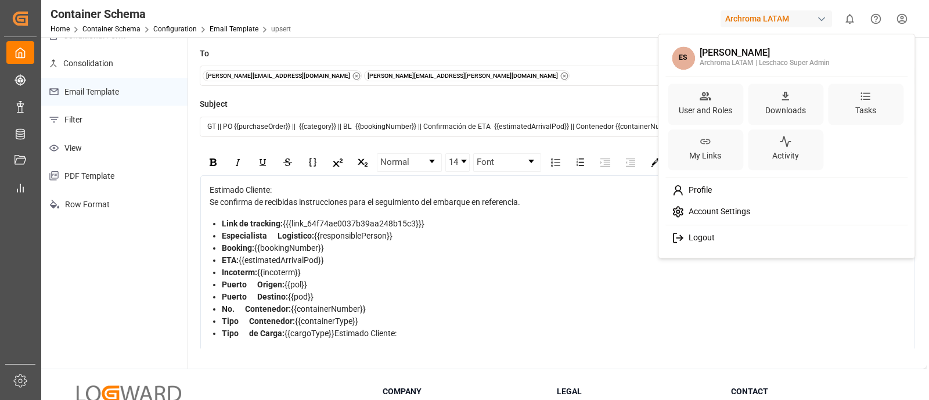
click at [905, 17] on html "Created by potrace 1.15, written by Peter Selinger 2001-2017 Created by potrace…" at bounding box center [464, 200] width 929 height 400
click at [711, 154] on div "My Links" at bounding box center [705, 156] width 37 height 17
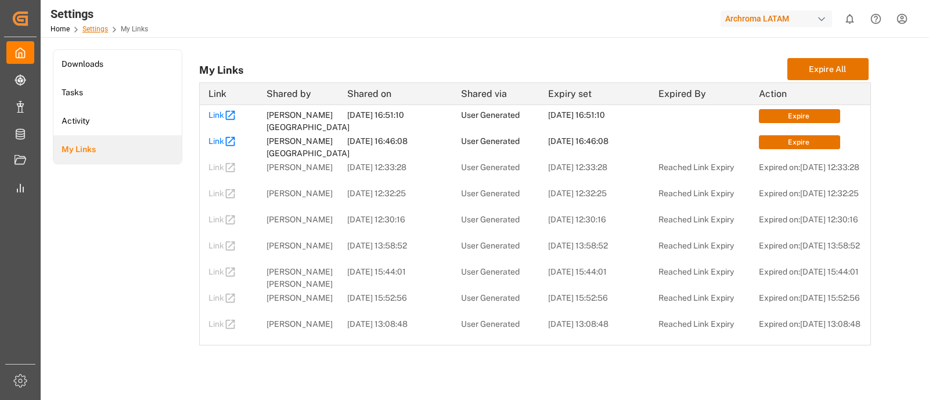
click at [96, 29] on link "Settings" at bounding box center [95, 29] width 26 height 8
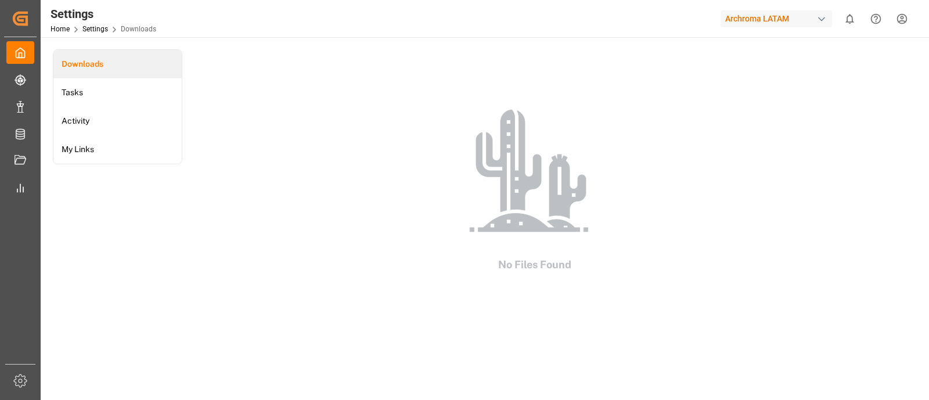
click at [902, 27] on html "Created by potrace 1.15, written by Peter Selinger 2001-2017 Created by potrace…" at bounding box center [464, 200] width 929 height 400
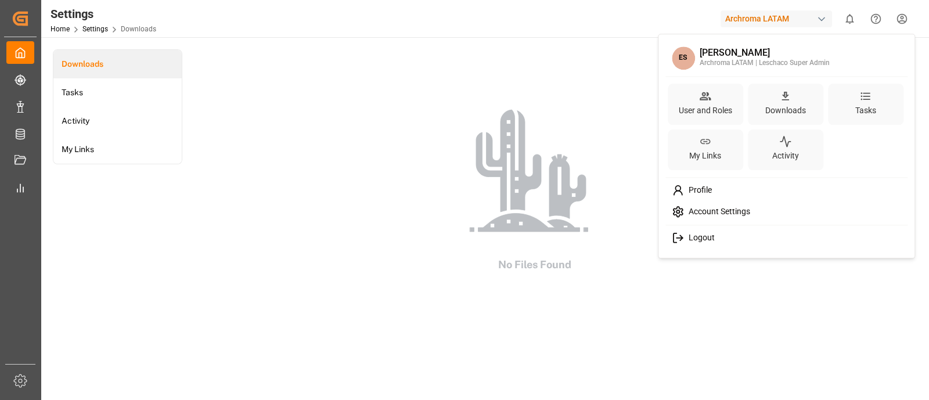
click at [736, 208] on span "Account Settings" at bounding box center [717, 212] width 66 height 10
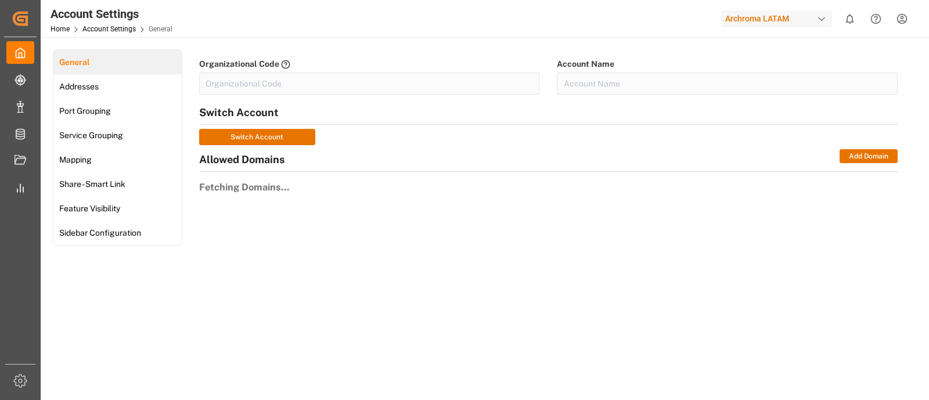
type input "ArchMexic-N1L7"
type input "Archroma LATAM"
click at [110, 189] on span "Share - Smart Link" at bounding box center [92, 184] width 73 height 12
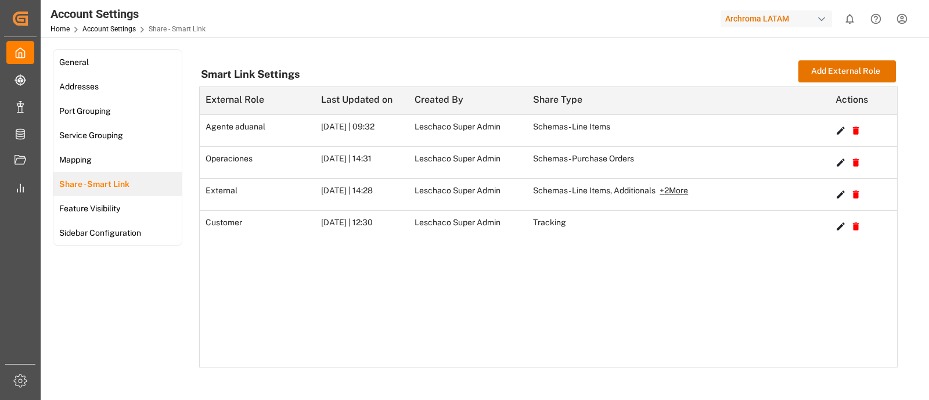
click at [495, 292] on div "Agente aduanal 10-01-2024 | 09:32 Leschaco Super Admin Schemas - Line Items Edi…" at bounding box center [548, 241] width 697 height 252
click at [838, 229] on icon "button" at bounding box center [840, 225] width 9 height 9
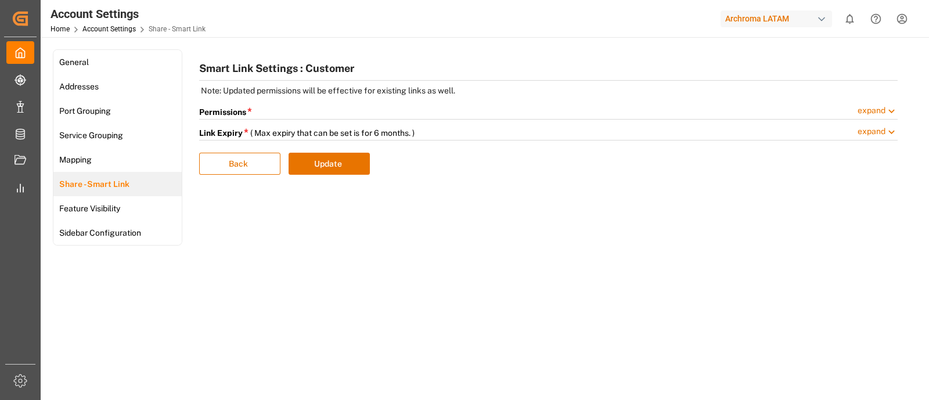
click at [866, 137] on span "expand" at bounding box center [878, 132] width 40 height 15
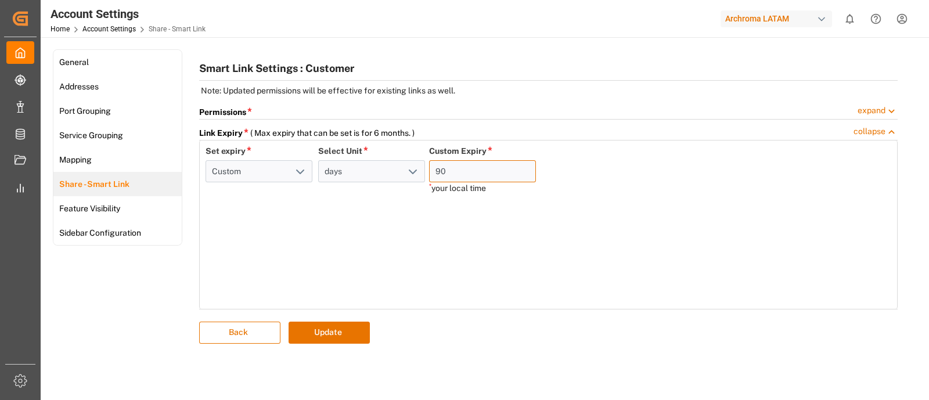
click at [483, 167] on input "90" at bounding box center [482, 171] width 107 height 22
click at [474, 228] on div "Set expiry * Custom Select Unit * days Custom Expiry * 90 * your local time" at bounding box center [548, 225] width 699 height 168
click at [323, 333] on button "Update" at bounding box center [329, 333] width 81 height 22
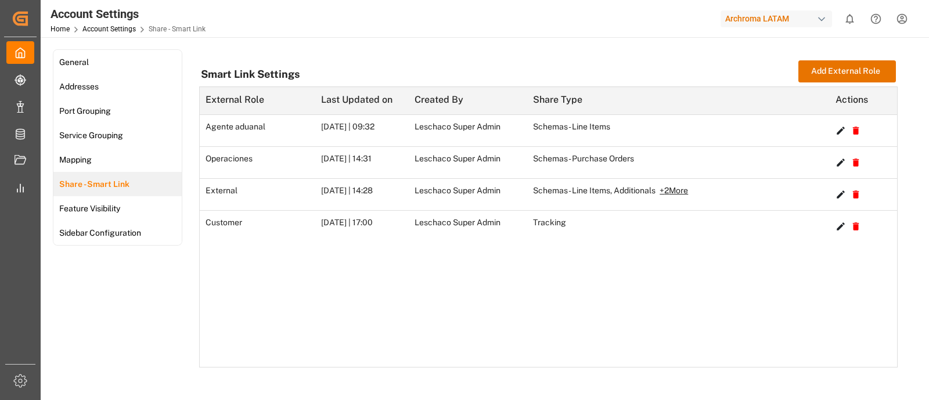
click at [505, 285] on div "Agente aduanal 10-01-2024 | 09:32 Leschaco Super Admin Schemas - Line Items Edi…" at bounding box center [548, 241] width 697 height 252
click at [843, 228] on icon "button" at bounding box center [840, 226] width 13 height 13
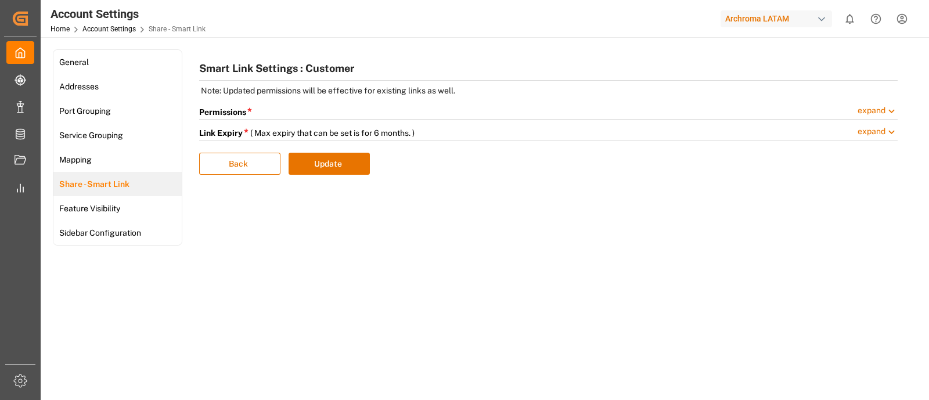
click at [307, 242] on div "Smart Link Settings : Customer Note: Updated permissions will be effective for …" at bounding box center [548, 149] width 716 height 200
click at [555, 240] on div "Smart Link Settings : Customer Note: Updated permissions will be effective for …" at bounding box center [548, 149] width 716 height 200
click at [134, 181] on link "Share - Smart Link" at bounding box center [117, 184] width 128 height 24
click at [136, 158] on link "Mapping" at bounding box center [117, 159] width 128 height 24
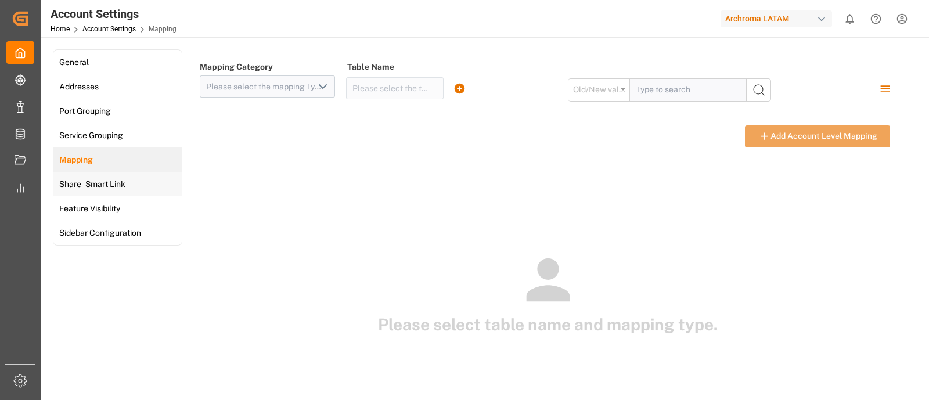
click at [143, 188] on link "Share - Smart Link" at bounding box center [117, 184] width 128 height 24
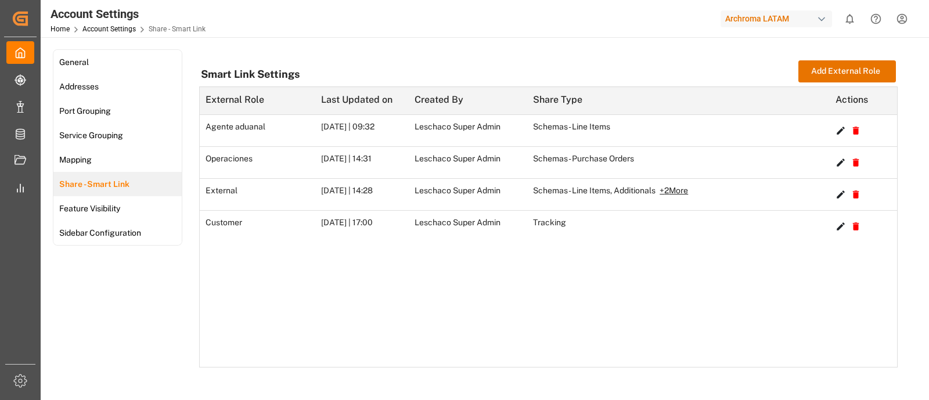
click at [427, 278] on div "Agente aduanal 10-01-2024 | 09:32 Leschaco Super Admin Schemas - Line Items Edi…" at bounding box center [548, 241] width 697 height 252
click at [372, 243] on div "Agente aduanal 10-01-2024 | 09:32 Leschaco Super Admin Schemas - Line Items Edi…" at bounding box center [548, 241] width 697 height 252
click at [618, 338] on div "Agente aduanal 10-01-2024 | 09:32 Leschaco Super Admin Schemas - Line Items Edi…" at bounding box center [548, 241] width 697 height 252
click at [389, 254] on div "Agente aduanal 10-01-2024 | 09:32 Leschaco Super Admin Schemas - Line Items Edi…" at bounding box center [548, 241] width 697 height 252
click at [161, 208] on link "Feature Visibility" at bounding box center [117, 208] width 128 height 24
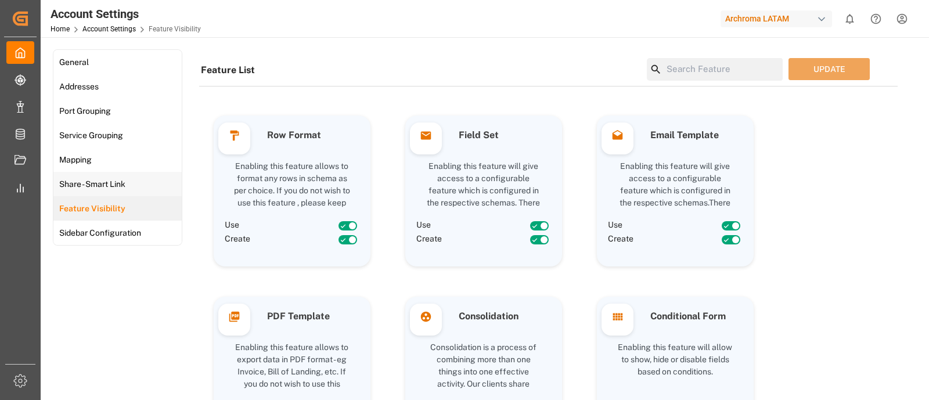
click at [139, 172] on link "Share - Smart Link" at bounding box center [117, 184] width 128 height 24
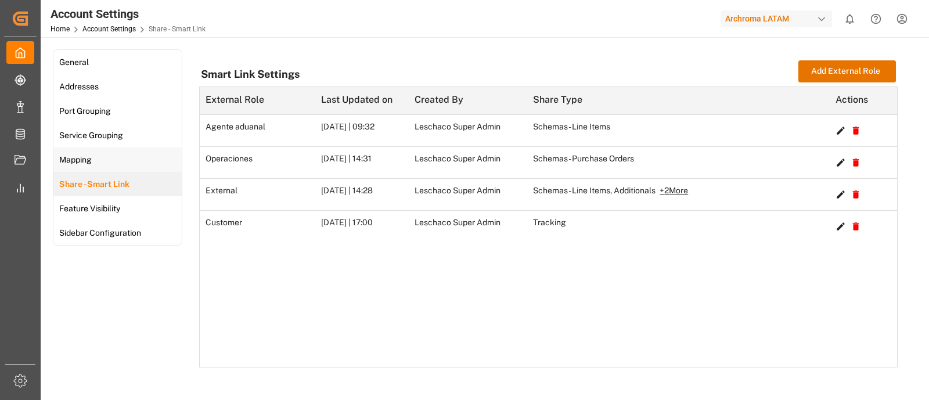
click at [129, 157] on link "Mapping" at bounding box center [117, 159] width 128 height 24
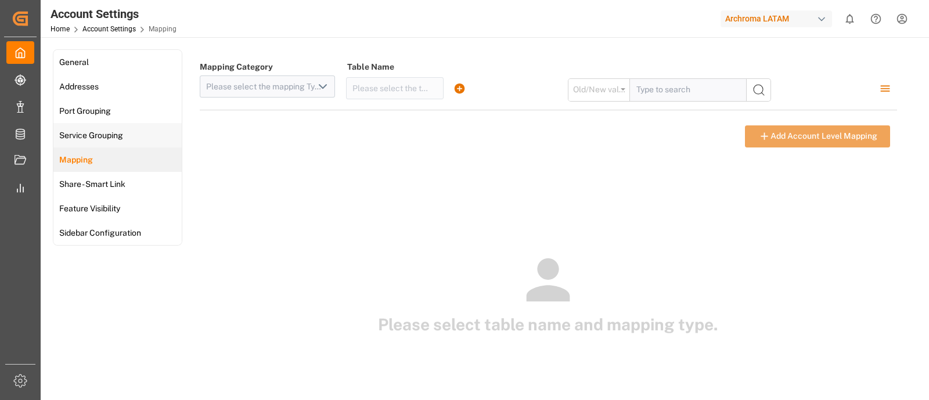
click at [126, 138] on span "Service Grouping" at bounding box center [91, 135] width 71 height 12
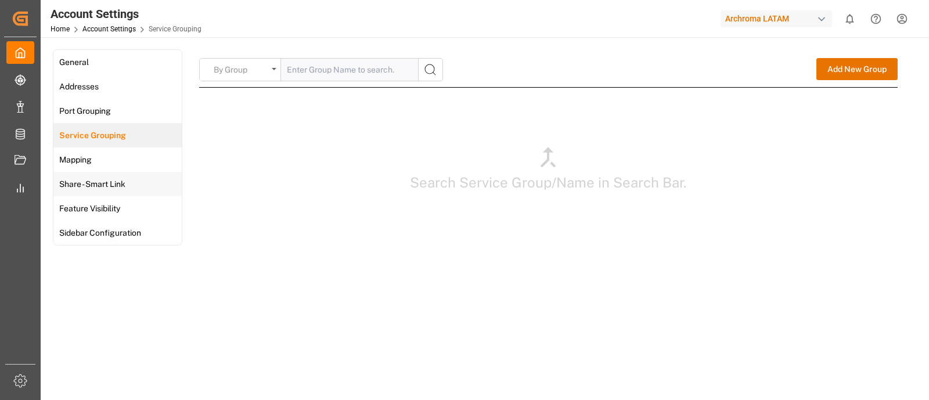
click at [136, 181] on link "Share - Smart Link" at bounding box center [117, 184] width 128 height 24
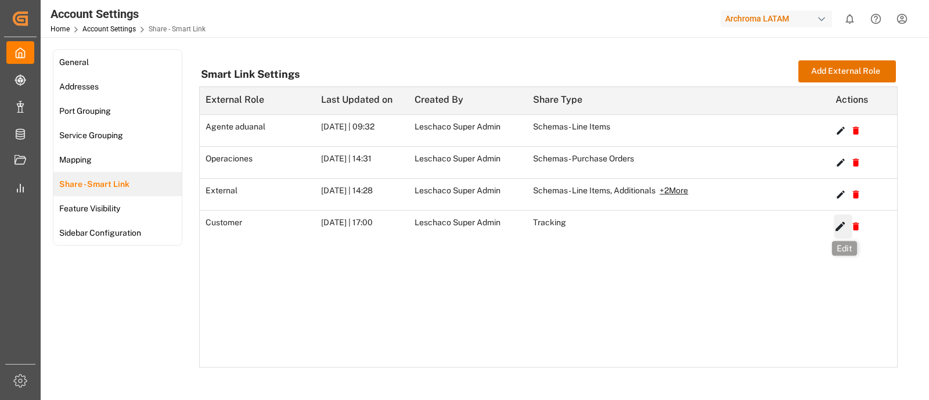
click at [836, 229] on icon "button" at bounding box center [840, 226] width 13 height 13
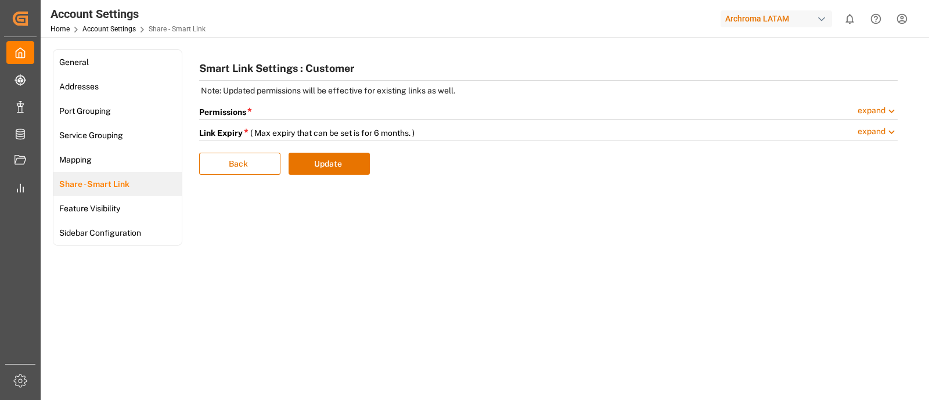
click at [871, 109] on span "expand" at bounding box center [878, 112] width 40 height 15
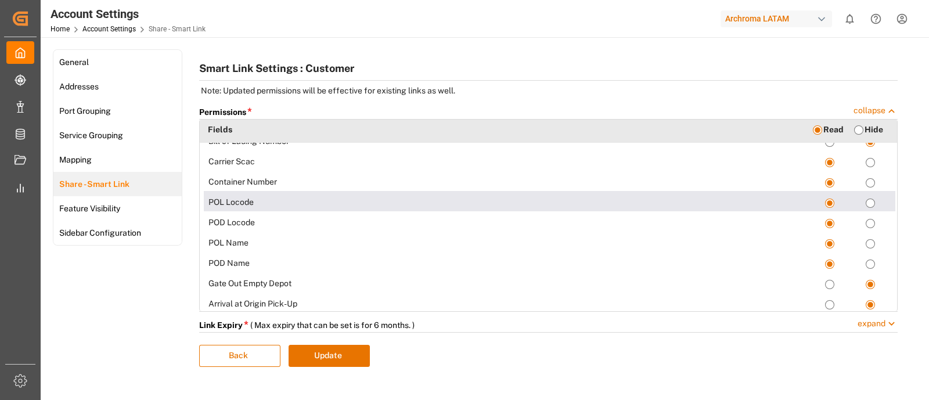
scroll to position [36, 0]
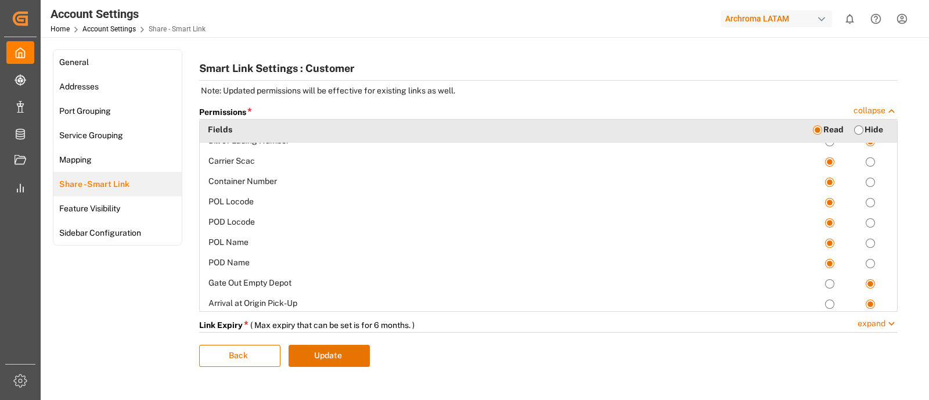
click at [732, 103] on div "Smart Link Settings : Customer Note: Updated permissions will be effective for …" at bounding box center [548, 212] width 699 height 309
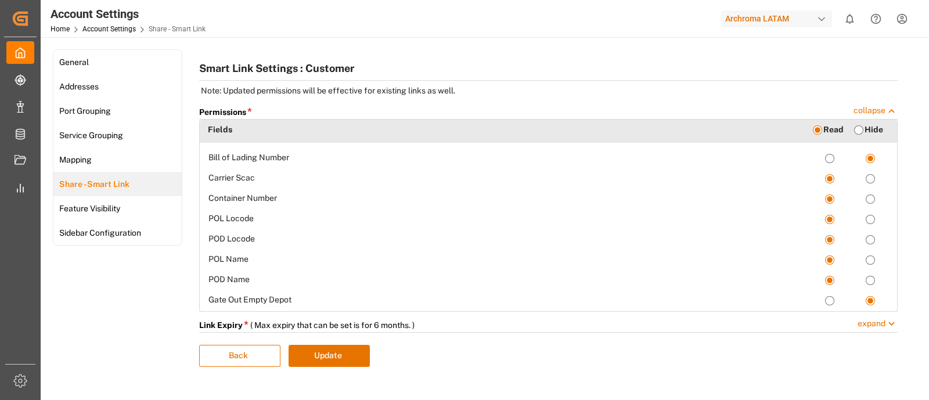
scroll to position [0, 0]
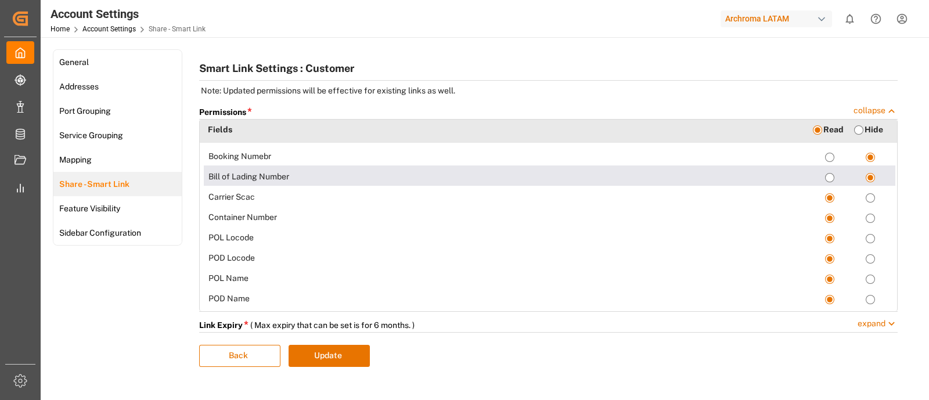
click at [826, 177] on Number-read "radio" at bounding box center [829, 177] width 9 height 9
radio Number-read "true"
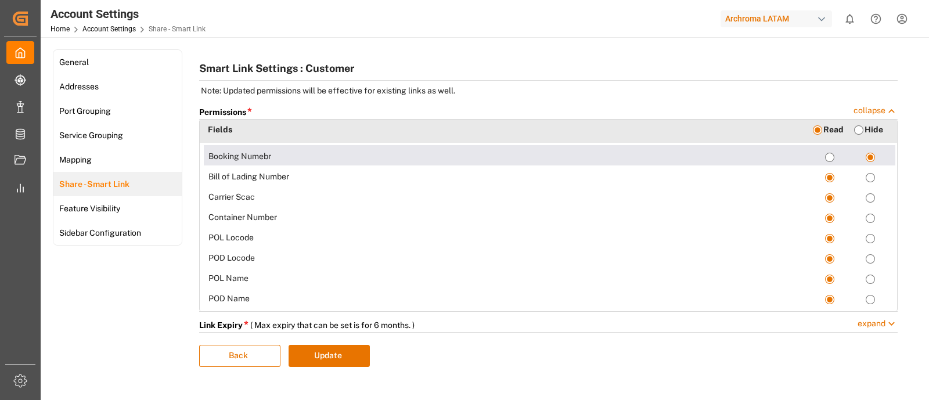
click at [825, 155] on Numebr-read "radio" at bounding box center [829, 157] width 9 height 9
radio Numebr-read "true"
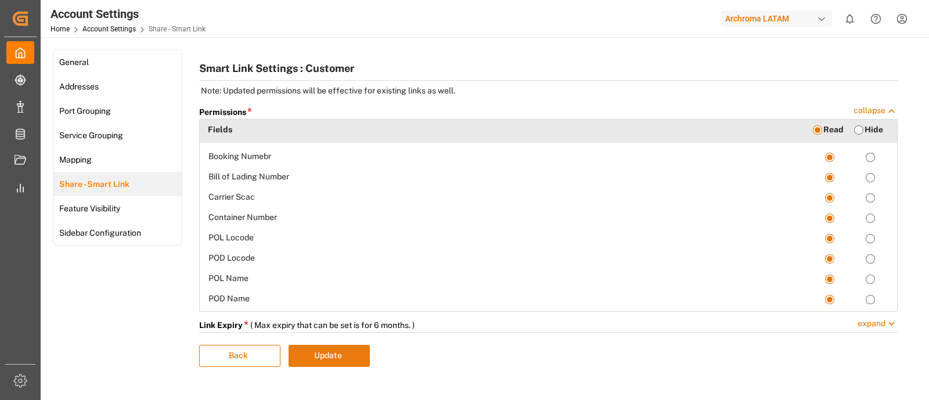
click at [323, 355] on button "Update" at bounding box center [329, 356] width 81 height 22
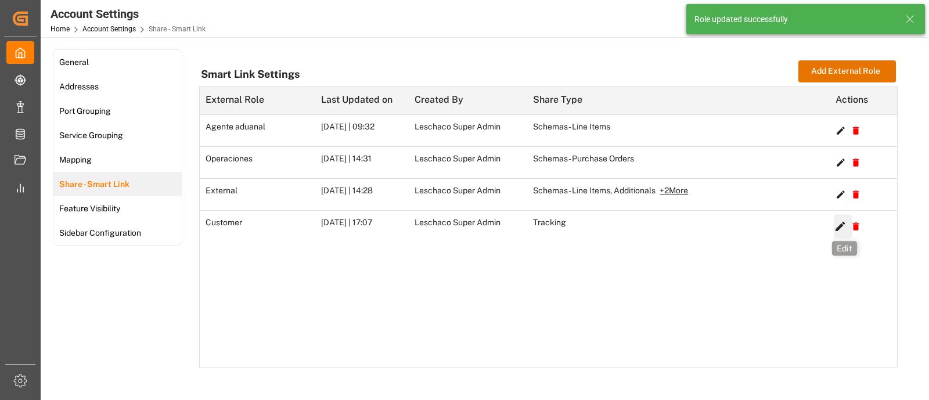
click at [841, 222] on icon "button" at bounding box center [840, 226] width 13 height 13
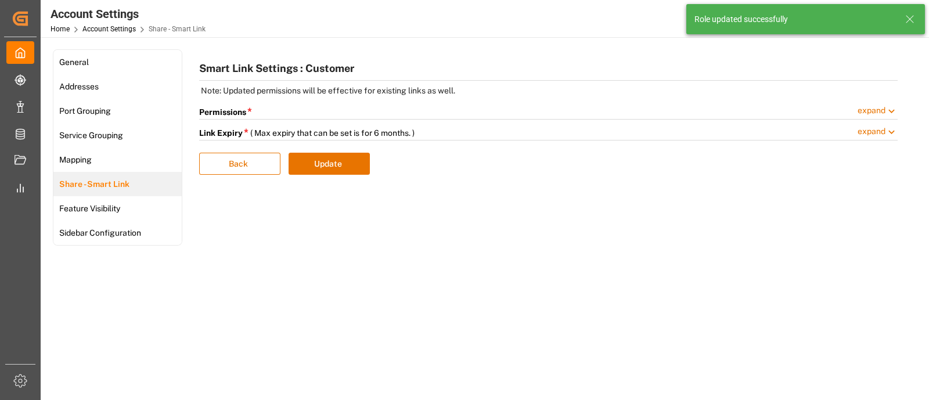
click at [891, 111] on icon at bounding box center [891, 110] width 6 height 3
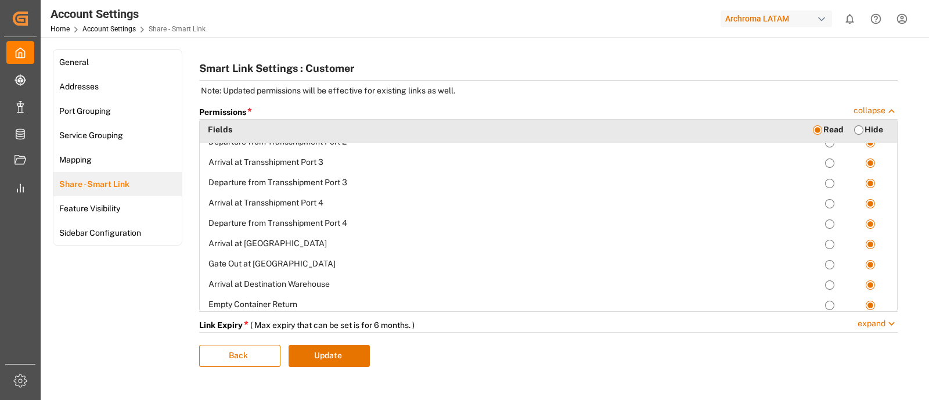
scroll to position [383, 0]
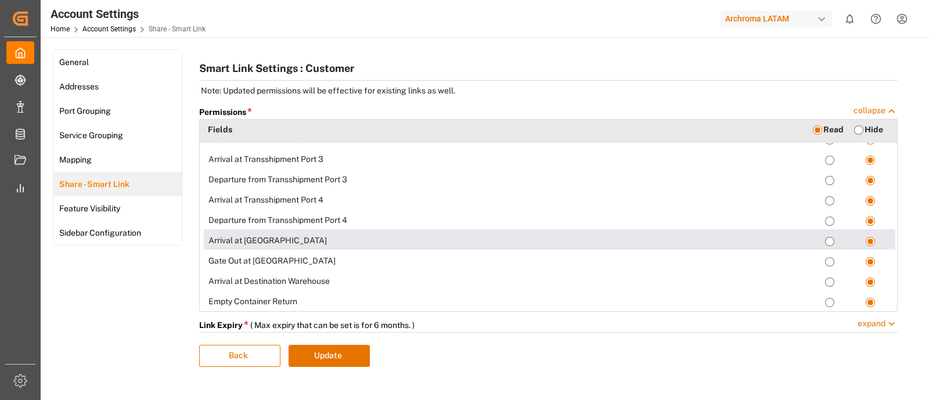
click at [825, 237] on Destination-read "radio" at bounding box center [829, 241] width 9 height 9
radio Destination-read "true"
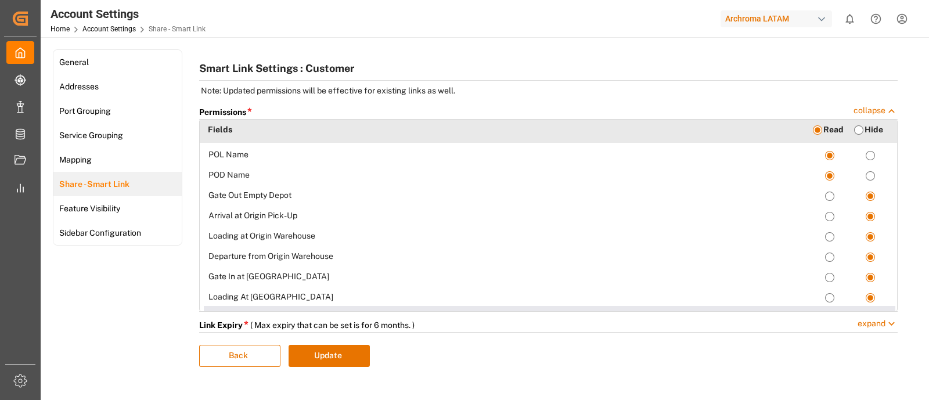
scroll to position [0, 0]
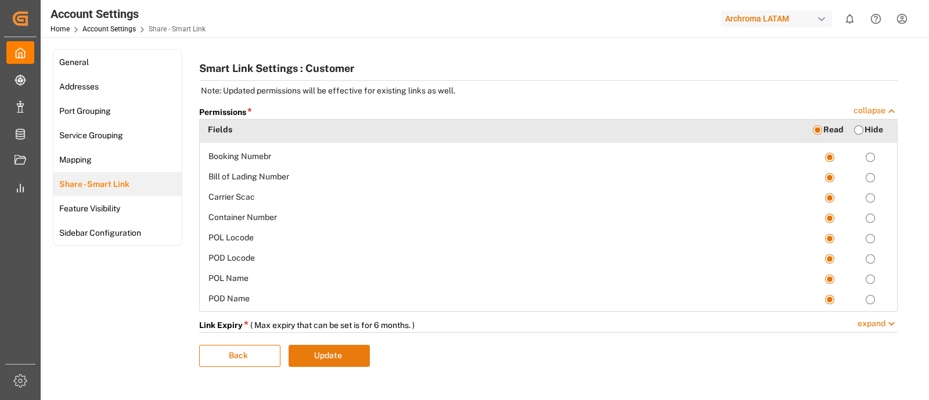
click at [340, 352] on button "Update" at bounding box center [329, 356] width 81 height 22
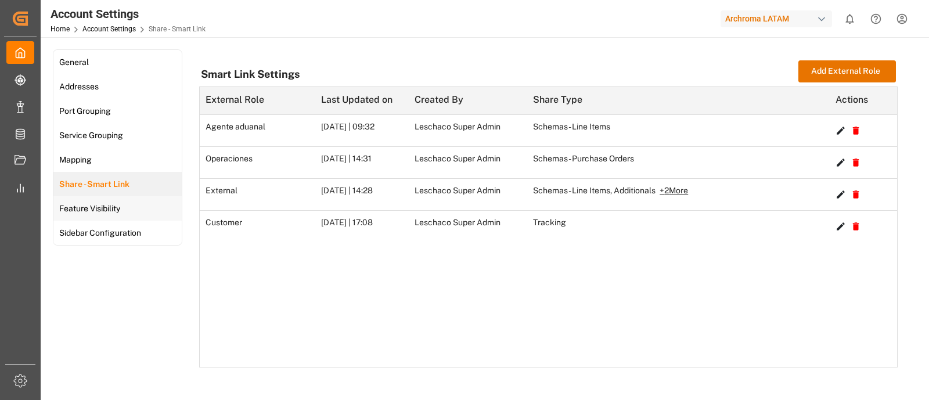
click at [119, 219] on div "Feature Visibility" at bounding box center [88, 208] width 70 height 24
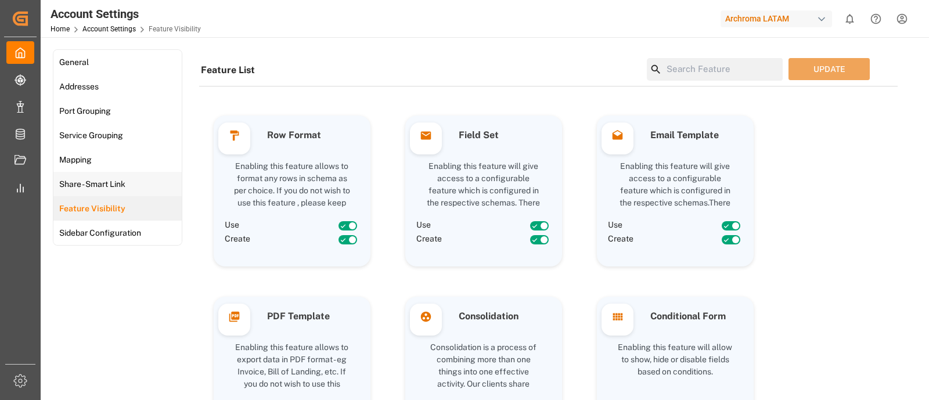
click at [150, 184] on link "Share - Smart Link" at bounding box center [117, 184] width 128 height 24
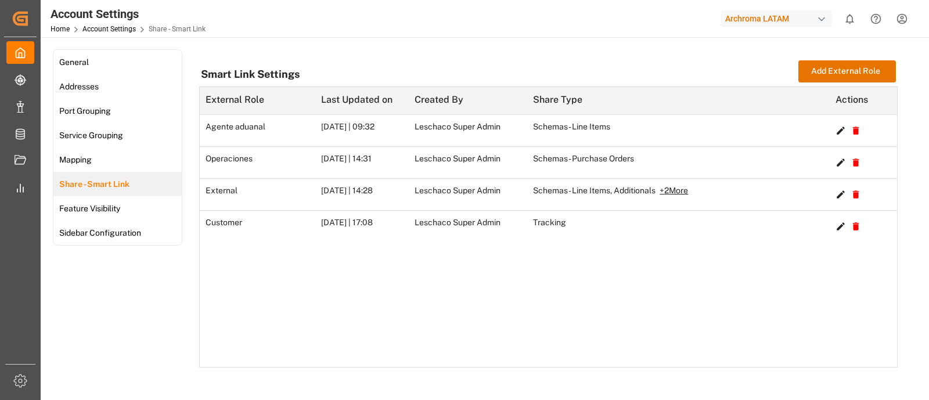
click at [599, 261] on div "Agente aduanal 10-01-2024 | 09:32 Leschaco Super Admin Schemas - Line Items Edi…" at bounding box center [548, 241] width 697 height 252
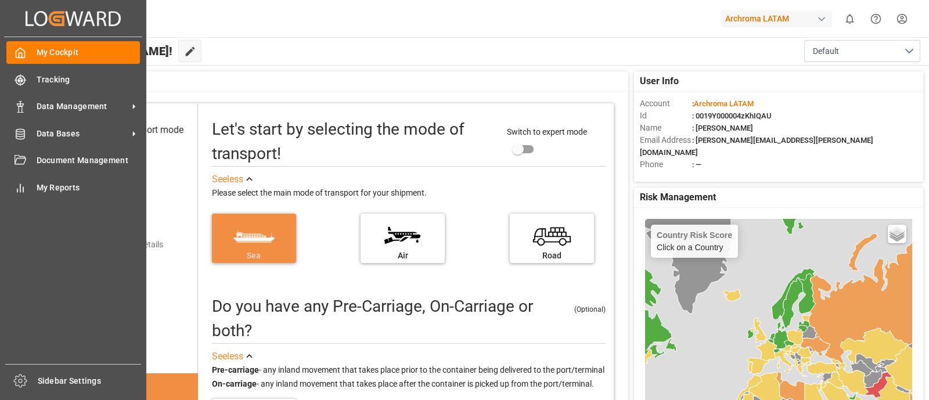
scroll to position [102, 0]
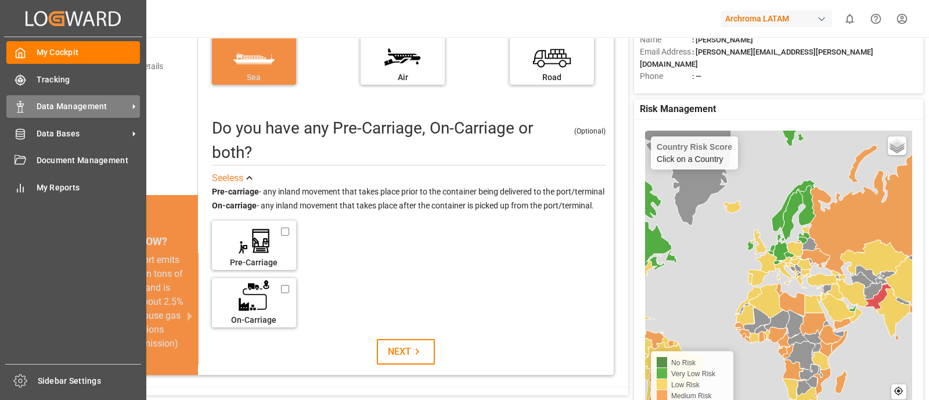
click at [90, 115] on div "Data Management Data Management" at bounding box center [73, 106] width 134 height 23
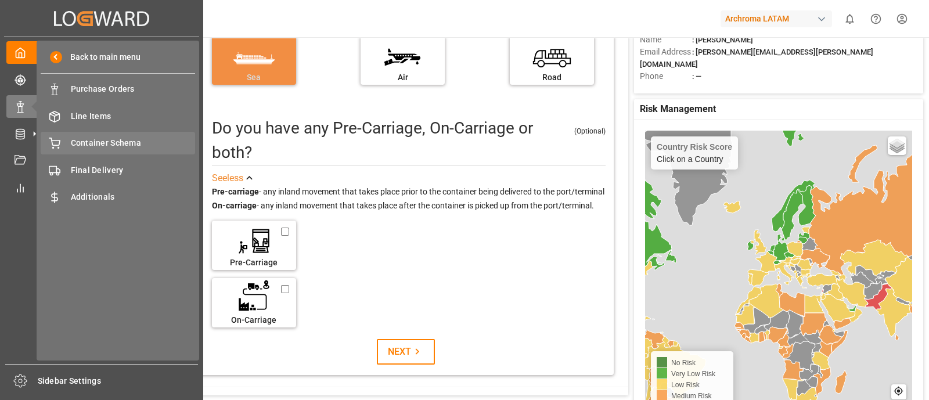
click at [146, 145] on span "Container Schema" at bounding box center [133, 143] width 125 height 12
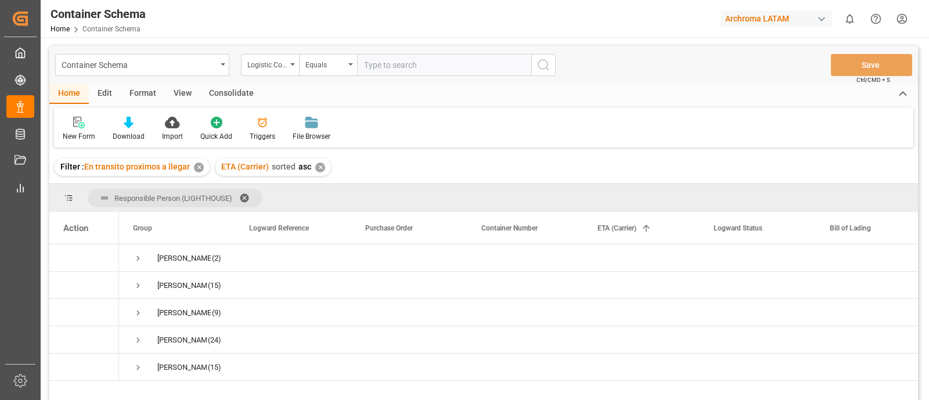
click at [198, 167] on div "✕" at bounding box center [199, 168] width 10 height 10
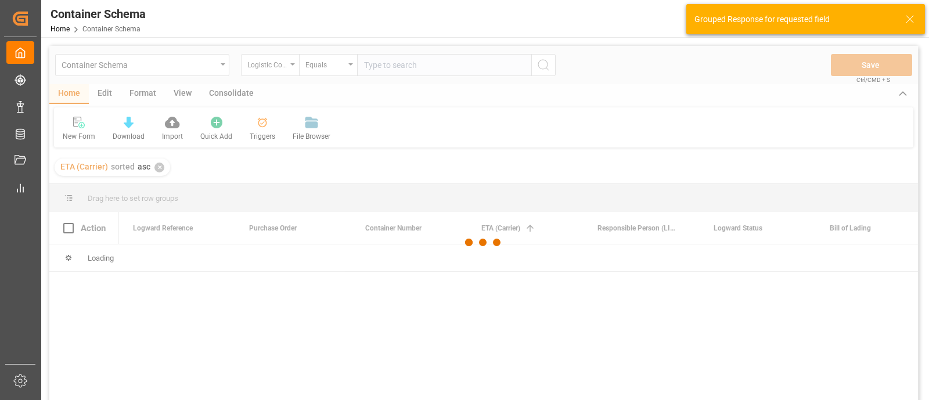
click at [159, 171] on div at bounding box center [483, 242] width 869 height 393
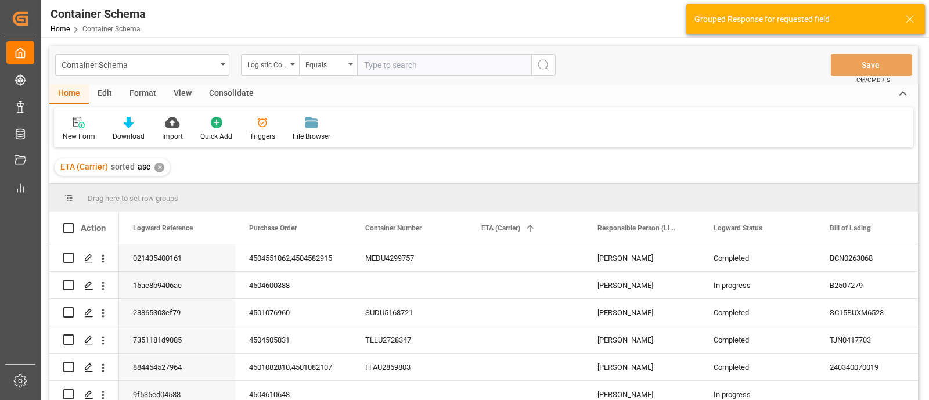
click at [159, 168] on div "✕" at bounding box center [159, 168] width 10 height 10
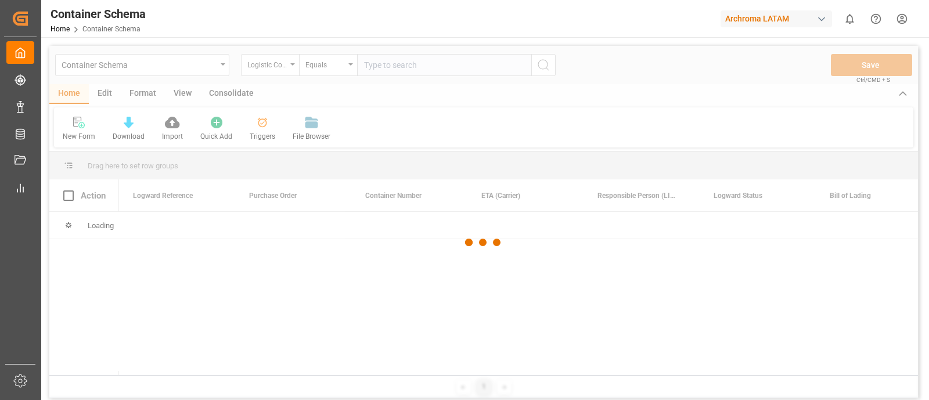
click at [279, 63] on div at bounding box center [483, 242] width 869 height 393
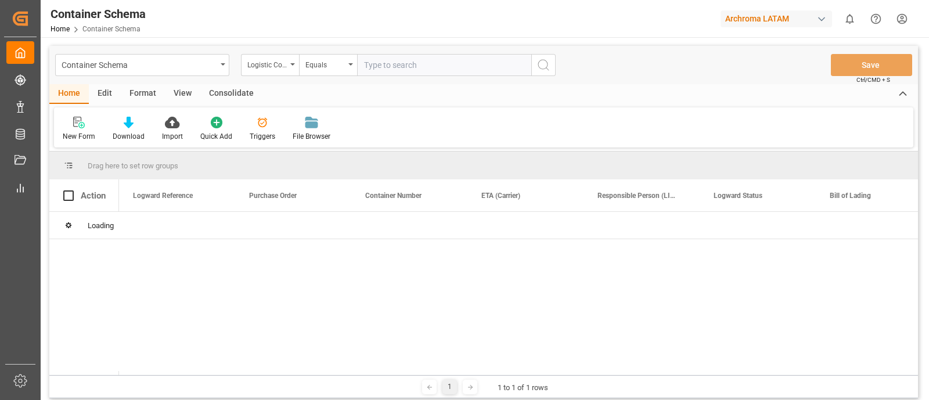
click at [291, 65] on icon "open menu" at bounding box center [292, 64] width 5 height 2
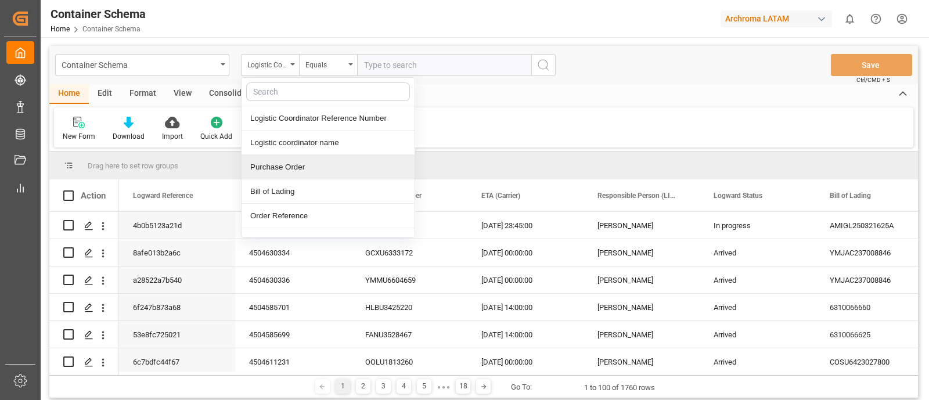
click at [311, 163] on div "Purchase Order" at bounding box center [328, 167] width 173 height 24
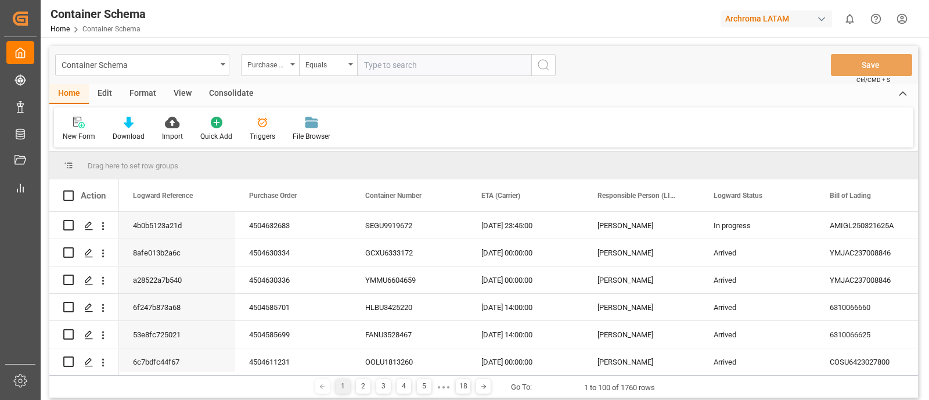
click at [388, 62] on input "text" at bounding box center [444, 65] width 174 height 22
paste input "4504638979"
type input "4504638979"
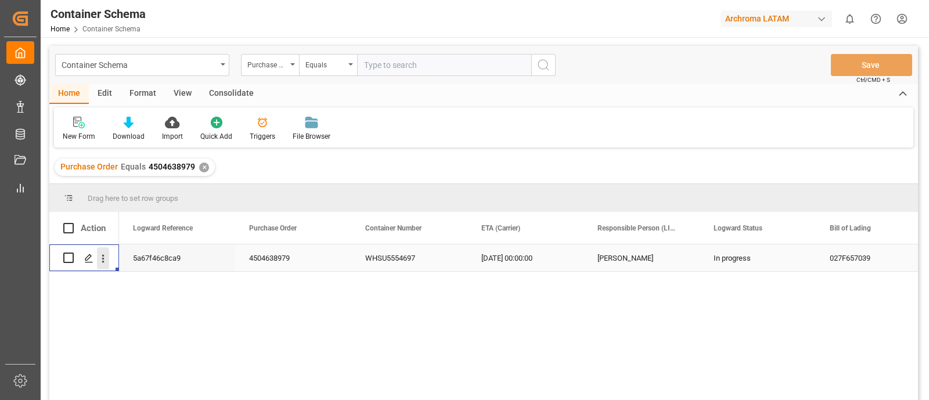
click at [104, 264] on icon "open menu" at bounding box center [103, 259] width 12 height 12
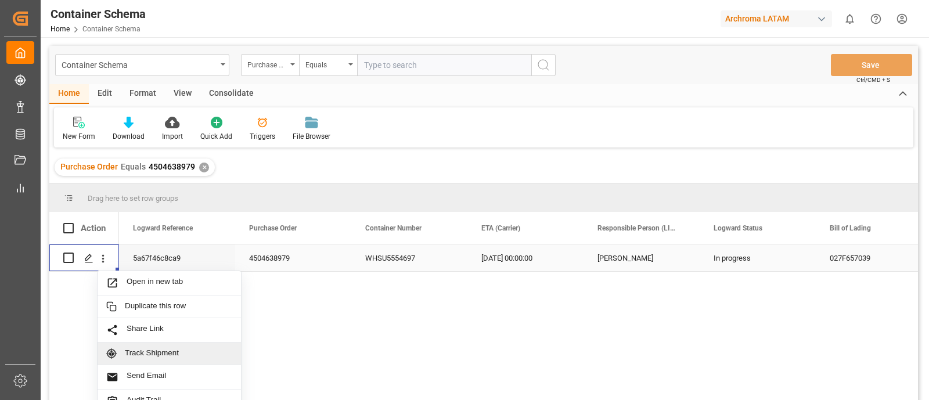
click at [179, 349] on span "Track Shipment" at bounding box center [178, 353] width 107 height 10
